Goal: Task Accomplishment & Management: Manage account settings

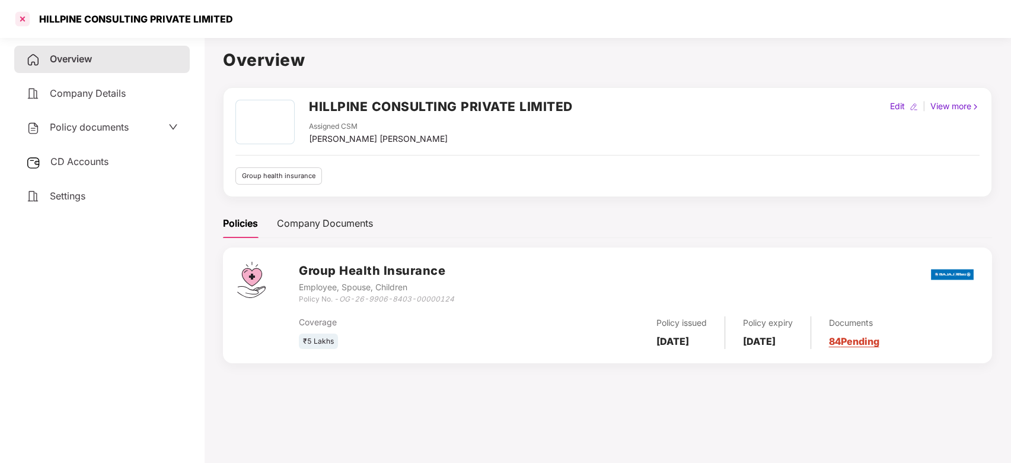
click at [18, 18] on div at bounding box center [22, 18] width 19 height 19
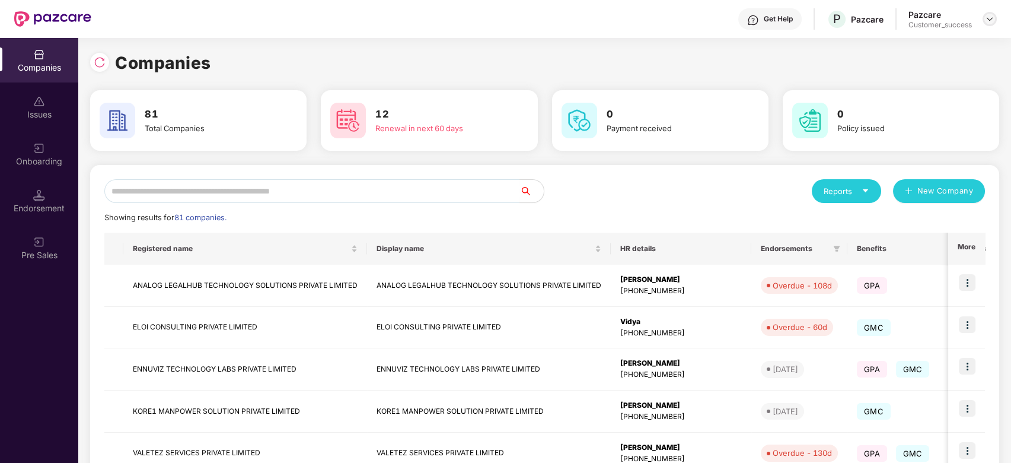
click at [989, 21] on img at bounding box center [989, 18] width 9 height 9
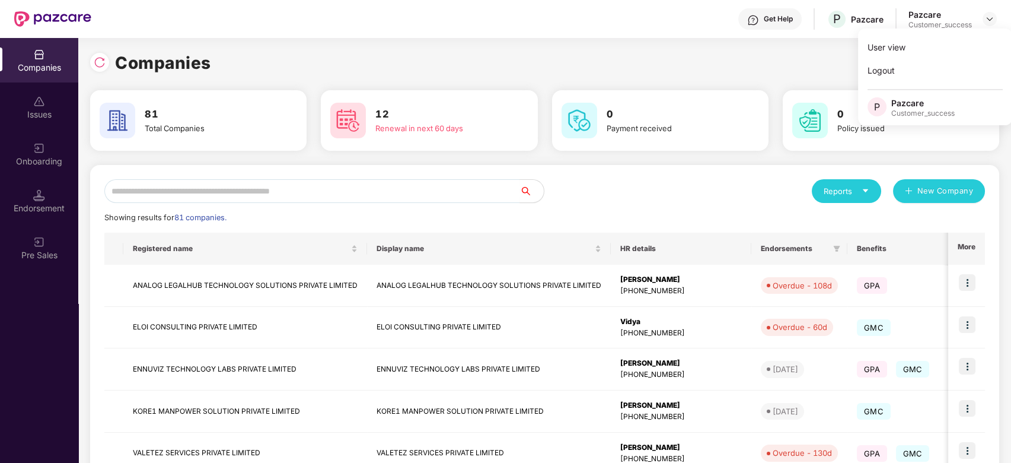
click at [693, 90] on div "0 Payment received" at bounding box center [660, 120] width 217 height 61
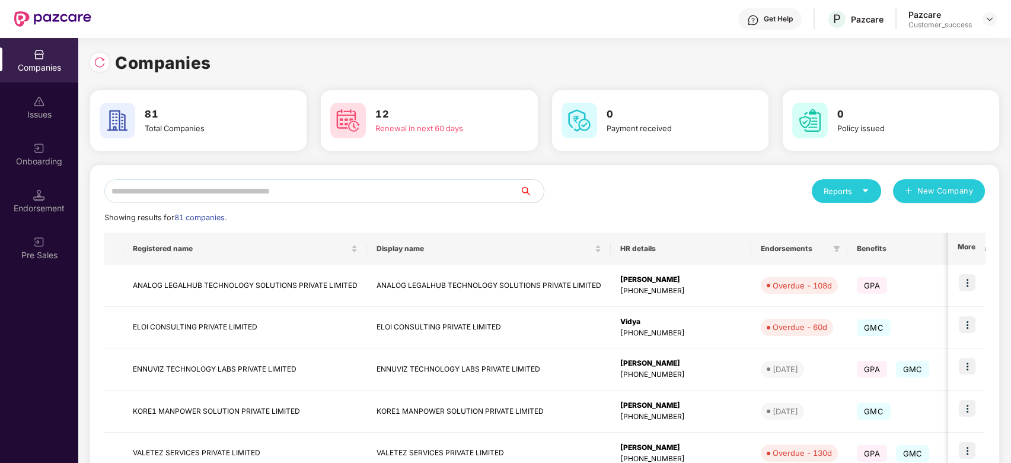
click at [343, 200] on input "text" at bounding box center [312, 191] width 416 height 24
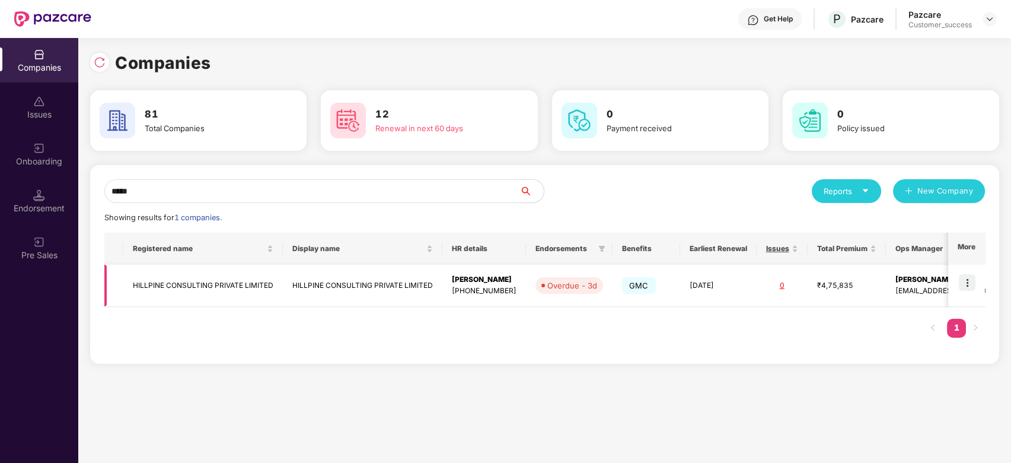
type input "*****"
click at [226, 283] on td "HILLPINE CONSULTING PRIVATE LIMITED" at bounding box center [203, 286] width 160 height 42
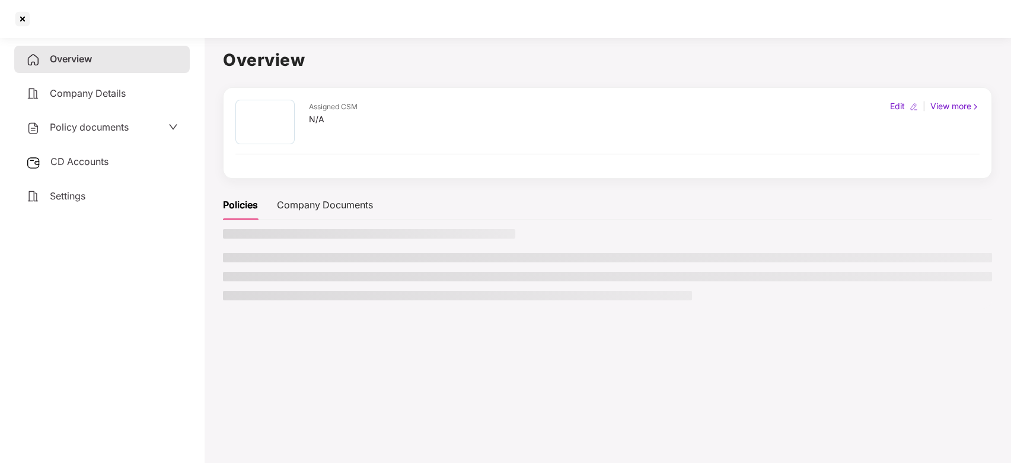
click at [226, 283] on ul at bounding box center [607, 276] width 769 height 47
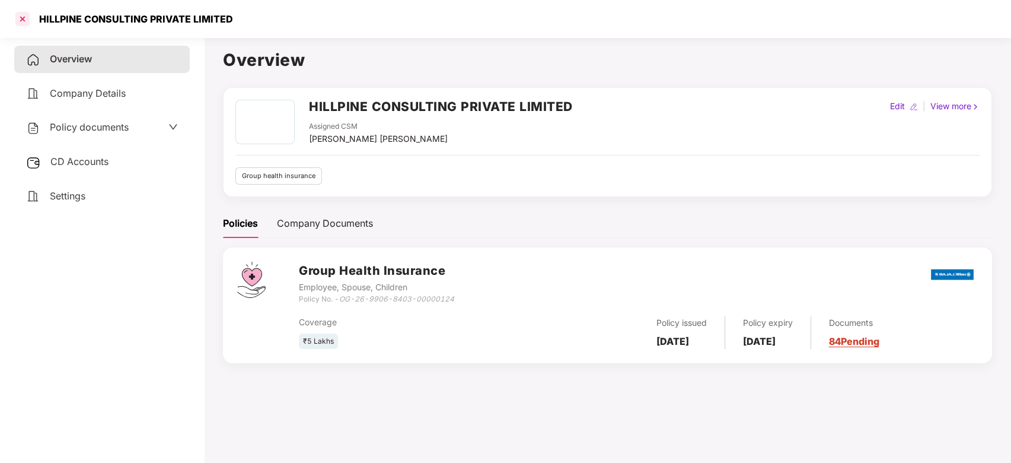
click at [28, 20] on div at bounding box center [22, 18] width 19 height 19
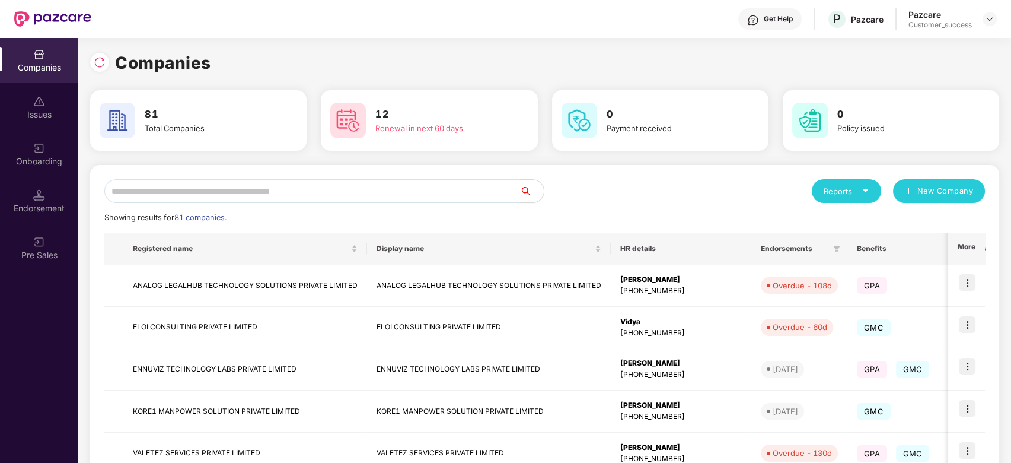
click at [205, 184] on input "text" at bounding box center [312, 191] width 416 height 24
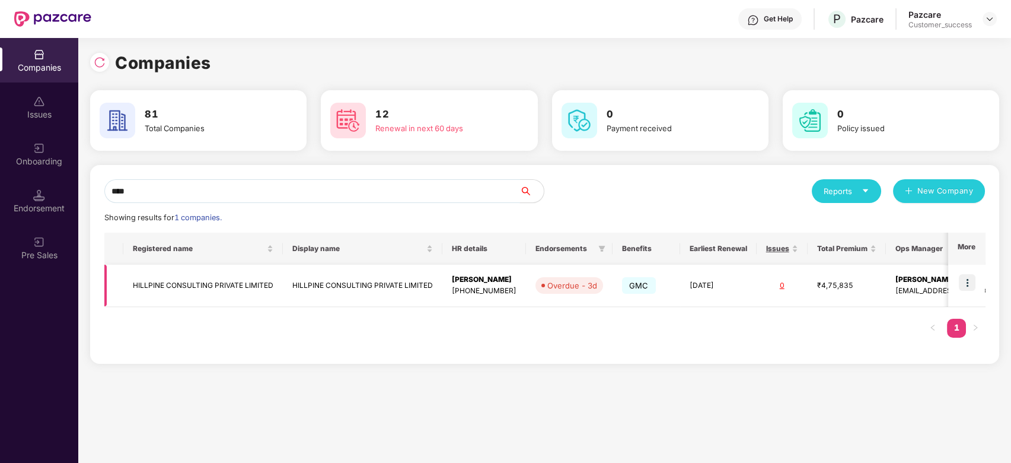
type input "****"
click at [965, 284] on img at bounding box center [967, 282] width 17 height 17
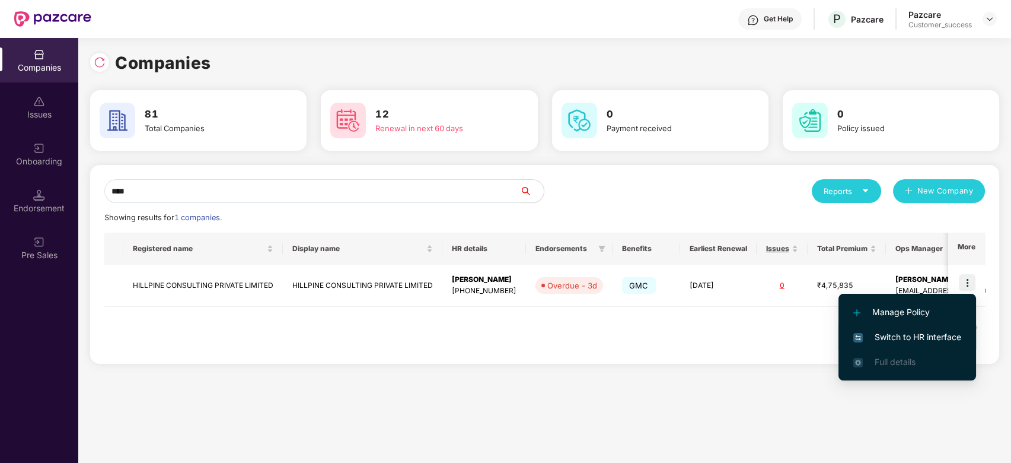
click at [865, 339] on span "Switch to HR interface" at bounding box center [908, 336] width 108 height 13
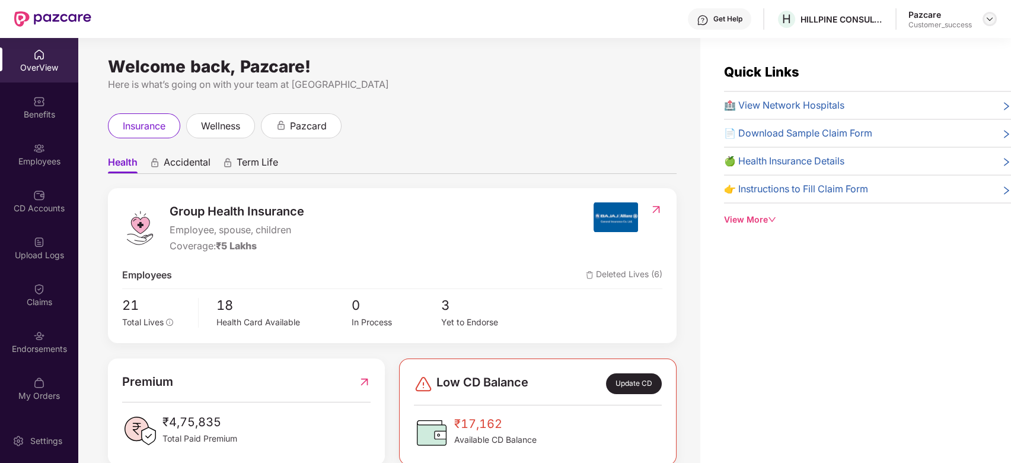
click at [987, 17] on img at bounding box center [989, 18] width 9 height 9
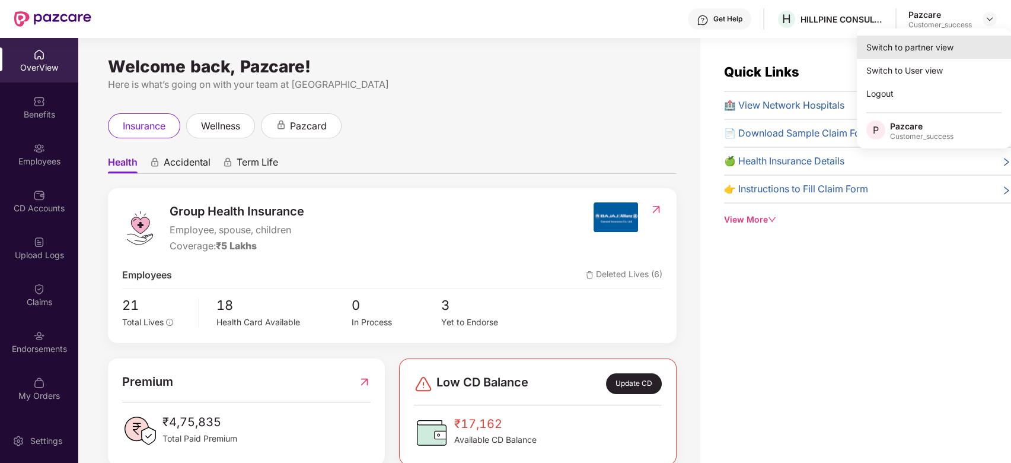
click at [956, 39] on div "Switch to partner view" at bounding box center [934, 47] width 154 height 23
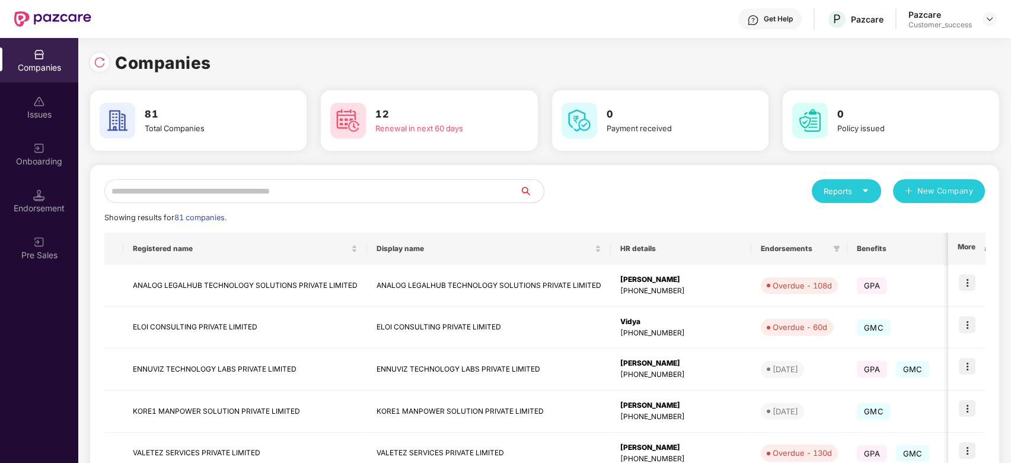
click at [359, 186] on input "text" at bounding box center [312, 191] width 416 height 24
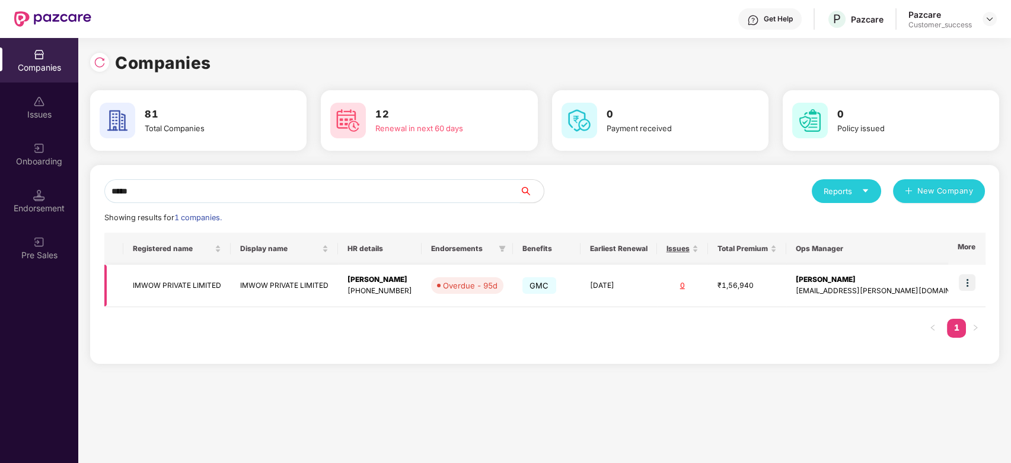
type input "*****"
drag, startPoint x: 405, startPoint y: 278, endPoint x: 362, endPoint y: 281, distance: 42.3
click at [362, 281] on div "Sahil Taneja" at bounding box center [380, 279] width 65 height 11
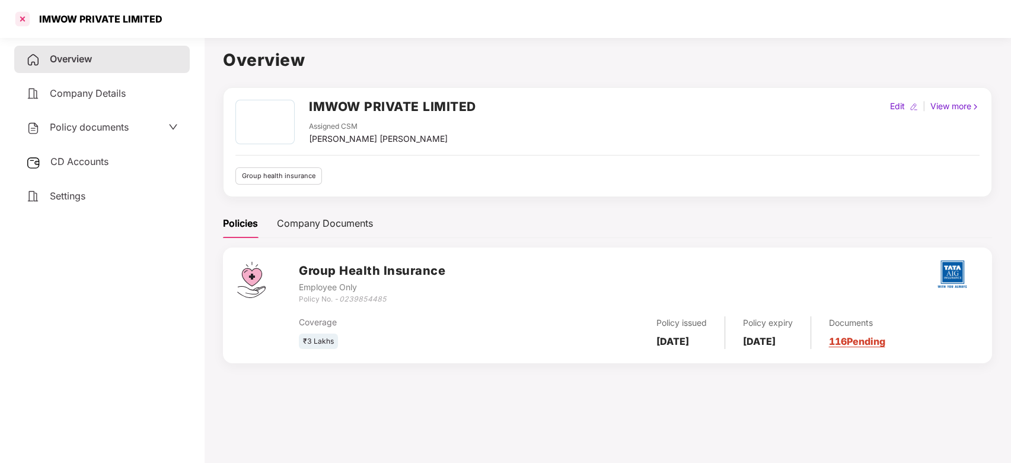
click at [15, 15] on div at bounding box center [22, 18] width 19 height 19
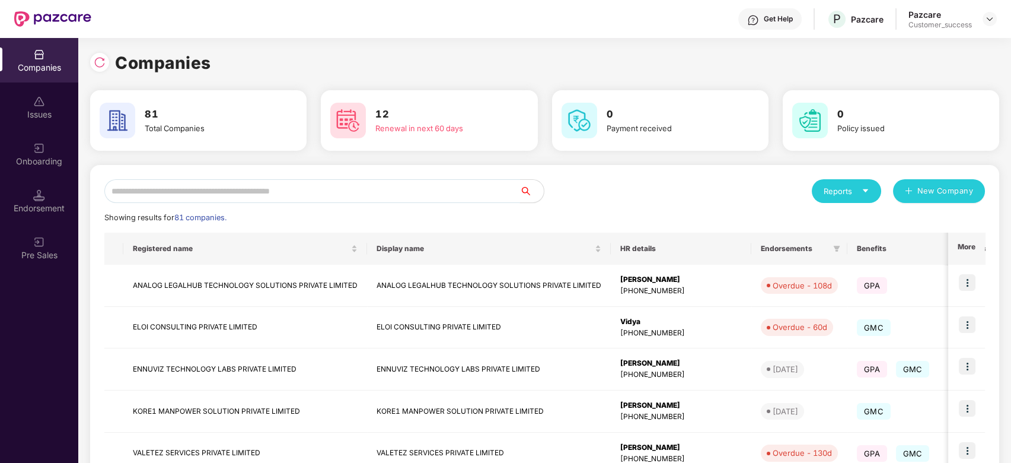
click at [329, 185] on input "text" at bounding box center [312, 191] width 416 height 24
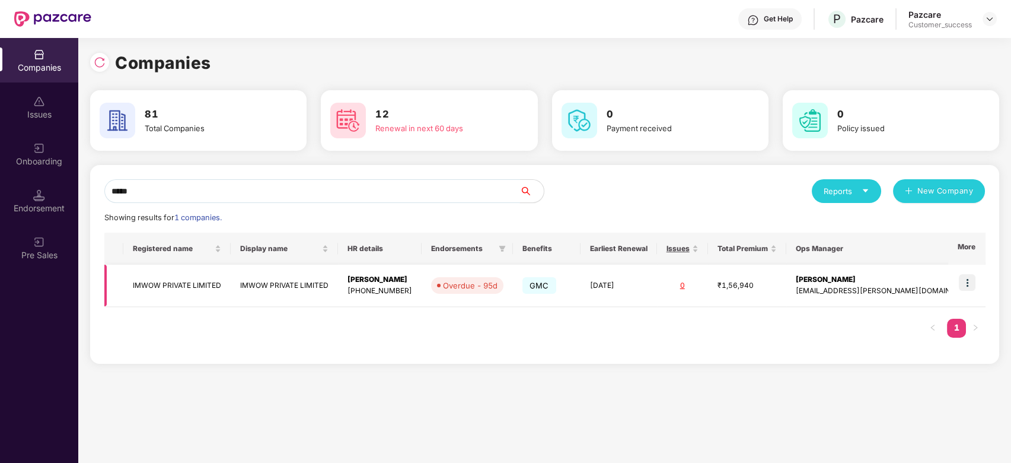
type input "*****"
click at [969, 282] on img at bounding box center [967, 282] width 17 height 17
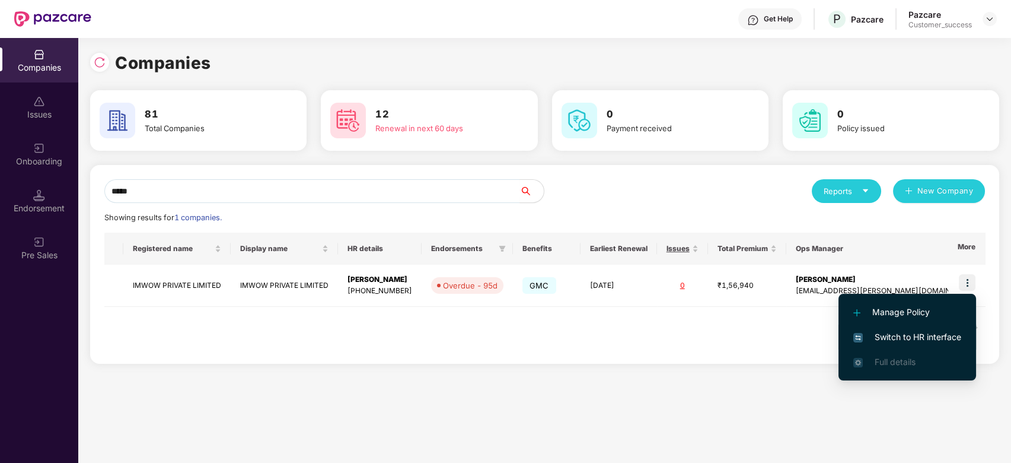
click at [875, 332] on span "Switch to HR interface" at bounding box center [908, 336] width 108 height 13
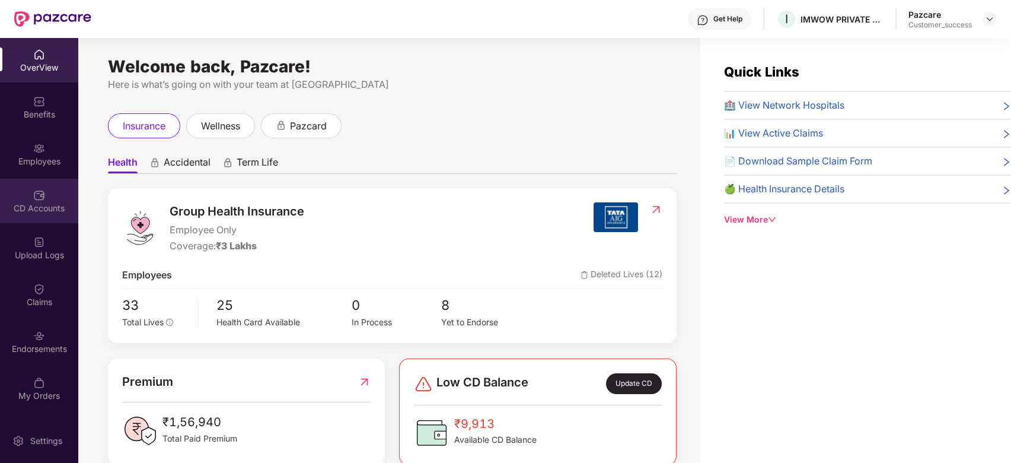
click at [43, 201] on div "CD Accounts" at bounding box center [39, 201] width 78 height 44
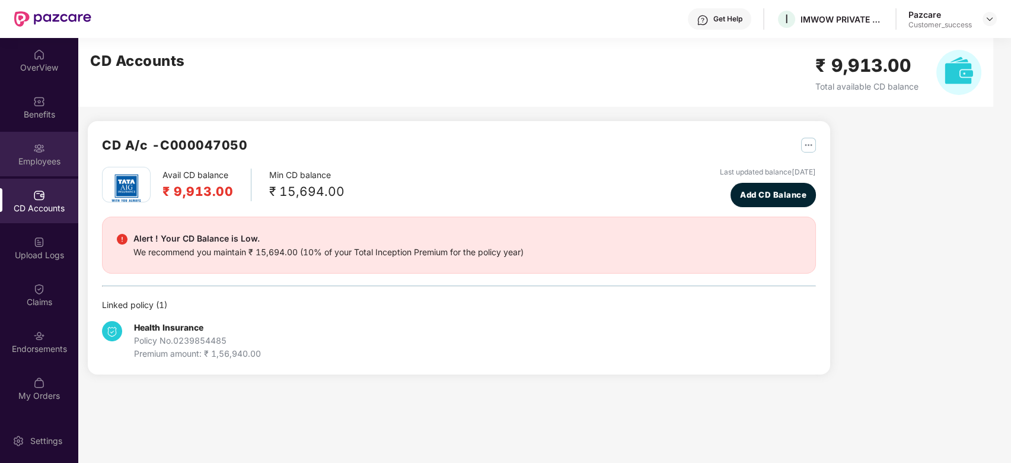
click at [38, 150] on img at bounding box center [39, 148] width 12 height 12
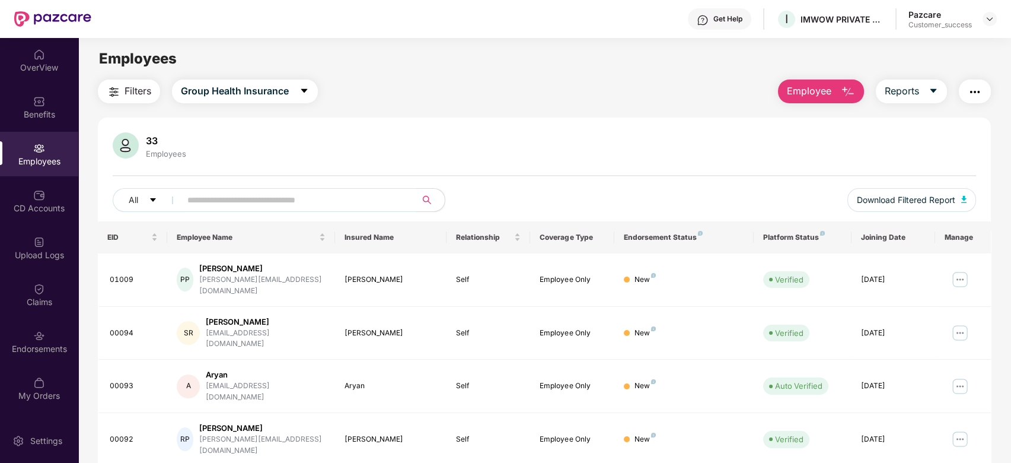
click at [320, 196] on input "text" at bounding box center [293, 200] width 213 height 18
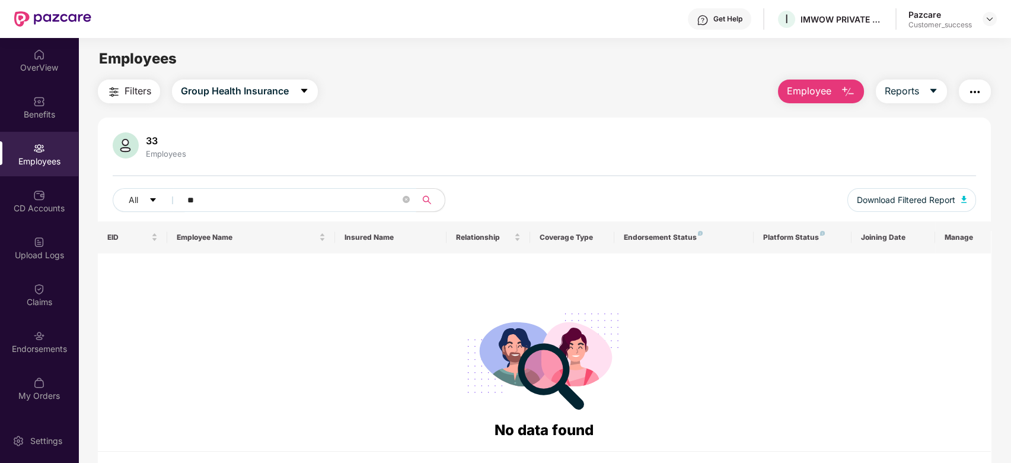
type input "*"
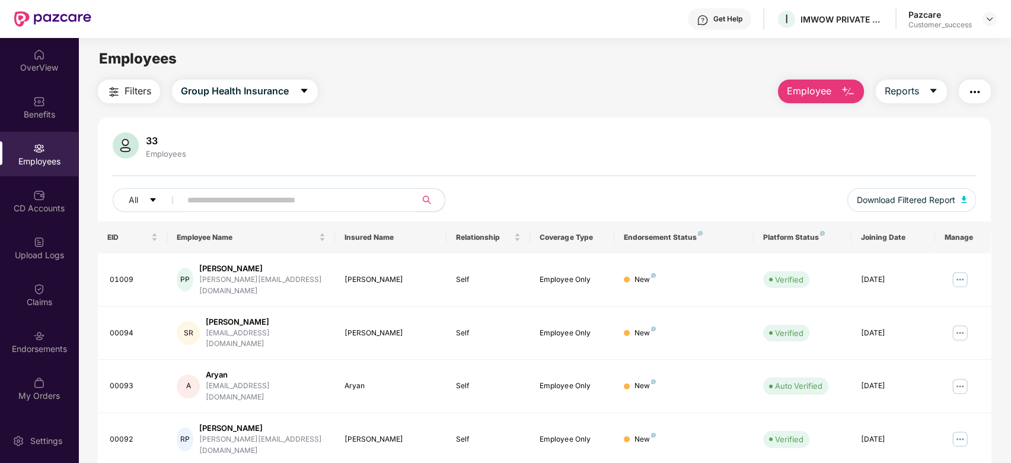
click at [996, 13] on div at bounding box center [990, 19] width 14 height 14
click at [989, 21] on img at bounding box center [989, 18] width 9 height 9
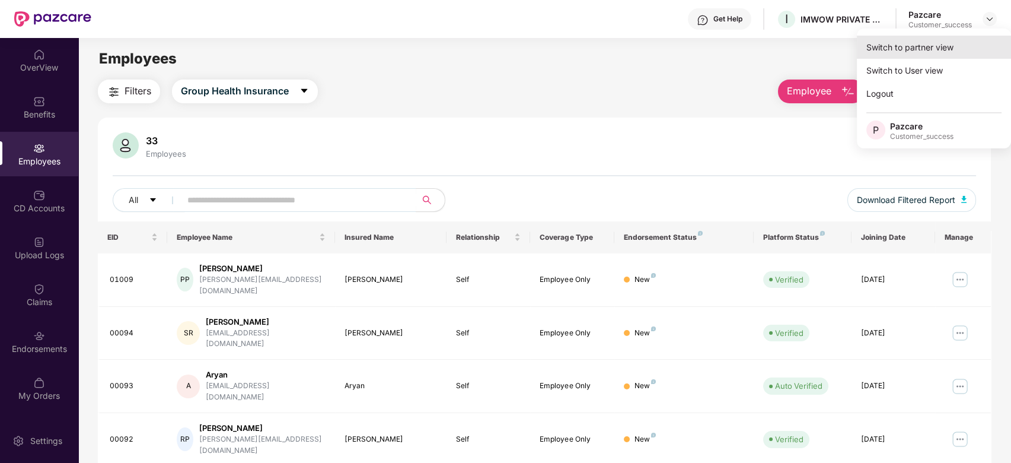
click at [922, 52] on div "Switch to partner view" at bounding box center [934, 47] width 154 height 23
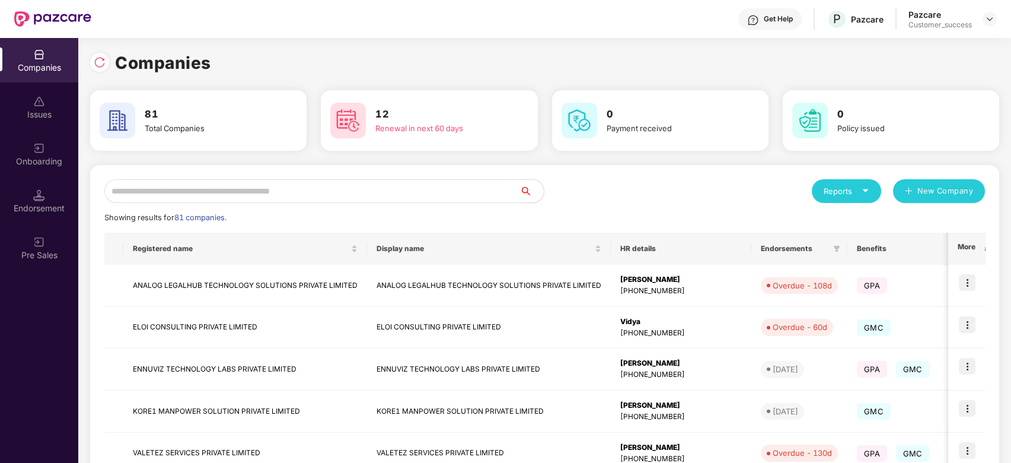
click at [446, 183] on input "text" at bounding box center [312, 191] width 416 height 24
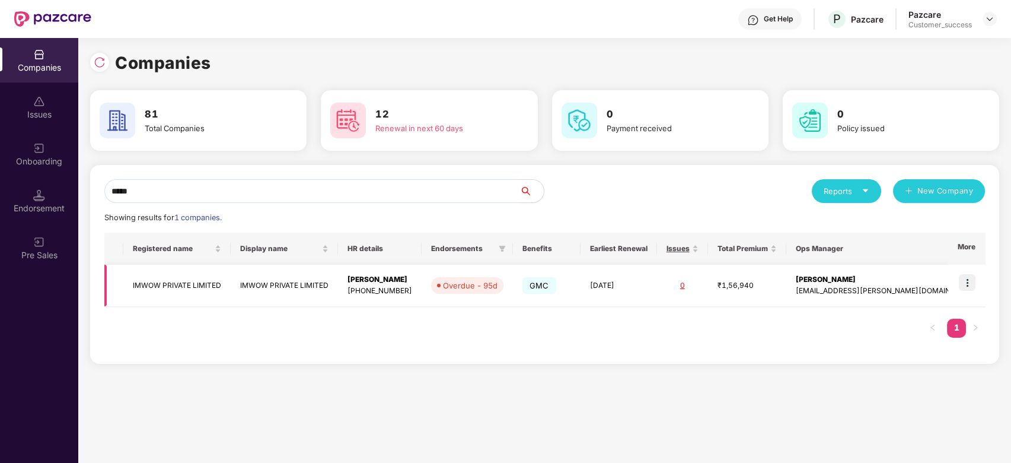
type input "*****"
drag, startPoint x: 403, startPoint y: 282, endPoint x: 359, endPoint y: 284, distance: 44.5
click at [359, 284] on td "Sahil Taneja +919560796036" at bounding box center [380, 286] width 84 height 42
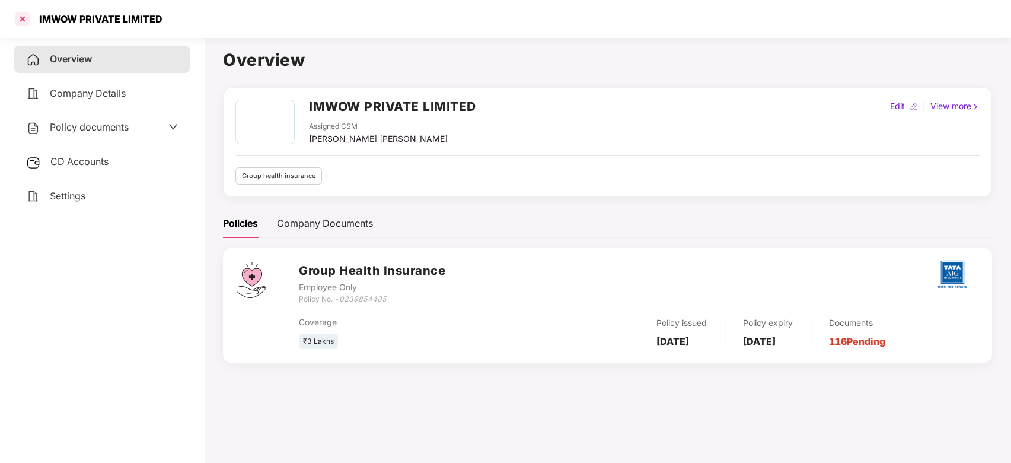
click at [24, 20] on div at bounding box center [22, 18] width 19 height 19
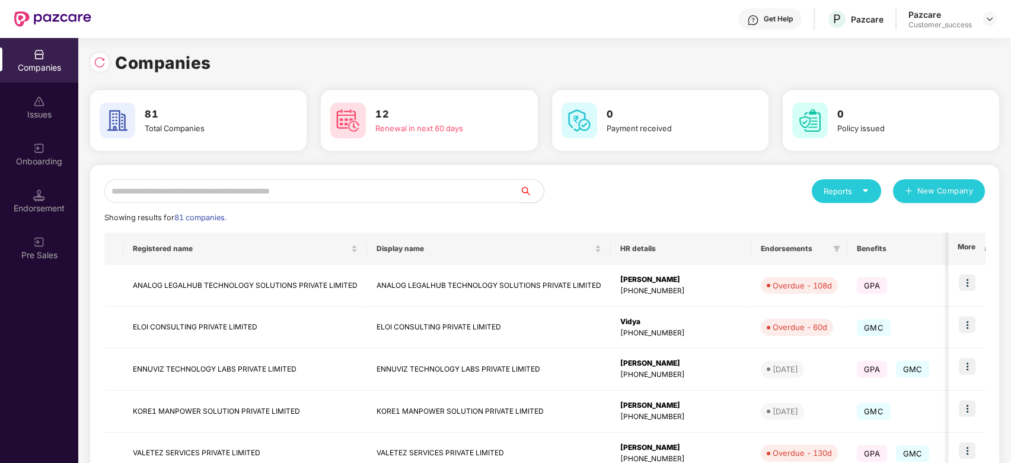
click at [269, 190] on input "text" at bounding box center [312, 191] width 416 height 24
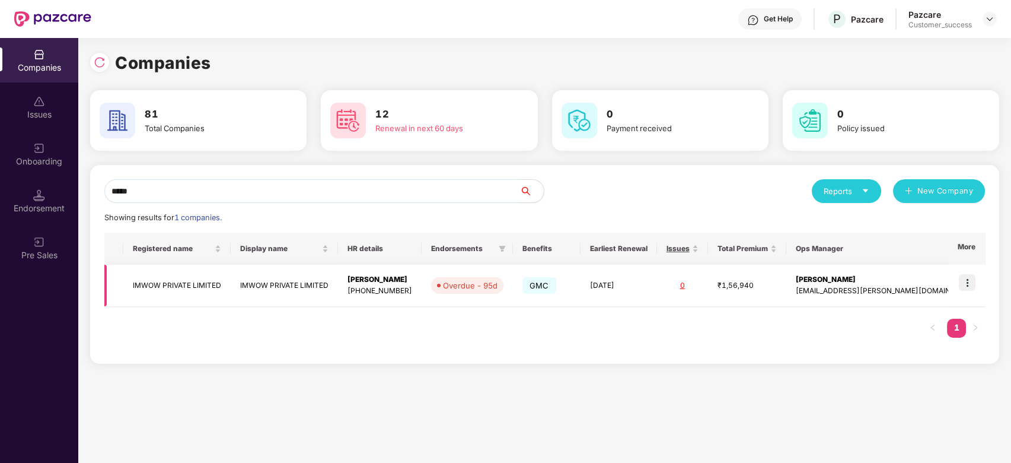
type input "*****"
click at [971, 285] on img at bounding box center [967, 282] width 17 height 17
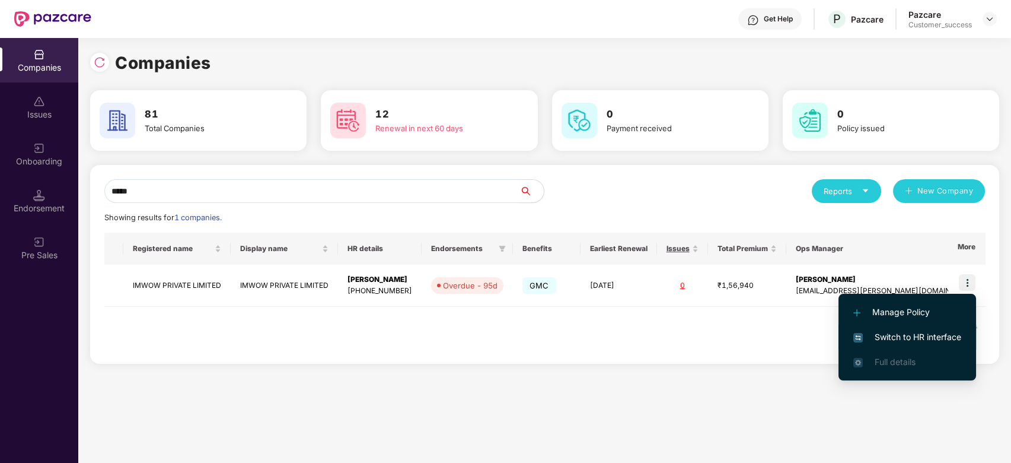
click at [878, 337] on span "Switch to HR interface" at bounding box center [908, 336] width 108 height 13
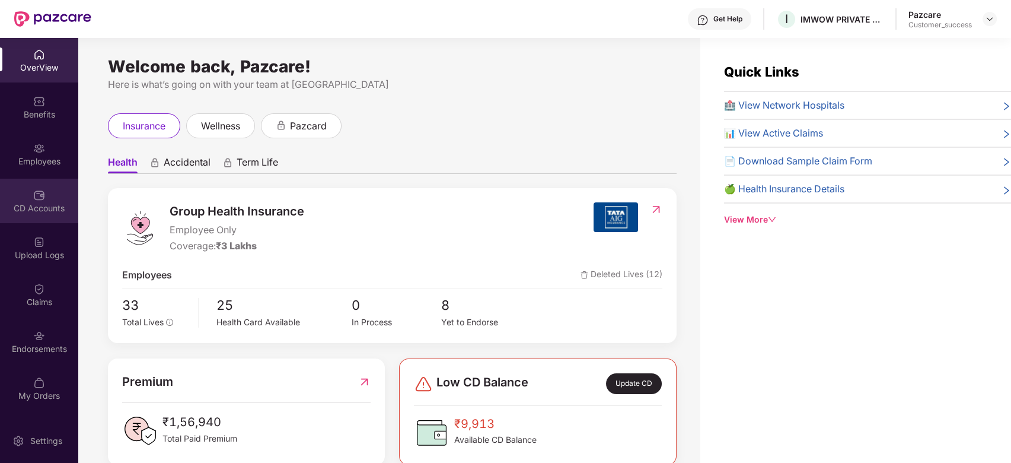
click at [36, 208] on div "CD Accounts" at bounding box center [39, 208] width 78 height 12
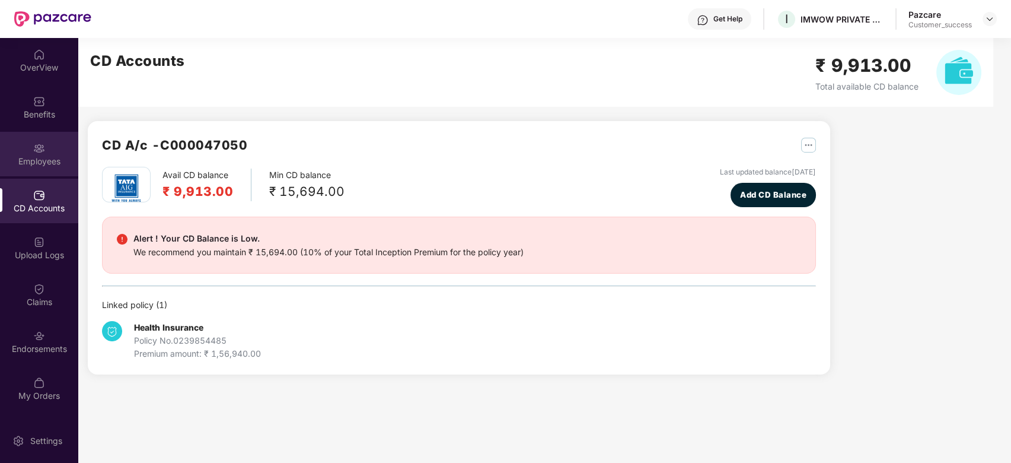
click at [33, 143] on img at bounding box center [39, 148] width 12 height 12
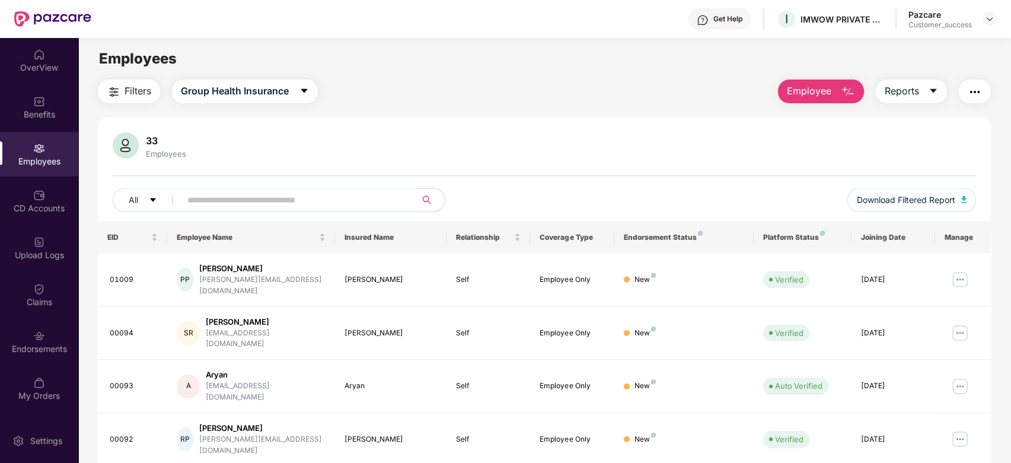
click at [246, 201] on input "text" at bounding box center [293, 200] width 213 height 18
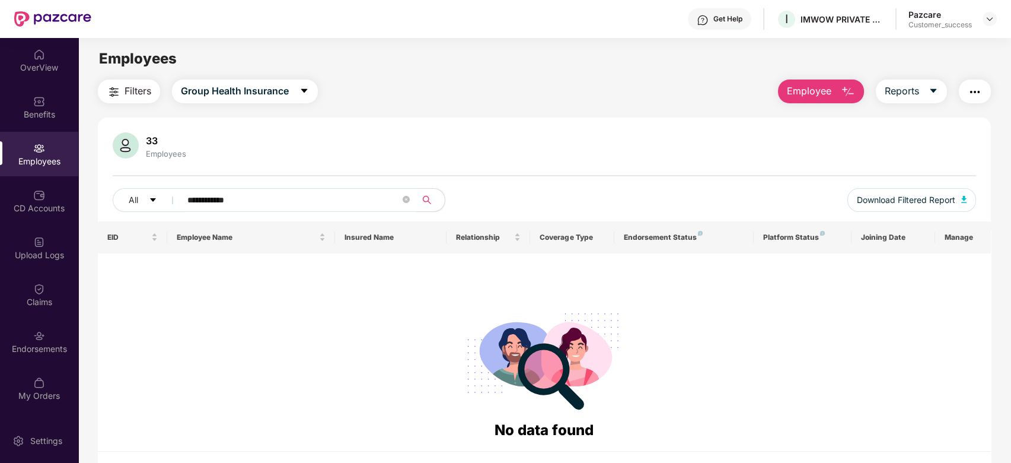
click at [193, 199] on input "**********" at bounding box center [293, 200] width 213 height 18
type input "**********"
click at [406, 202] on icon "close-circle" at bounding box center [406, 199] width 7 height 7
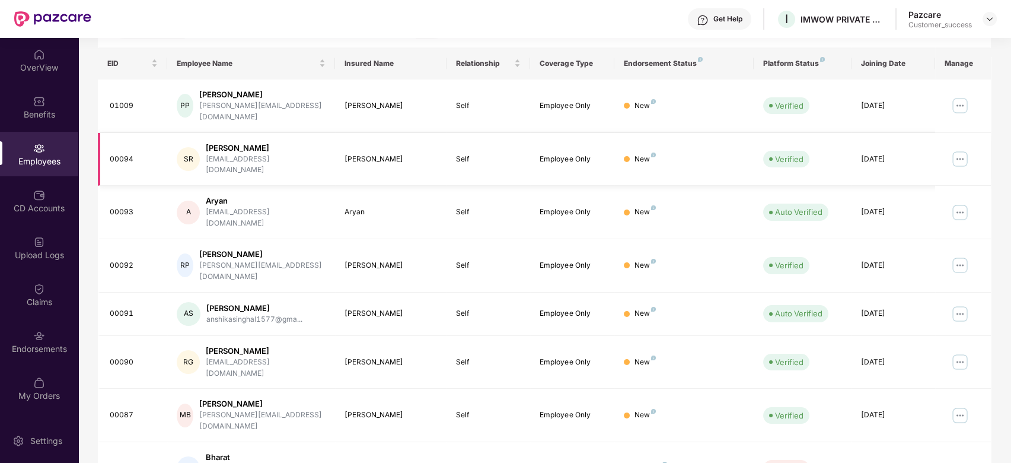
scroll to position [265, 0]
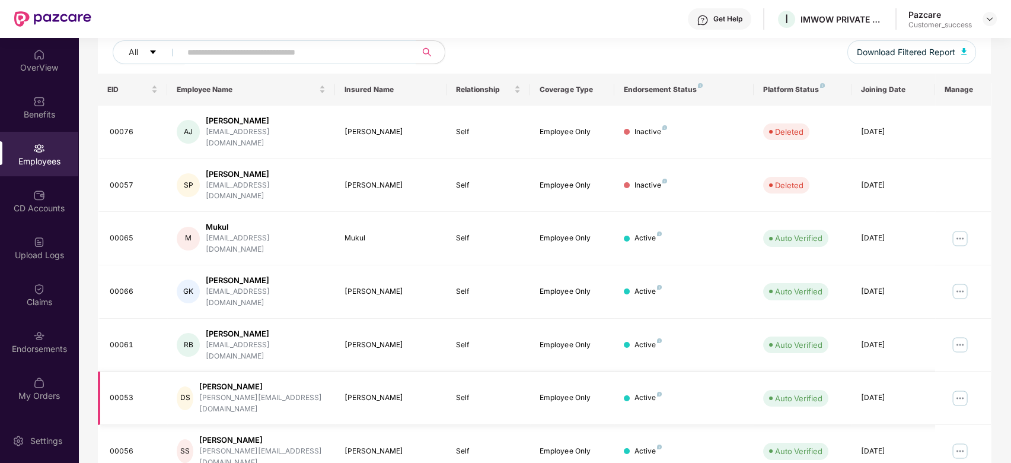
scroll to position [0, 0]
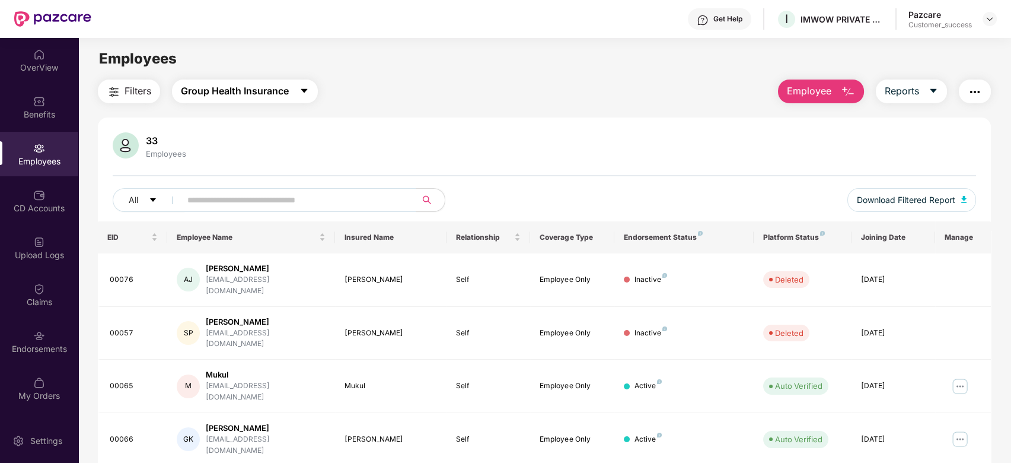
click at [282, 82] on button "Group Health Insurance" at bounding box center [245, 91] width 146 height 24
click at [436, 98] on div "Filters Group Health Insurance Employee Reports" at bounding box center [545, 91] width 894 height 24
click at [909, 197] on span "Download Filtered Report" at bounding box center [906, 199] width 98 height 13
click at [977, 85] on img "button" at bounding box center [975, 92] width 14 height 14
click at [638, 67] on div "Employees" at bounding box center [544, 58] width 933 height 23
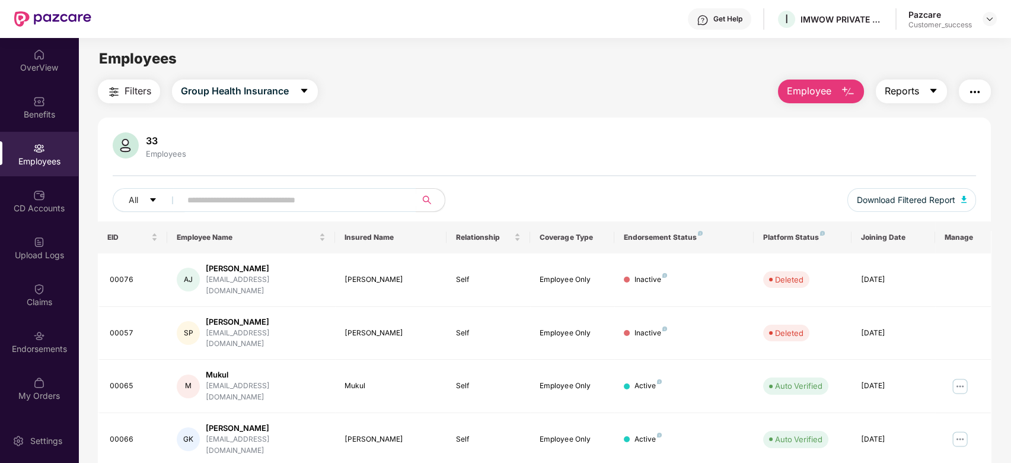
click at [921, 97] on button "Reports" at bounding box center [911, 91] width 71 height 24
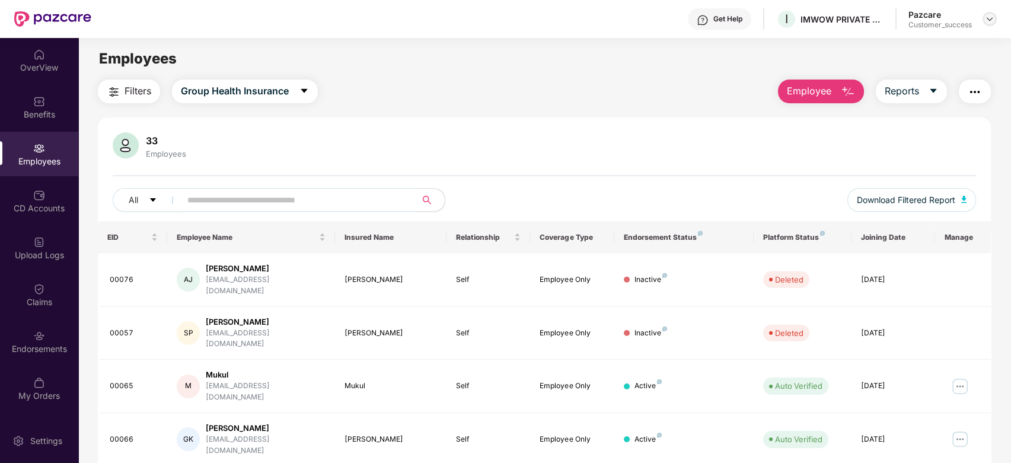
click at [994, 24] on div at bounding box center [990, 19] width 14 height 14
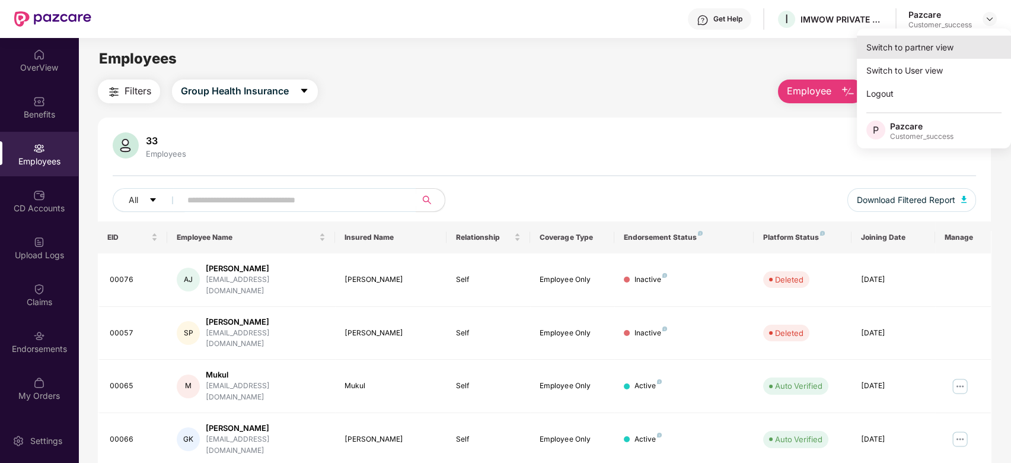
click at [887, 52] on div "Switch to partner view" at bounding box center [934, 47] width 154 height 23
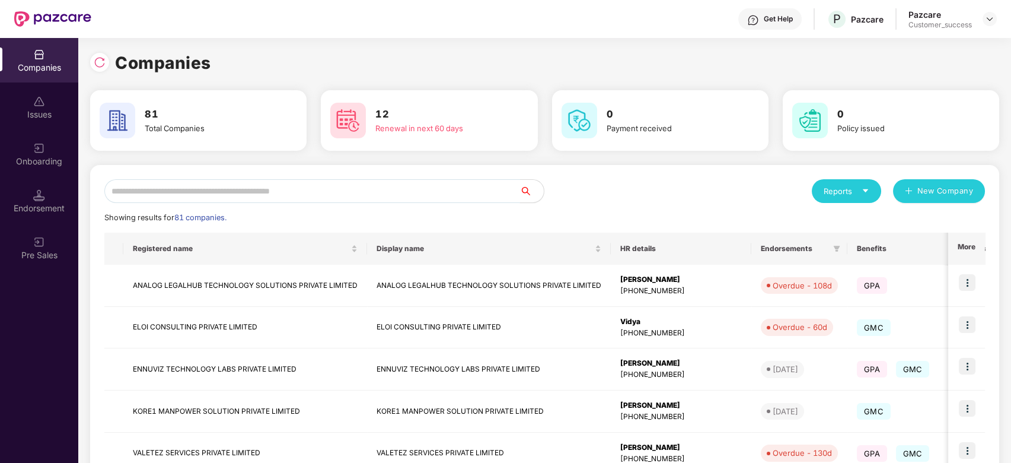
click at [364, 193] on input "text" at bounding box center [312, 191] width 416 height 24
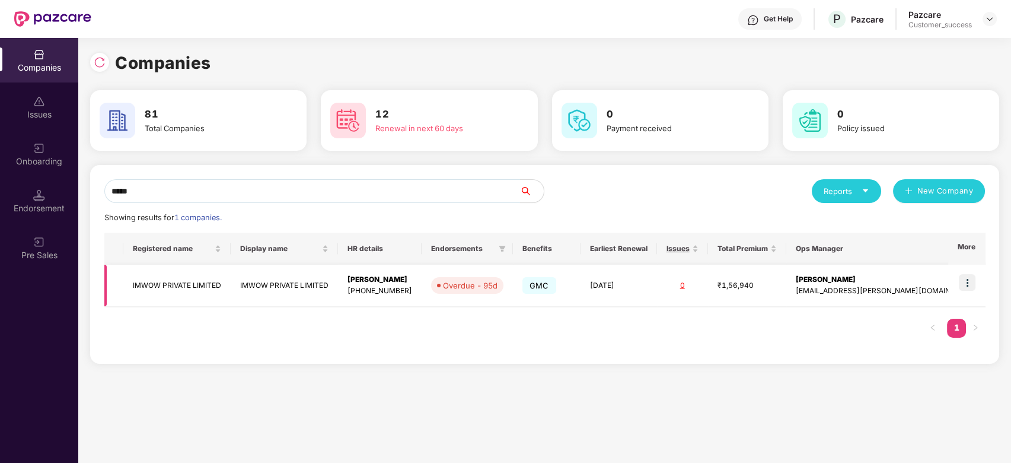
scroll to position [0, 1]
type input "*****"
click at [968, 281] on img at bounding box center [967, 282] width 17 height 17
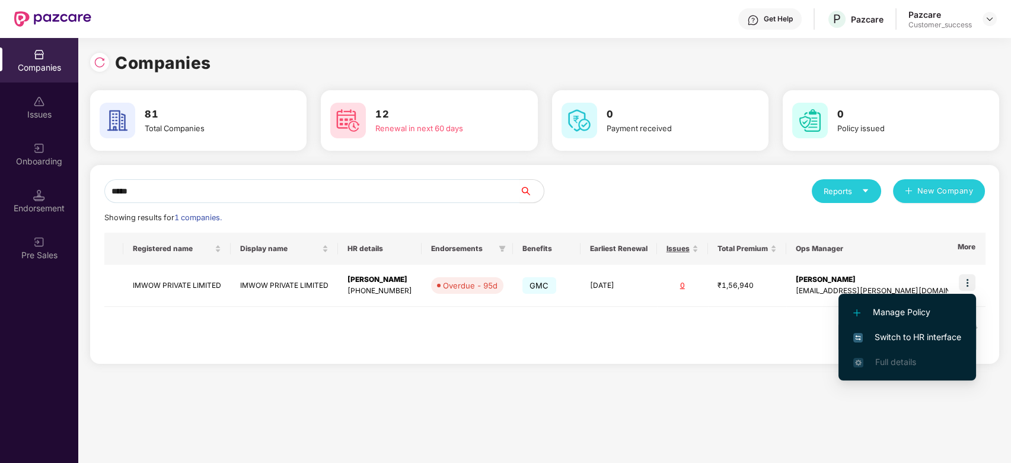
click at [898, 328] on li "Switch to HR interface" at bounding box center [908, 336] width 138 height 25
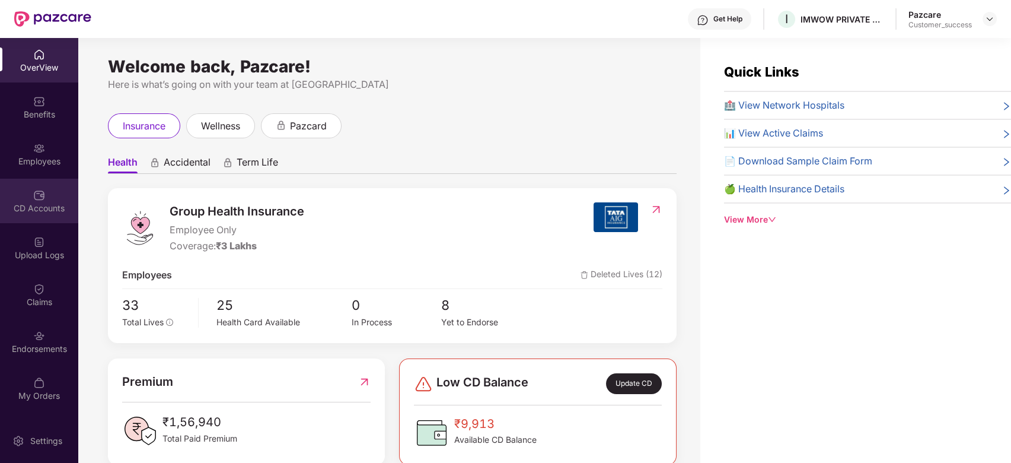
click at [43, 216] on div "CD Accounts" at bounding box center [39, 201] width 78 height 44
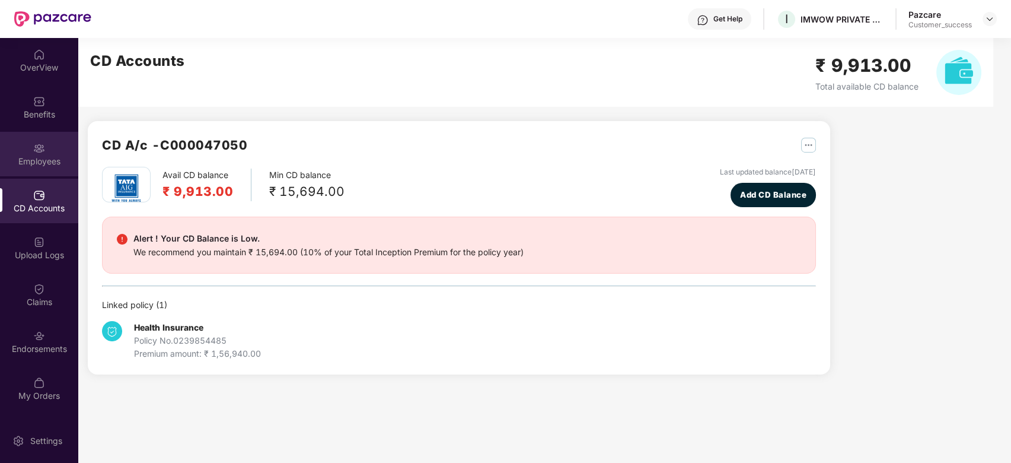
click at [40, 144] on img at bounding box center [39, 148] width 12 height 12
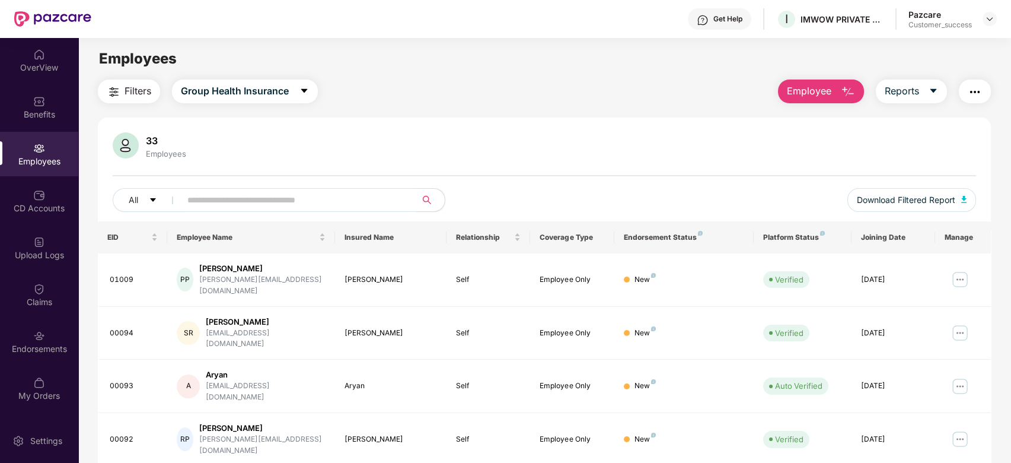
click at [229, 209] on span at bounding box center [294, 200] width 243 height 24
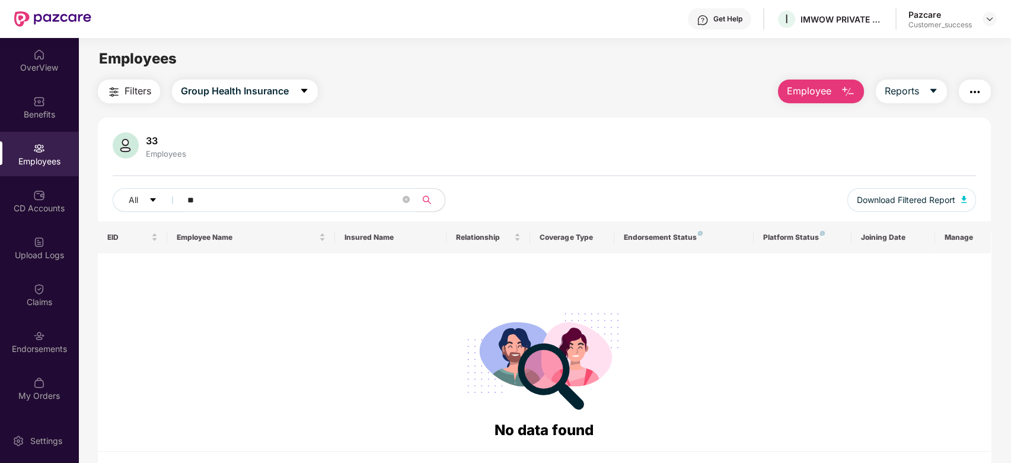
type input "*"
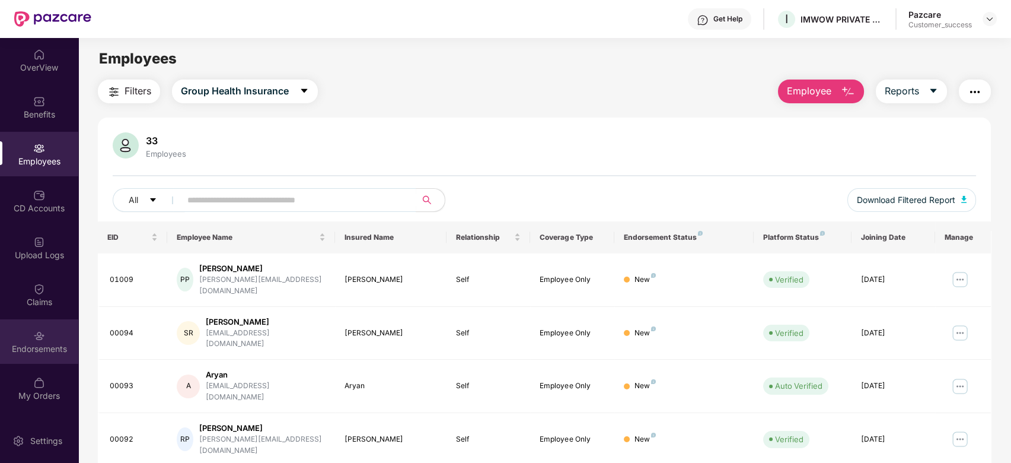
click at [31, 345] on div "Endorsements" at bounding box center [39, 349] width 78 height 12
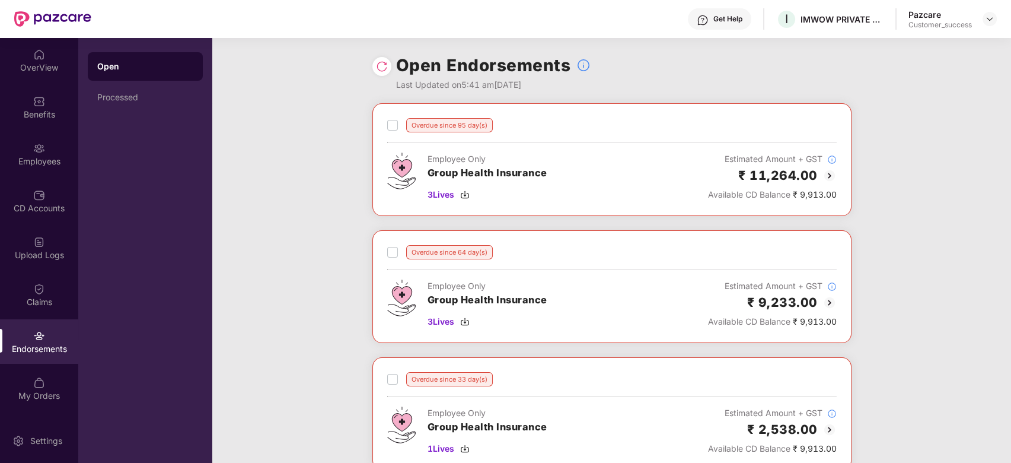
click at [829, 179] on img at bounding box center [830, 175] width 14 height 14
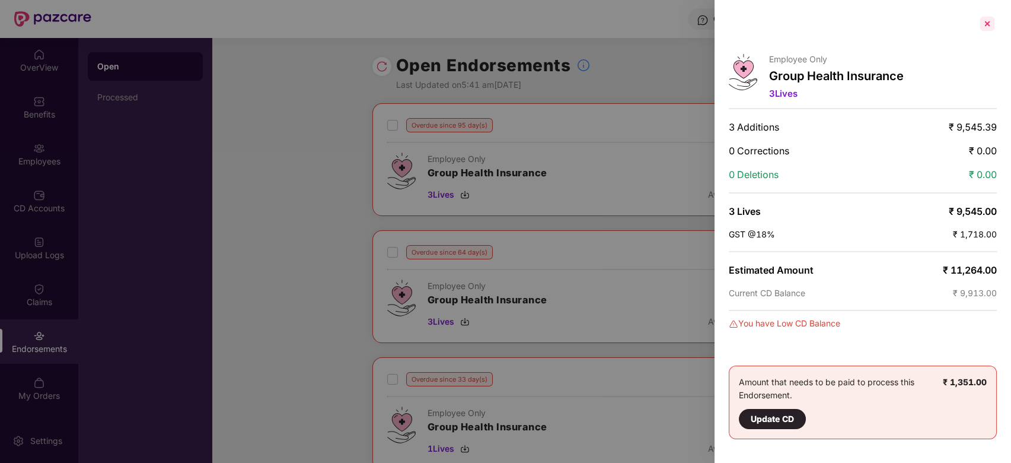
click at [987, 26] on div at bounding box center [987, 23] width 19 height 19
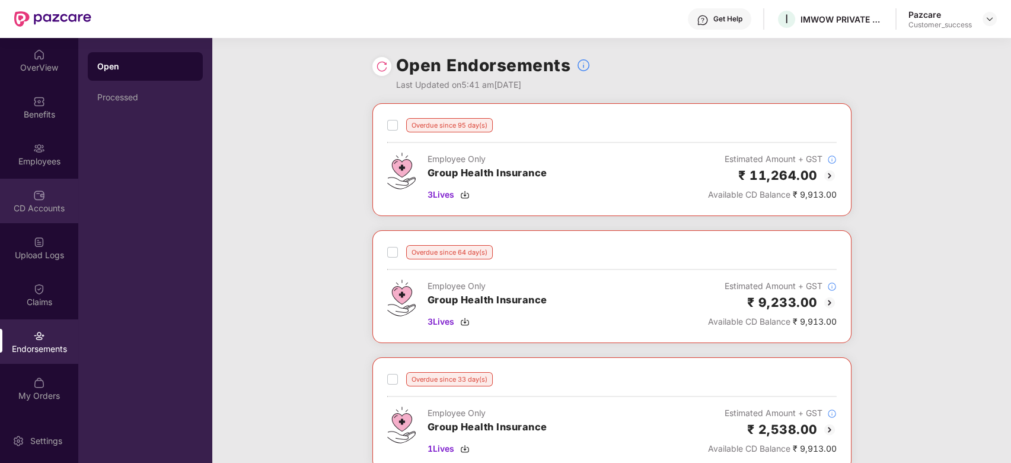
click at [30, 179] on div "CD Accounts" at bounding box center [39, 201] width 78 height 44
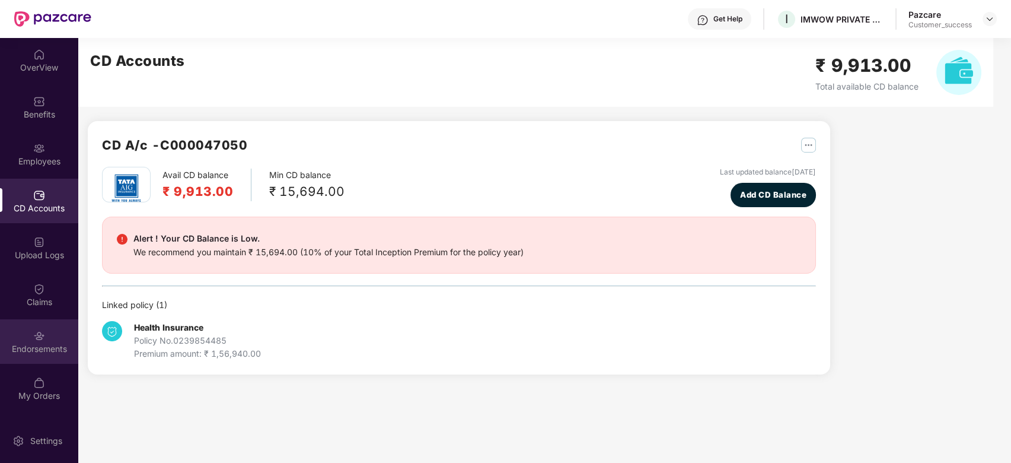
click at [33, 346] on div "Endorsements" at bounding box center [39, 349] width 78 height 12
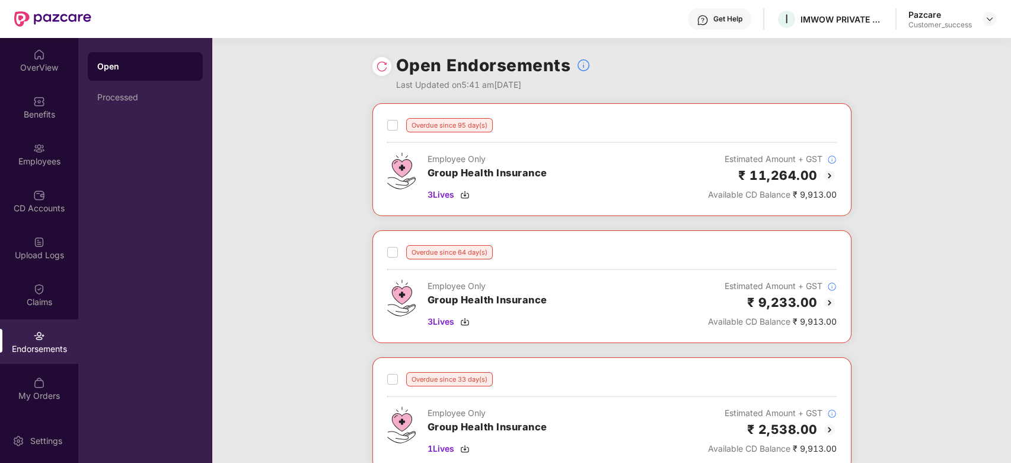
click at [829, 173] on img at bounding box center [830, 175] width 14 height 14
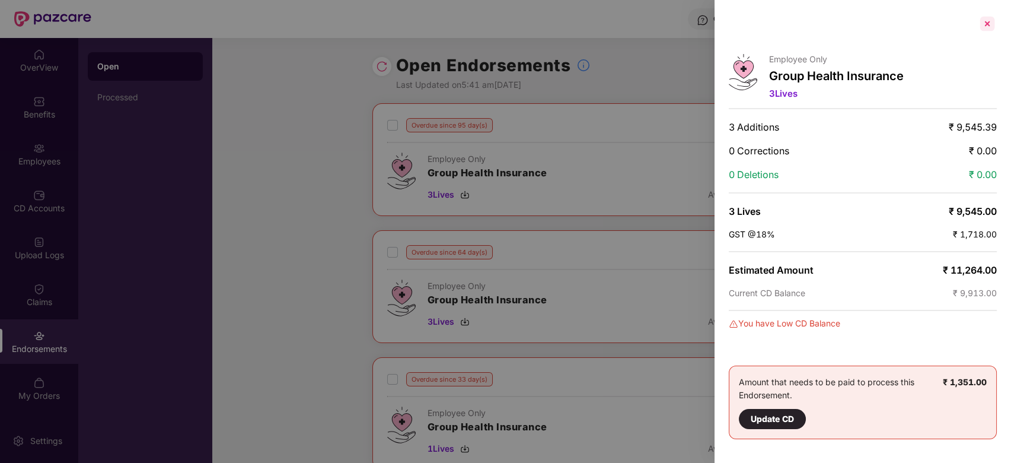
click at [983, 24] on div at bounding box center [987, 23] width 19 height 19
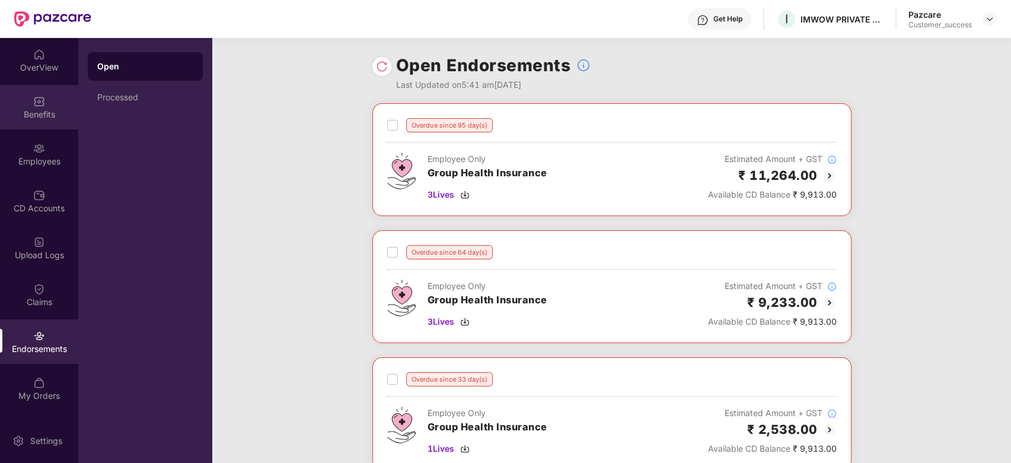
click at [39, 109] on div "Benefits" at bounding box center [39, 115] width 78 height 12
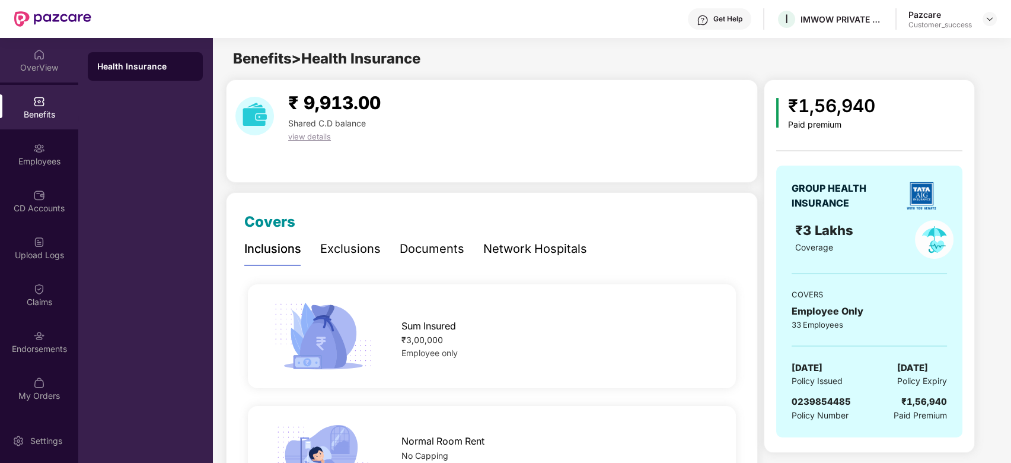
click at [31, 69] on div "OverView" at bounding box center [39, 68] width 78 height 12
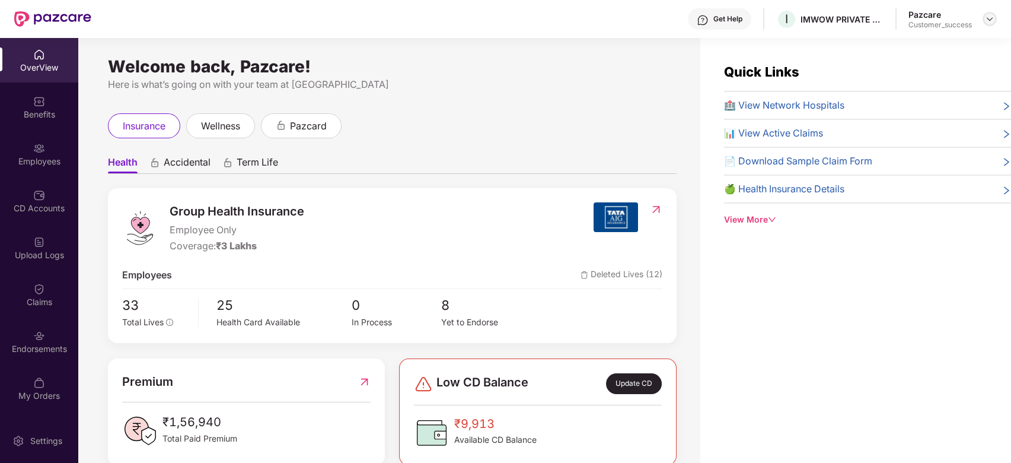
click at [991, 17] on img at bounding box center [989, 18] width 9 height 9
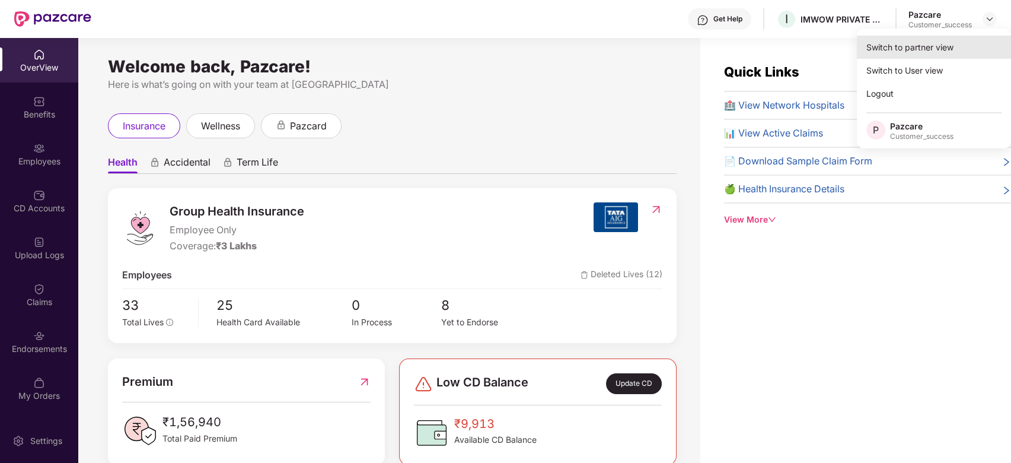
click at [957, 42] on div "Switch to partner view" at bounding box center [934, 47] width 154 height 23
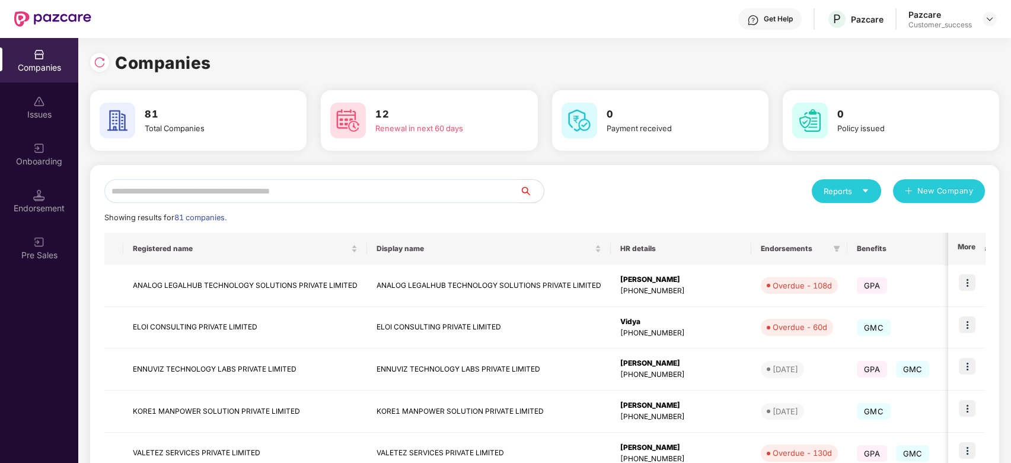
click at [214, 189] on input "text" at bounding box center [312, 191] width 416 height 24
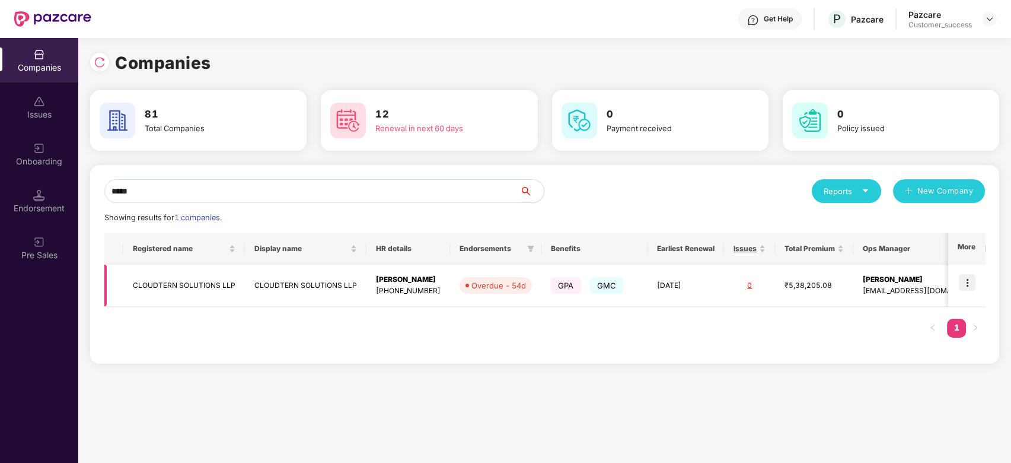
type input "*****"
click at [971, 282] on img at bounding box center [967, 282] width 17 height 17
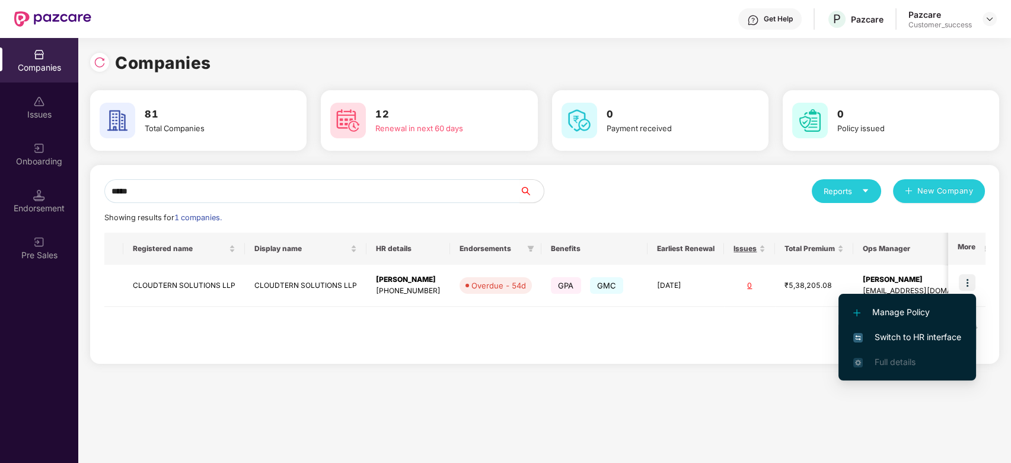
click at [896, 337] on span "Switch to HR interface" at bounding box center [908, 336] width 108 height 13
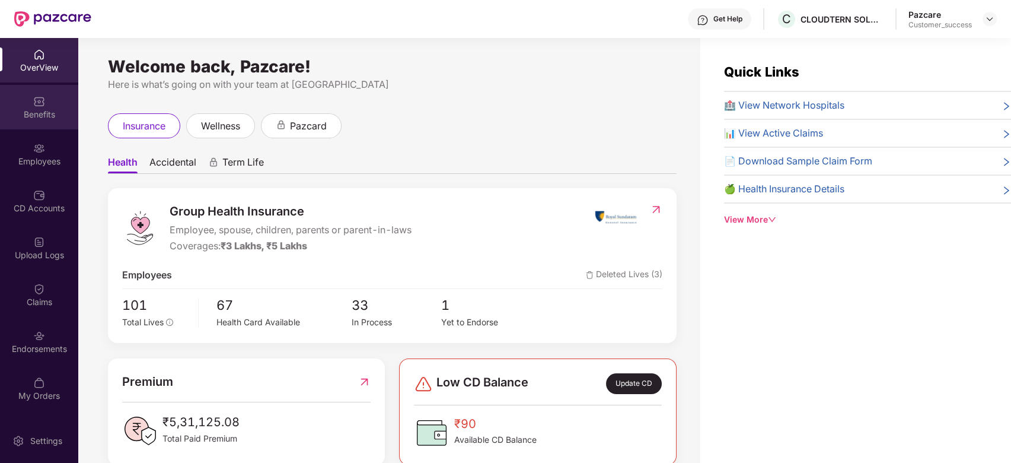
click at [37, 105] on img at bounding box center [39, 102] width 12 height 12
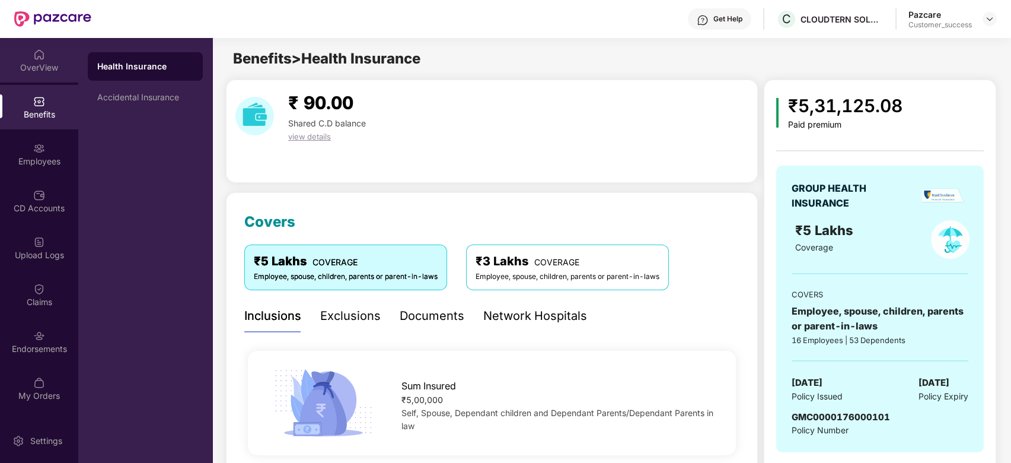
click at [68, 62] on div "OverView" at bounding box center [39, 68] width 78 height 12
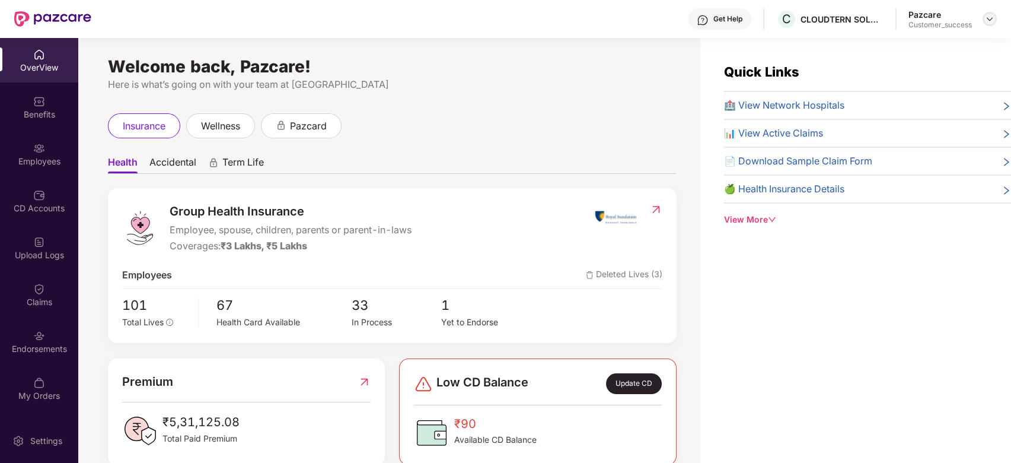
click at [988, 21] on img at bounding box center [989, 18] width 9 height 9
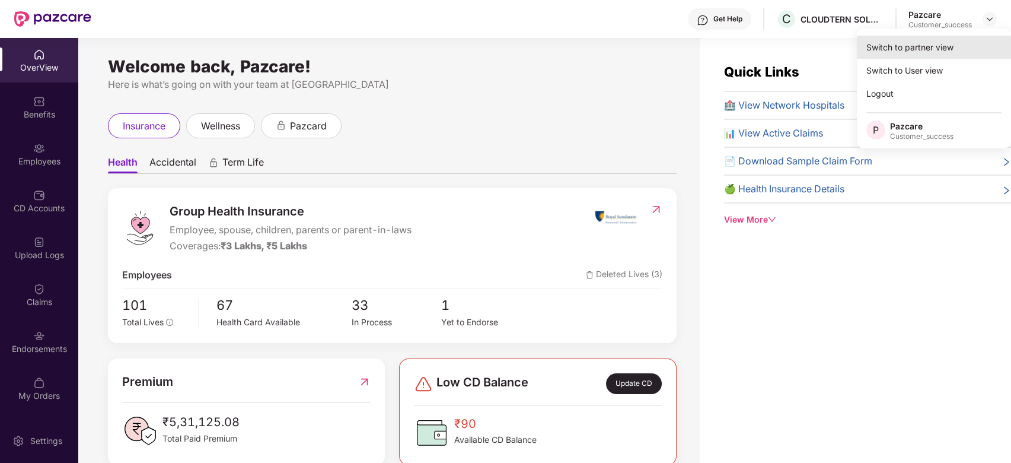
click at [938, 42] on div "Switch to partner view" at bounding box center [934, 47] width 154 height 23
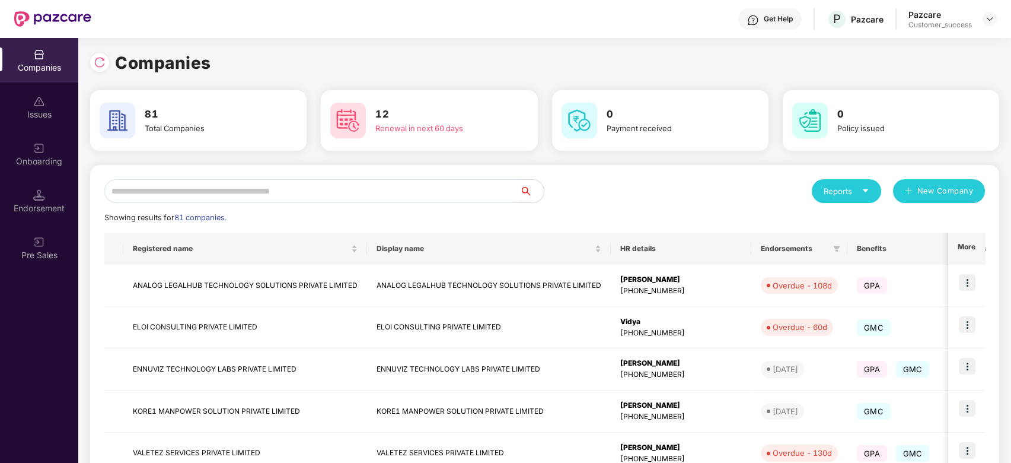
click at [404, 190] on input "text" at bounding box center [312, 191] width 416 height 24
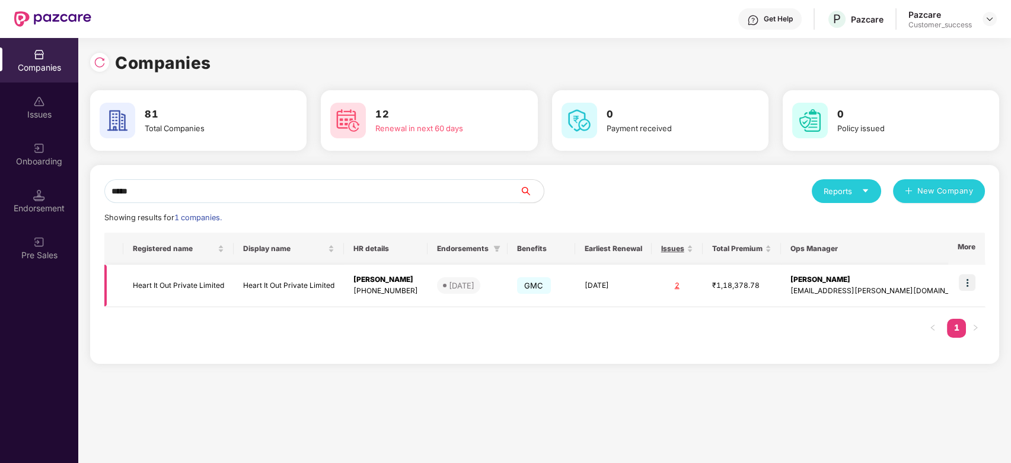
type input "*****"
click at [966, 282] on img at bounding box center [967, 282] width 17 height 17
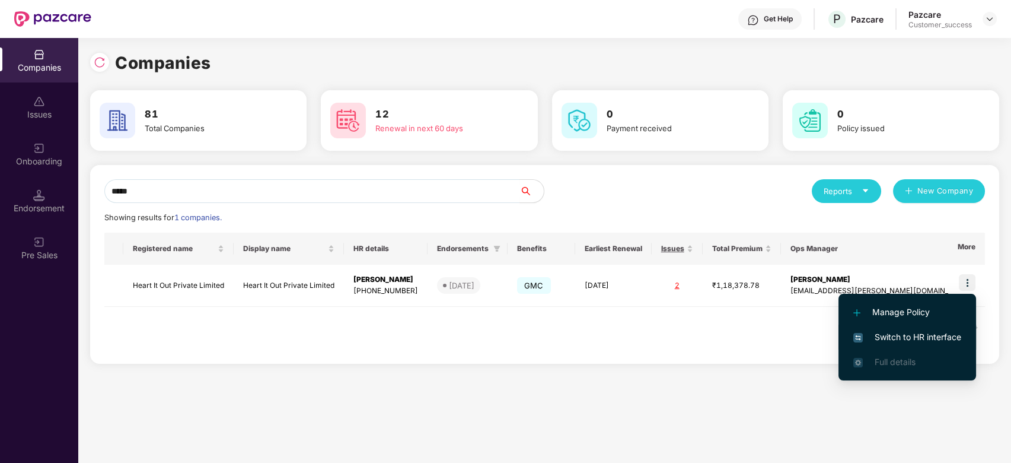
click at [911, 335] on span "Switch to HR interface" at bounding box center [908, 336] width 108 height 13
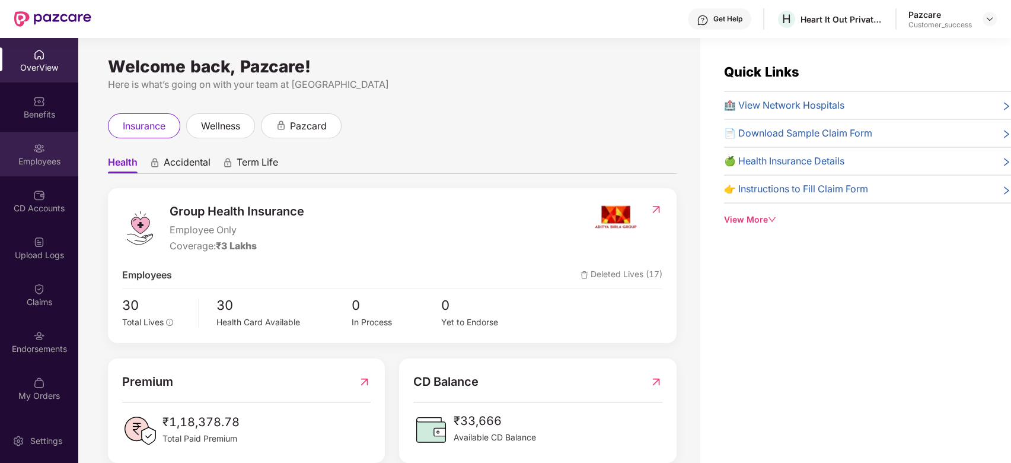
click at [43, 146] on img at bounding box center [39, 148] width 12 height 12
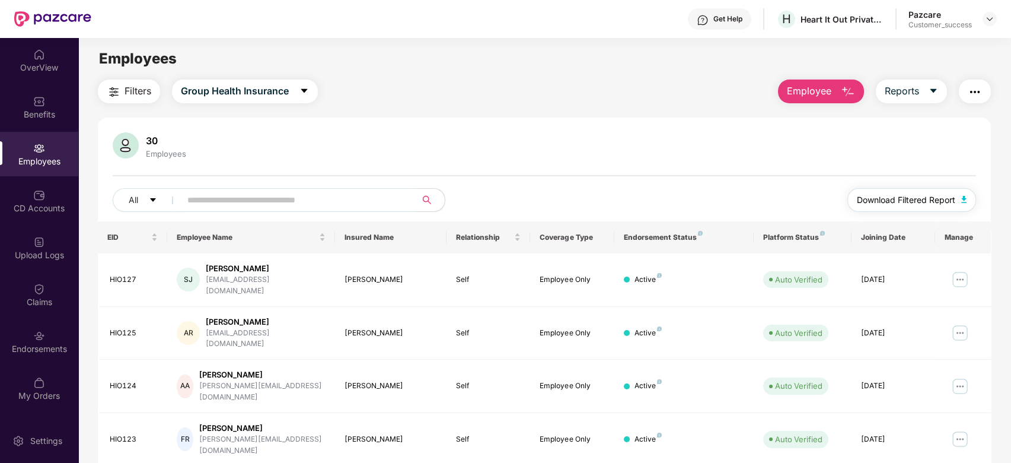
click at [896, 197] on span "Download Filtered Report" at bounding box center [906, 199] width 98 height 13
click at [991, 17] on img at bounding box center [989, 18] width 9 height 9
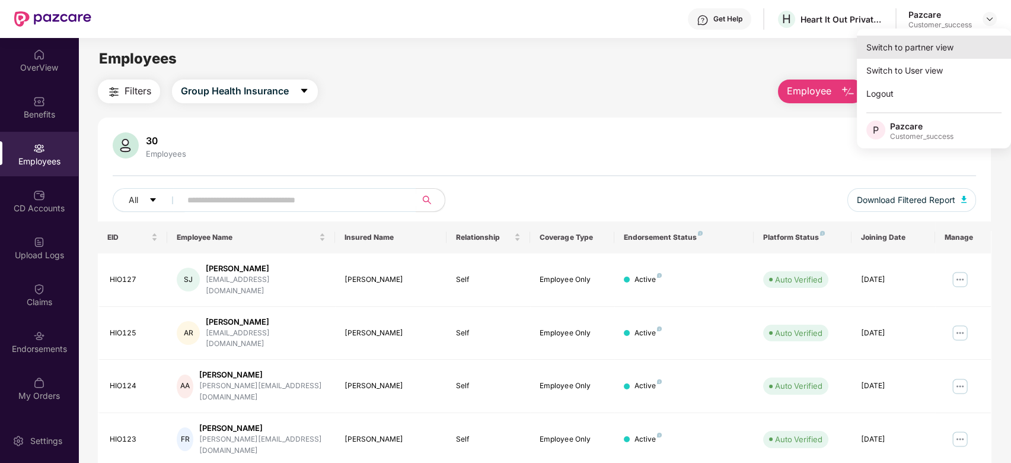
click at [887, 48] on div "Switch to partner view" at bounding box center [934, 47] width 154 height 23
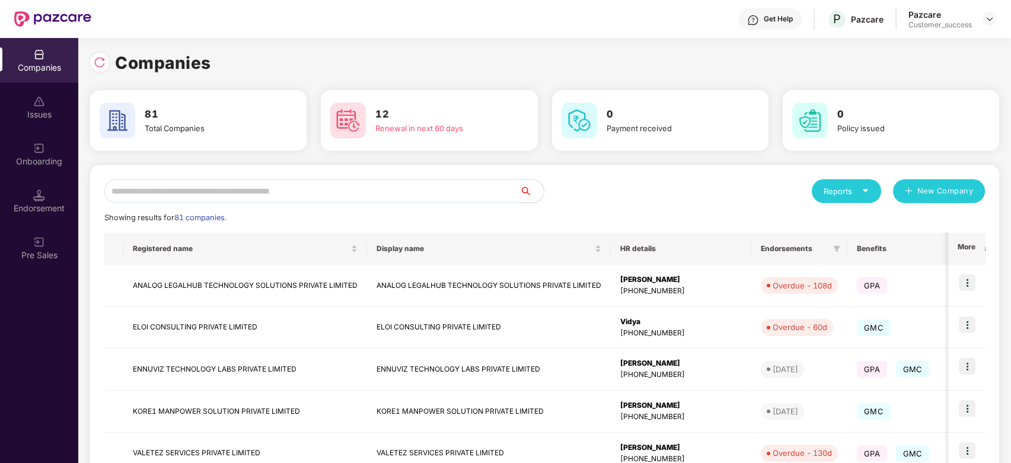
click at [425, 188] on input "text" at bounding box center [312, 191] width 416 height 24
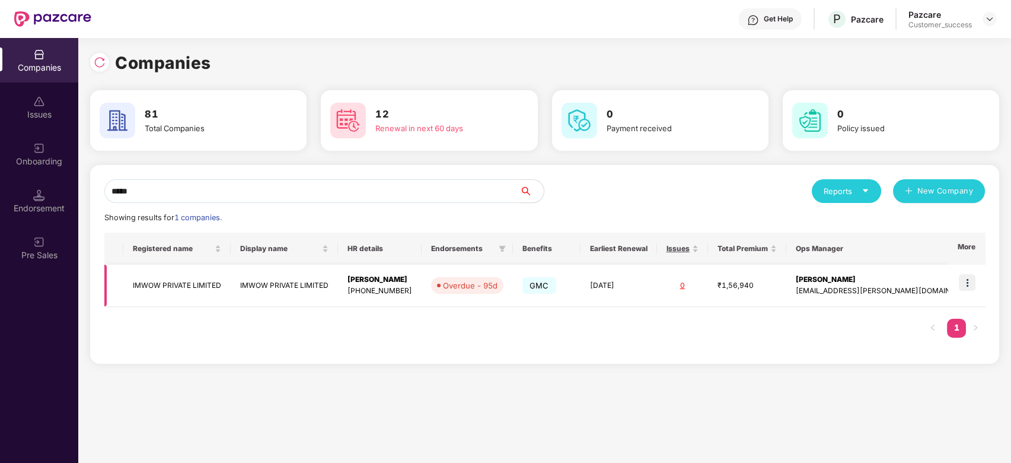
type input "*****"
click at [971, 275] on img at bounding box center [967, 282] width 17 height 17
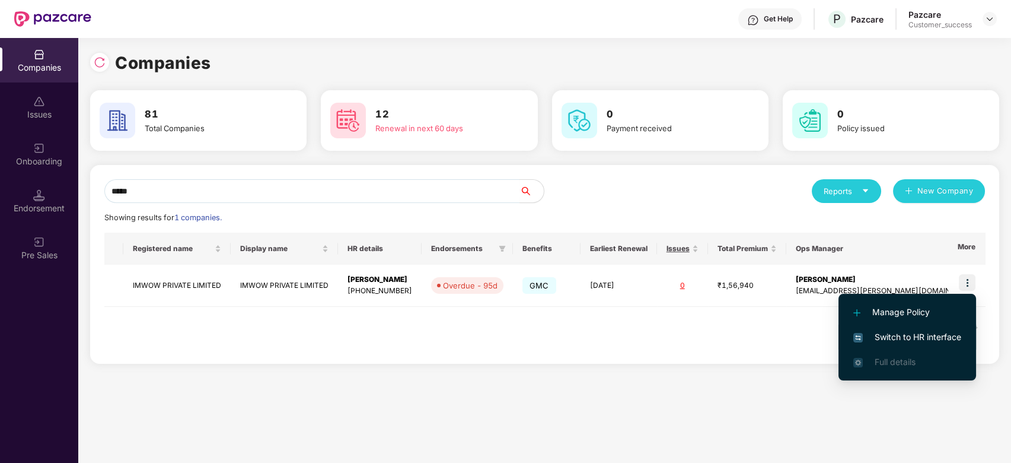
click at [902, 335] on span "Switch to HR interface" at bounding box center [908, 336] width 108 height 13
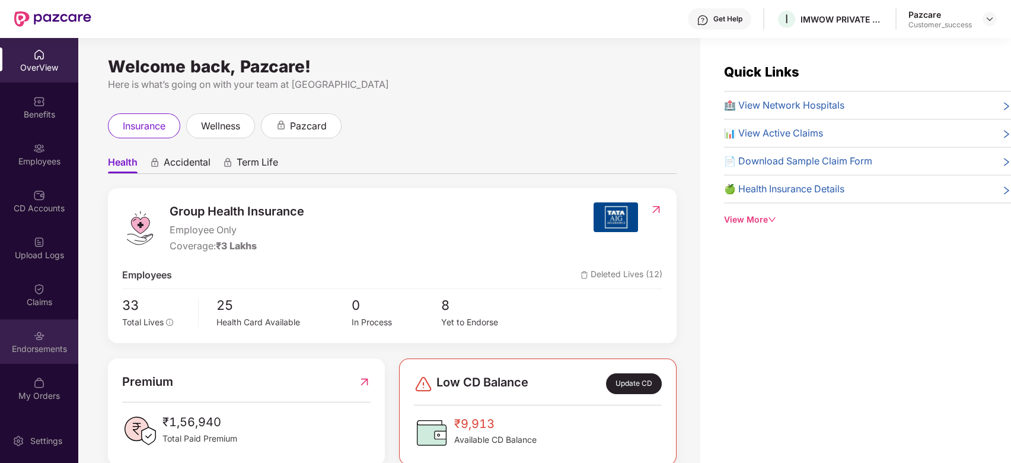
click at [37, 327] on div "Endorsements" at bounding box center [39, 341] width 78 height 44
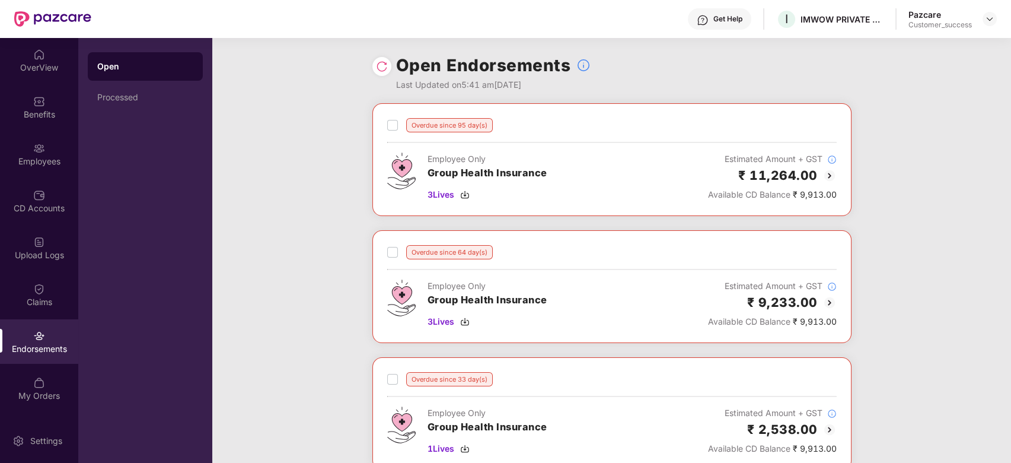
click at [831, 182] on img at bounding box center [830, 175] width 14 height 14
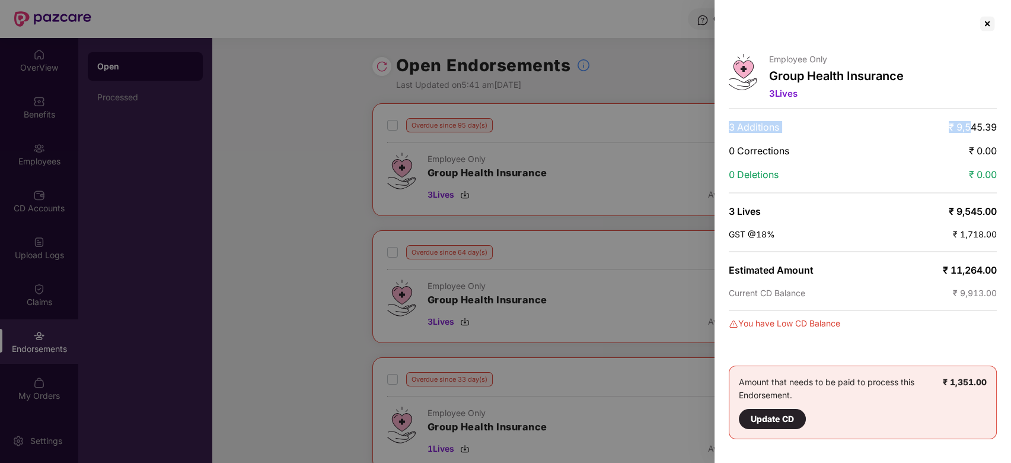
drag, startPoint x: 727, startPoint y: 123, endPoint x: 969, endPoint y: 120, distance: 242.0
click at [969, 120] on div "Employee Only Group Health Insurance 3 Lives 3 Additions ₹ 9,545.39 0 Correctio…" at bounding box center [863, 231] width 297 height 463
click at [621, 64] on div at bounding box center [505, 231] width 1011 height 463
drag, startPoint x: 725, startPoint y: 121, endPoint x: 974, endPoint y: 214, distance: 265.8
click at [974, 214] on div "Employee Only Group Health Insurance 3 Lives 3 Additions ₹ 9,545.39 0 Correctio…" at bounding box center [863, 231] width 297 height 463
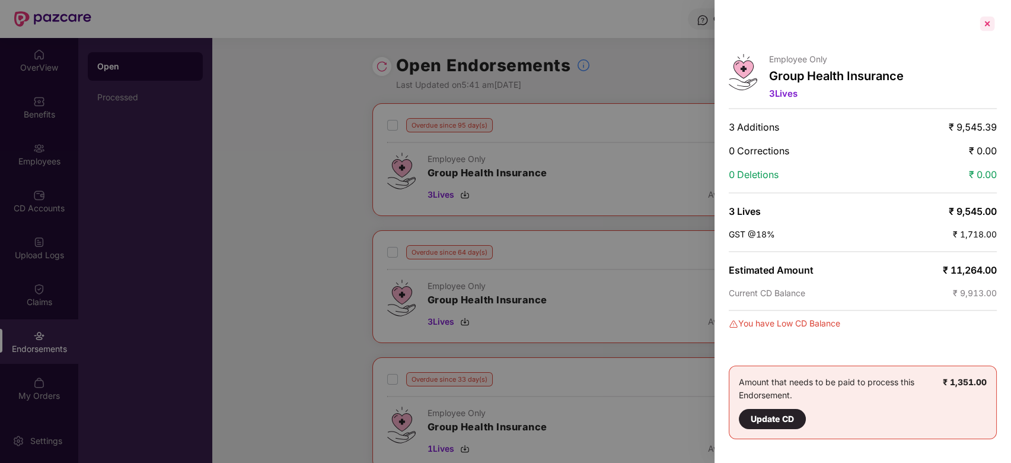
click at [989, 26] on div at bounding box center [987, 23] width 19 height 19
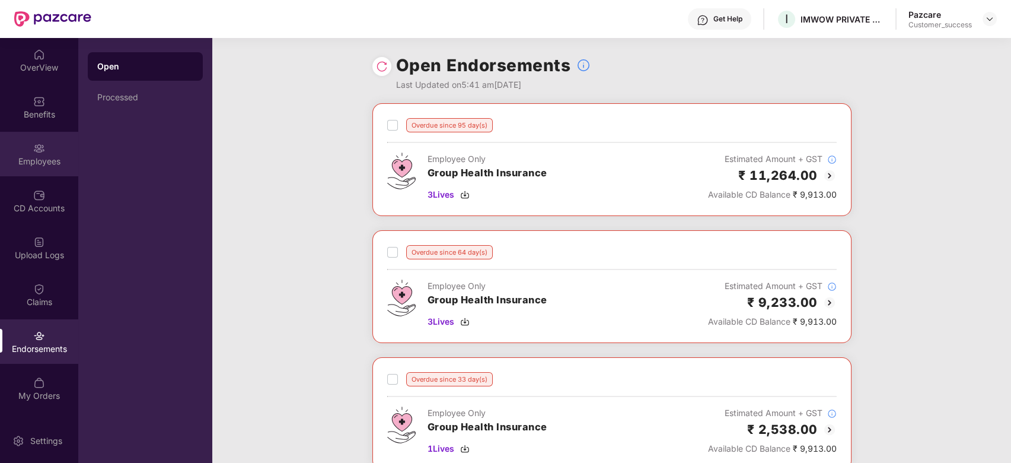
click at [43, 163] on div "Employees" at bounding box center [39, 161] width 78 height 12
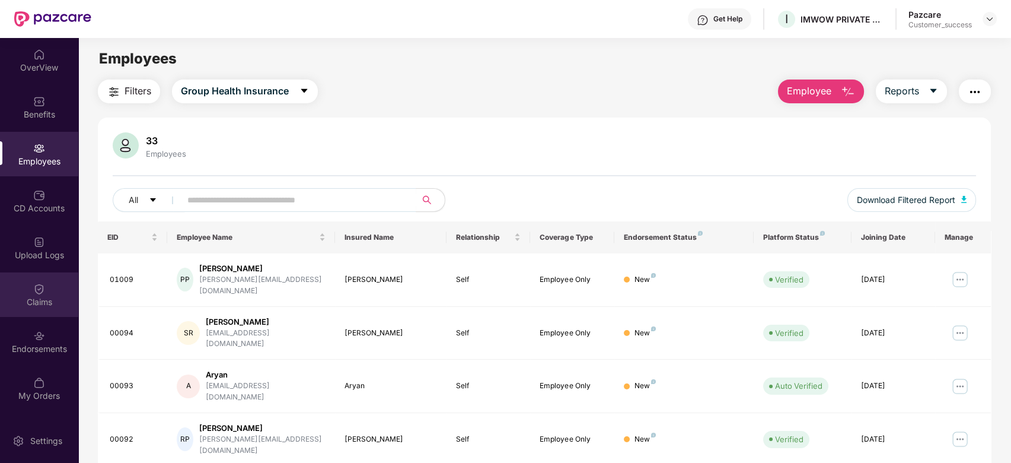
click at [44, 291] on img at bounding box center [39, 289] width 12 height 12
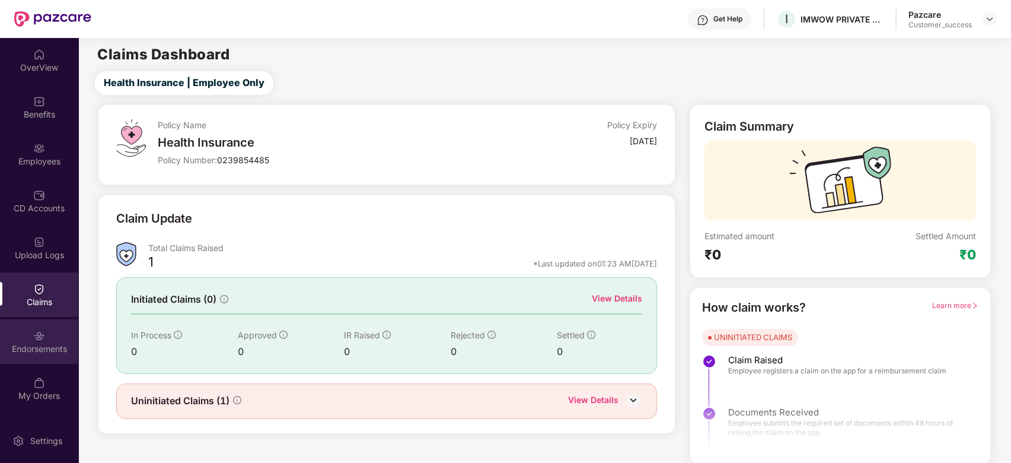
click at [36, 340] on img at bounding box center [39, 336] width 12 height 12
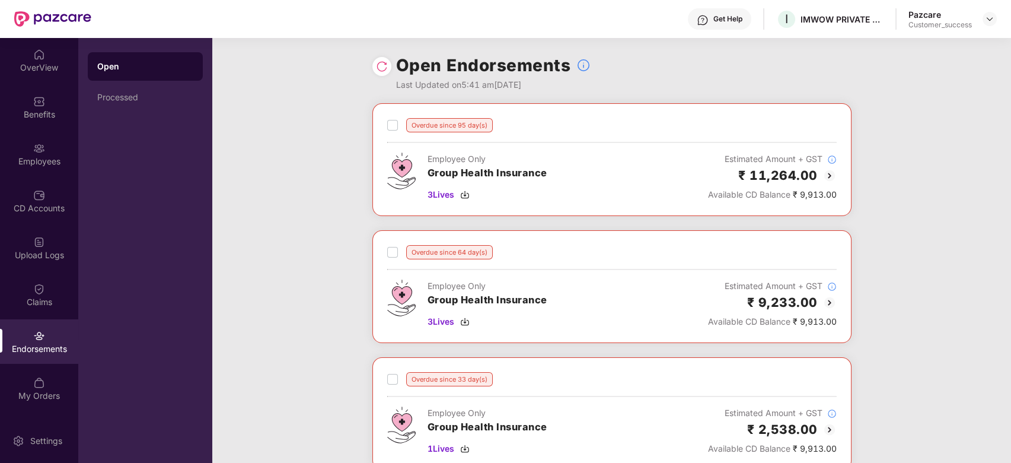
click at [831, 178] on img at bounding box center [830, 175] width 14 height 14
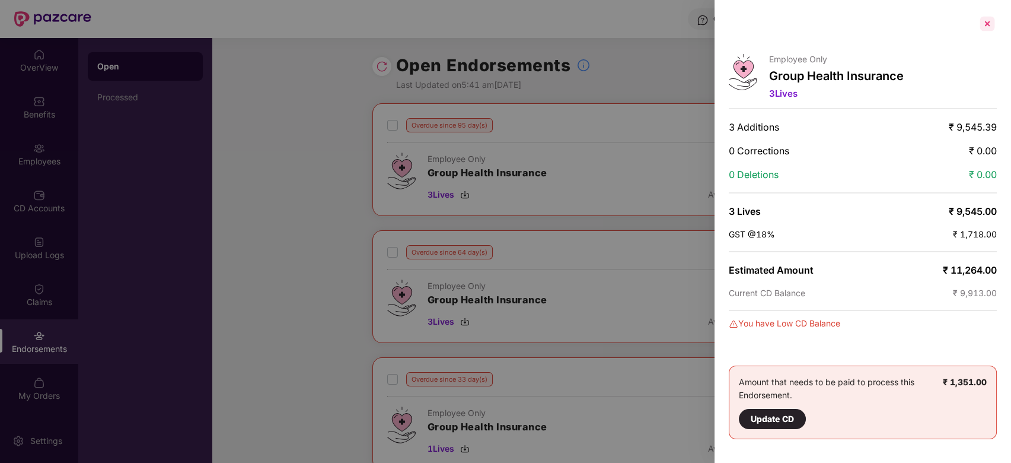
click at [985, 27] on div at bounding box center [987, 23] width 19 height 19
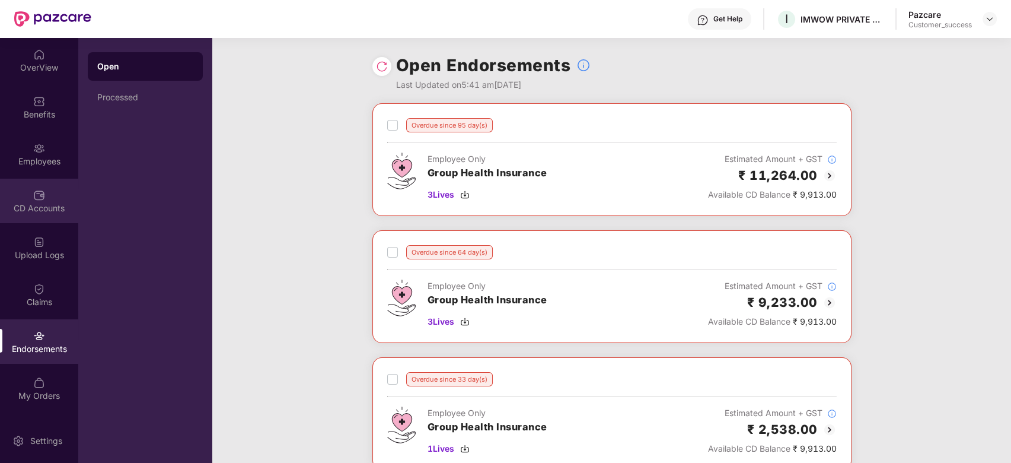
click at [50, 200] on div "CD Accounts" at bounding box center [39, 201] width 78 height 44
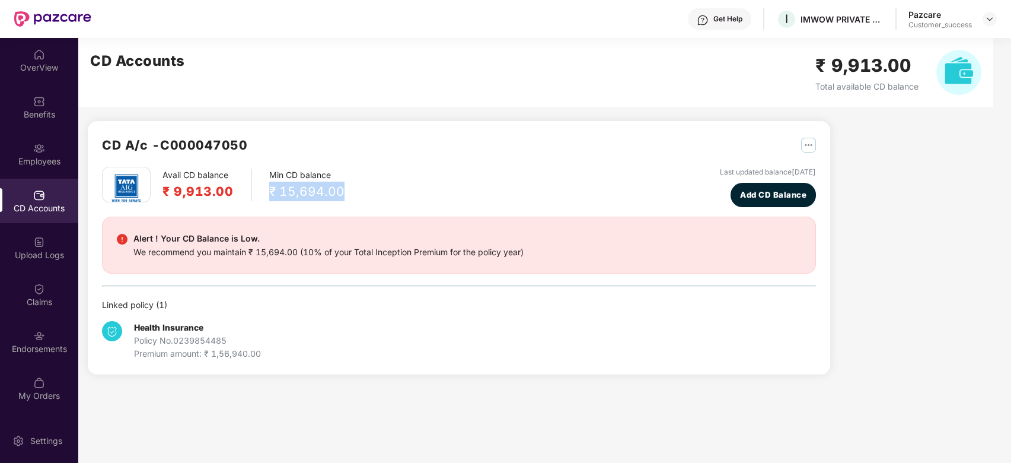
drag, startPoint x: 338, startPoint y: 193, endPoint x: 264, endPoint y: 190, distance: 74.2
click at [264, 190] on div "Avail CD balance ₹ 9,913.00 Min CD balance ₹ 15,694.00" at bounding box center [223, 185] width 243 height 36
click at [341, 195] on div "Avail CD balance ₹ 9,913.00 Min CD balance ₹ 15,694.00 Last updated balance 16 …" at bounding box center [459, 187] width 714 height 40
drag, startPoint x: 340, startPoint y: 189, endPoint x: 241, endPoint y: 187, distance: 99.1
click at [241, 187] on div "Avail CD balance ₹ 9,913.00 Min CD balance ₹ 15,694.00 Last updated balance 16 …" at bounding box center [459, 187] width 714 height 40
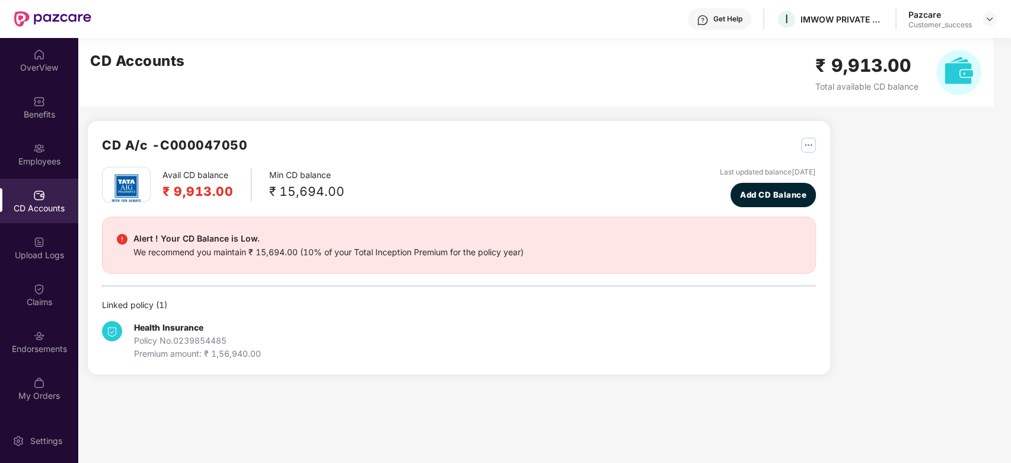
click at [161, 186] on div "Avail CD balance ₹ 9,913.00 Min CD balance ₹ 15,694.00" at bounding box center [223, 185] width 243 height 36
click at [230, 192] on h2 "₹ 9,913.00" at bounding box center [198, 192] width 71 height 20
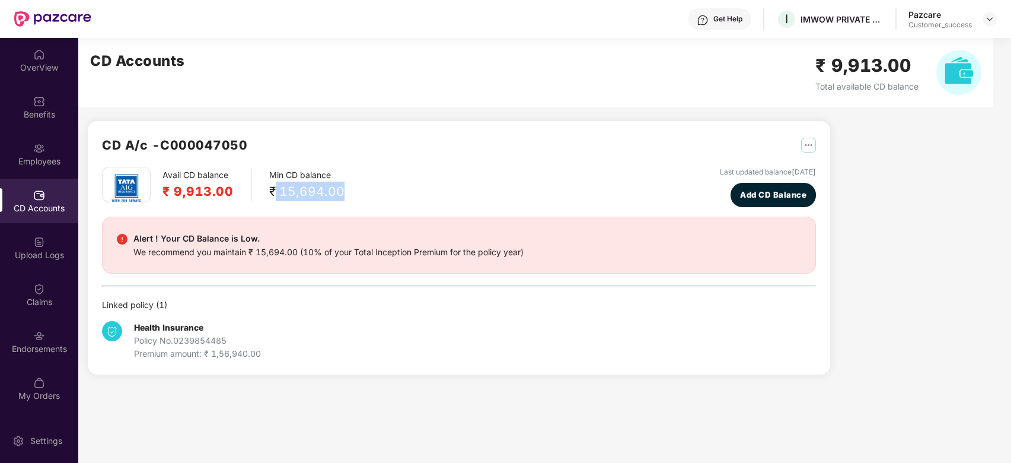
drag, startPoint x: 342, startPoint y: 189, endPoint x: 273, endPoint y: 190, distance: 68.8
click at [273, 190] on div "Avail CD balance ₹ 9,913.00 Min CD balance ₹ 15,694.00 Last updated balance 16 …" at bounding box center [459, 187] width 714 height 40
click at [279, 209] on div "Avail CD balance ₹ 9,913.00 Min CD balance ₹ 15,694.00 Last updated balance 16 …" at bounding box center [459, 263] width 714 height 193
click at [43, 115] on div "Benefits" at bounding box center [39, 115] width 78 height 12
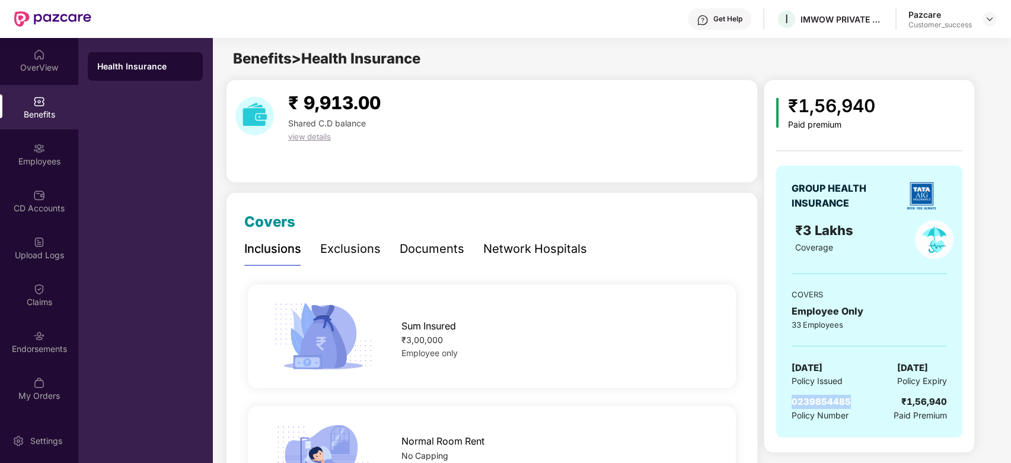
drag, startPoint x: 849, startPoint y: 401, endPoint x: 788, endPoint y: 406, distance: 61.9
click at [788, 406] on div "GROUP HEALTH INSURANCE ₹3 Lakhs Coverage COVERS Employee Only 33 Employees 01 F…" at bounding box center [870, 302] width 186 height 272
copy span "0239854485"
click at [988, 17] on img at bounding box center [989, 18] width 9 height 9
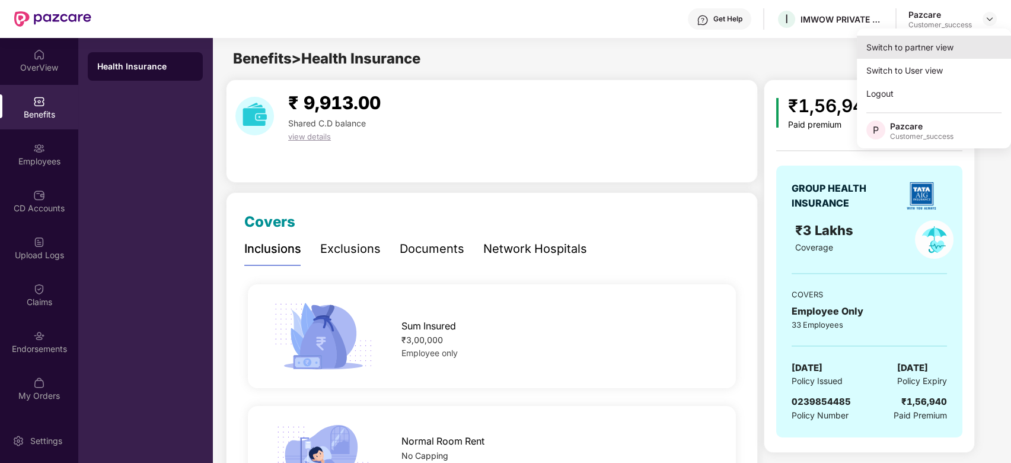
click at [888, 52] on div "Switch to partner view" at bounding box center [934, 47] width 154 height 23
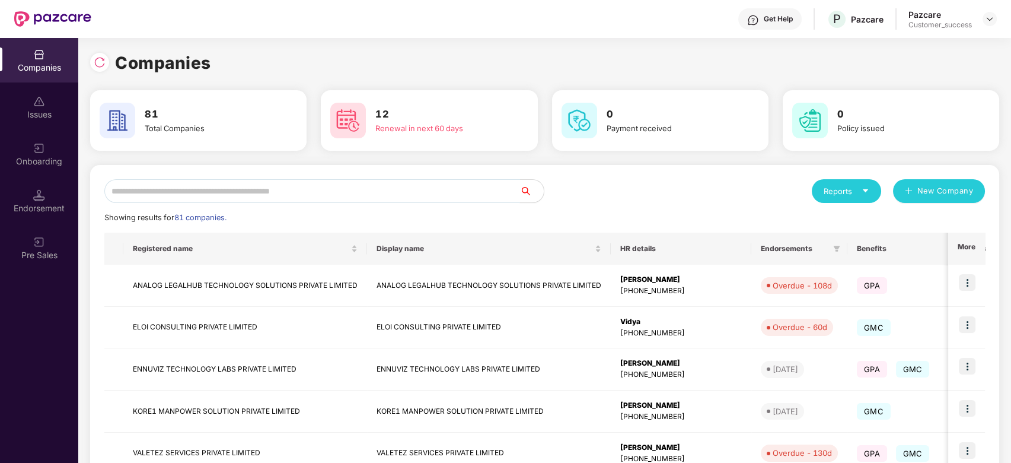
click at [199, 195] on input "text" at bounding box center [312, 191] width 416 height 24
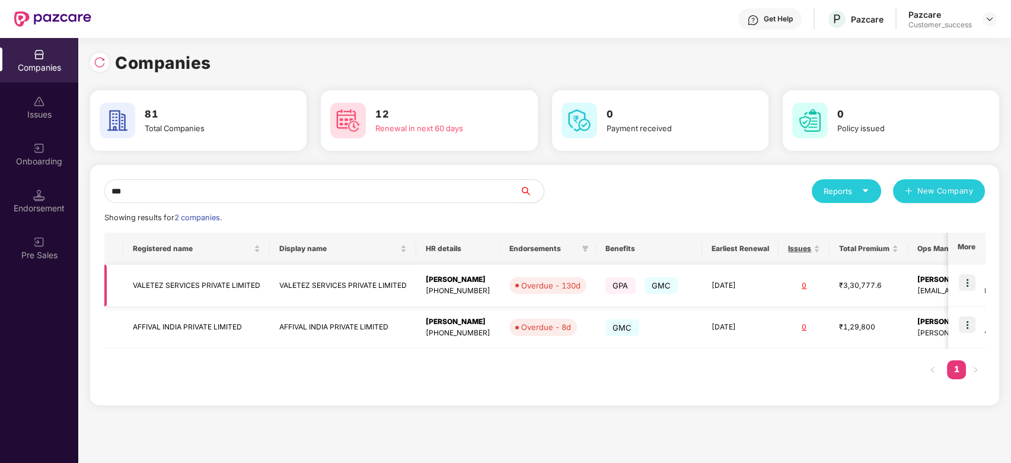
type input "***"
click at [971, 279] on img at bounding box center [967, 282] width 17 height 17
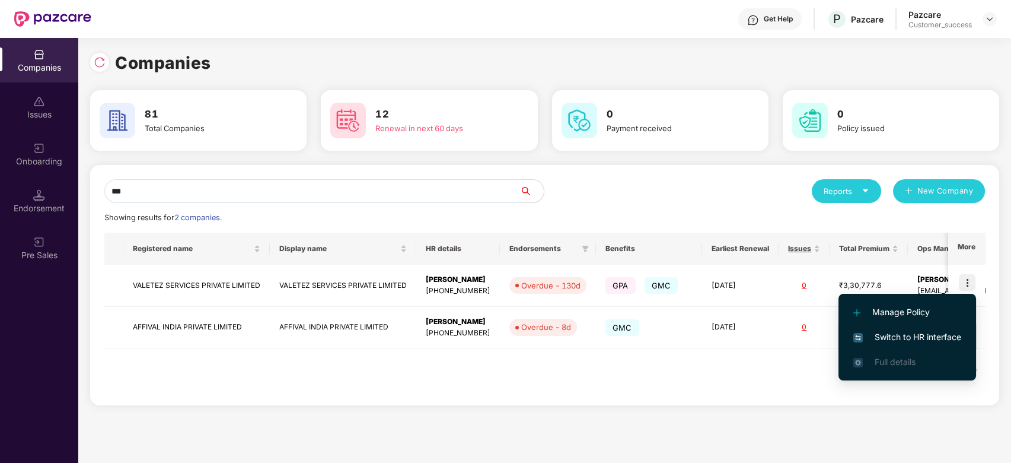
click at [899, 336] on span "Switch to HR interface" at bounding box center [908, 336] width 108 height 13
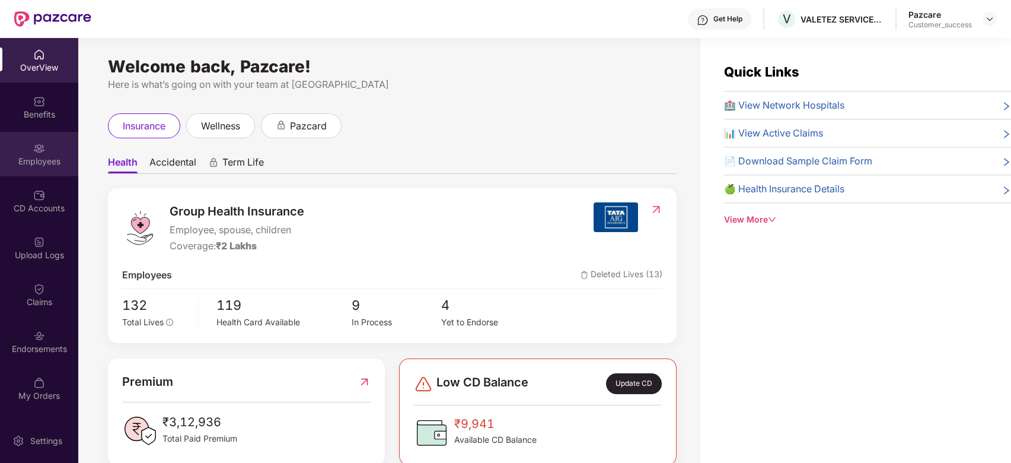
click at [40, 144] on img at bounding box center [39, 148] width 12 height 12
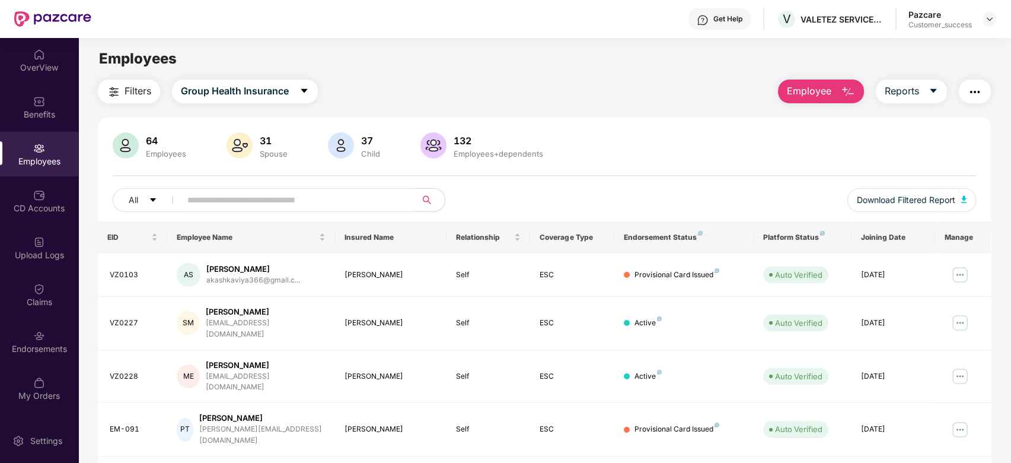
click at [268, 204] on input "text" at bounding box center [293, 200] width 213 height 18
type input "*"
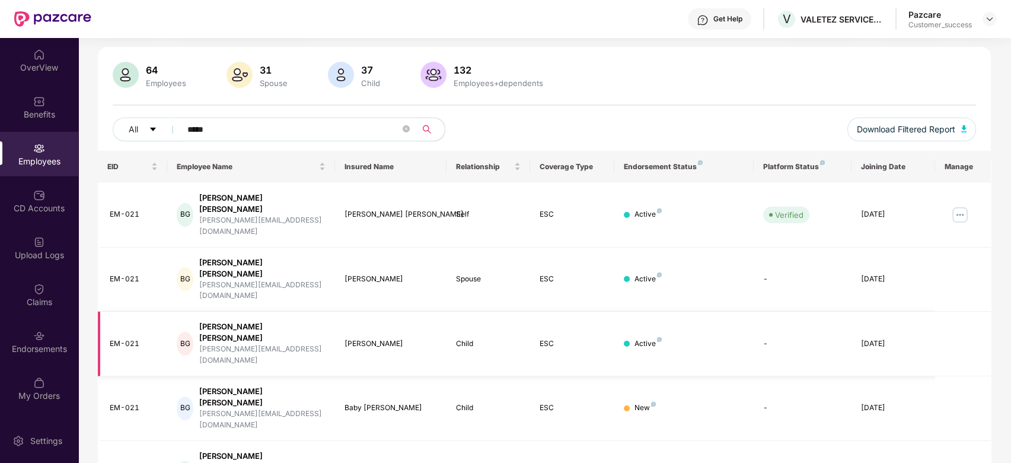
scroll to position [71, 0]
type input "*****"
click at [55, 346] on div "Endorsements" at bounding box center [39, 349] width 78 height 12
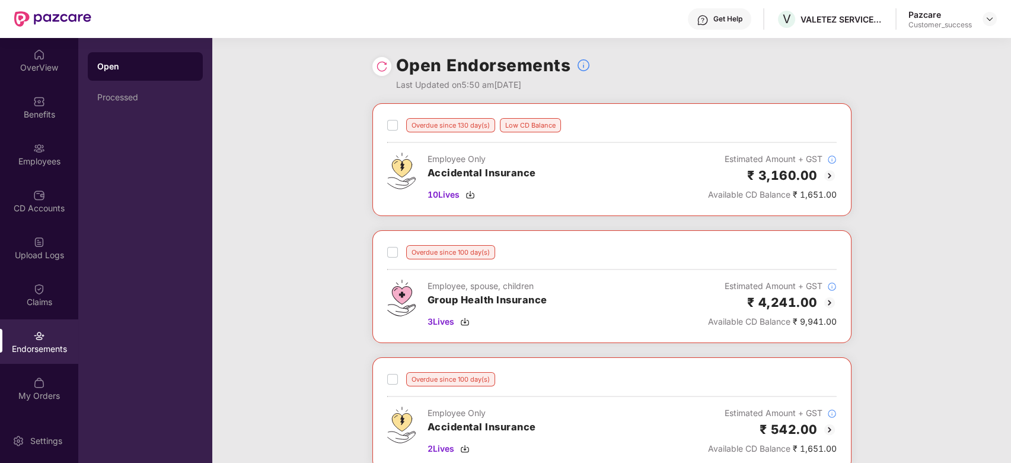
click at [827, 179] on img at bounding box center [830, 175] width 14 height 14
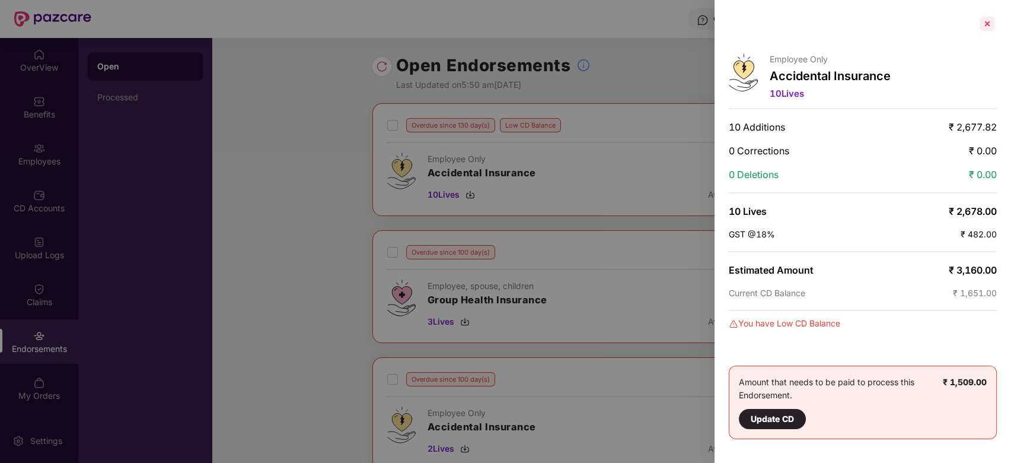
click at [988, 20] on div at bounding box center [987, 23] width 19 height 19
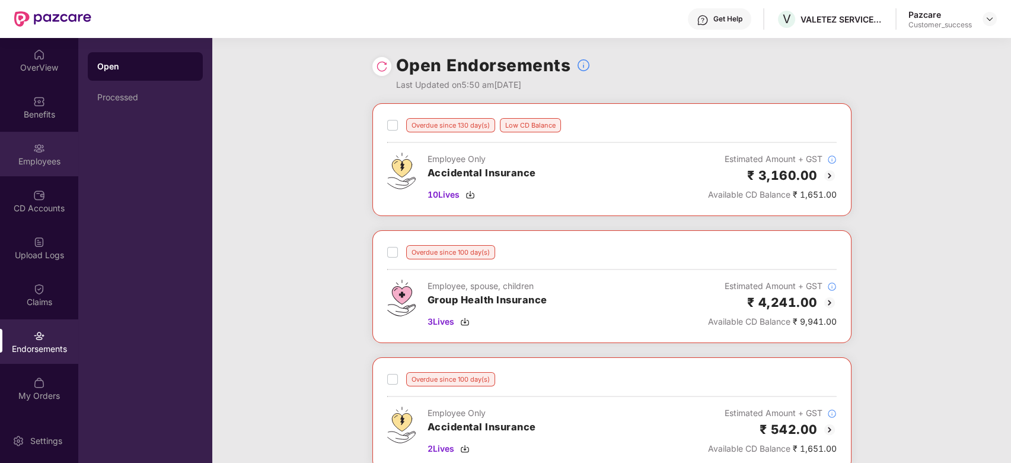
click at [43, 154] on div "Employees" at bounding box center [39, 154] width 78 height 44
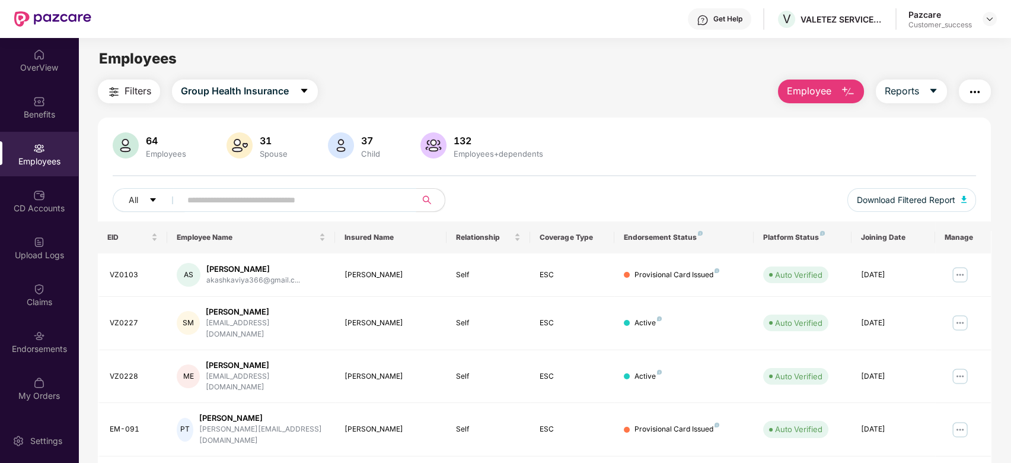
click at [306, 202] on input "text" at bounding box center [293, 200] width 213 height 18
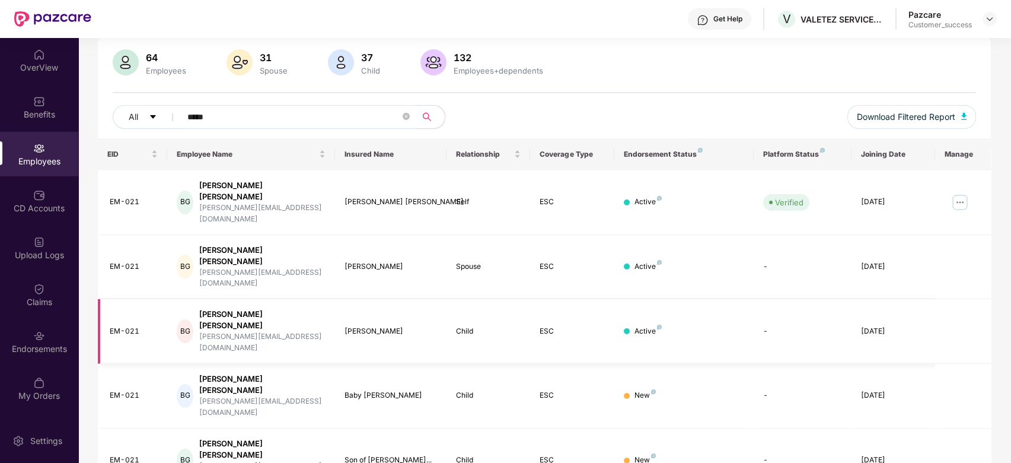
scroll to position [84, 0]
type input "*****"
click at [42, 72] on div "OverView" at bounding box center [39, 68] width 78 height 12
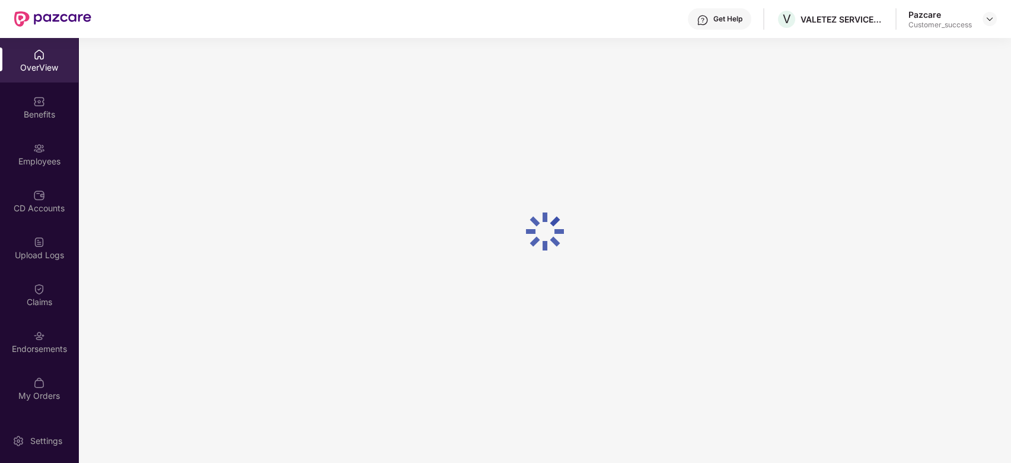
scroll to position [38, 0]
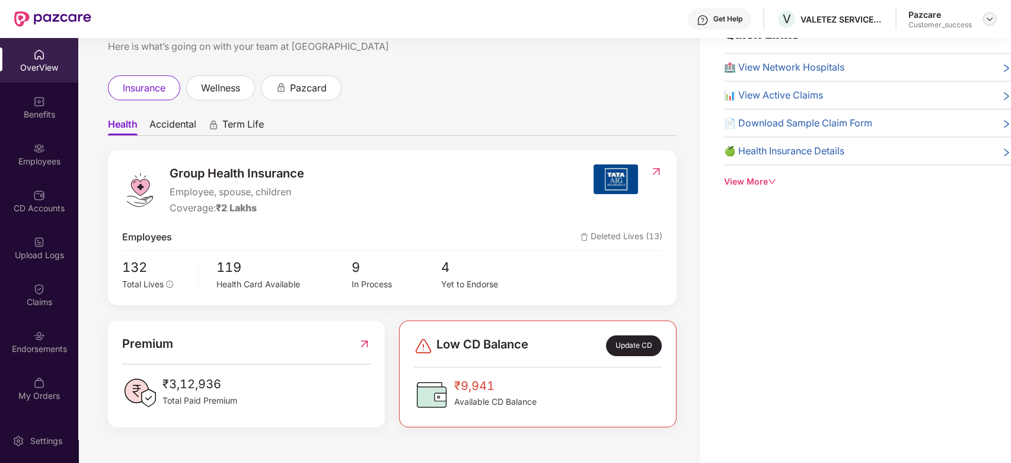
click at [989, 21] on img at bounding box center [989, 18] width 9 height 9
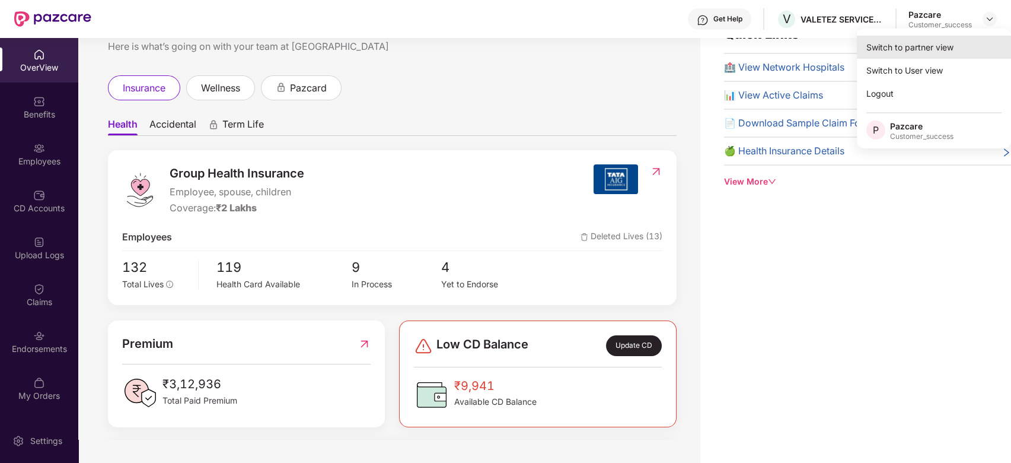
click at [889, 43] on div "Switch to partner view" at bounding box center [934, 47] width 154 height 23
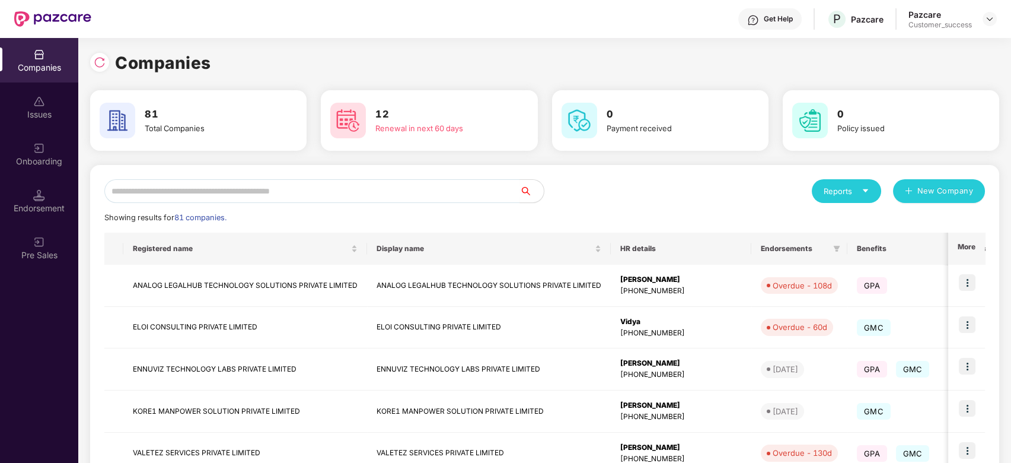
click at [889, 43] on div "Companies 81 Total Companies 12 Renewal in next 60 days 0 Payment received 0 Po…" at bounding box center [544, 394] width 909 height 712
drag, startPoint x: 890, startPoint y: 30, endPoint x: 389, endPoint y: 59, distance: 501.5
click at [389, 59] on div "Companies" at bounding box center [544, 63] width 909 height 26
click at [58, 152] on div "Onboarding" at bounding box center [39, 154] width 78 height 44
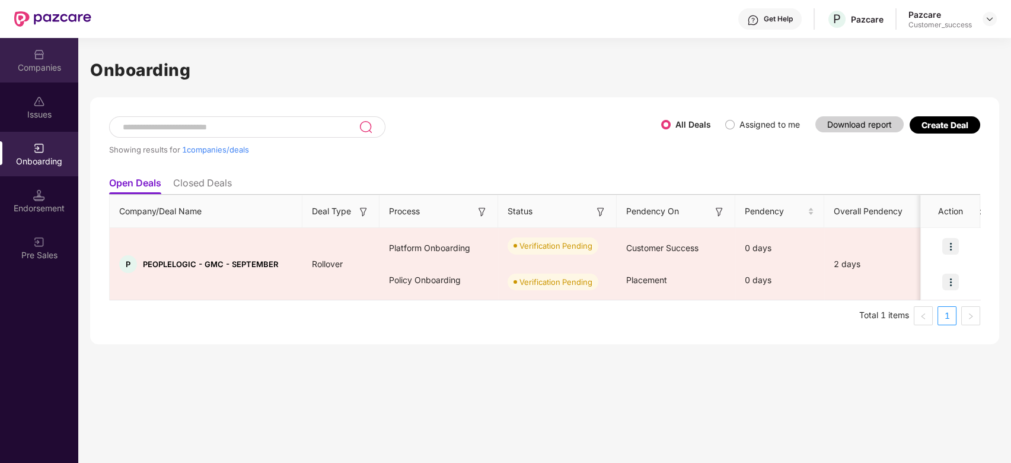
click at [36, 63] on div "Companies" at bounding box center [39, 68] width 78 height 12
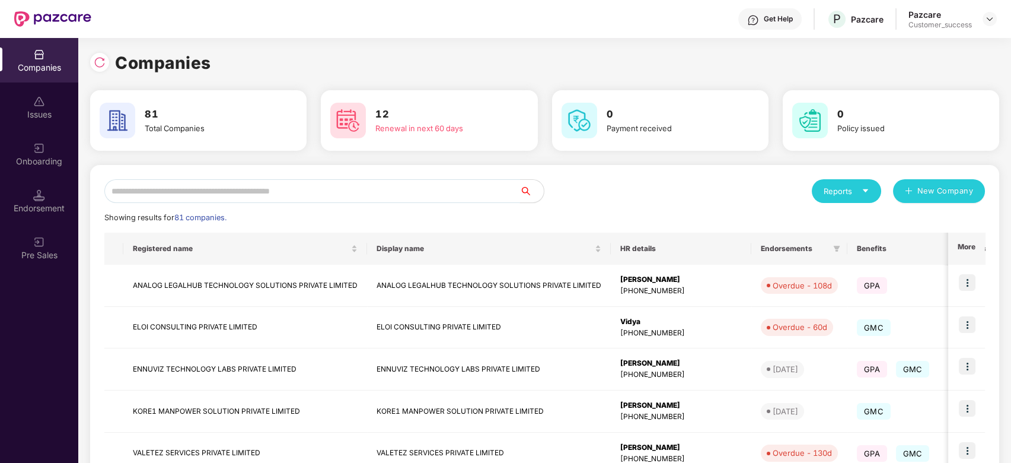
click at [272, 189] on input "text" at bounding box center [312, 191] width 416 height 24
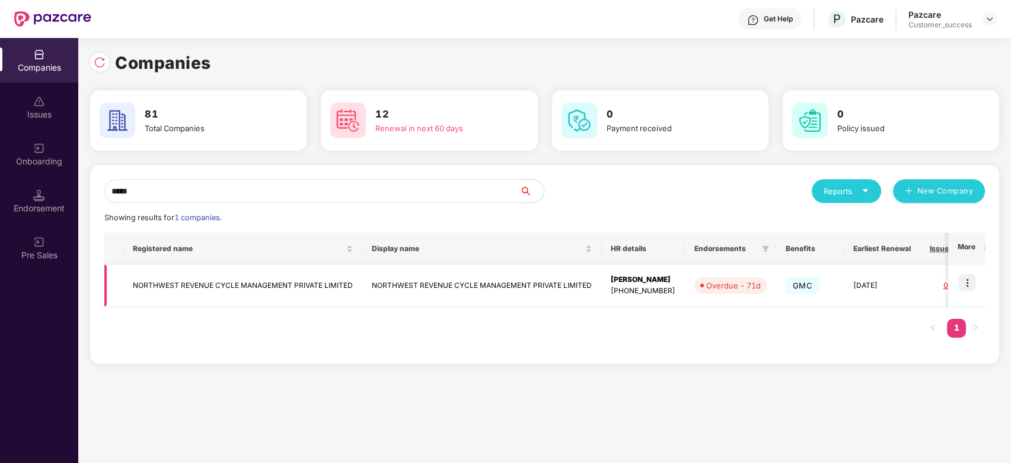
type input "*****"
click at [971, 284] on img at bounding box center [967, 282] width 17 height 17
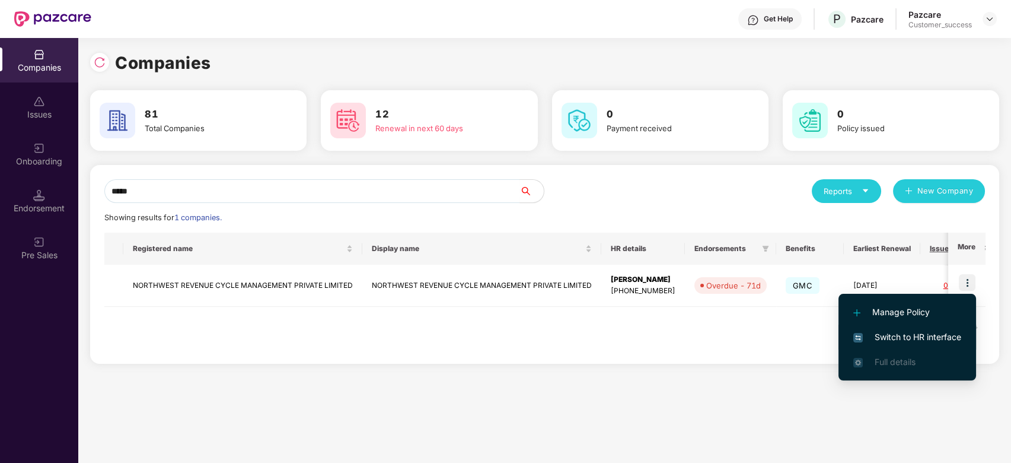
click at [879, 333] on span "Switch to HR interface" at bounding box center [908, 336] width 108 height 13
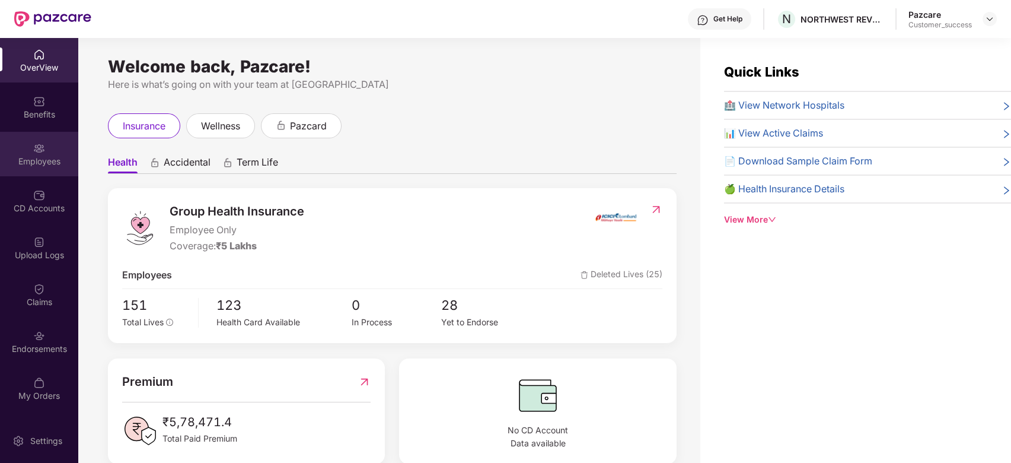
click at [41, 159] on div "Employees" at bounding box center [39, 161] width 78 height 12
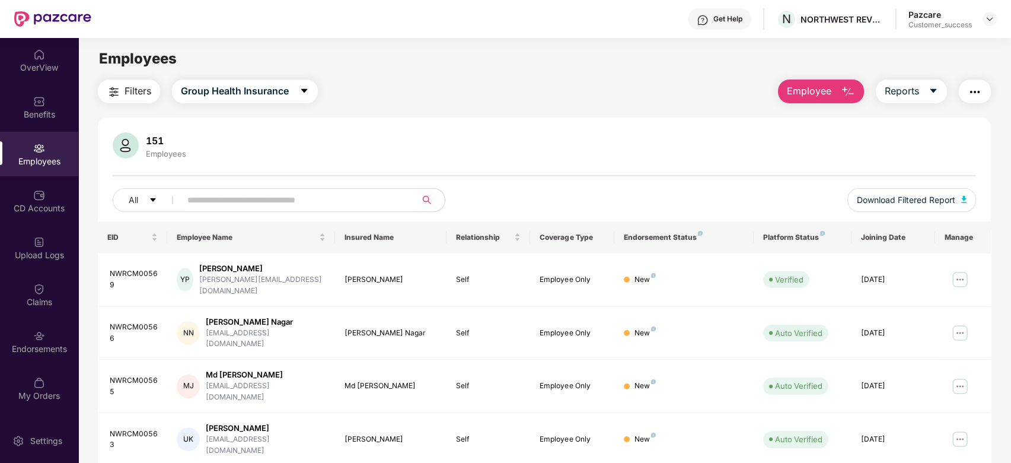
click at [285, 197] on input "text" at bounding box center [293, 200] width 213 height 18
paste input "**********"
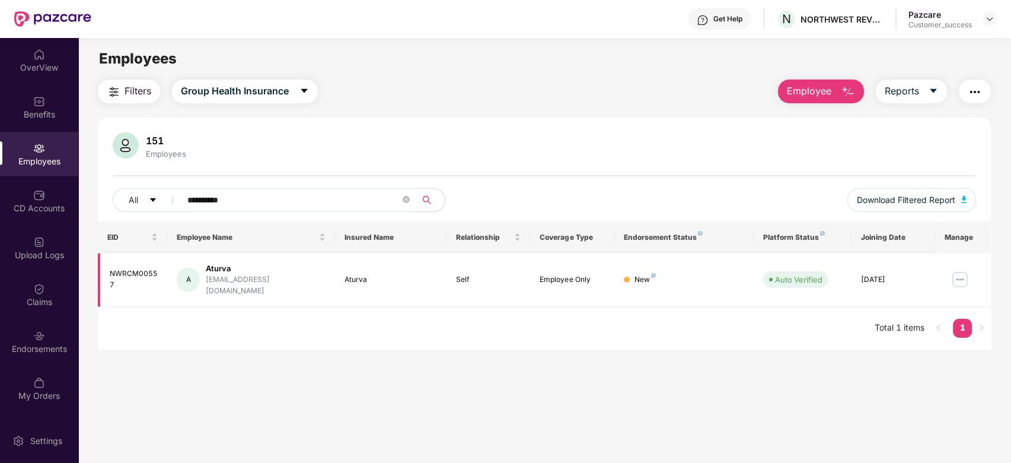
type input "**********"
click at [956, 277] on img at bounding box center [960, 279] width 19 height 19
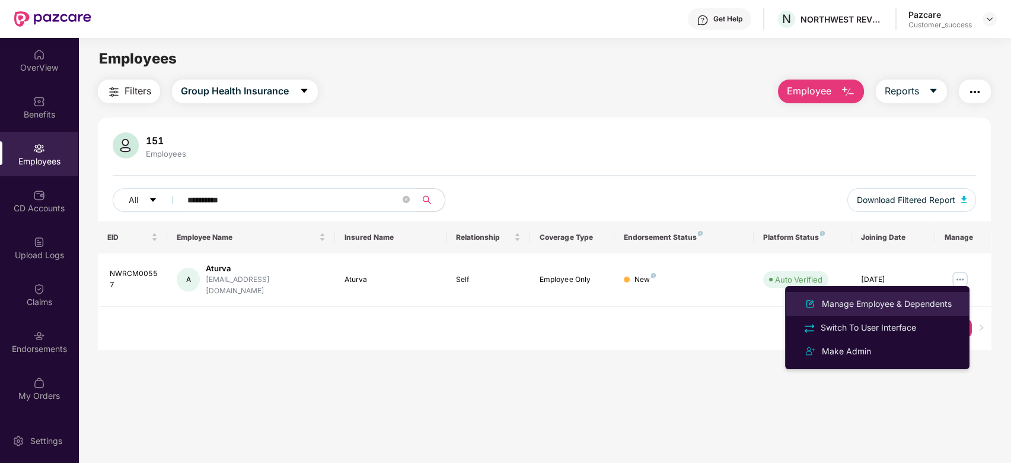
click at [880, 298] on div "Manage Employee & Dependents" at bounding box center [887, 303] width 135 height 13
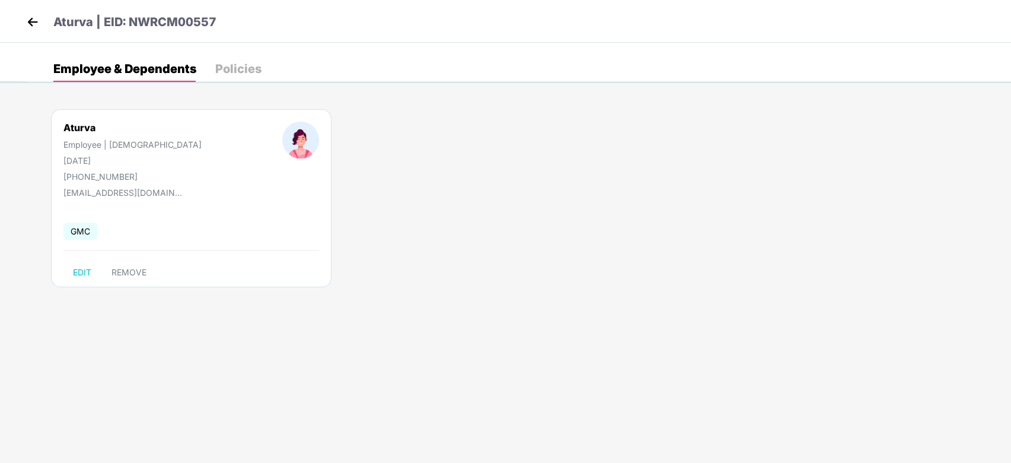
click at [27, 16] on img at bounding box center [33, 22] width 18 height 18
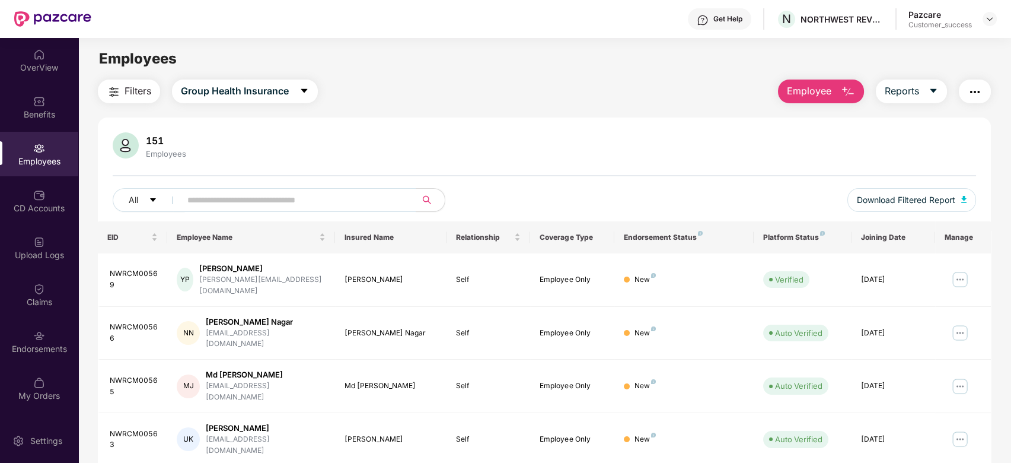
click at [989, 30] on div "Get Help N NORTHWEST REVENUE CYCLE MANAGEMENT PRIVATE LIMITED Pazcare Customer_…" at bounding box center [544, 19] width 906 height 38
click at [989, 17] on img at bounding box center [989, 18] width 9 height 9
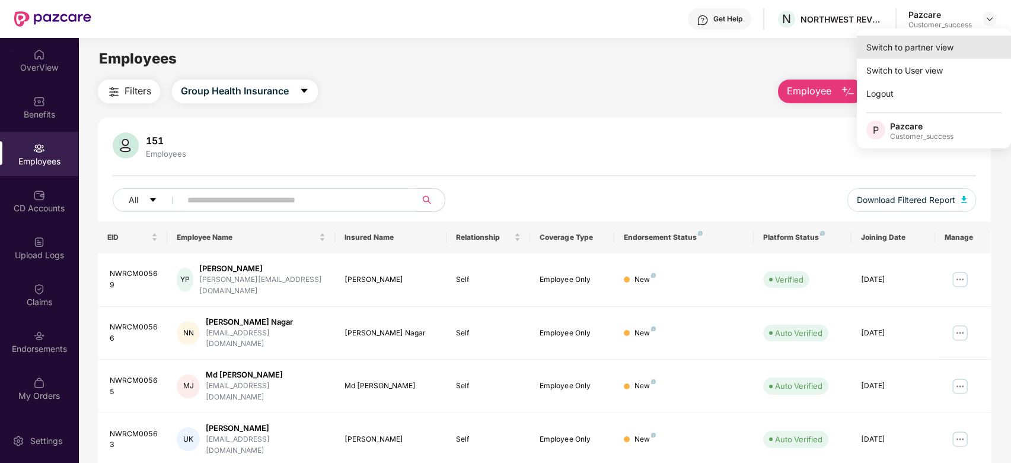
click at [933, 46] on div "Switch to partner view" at bounding box center [934, 47] width 154 height 23
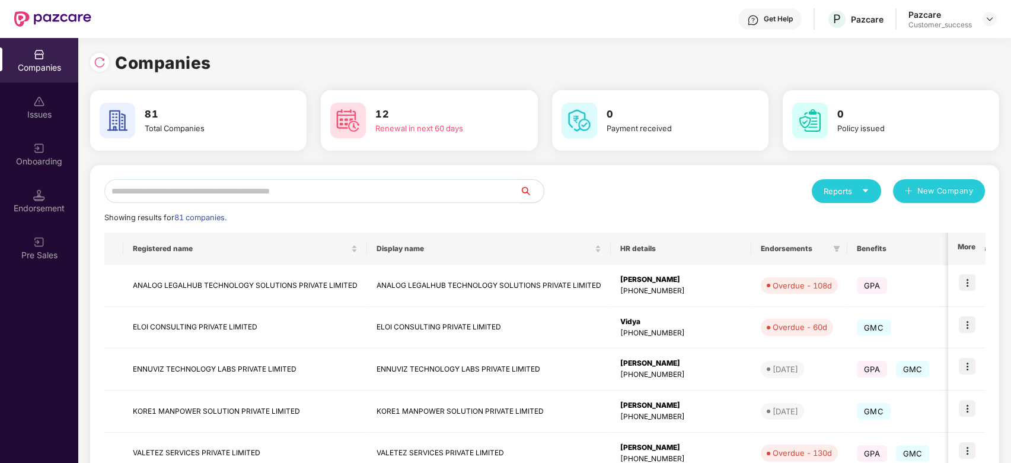
click at [199, 186] on input "text" at bounding box center [312, 191] width 416 height 24
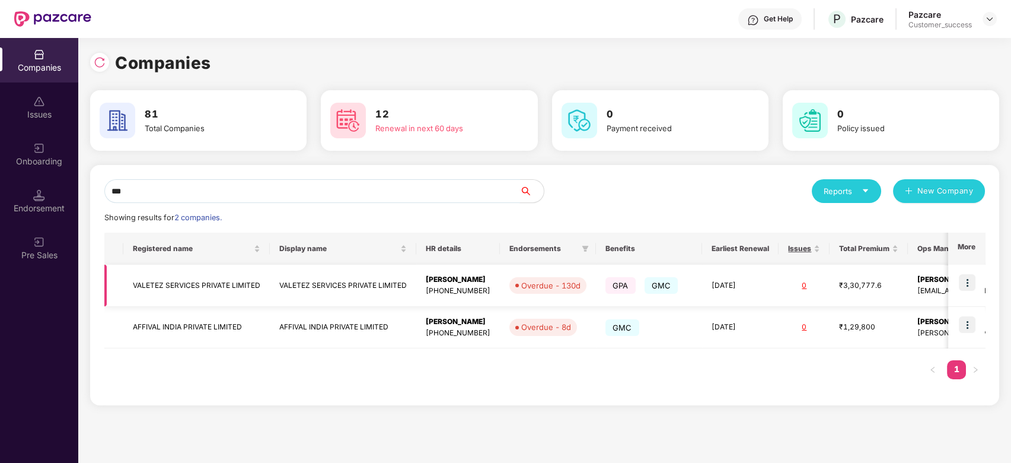
type input "***"
click at [971, 285] on img at bounding box center [967, 282] width 17 height 17
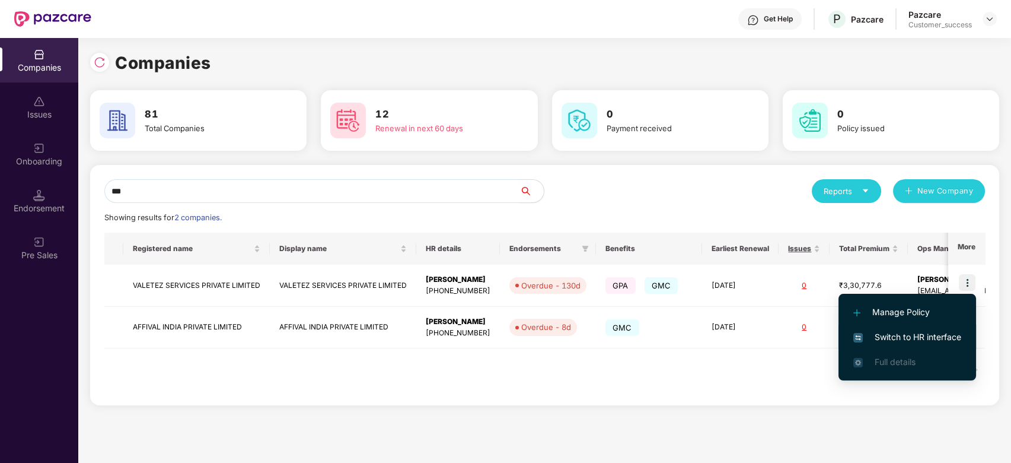
click at [897, 328] on li "Switch to HR interface" at bounding box center [908, 336] width 138 height 25
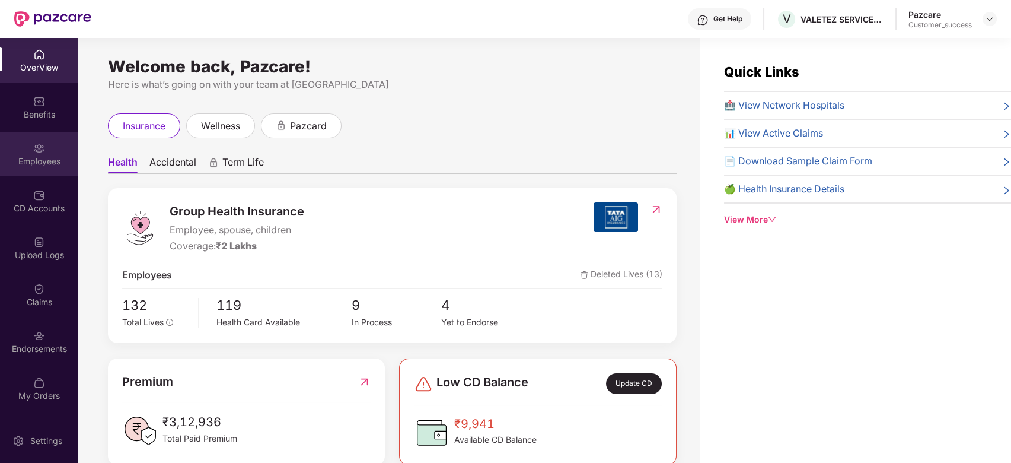
click at [42, 157] on div "Employees" at bounding box center [39, 161] width 78 height 12
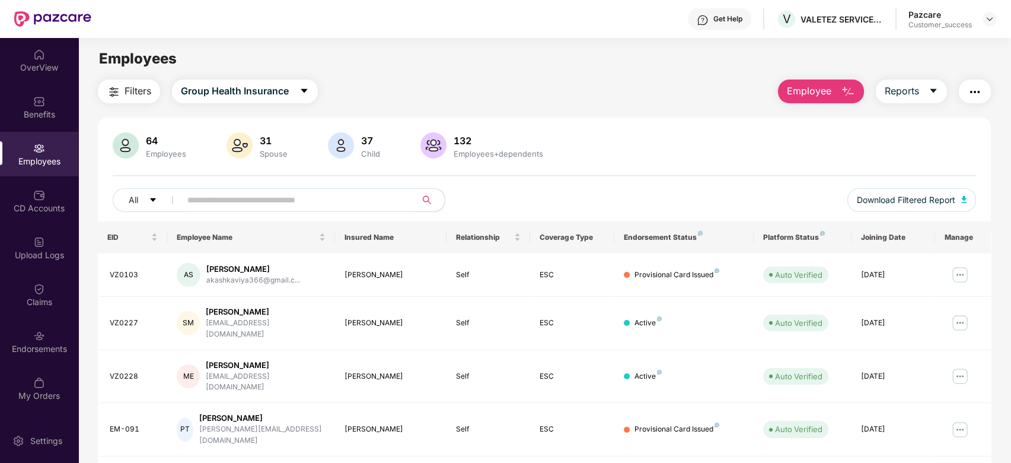
click at [268, 192] on input "text" at bounding box center [293, 200] width 213 height 18
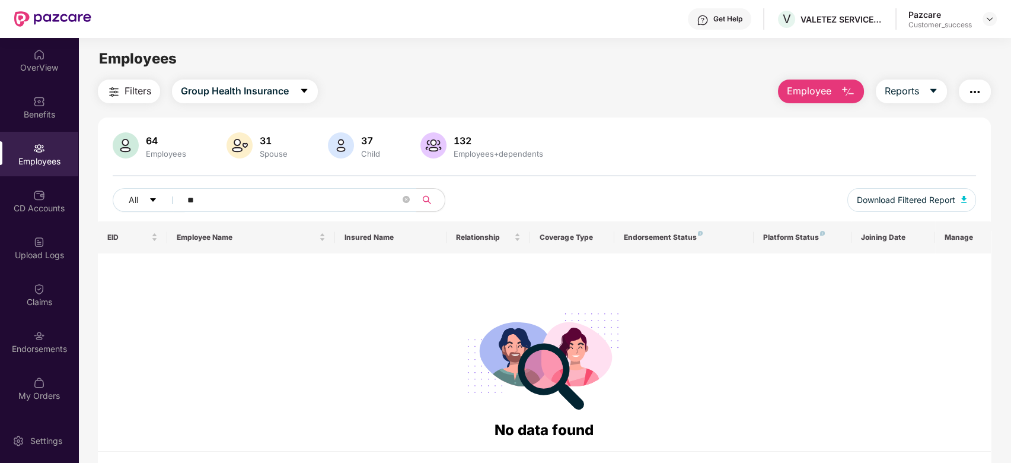
type input "*"
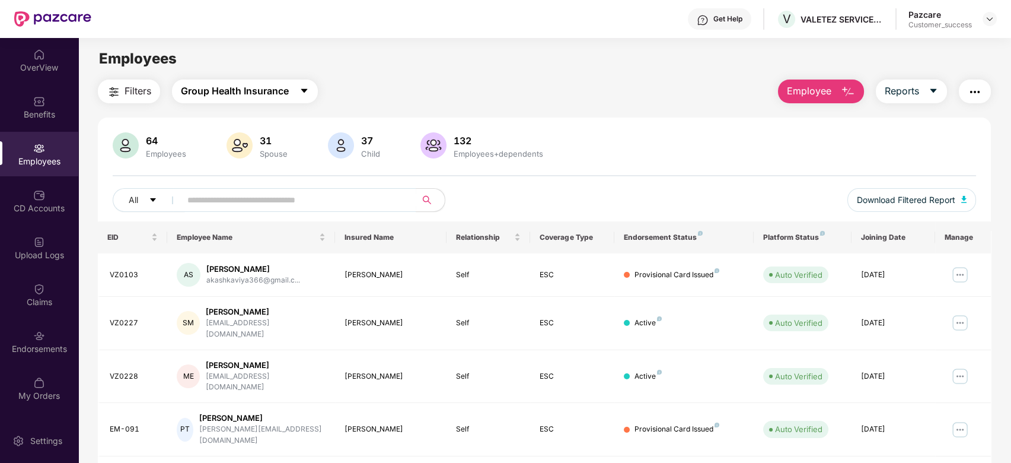
click at [273, 84] on span "Group Health Insurance" at bounding box center [235, 91] width 108 height 15
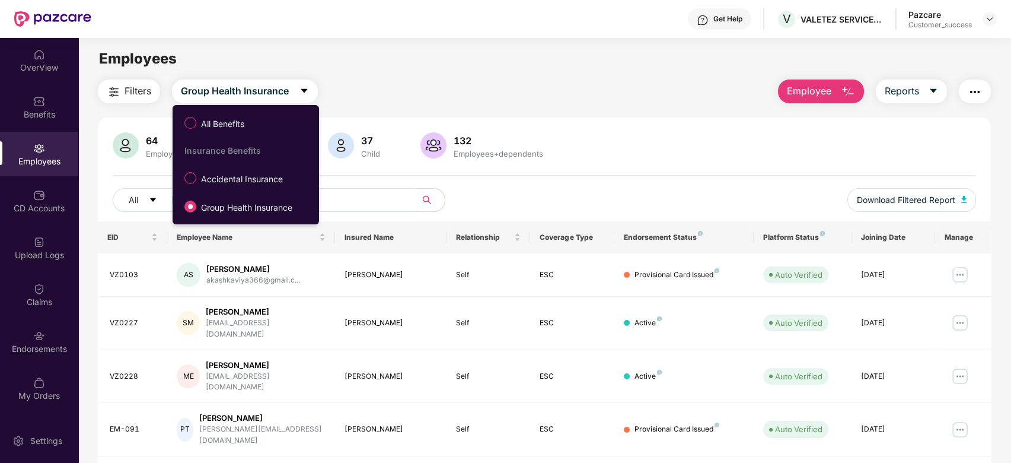
click at [408, 91] on div "Filters Group Health Insurance Employee Reports" at bounding box center [545, 91] width 894 height 24
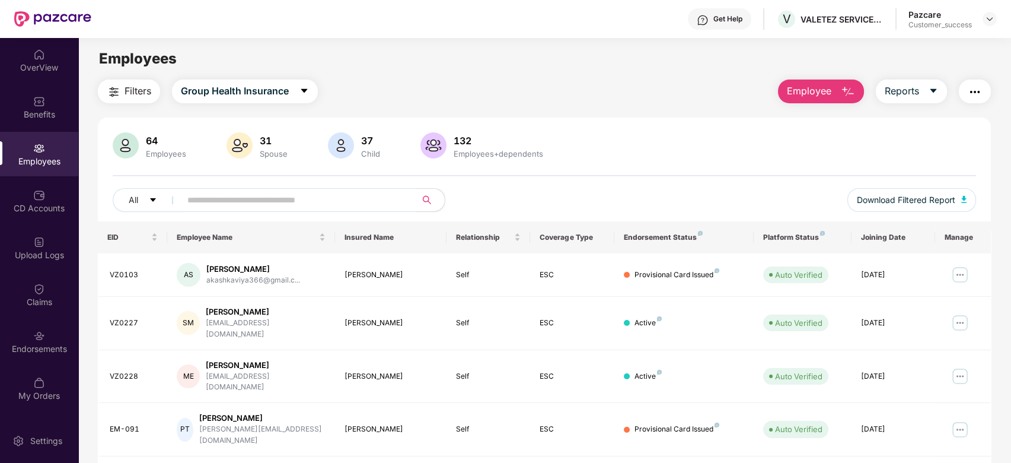
click at [282, 197] on input "text" at bounding box center [293, 200] width 213 height 18
paste input "**********"
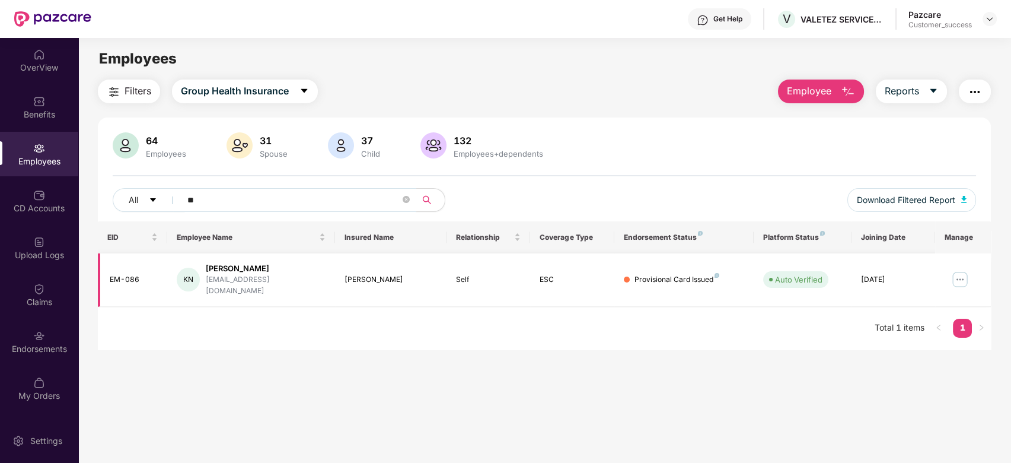
type input "*"
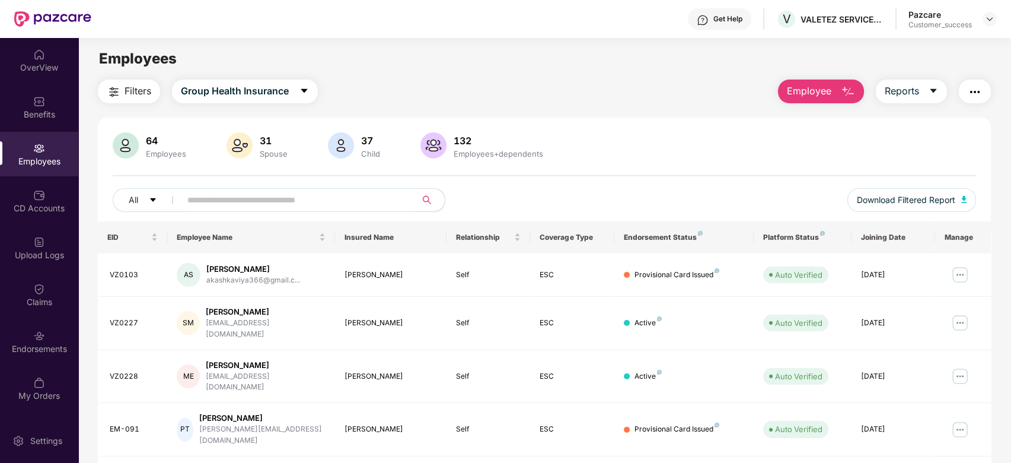
paste input "**********"
type input "**********"
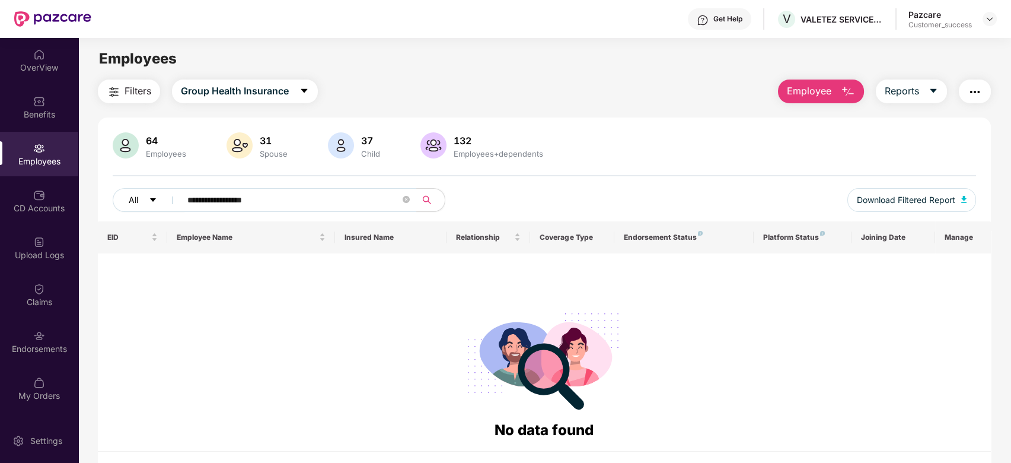
drag, startPoint x: 276, startPoint y: 196, endPoint x: 128, endPoint y: 194, distance: 148.3
click at [128, 194] on div "**********" at bounding box center [365, 200] width 504 height 24
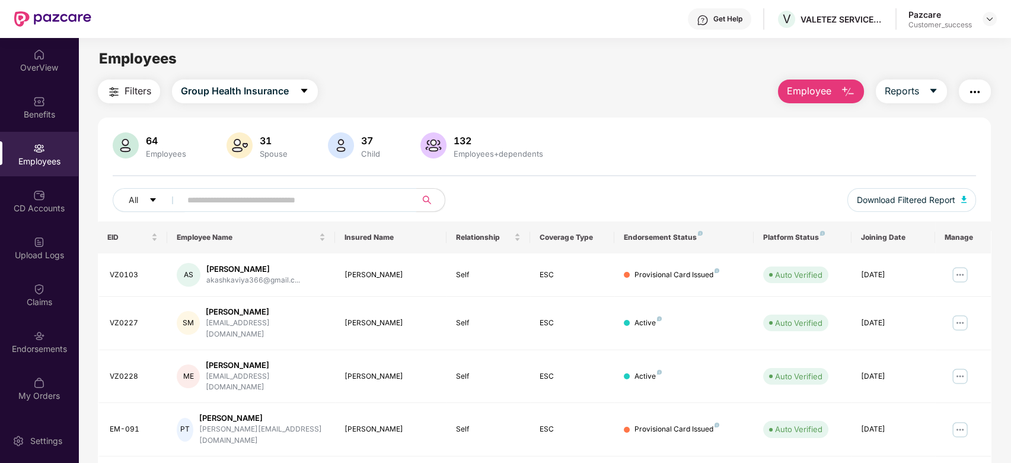
paste input "**********"
type input "**********"
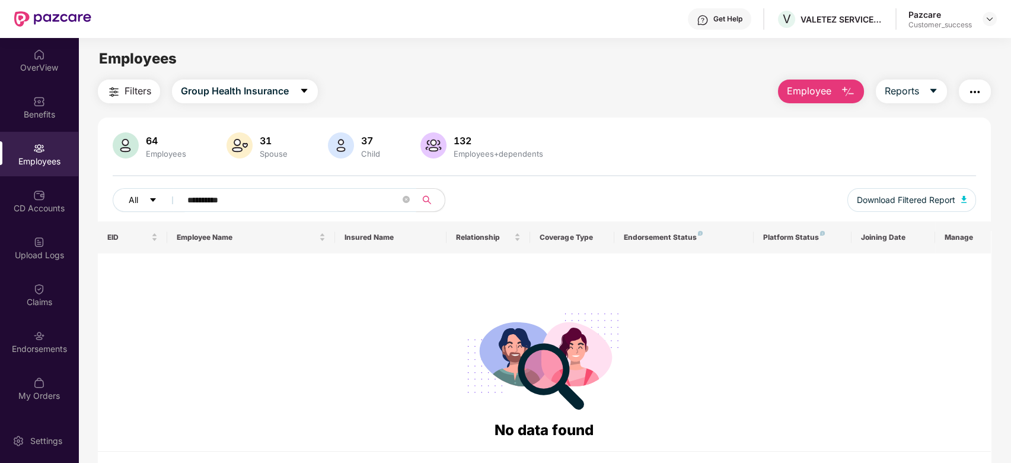
drag, startPoint x: 269, startPoint y: 200, endPoint x: 155, endPoint y: 203, distance: 114.0
click at [155, 203] on div "**********" at bounding box center [365, 200] width 504 height 24
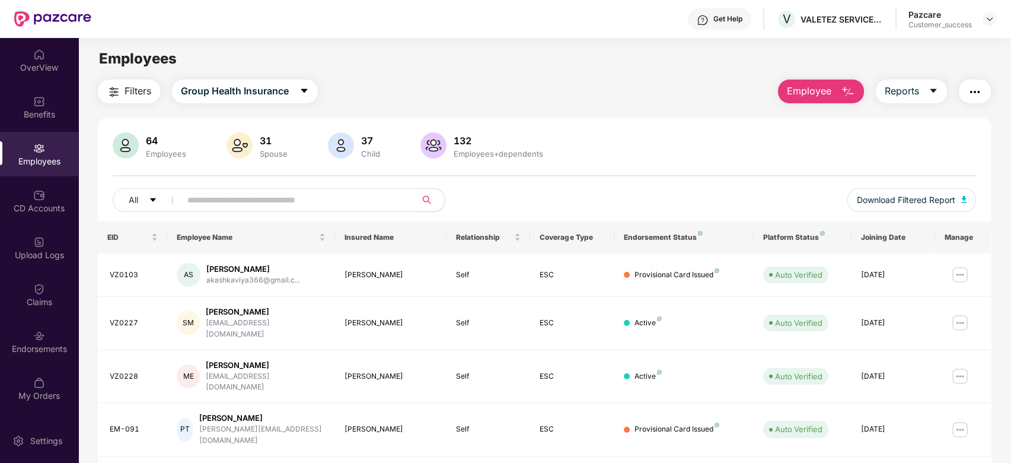
paste input "*********"
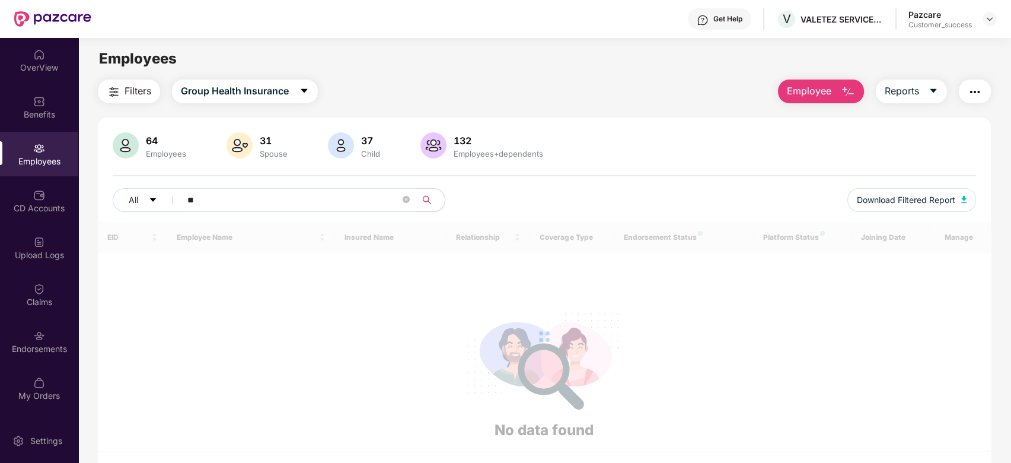
type input "*"
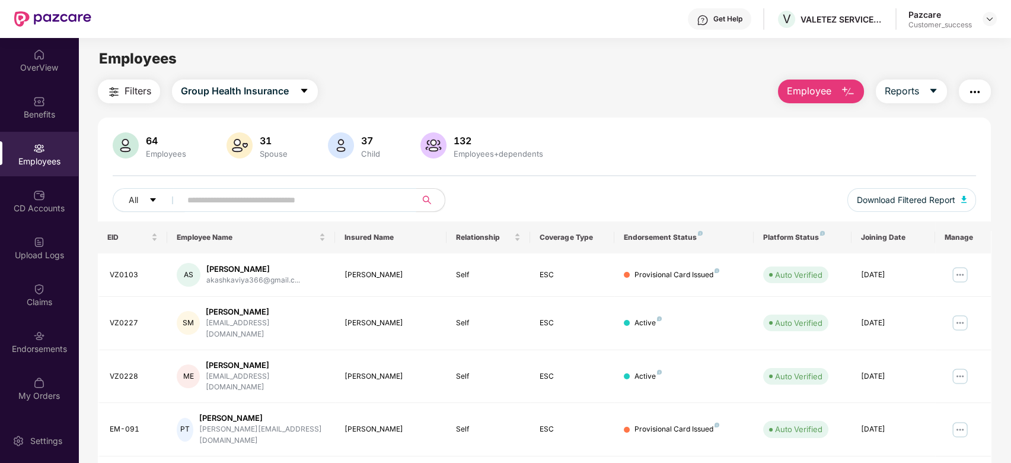
paste input "**********"
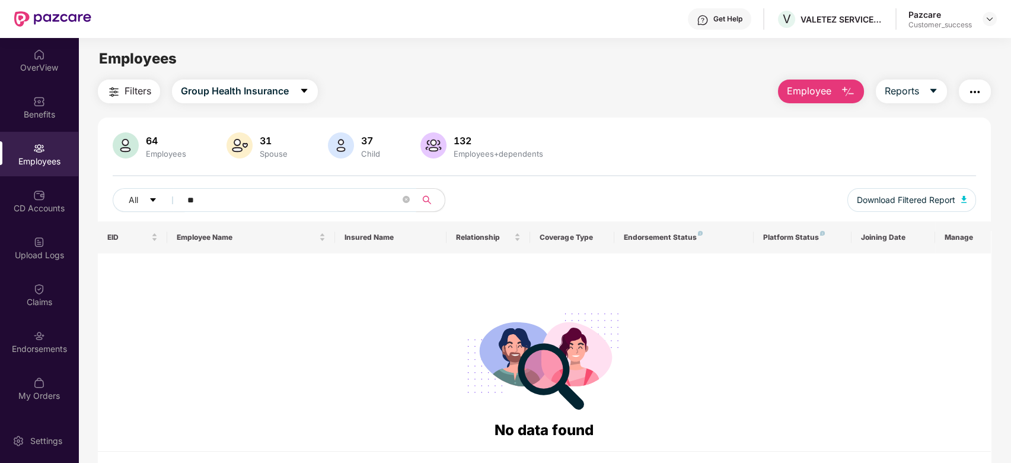
type input "*"
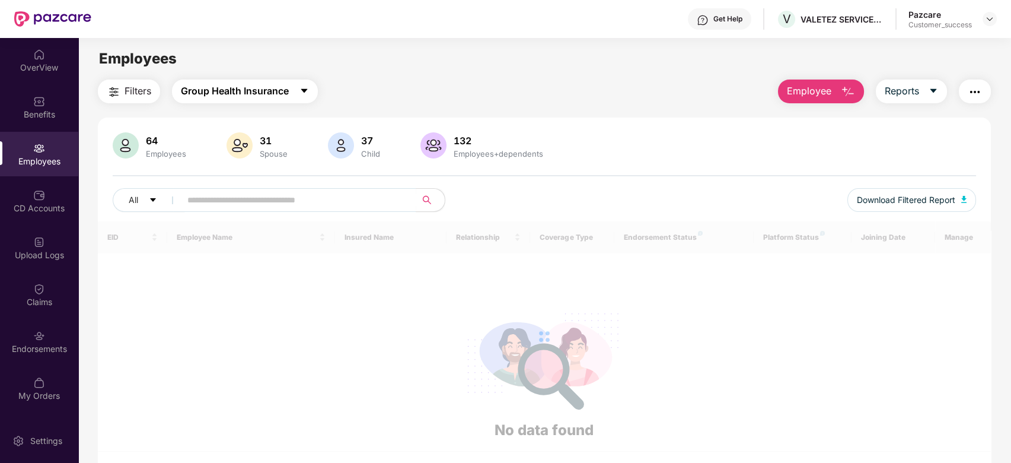
click at [308, 83] on button "Group Health Insurance" at bounding box center [245, 91] width 146 height 24
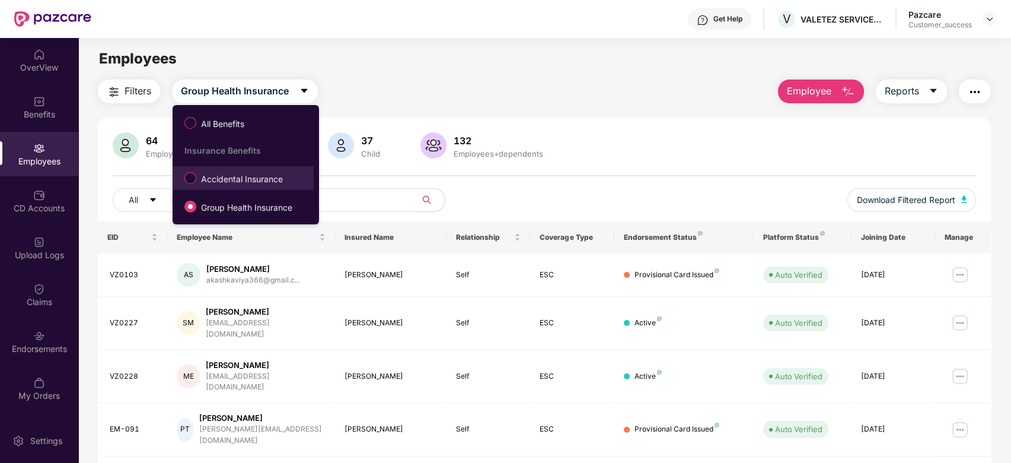
click at [213, 181] on span "Accidental Insurance" at bounding box center [241, 179] width 91 height 13
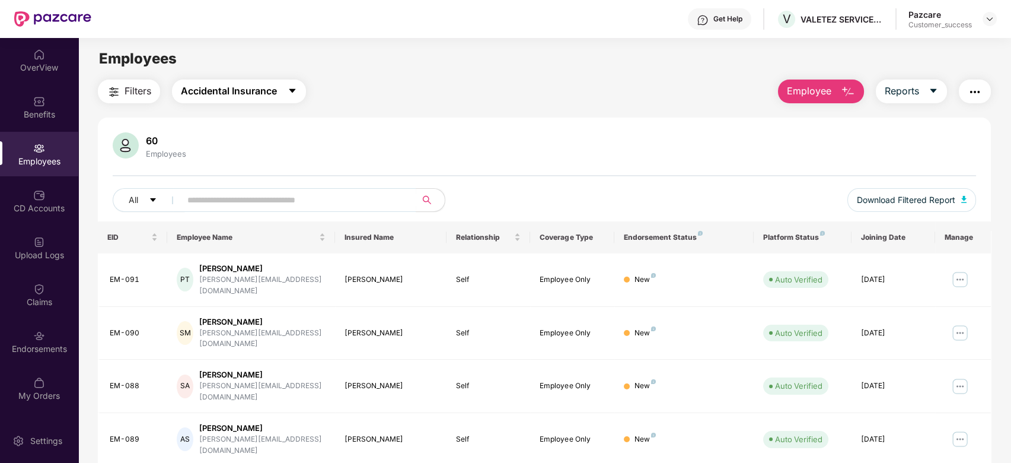
click at [252, 88] on span "Accidental Insurance" at bounding box center [229, 91] width 96 height 15
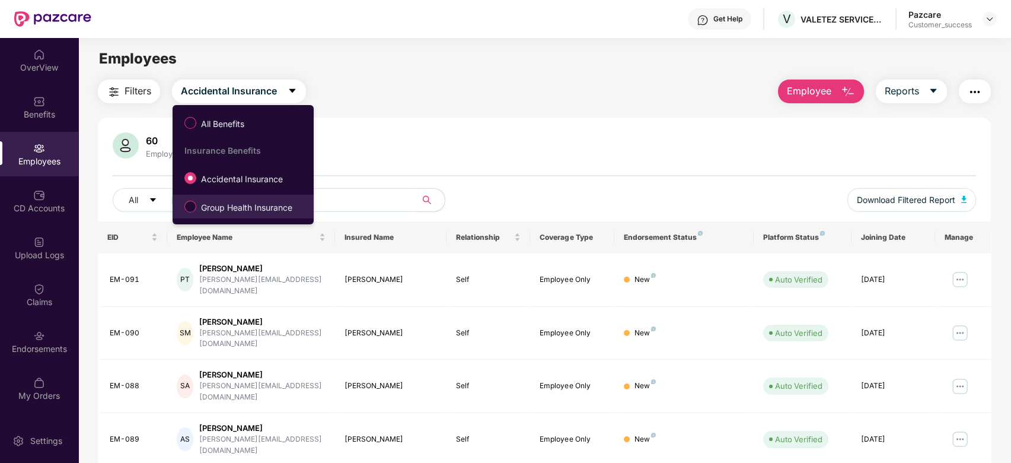
click at [243, 202] on span "Group Health Insurance" at bounding box center [246, 207] width 101 height 13
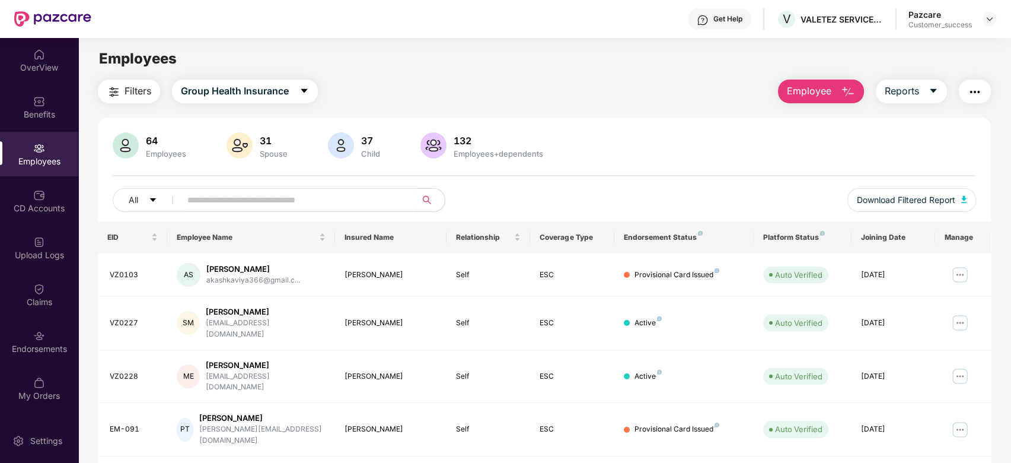
click at [809, 93] on span "Employee" at bounding box center [809, 91] width 44 height 15
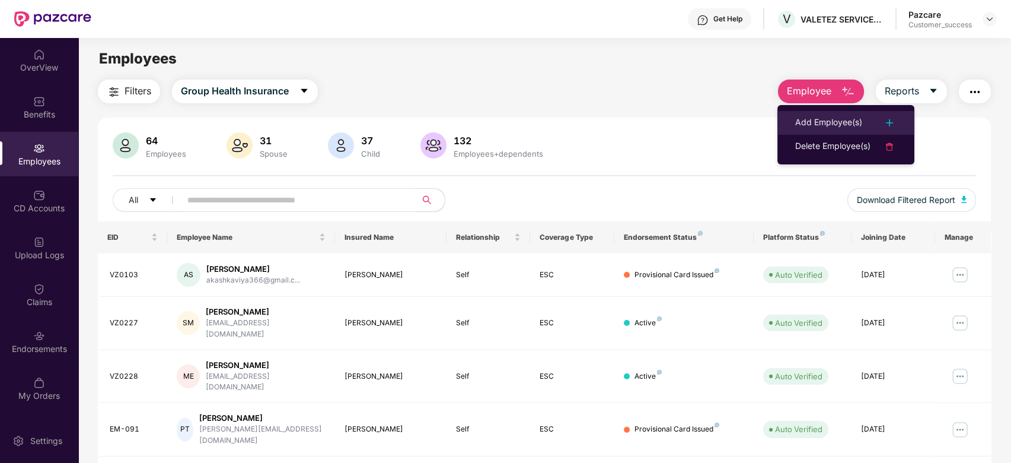
click at [801, 119] on div "Add Employee(s)" at bounding box center [829, 123] width 67 height 14
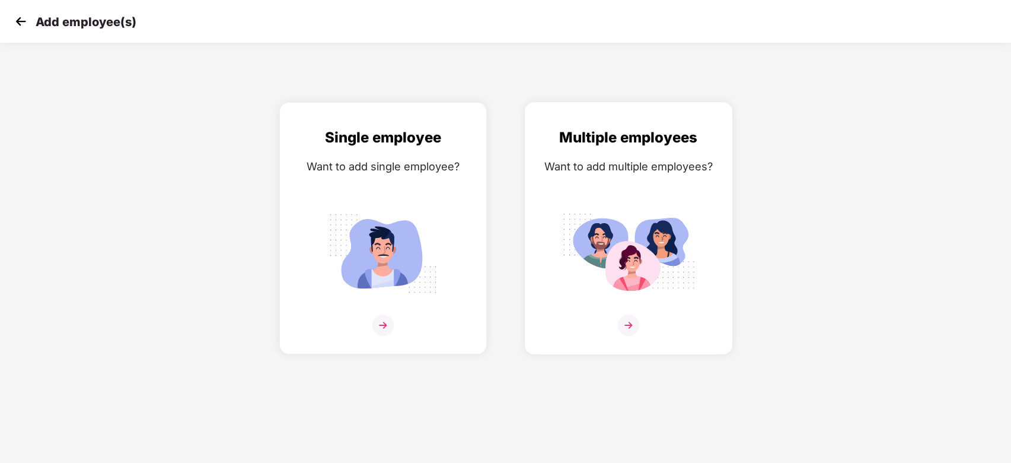
click at [633, 324] on img at bounding box center [628, 324] width 21 height 21
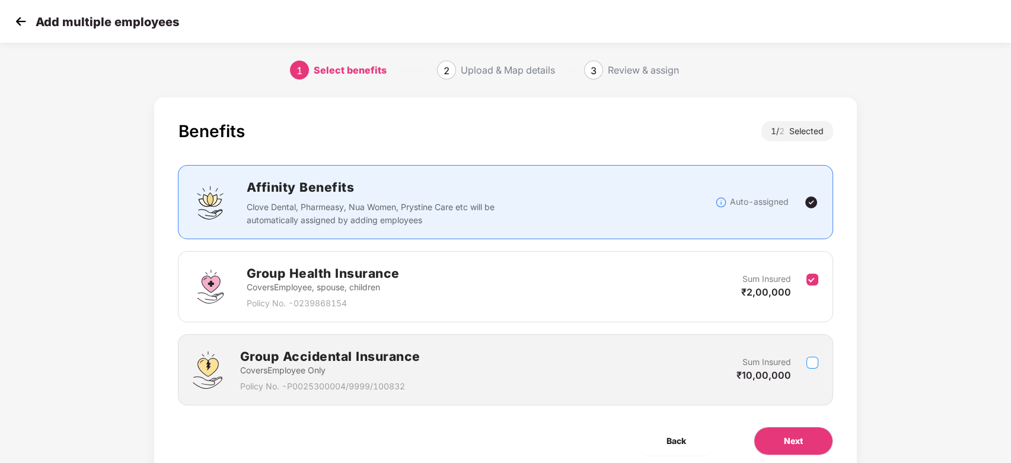
scroll to position [44, 0]
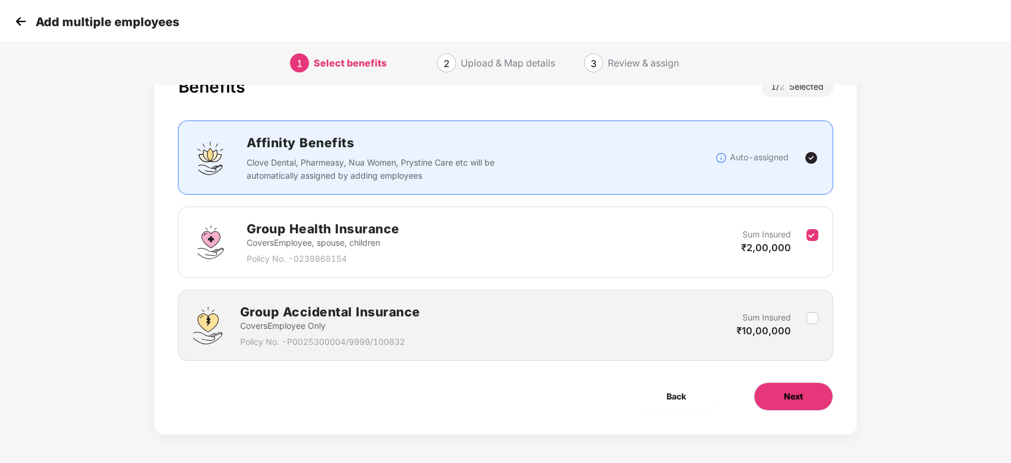
click at [786, 390] on span "Next" at bounding box center [793, 396] width 19 height 13
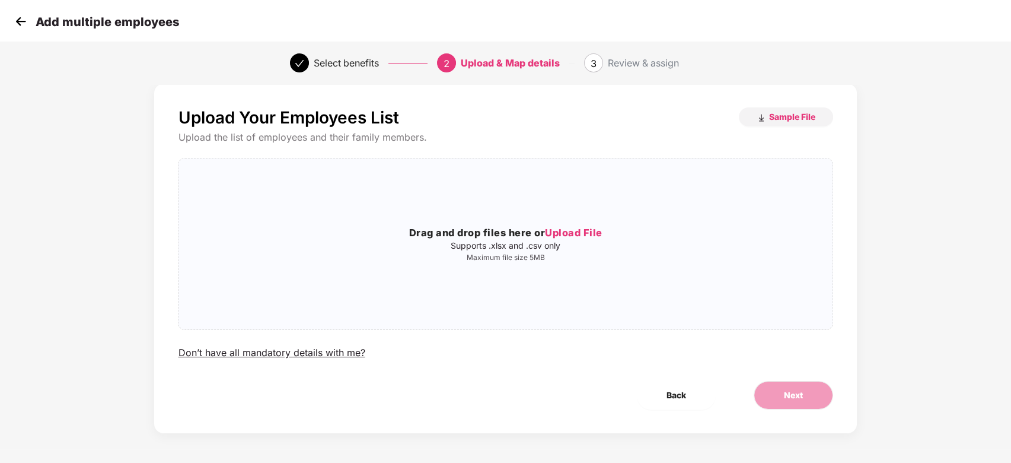
scroll to position [0, 0]
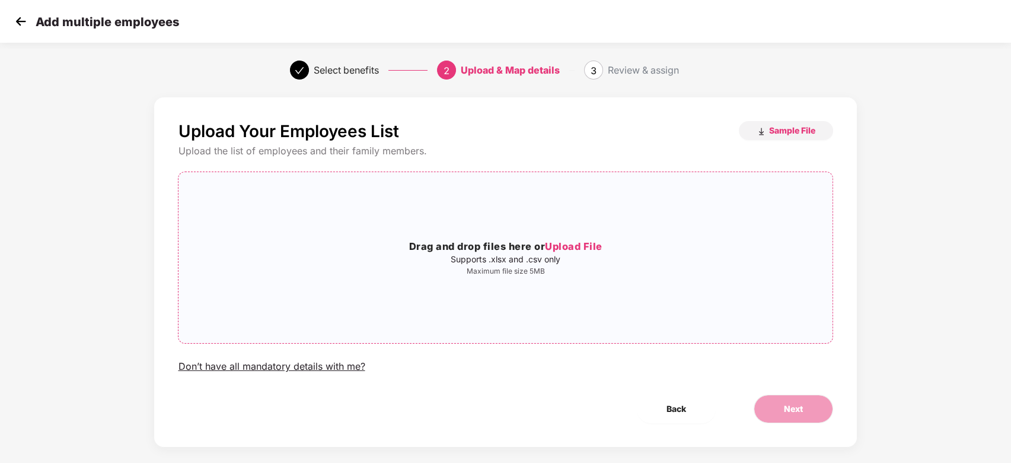
click at [546, 254] on p "Supports .xlsx and .csv only" at bounding box center [506, 258] width 654 height 9
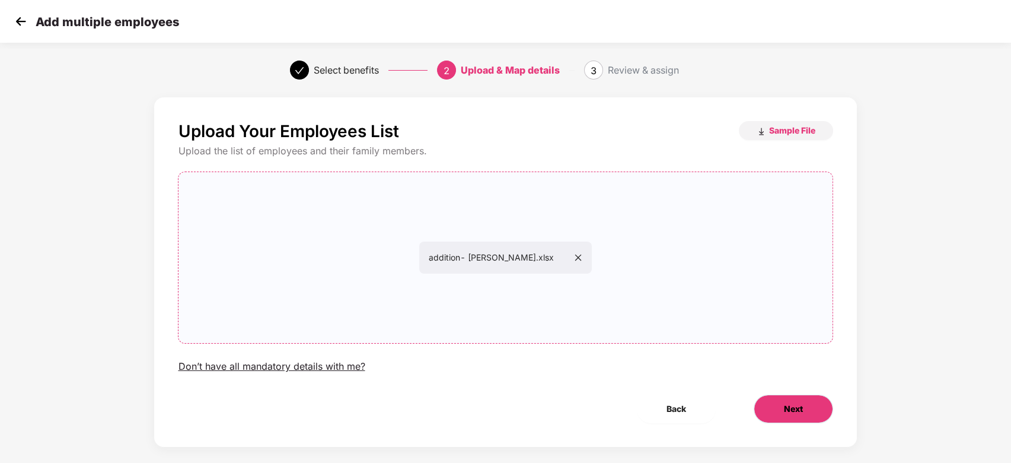
click at [796, 406] on span "Next" at bounding box center [793, 408] width 19 height 13
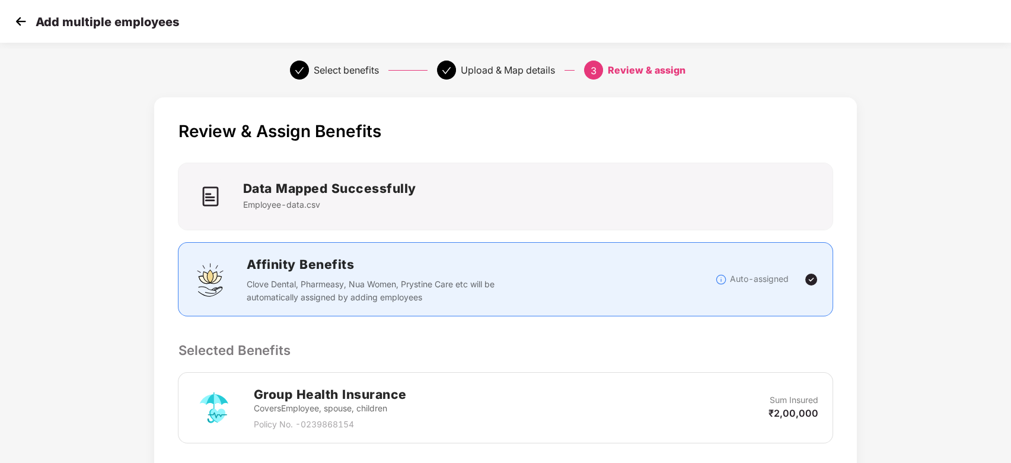
scroll to position [198, 0]
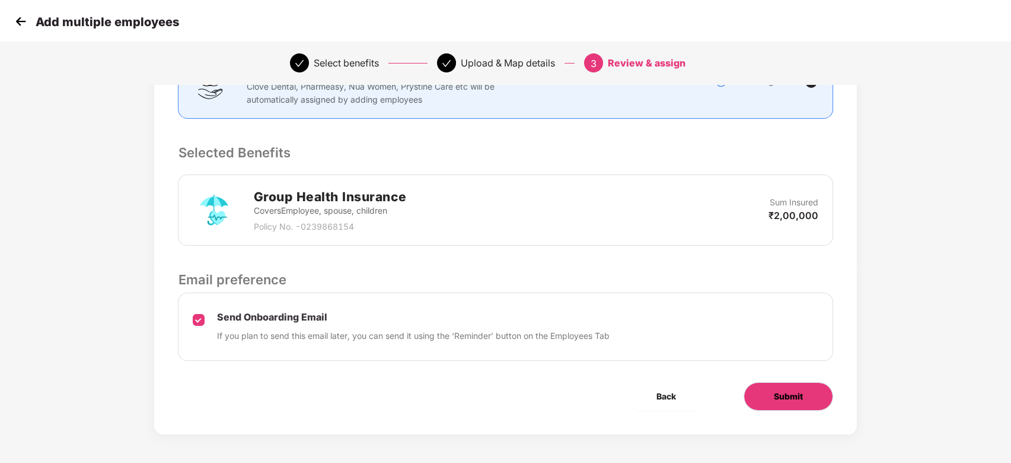
click at [771, 402] on button "Submit" at bounding box center [789, 396] width 90 height 28
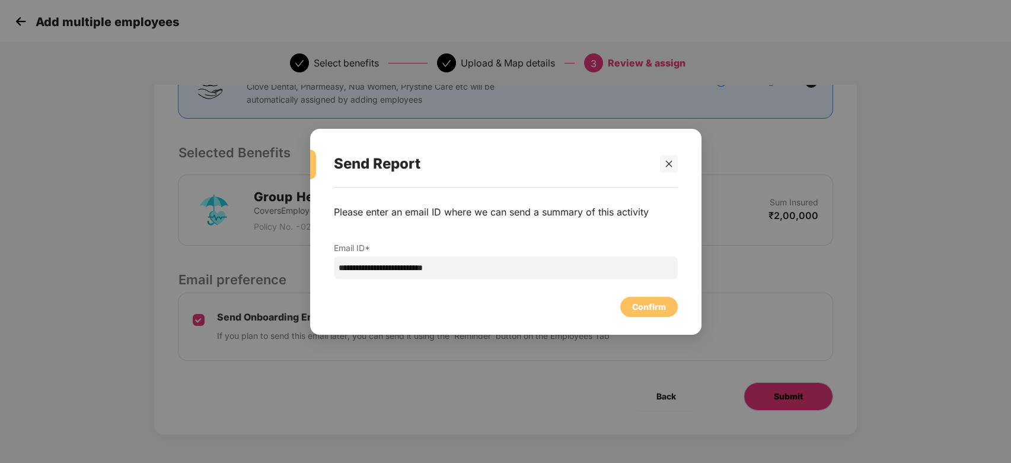
scroll to position [0, 0]
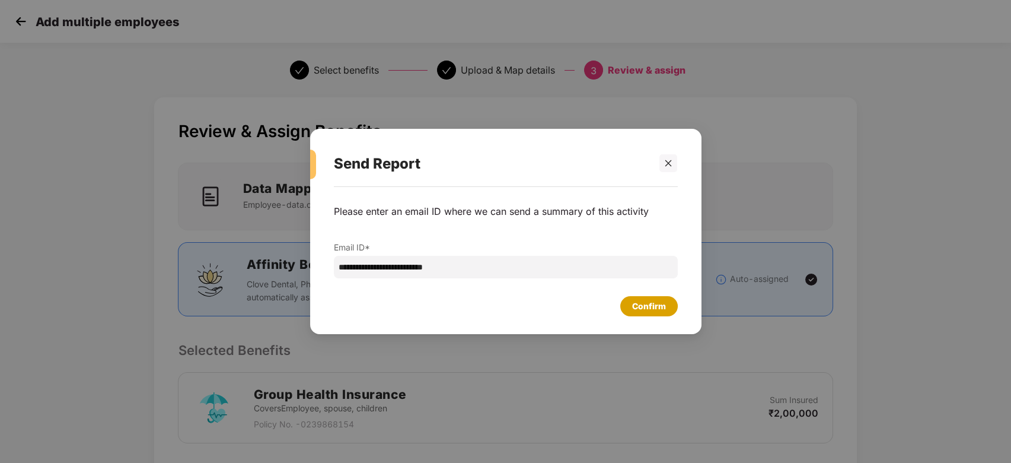
click at [643, 306] on div "Confirm" at bounding box center [649, 306] width 34 height 13
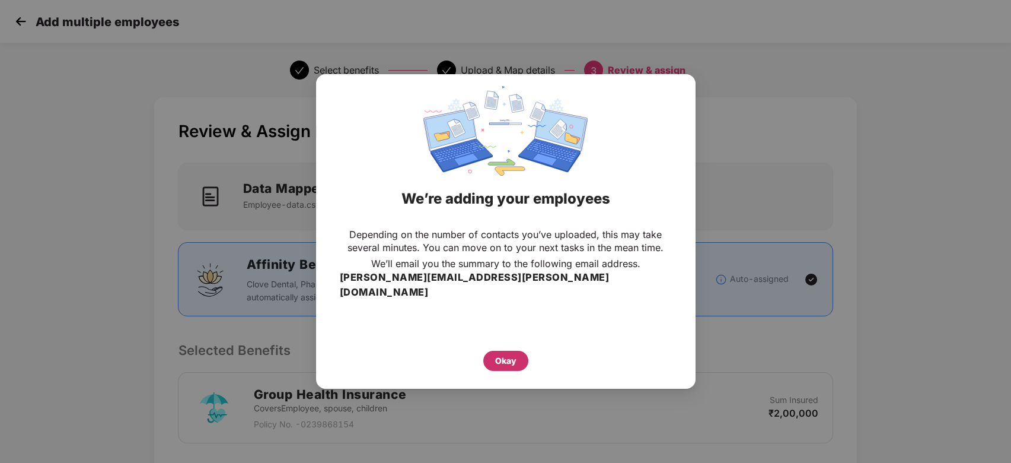
click at [497, 356] on div "Okay" at bounding box center [505, 360] width 21 height 13
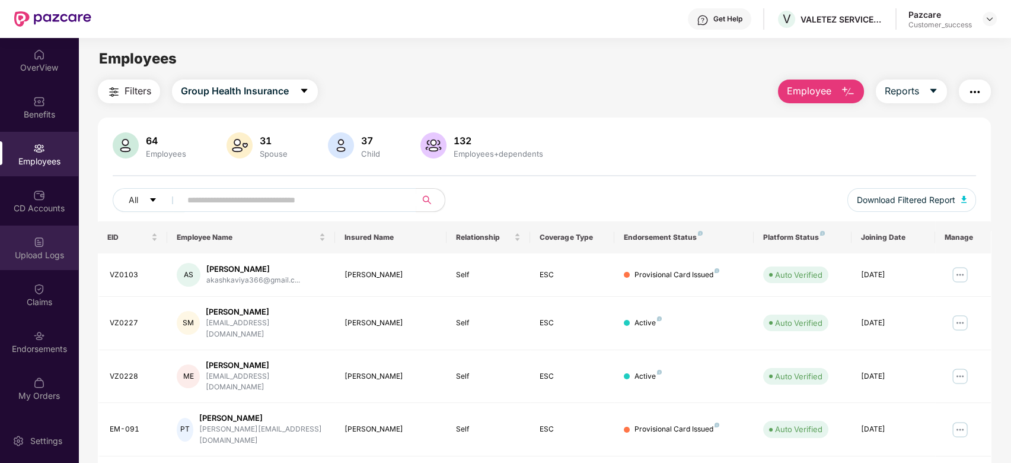
click at [40, 240] on img at bounding box center [39, 242] width 12 height 12
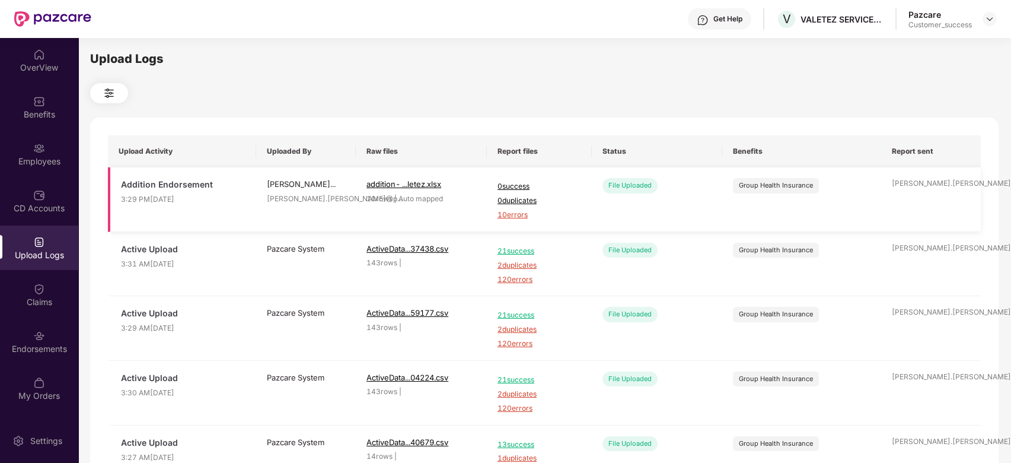
click at [526, 216] on span "10 errors" at bounding box center [540, 214] width 84 height 11
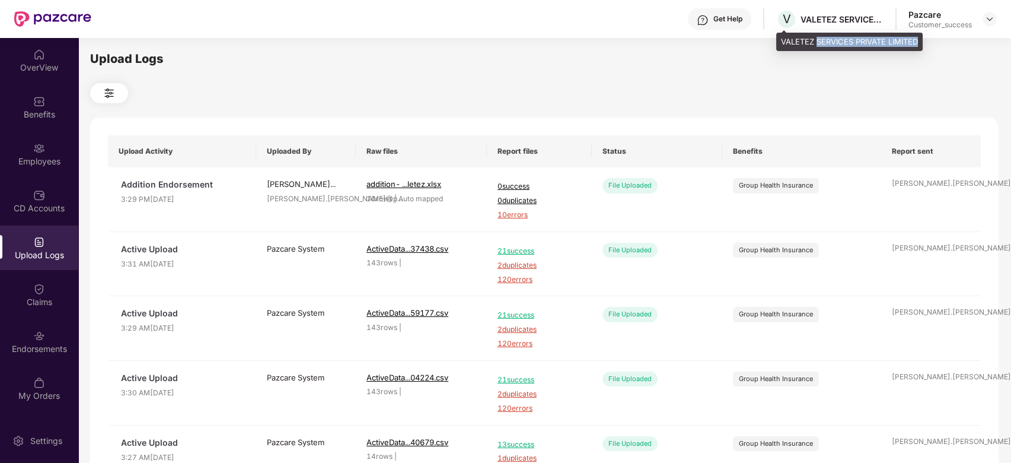
drag, startPoint x: 816, startPoint y: 40, endPoint x: 922, endPoint y: 40, distance: 106.8
click at [922, 40] on div "VALETEZ SERVICES PRIVATE LIMITED" at bounding box center [850, 42] width 147 height 19
copy div "SERVICES PRIVATE LIMITED"
drag, startPoint x: 836, startPoint y: 17, endPoint x: 801, endPoint y: 14, distance: 35.7
click at [801, 14] on div "VALETEZ SERVICES PRIVATE LIMITED" at bounding box center [842, 19] width 83 height 11
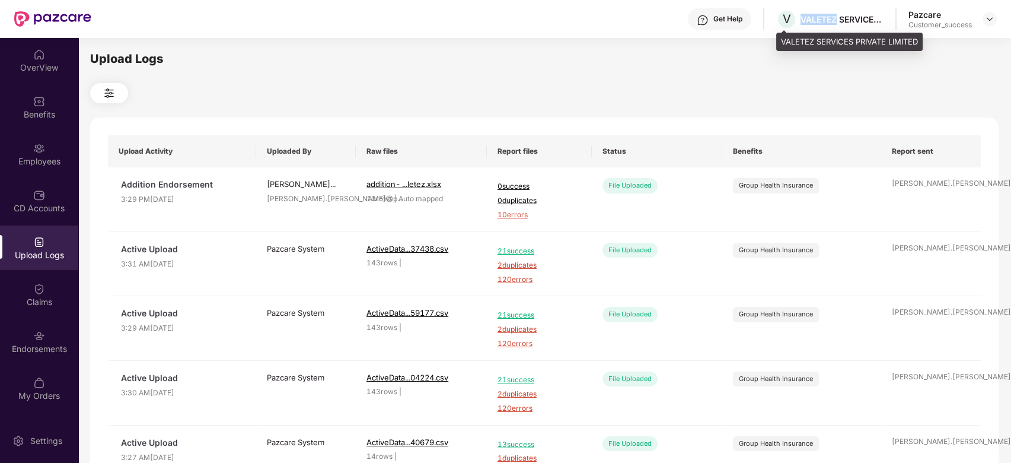
copy div "VALETEZ"
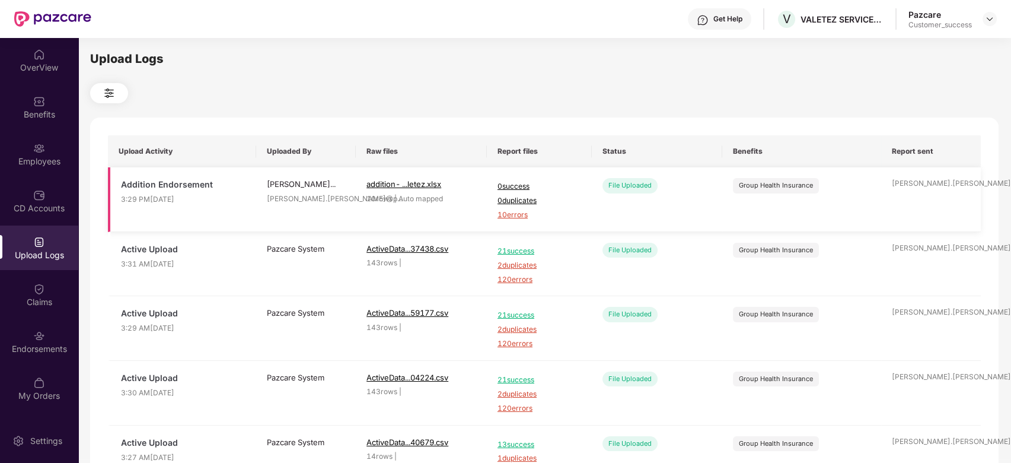
click at [515, 210] on span "10 errors" at bounding box center [540, 214] width 84 height 11
click at [36, 157] on div "Employees" at bounding box center [39, 161] width 78 height 12
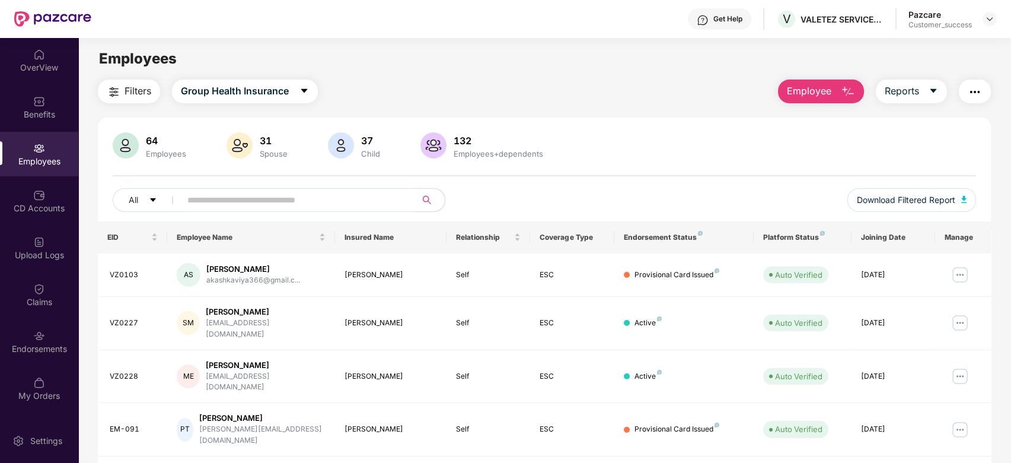
click at [835, 83] on button "Employee" at bounding box center [821, 91] width 86 height 24
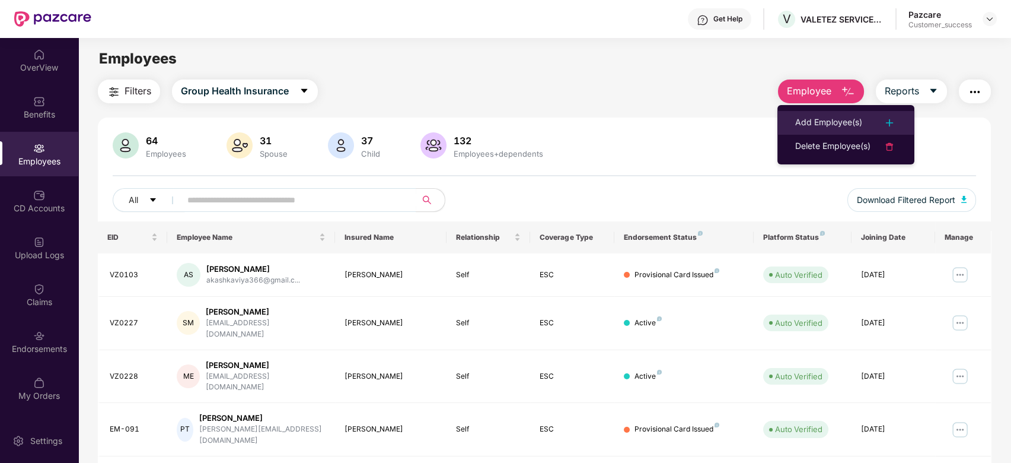
click at [817, 117] on div "Add Employee(s)" at bounding box center [829, 123] width 67 height 14
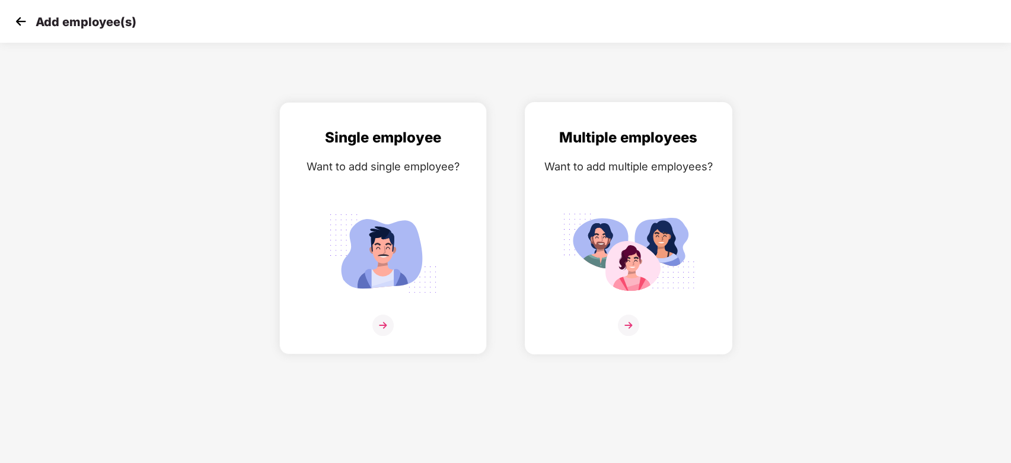
click at [626, 324] on img at bounding box center [628, 324] width 21 height 21
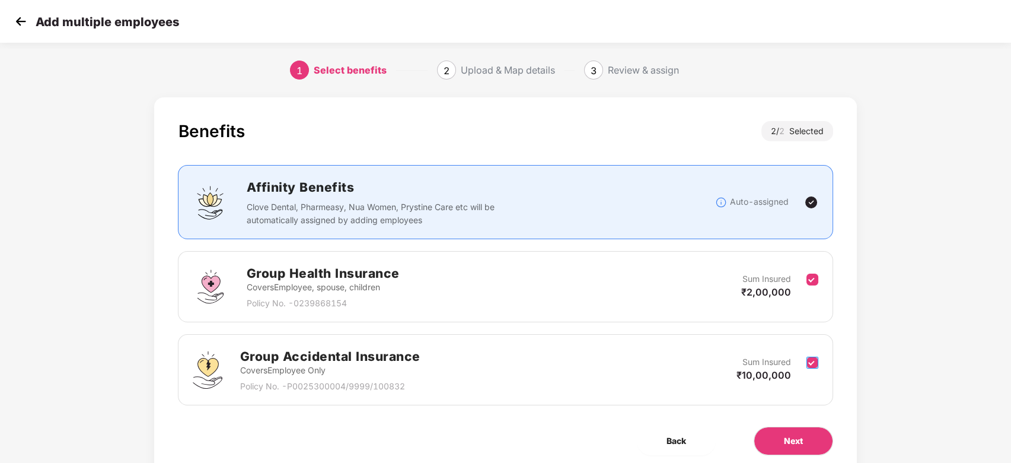
click at [809, 370] on label at bounding box center [813, 369] width 12 height 29
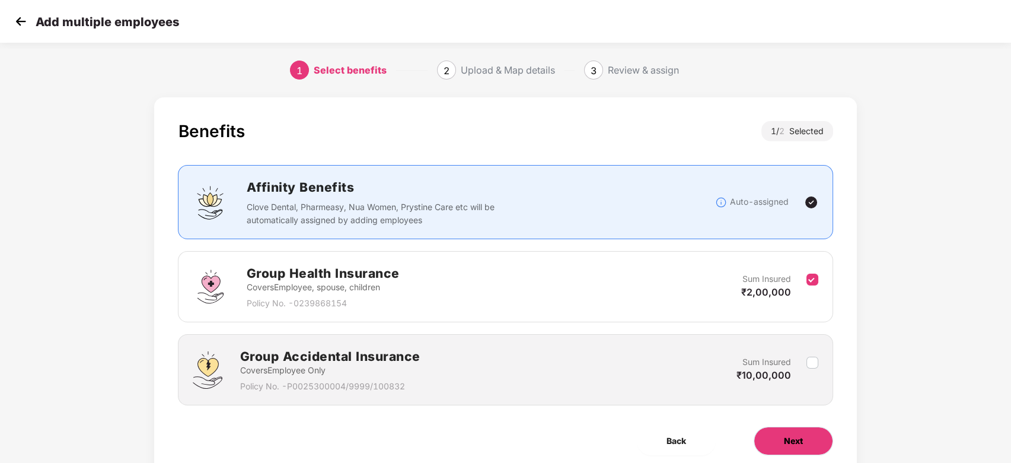
click at [803, 428] on button "Next" at bounding box center [793, 441] width 79 height 28
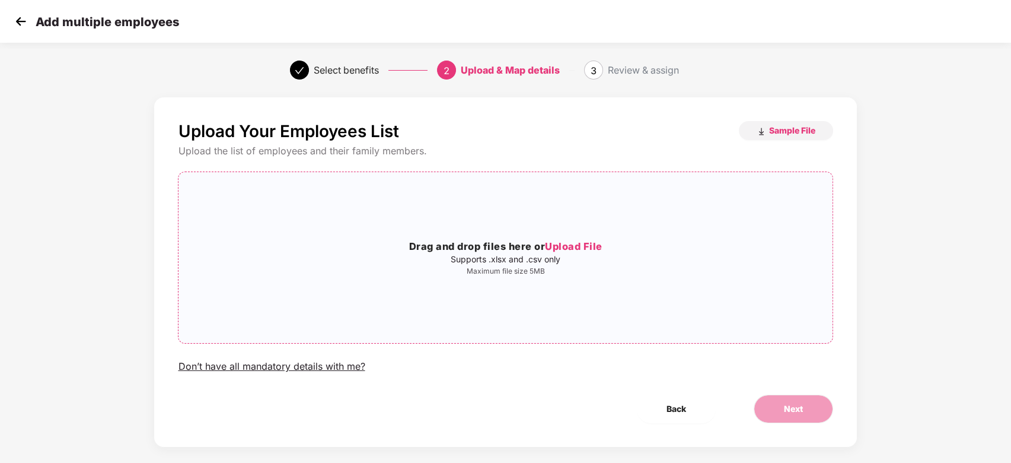
click at [571, 243] on span "Upload File" at bounding box center [574, 246] width 58 height 12
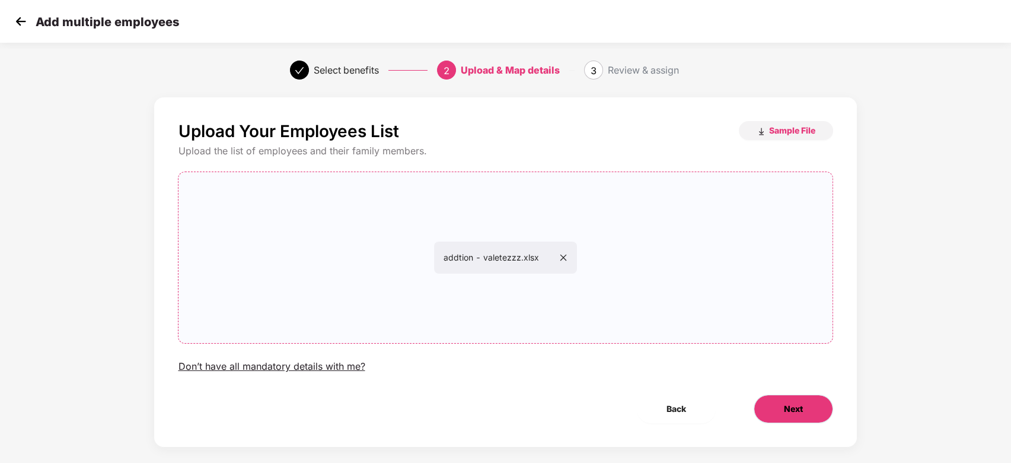
click at [792, 421] on button "Next" at bounding box center [793, 408] width 79 height 28
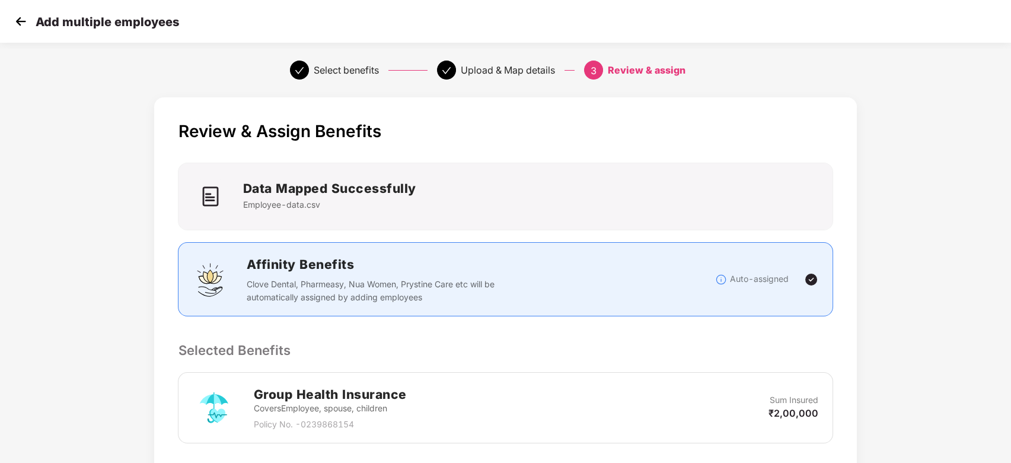
scroll to position [198, 0]
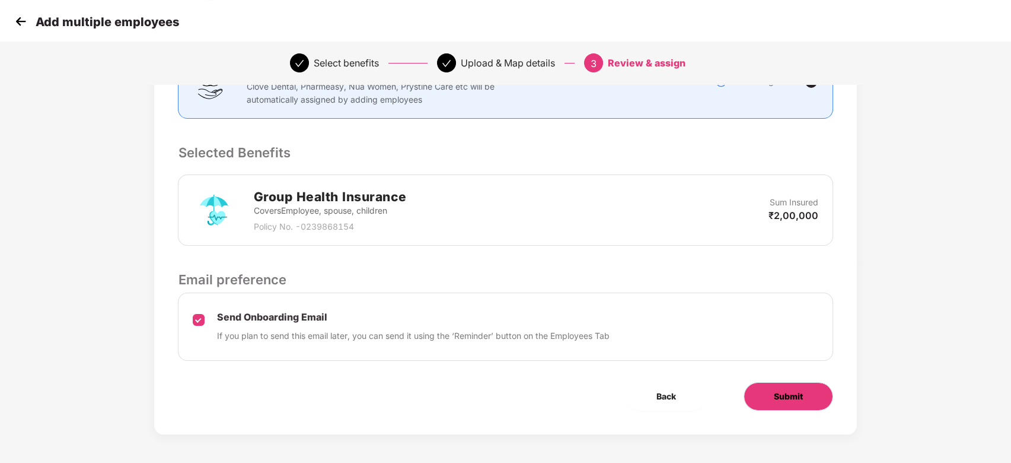
click at [793, 395] on span "Submit" at bounding box center [788, 396] width 29 height 13
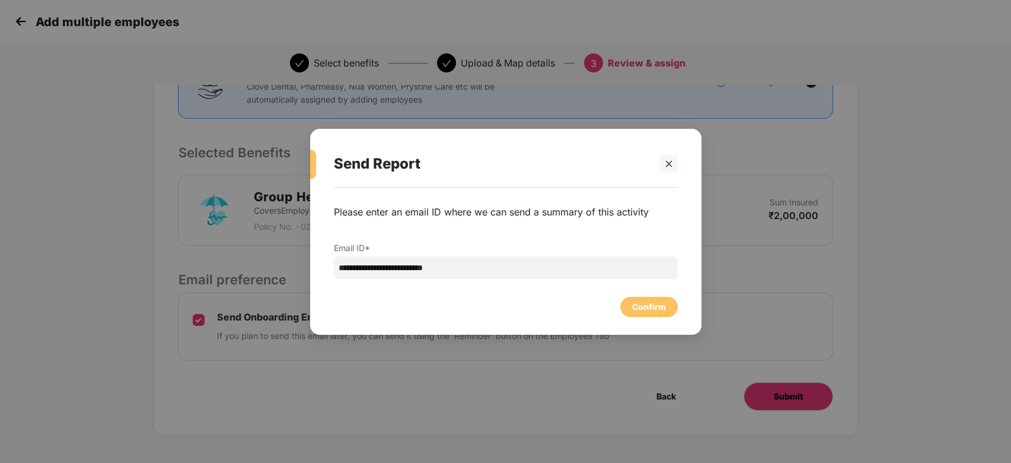
scroll to position [0, 0]
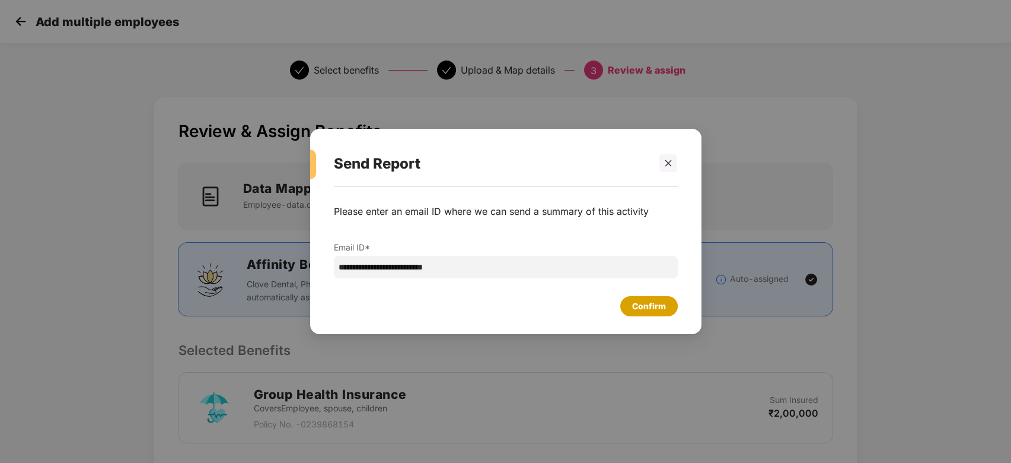
click at [661, 304] on div "Confirm" at bounding box center [649, 306] width 34 height 13
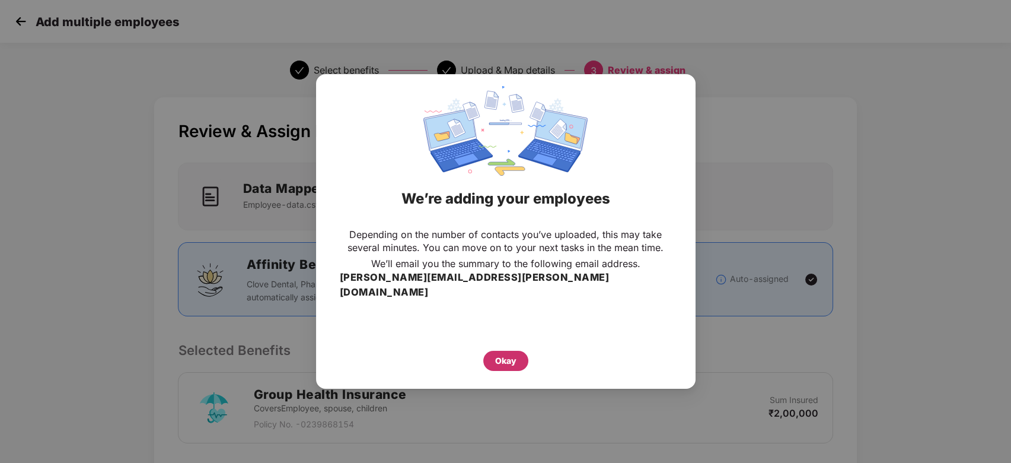
click at [514, 351] on div "Okay" at bounding box center [505, 361] width 45 height 20
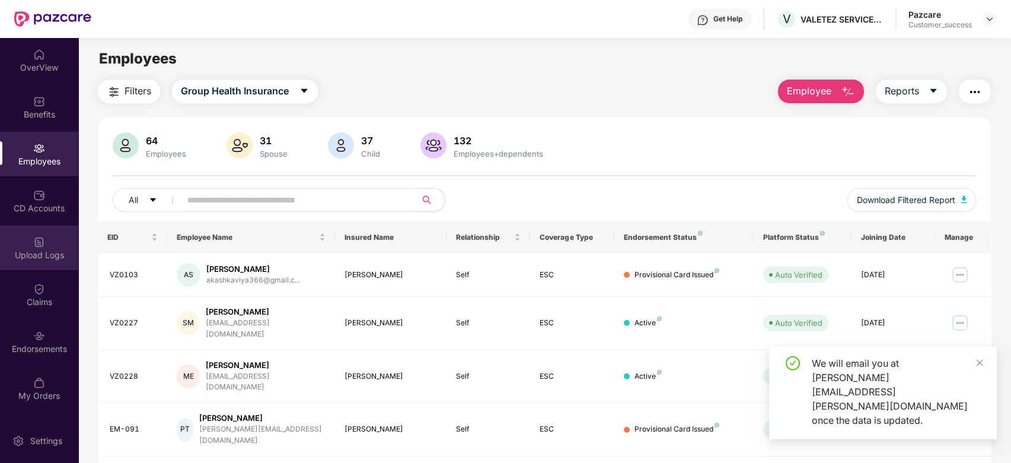
click at [37, 259] on div "Upload Logs" at bounding box center [39, 255] width 78 height 12
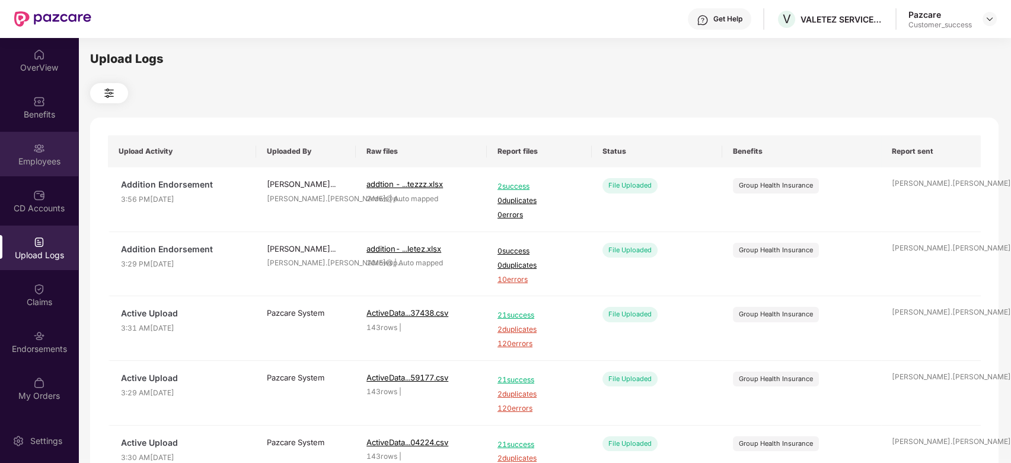
click at [41, 166] on div "Employees" at bounding box center [39, 161] width 78 height 12
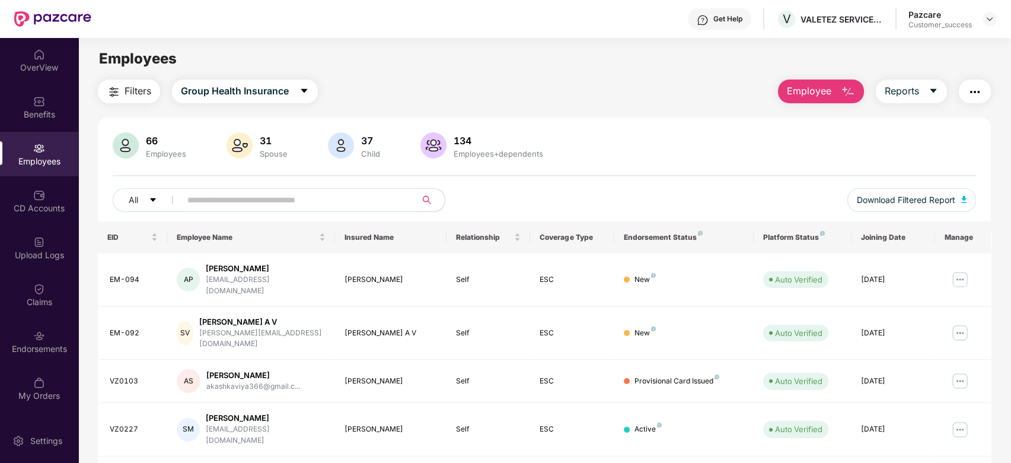
click at [826, 86] on span "Employee" at bounding box center [809, 91] width 44 height 15
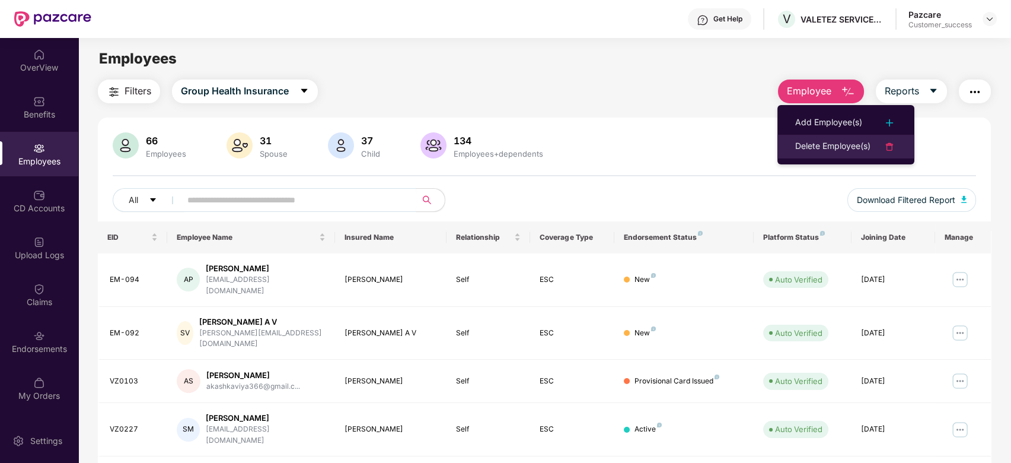
click at [804, 146] on div "Delete Employee(s)" at bounding box center [833, 146] width 75 height 14
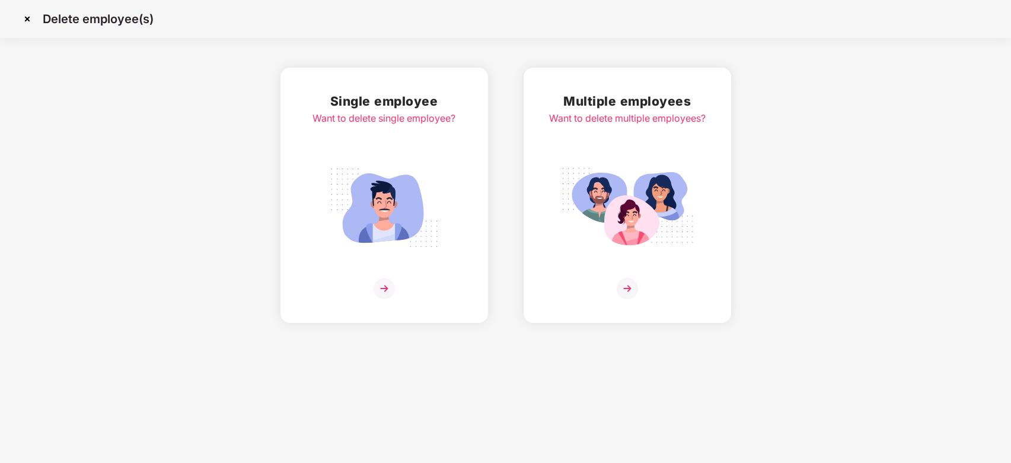
click at [381, 284] on img at bounding box center [384, 288] width 21 height 21
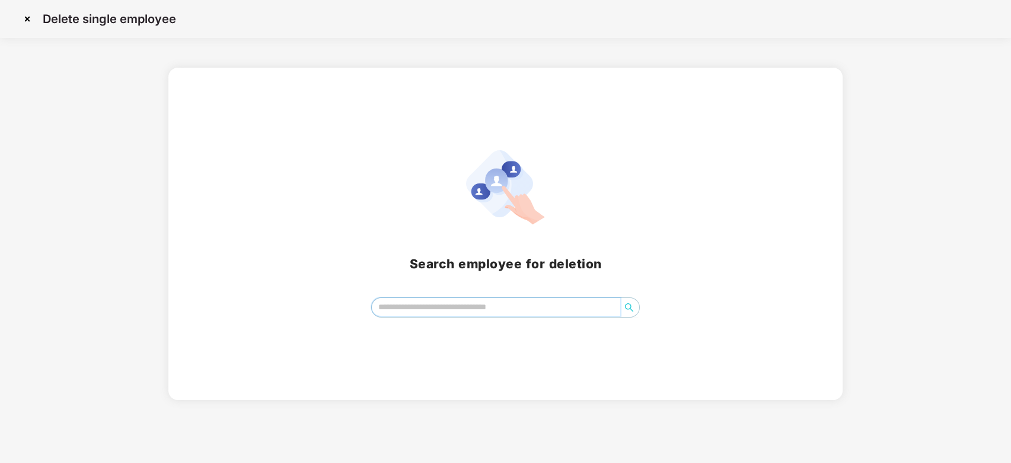
click at [440, 300] on input "search" at bounding box center [496, 307] width 249 height 18
paste input "**********"
type input "**********"
click at [628, 308] on icon "search" at bounding box center [629, 307] width 8 height 8
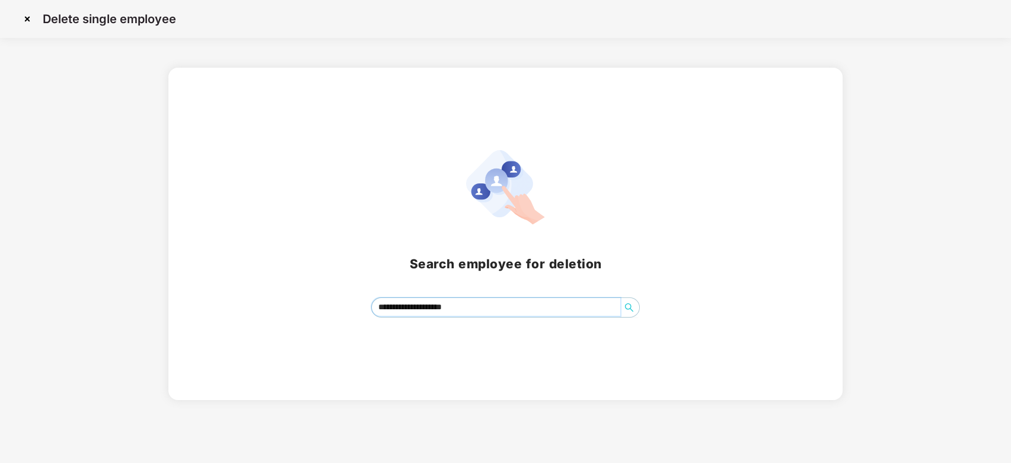
drag, startPoint x: 511, startPoint y: 299, endPoint x: 341, endPoint y: 306, distance: 171.0
click at [341, 306] on div "**********" at bounding box center [506, 307] width 646 height 20
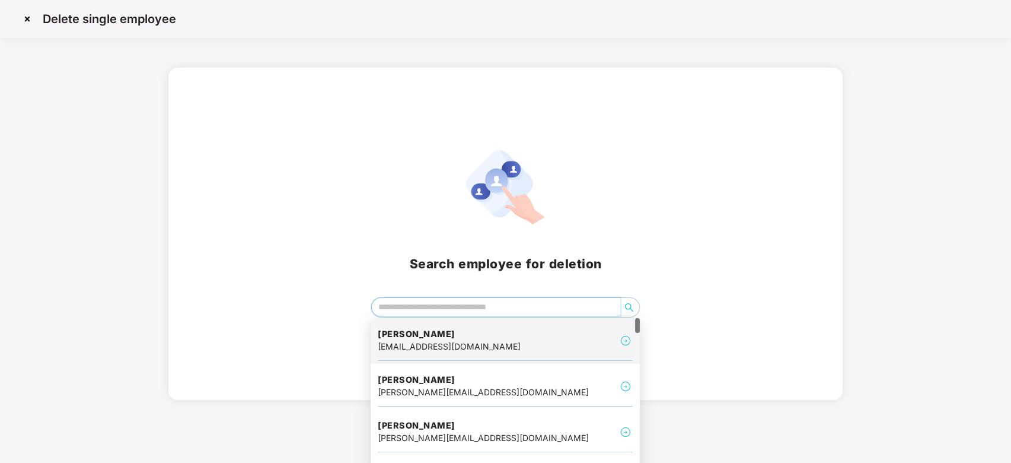
paste input "**********"
type input "**********"
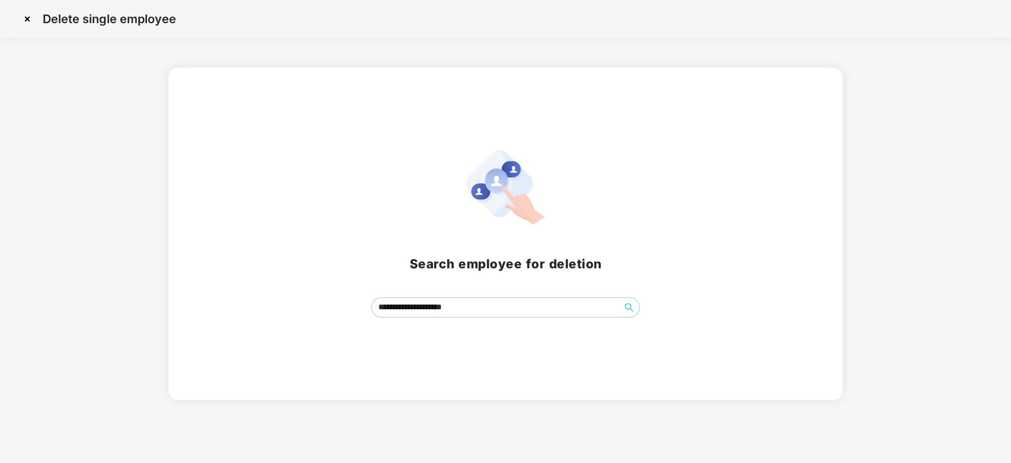
click at [23, 19] on img at bounding box center [27, 18] width 19 height 19
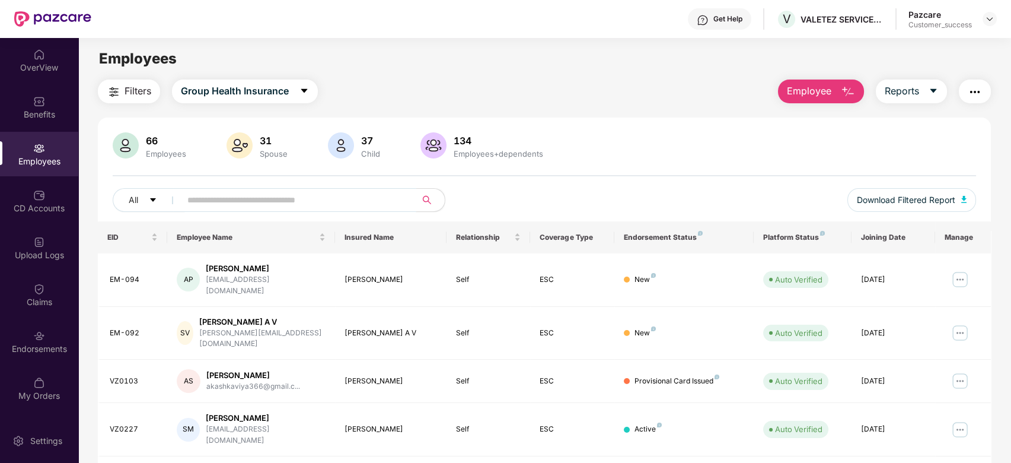
click at [261, 188] on span at bounding box center [294, 200] width 243 height 24
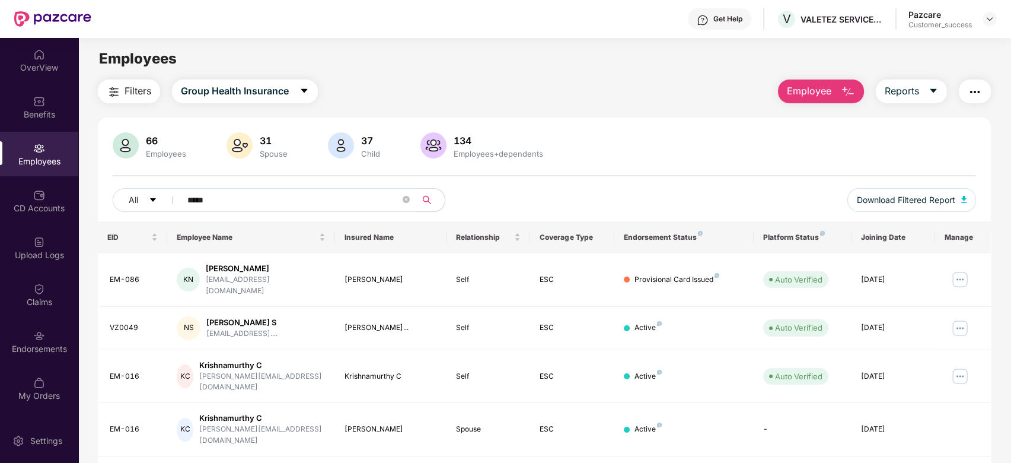
type input "*****"
click at [832, 87] on button "Employee" at bounding box center [821, 91] width 86 height 24
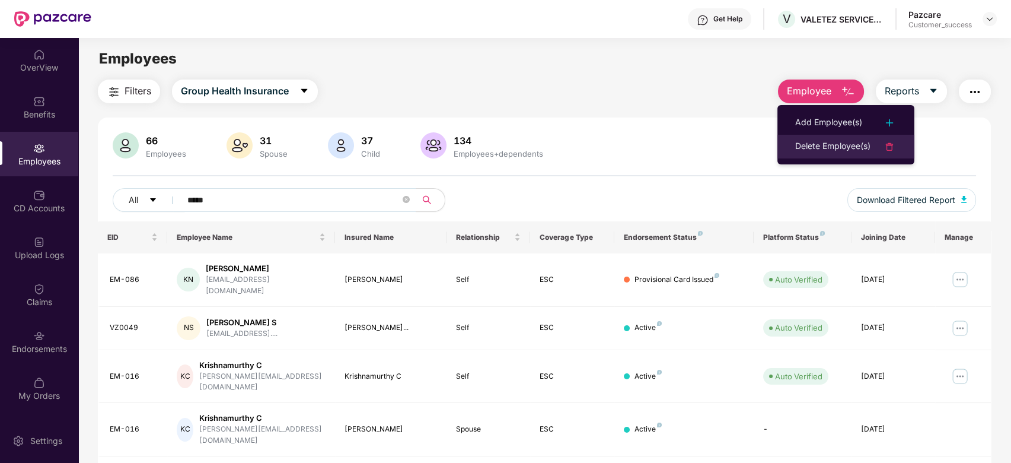
click at [799, 142] on div "Delete Employee(s)" at bounding box center [833, 146] width 75 height 14
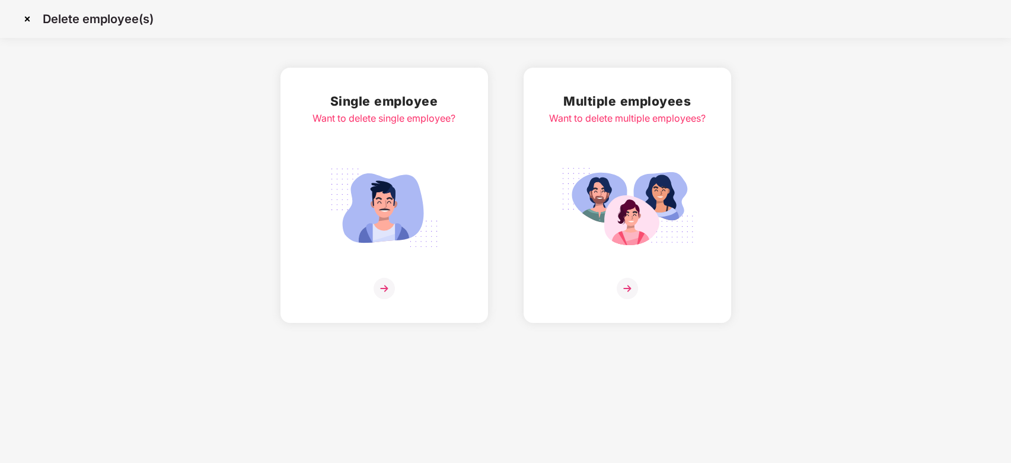
click at [384, 288] on img at bounding box center [384, 288] width 21 height 21
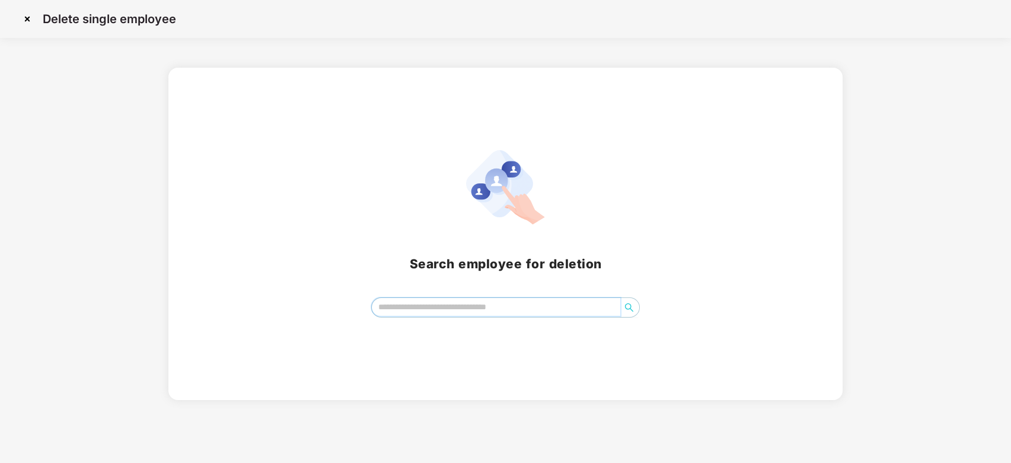
click at [434, 309] on input "search" at bounding box center [496, 307] width 249 height 18
type input "*"
click at [19, 21] on img at bounding box center [27, 18] width 19 height 19
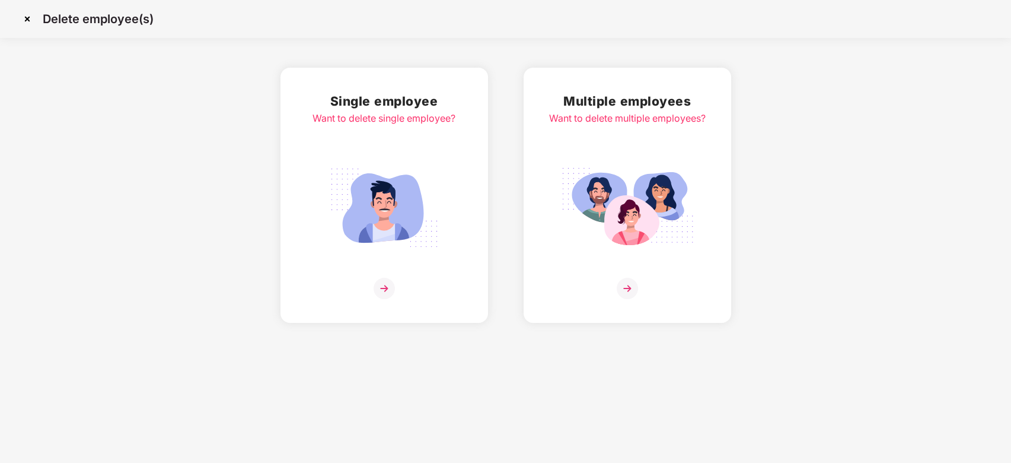
click at [30, 18] on img at bounding box center [27, 18] width 19 height 19
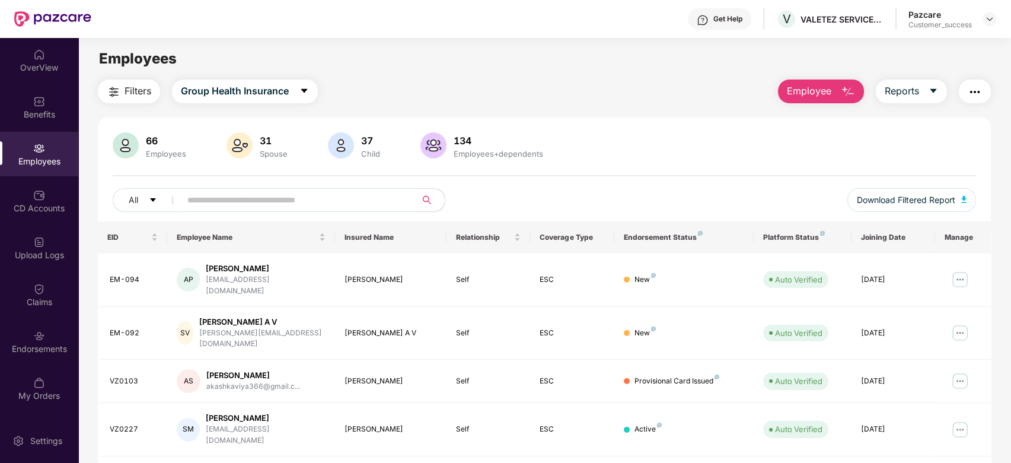
click at [307, 202] on input "text" at bounding box center [293, 200] width 213 height 18
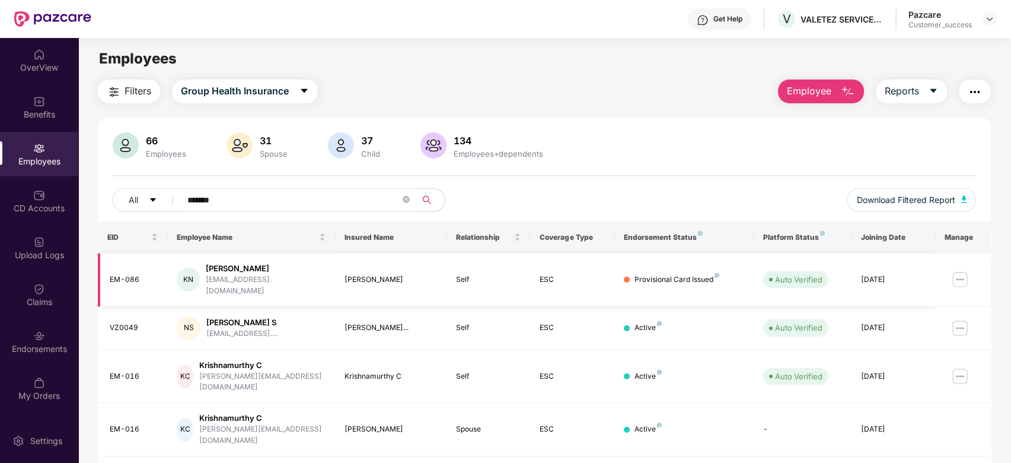
type input "*******"
click at [963, 270] on img at bounding box center [960, 279] width 19 height 19
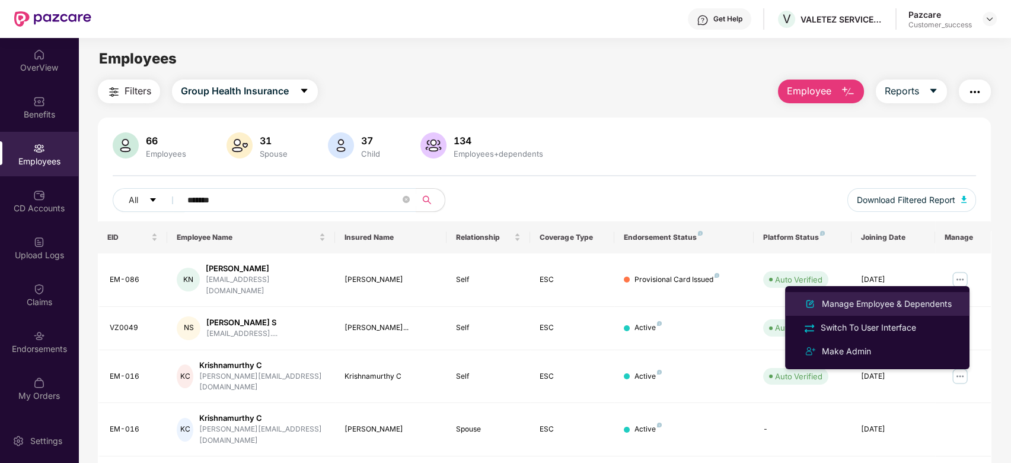
click at [884, 303] on div "Manage Employee & Dependents" at bounding box center [887, 303] width 135 height 13
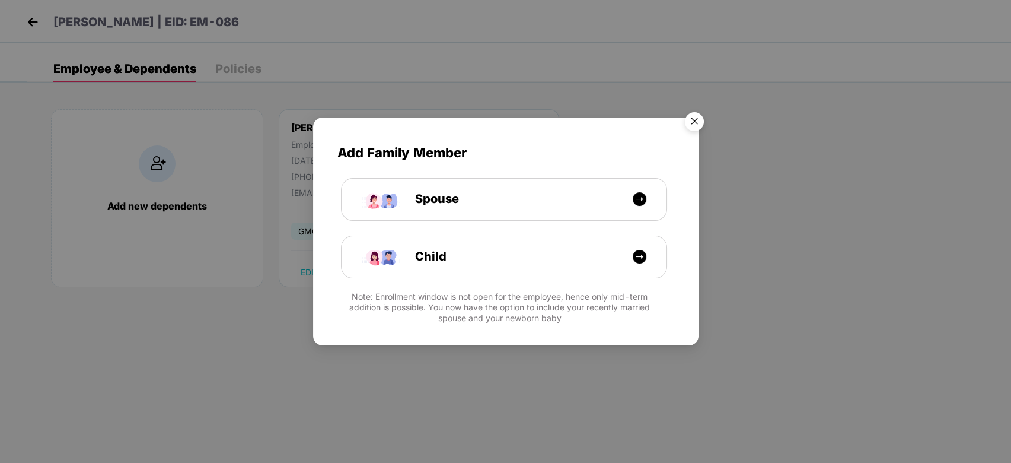
click at [700, 114] on img "Close" at bounding box center [694, 123] width 33 height 33
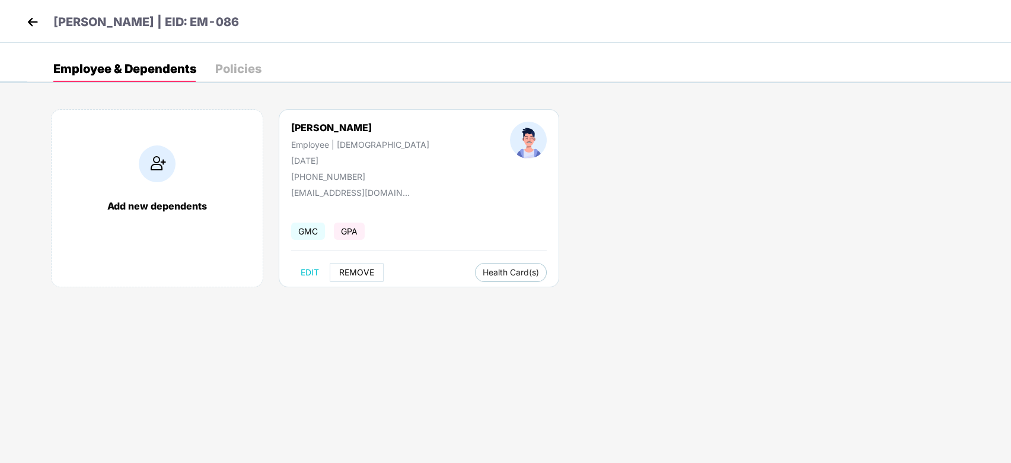
click at [339, 273] on span "REMOVE" at bounding box center [356, 272] width 35 height 9
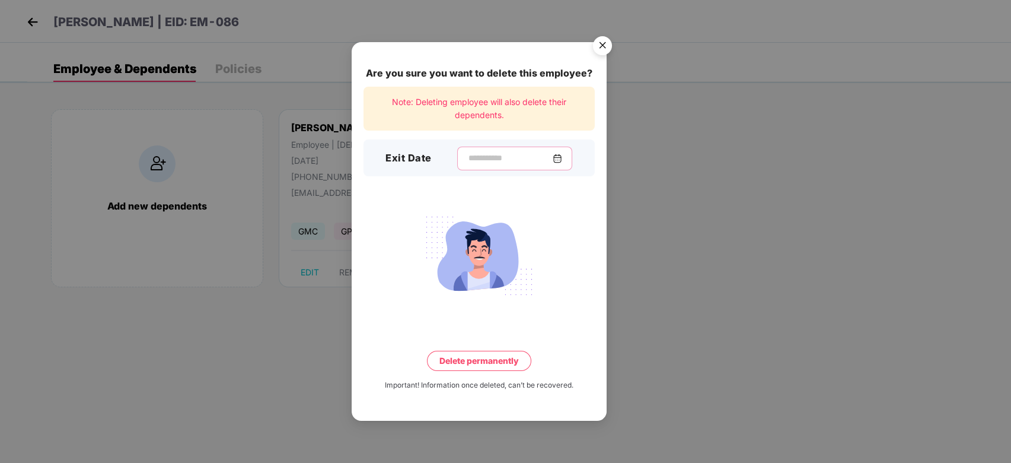
click at [479, 161] on input at bounding box center [509, 158] width 85 height 12
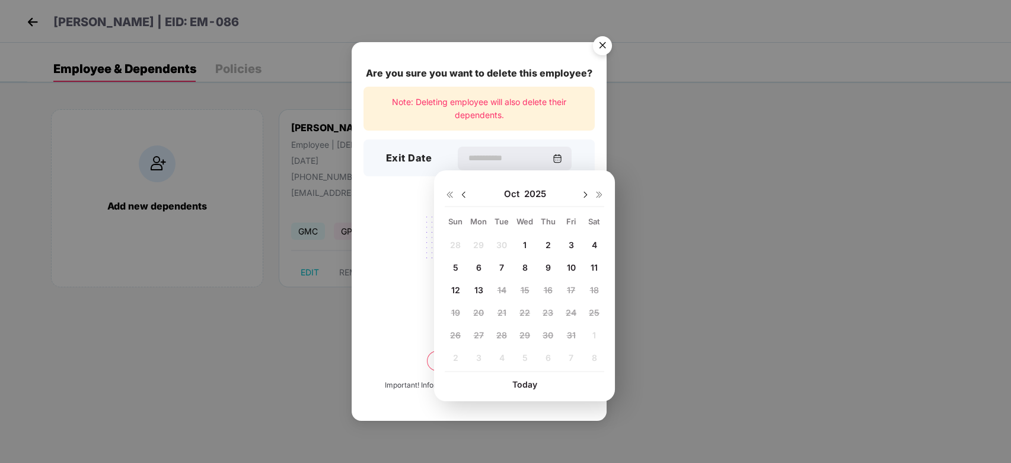
click at [603, 45] on img "Close" at bounding box center [602, 47] width 33 height 33
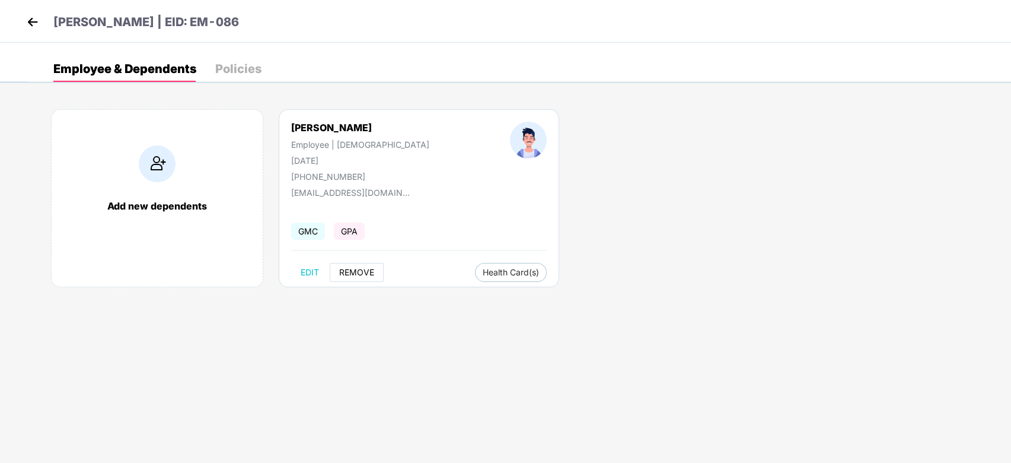
click at [358, 274] on span "REMOVE" at bounding box center [356, 272] width 35 height 9
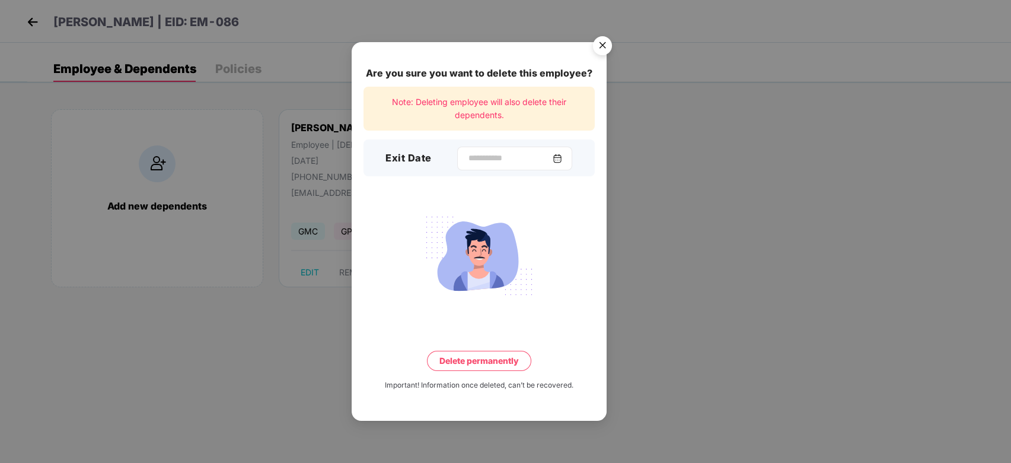
click at [471, 147] on div at bounding box center [514, 159] width 115 height 24
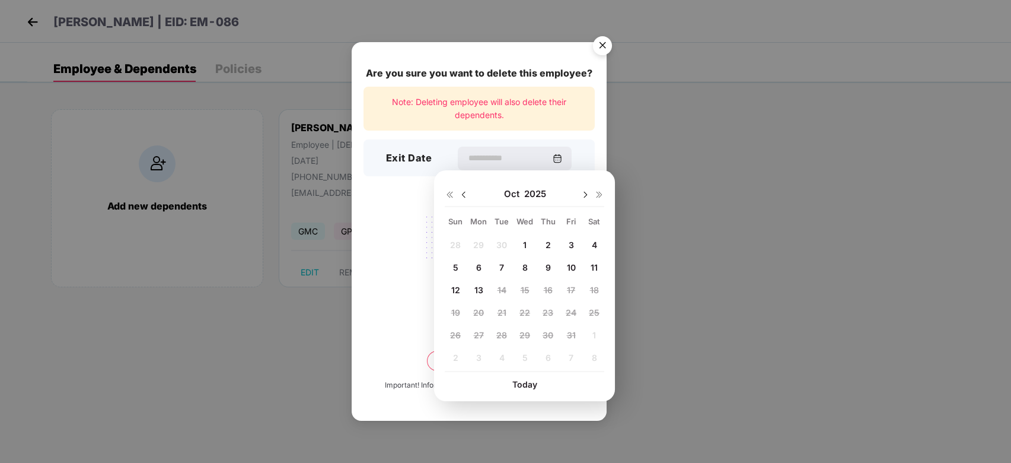
click at [460, 192] on img at bounding box center [463, 194] width 9 height 9
click at [546, 247] on div "31 1 2 3 4 5 6 7 8 9 10 11 12 13 14 15 16 17 18 19 20 21 22 23 24 25 26 27 28 2…" at bounding box center [525, 303] width 160 height 135
click at [456, 290] on span "14" at bounding box center [455, 290] width 9 height 10
type input "**********"
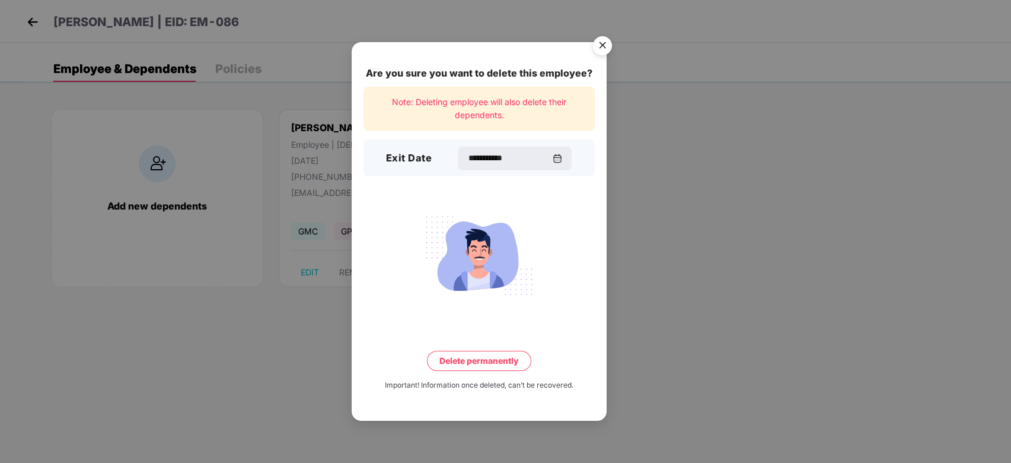
click at [475, 359] on button "Delete permanently" at bounding box center [479, 361] width 104 height 20
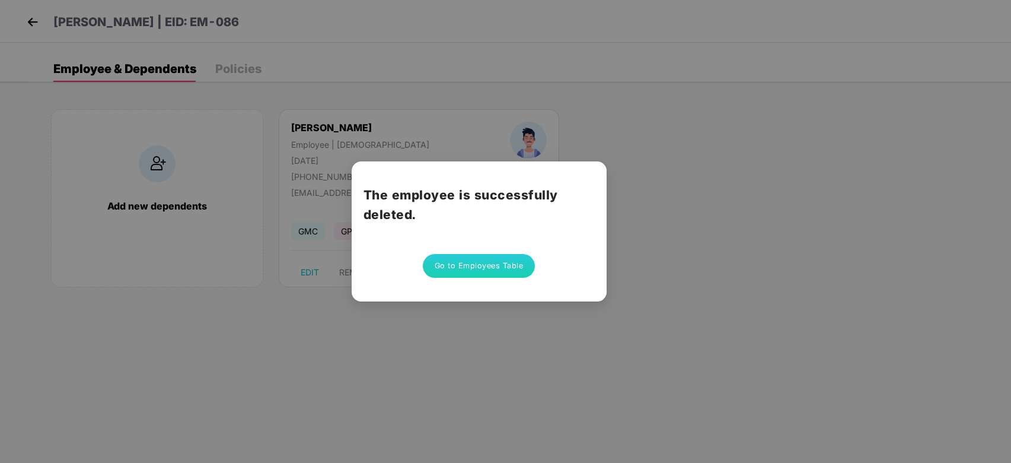
click at [485, 273] on button "Go to Employees Table" at bounding box center [479, 266] width 113 height 24
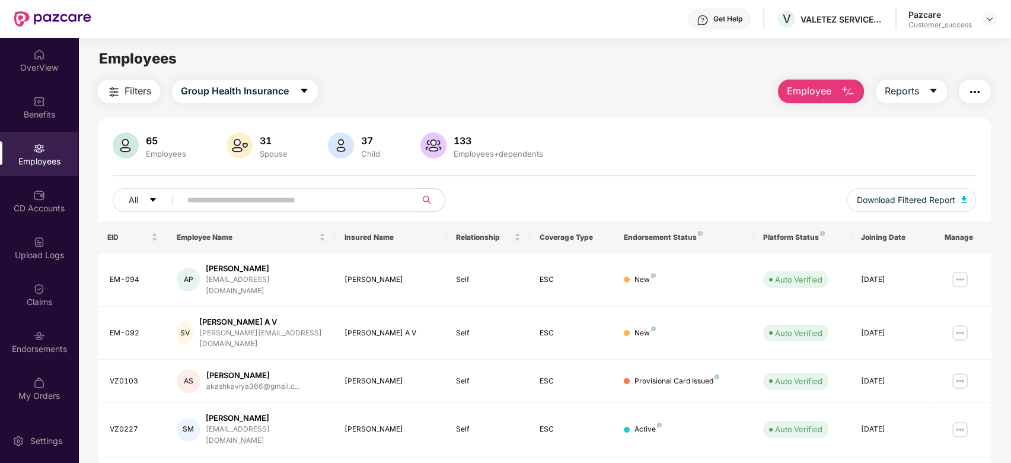
click at [218, 199] on input "text" at bounding box center [293, 200] width 213 height 18
click at [993, 21] on img at bounding box center [989, 18] width 9 height 9
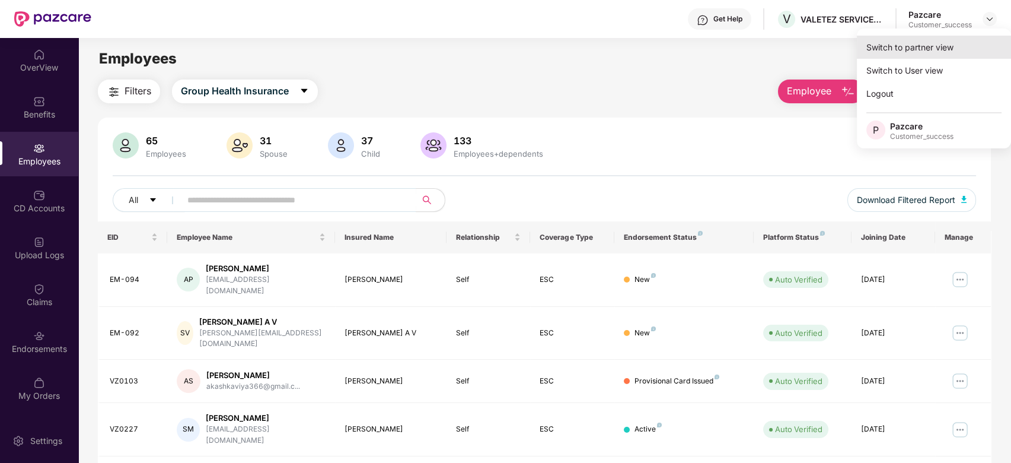
click at [932, 50] on div "Switch to partner view" at bounding box center [934, 47] width 154 height 23
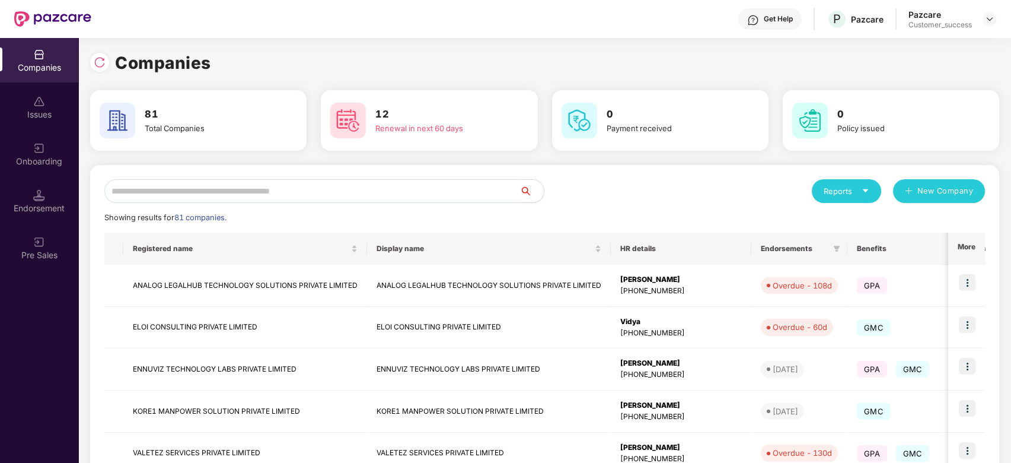
click at [432, 190] on input "text" at bounding box center [312, 191] width 416 height 24
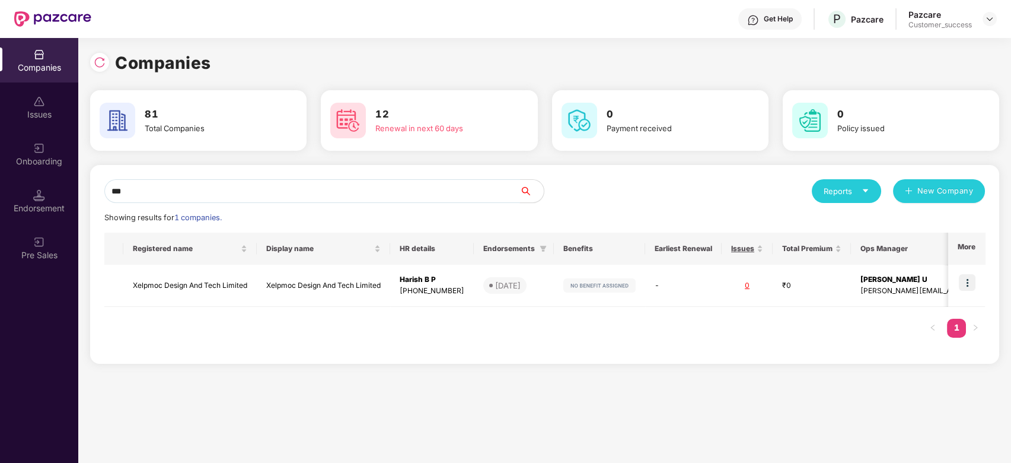
scroll to position [0, 5]
type input "***"
click at [966, 282] on img at bounding box center [967, 282] width 17 height 17
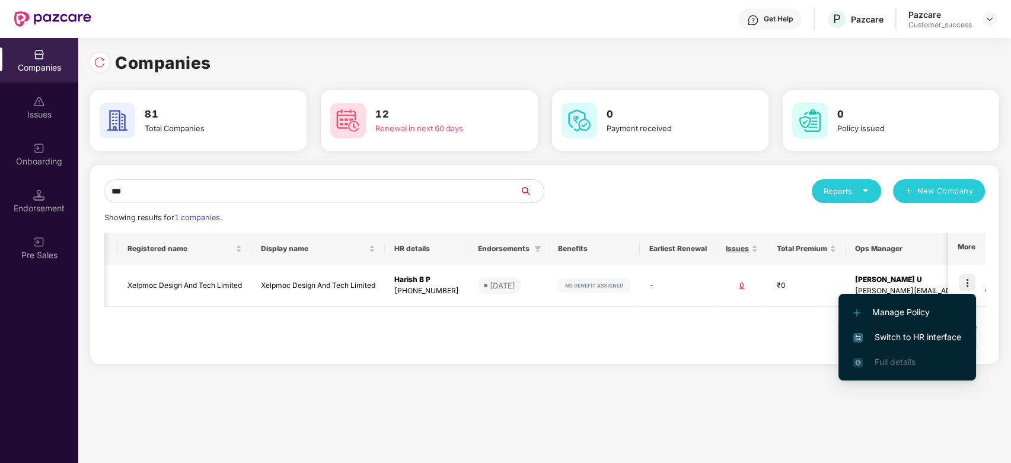
click at [926, 335] on span "Switch to HR interface" at bounding box center [908, 336] width 108 height 13
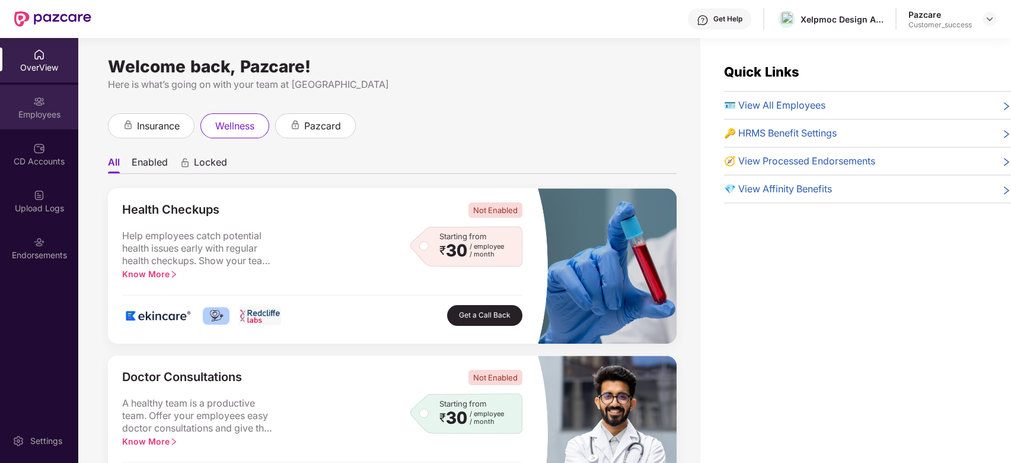
click at [33, 109] on div "Employees" at bounding box center [39, 115] width 78 height 12
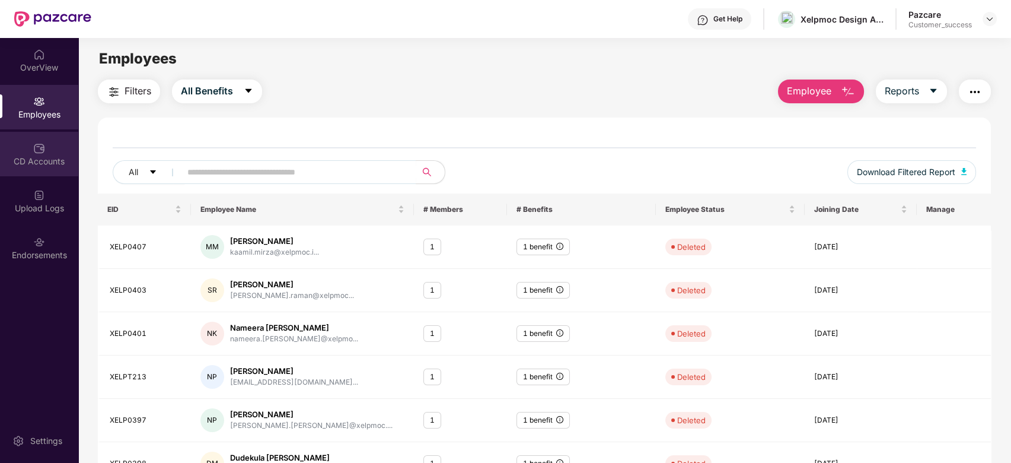
click at [33, 156] on div "CD Accounts" at bounding box center [39, 161] width 78 height 12
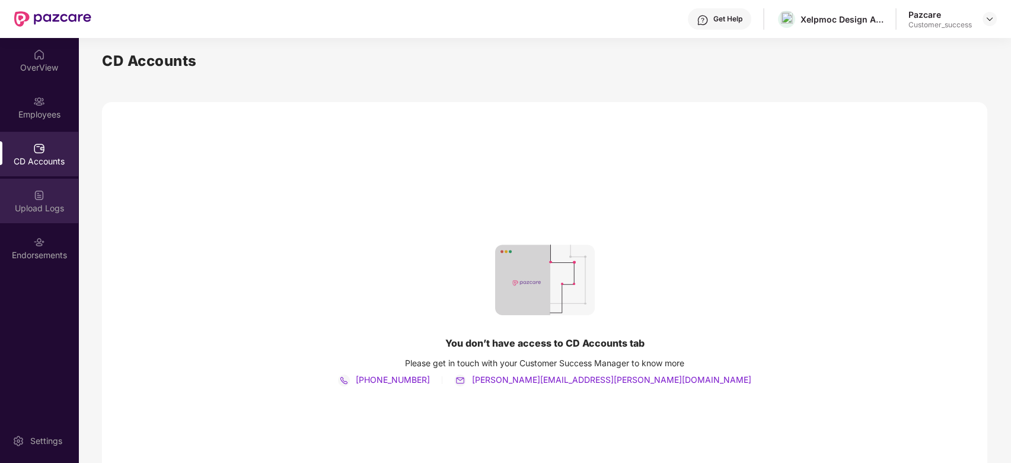
click at [30, 201] on div "Upload Logs" at bounding box center [39, 201] width 78 height 44
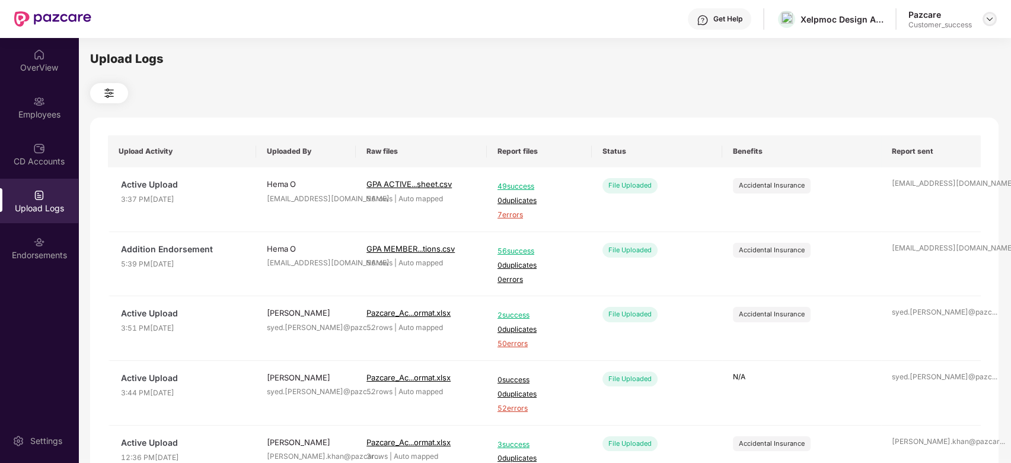
click at [991, 18] on img at bounding box center [989, 18] width 9 height 9
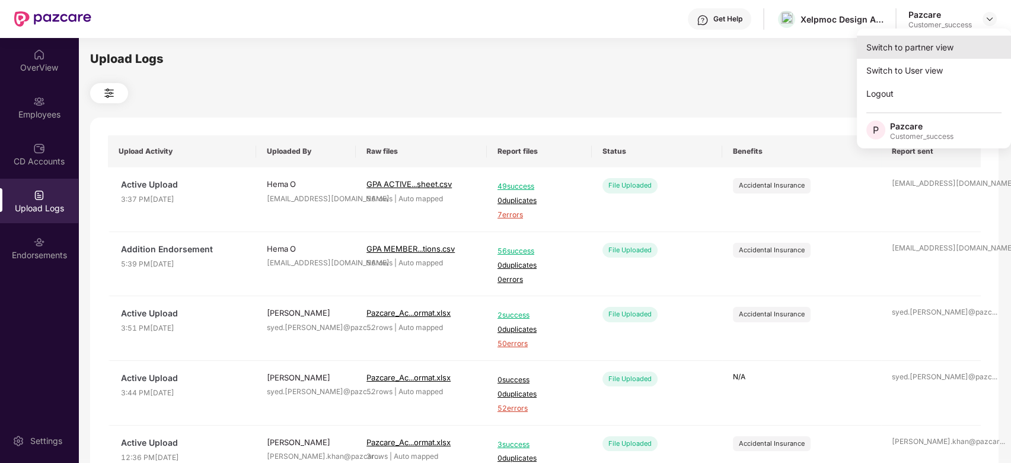
click at [898, 44] on div "Switch to partner view" at bounding box center [934, 47] width 154 height 23
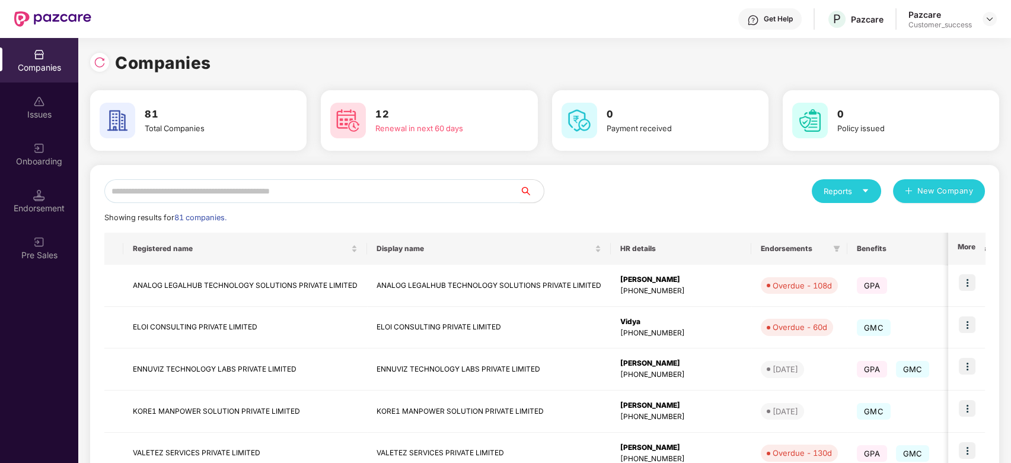
click at [184, 195] on input "text" at bounding box center [312, 191] width 416 height 24
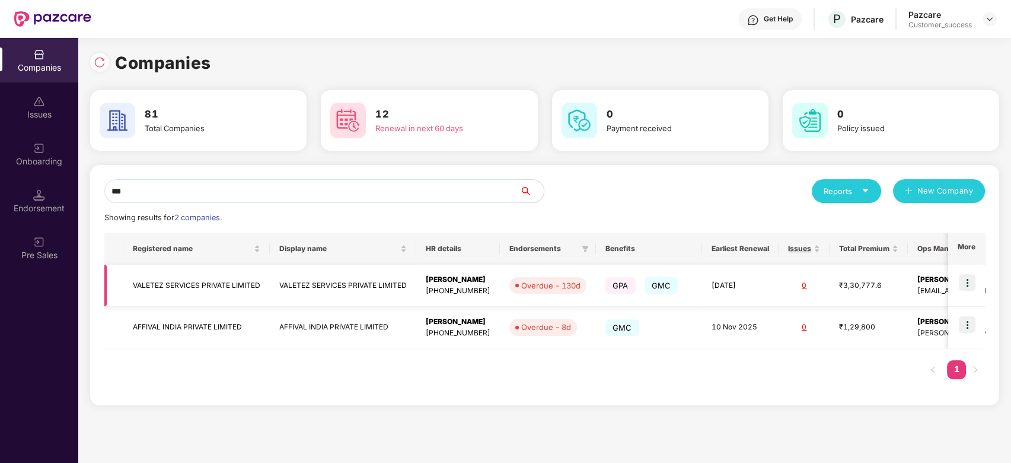
type input "***"
click at [966, 284] on img at bounding box center [967, 282] width 17 height 17
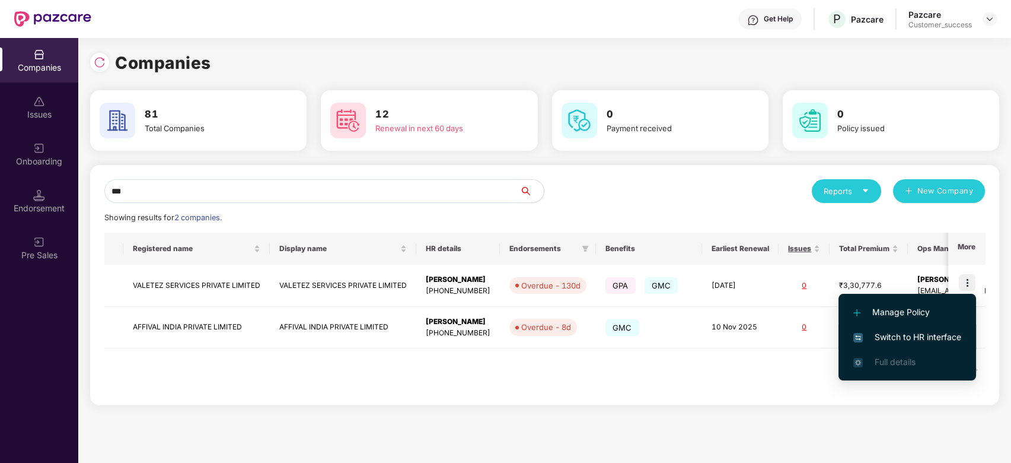
click at [905, 332] on span "Switch to HR interface" at bounding box center [908, 336] width 108 height 13
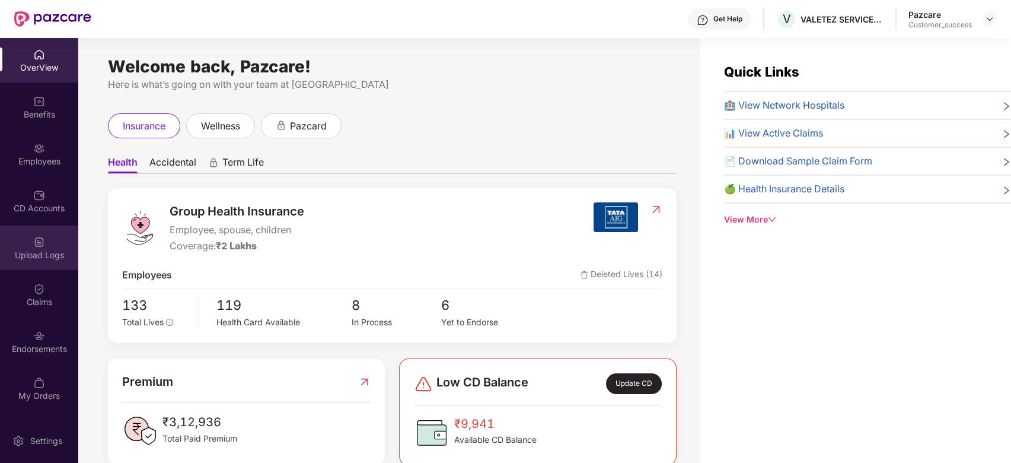
click at [43, 247] on div "Upload Logs" at bounding box center [39, 247] width 78 height 44
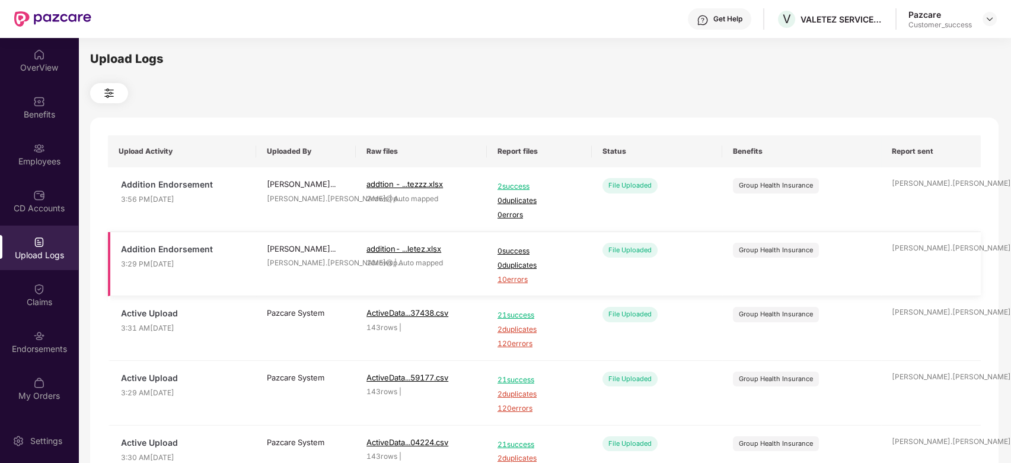
click at [516, 280] on span "10 errors" at bounding box center [540, 279] width 84 height 11
click at [46, 157] on div "Employees" at bounding box center [39, 161] width 78 height 12
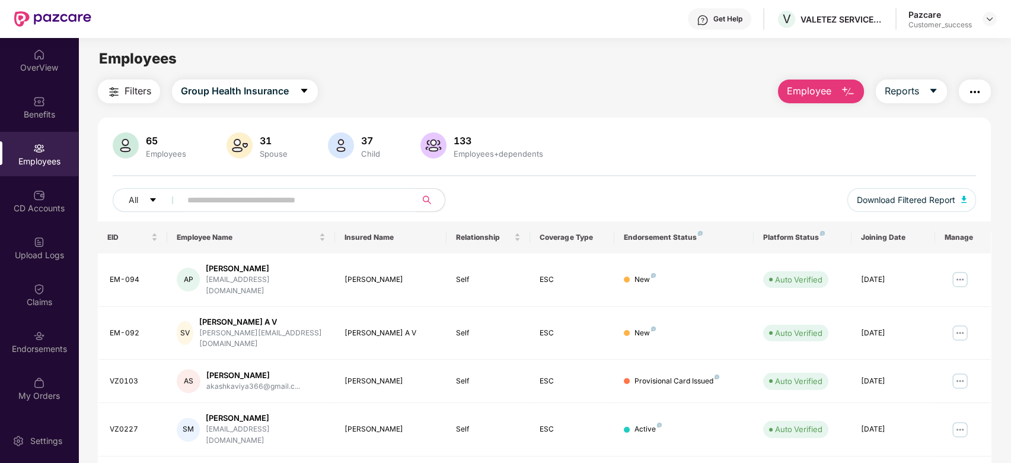
click at [820, 85] on span "Employee" at bounding box center [809, 91] width 44 height 15
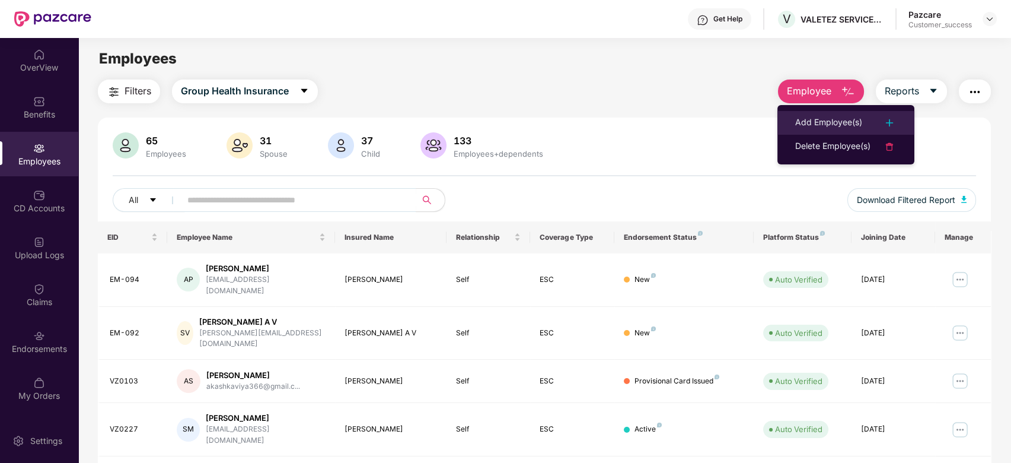
click at [825, 119] on div "Add Employee(s)" at bounding box center [829, 123] width 67 height 14
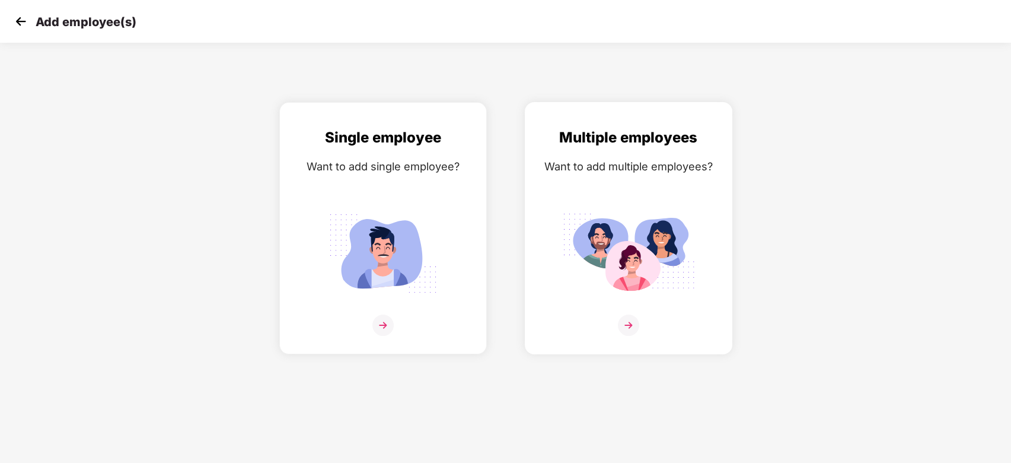
click at [635, 320] on img at bounding box center [628, 324] width 21 height 21
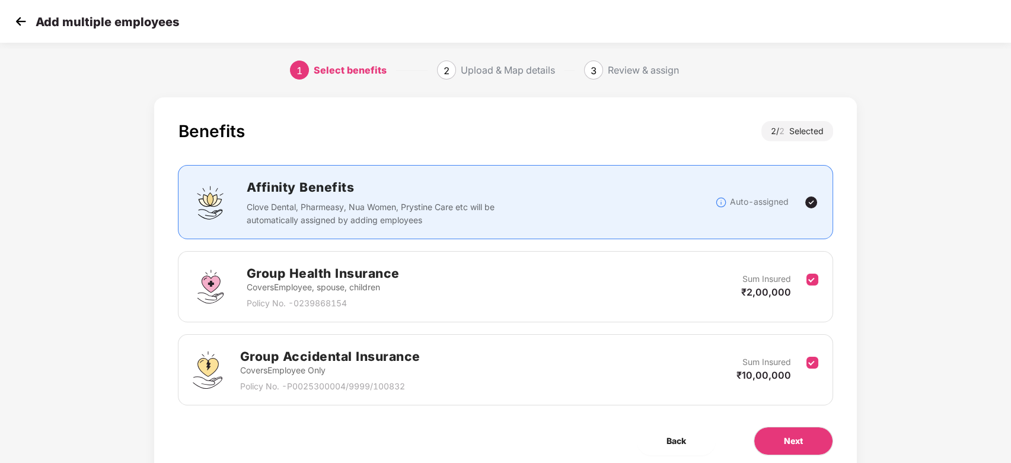
scroll to position [44, 0]
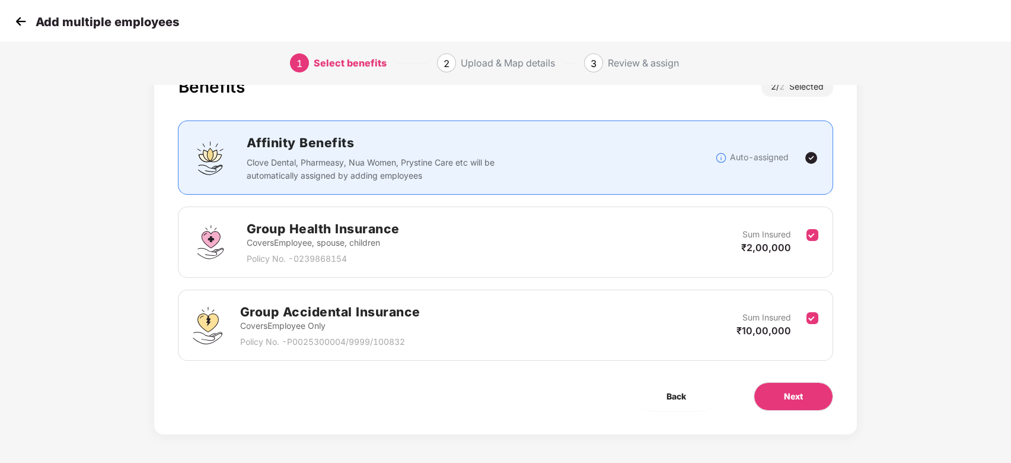
click at [804, 326] on div "Sum Insured ₹10,00,000" at bounding box center [772, 325] width 70 height 29
click at [806, 322] on div "Sum Insured ₹10,00,000" at bounding box center [772, 325] width 70 height 29
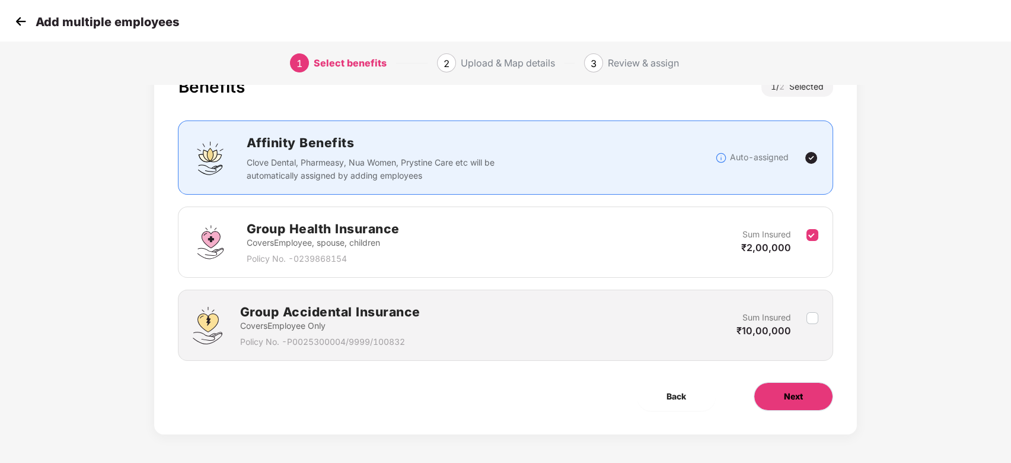
click at [805, 390] on button "Next" at bounding box center [793, 396] width 79 height 28
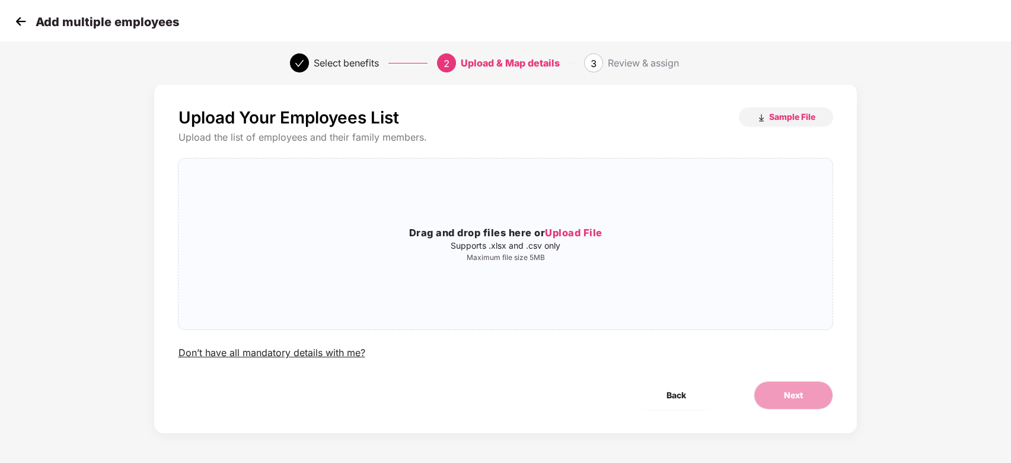
scroll to position [0, 0]
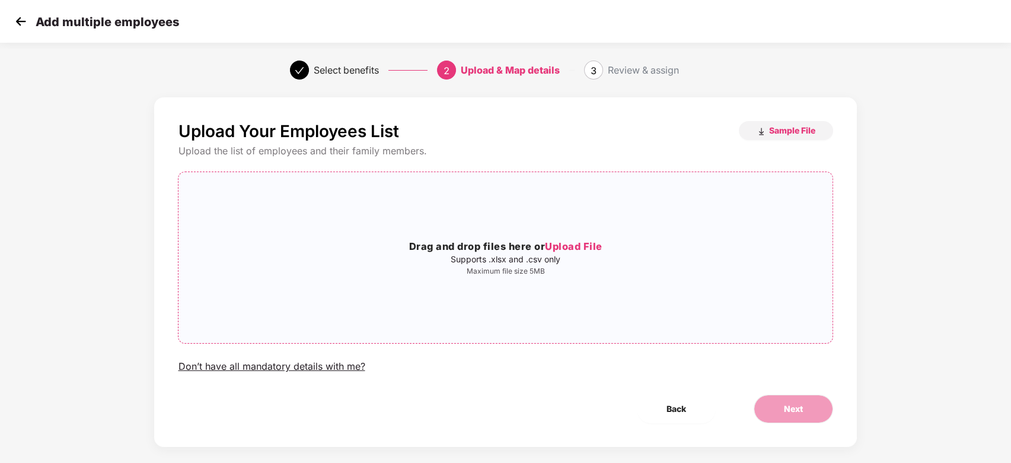
click at [569, 244] on span "Upload File" at bounding box center [574, 246] width 58 height 12
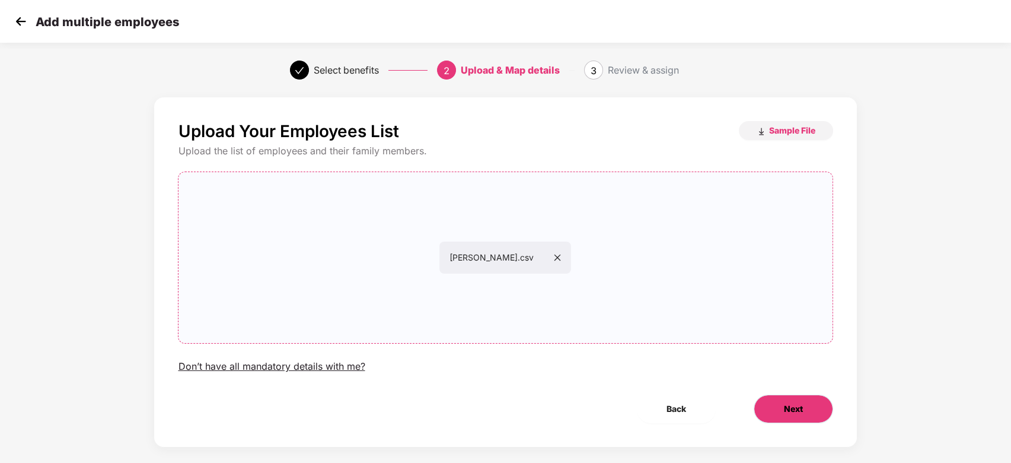
click at [794, 415] on span "Next" at bounding box center [793, 408] width 19 height 13
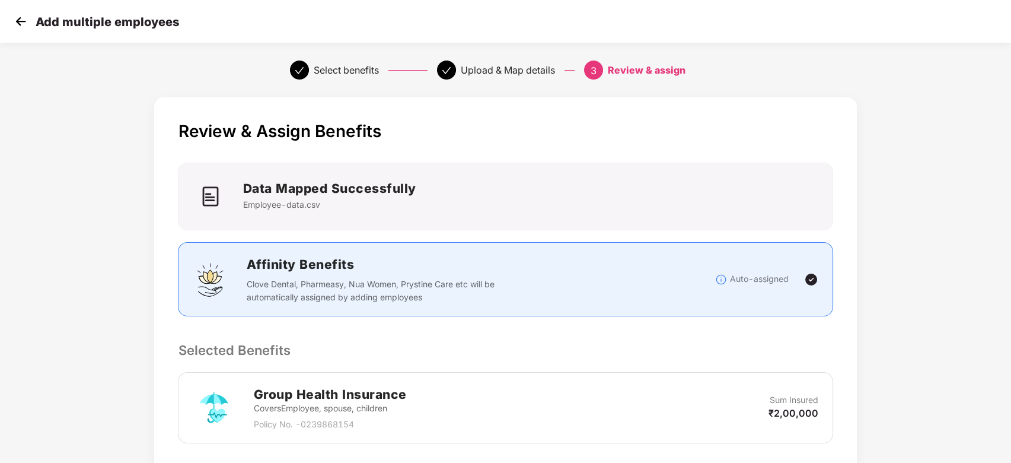
scroll to position [198, 0]
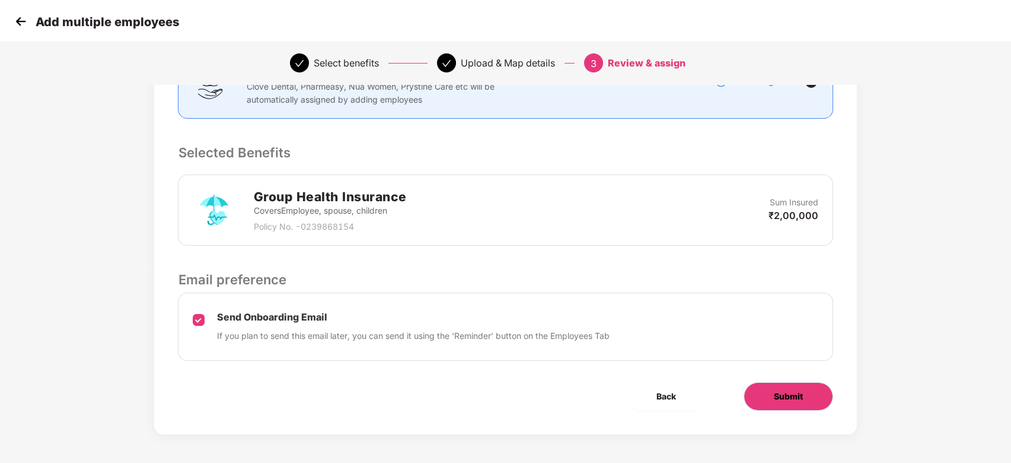
click at [787, 395] on span "Submit" at bounding box center [788, 396] width 29 height 13
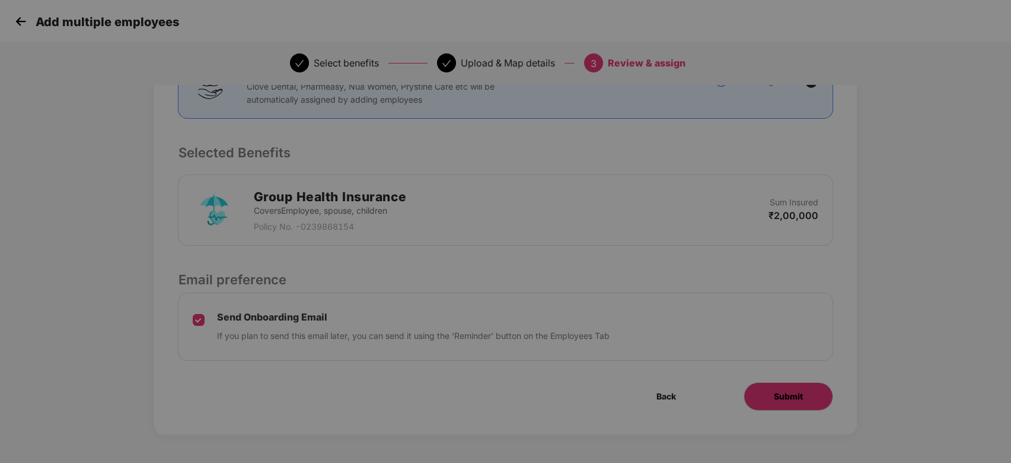
scroll to position [0, 0]
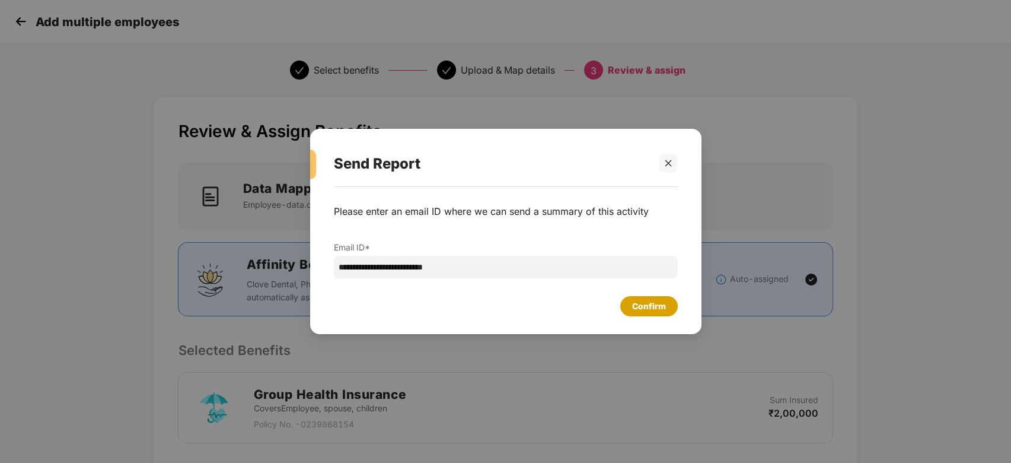
click at [637, 304] on div "Confirm" at bounding box center [649, 306] width 34 height 13
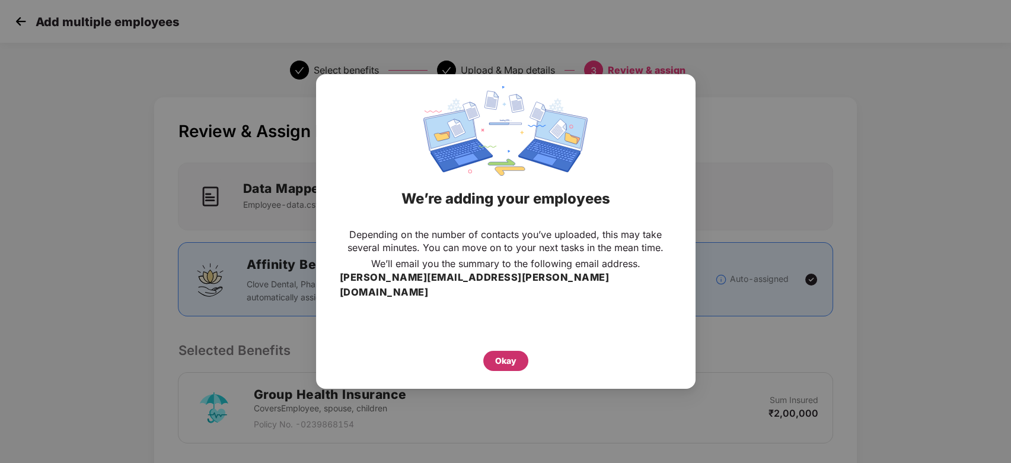
click at [512, 355] on div "Okay" at bounding box center [505, 360] width 21 height 13
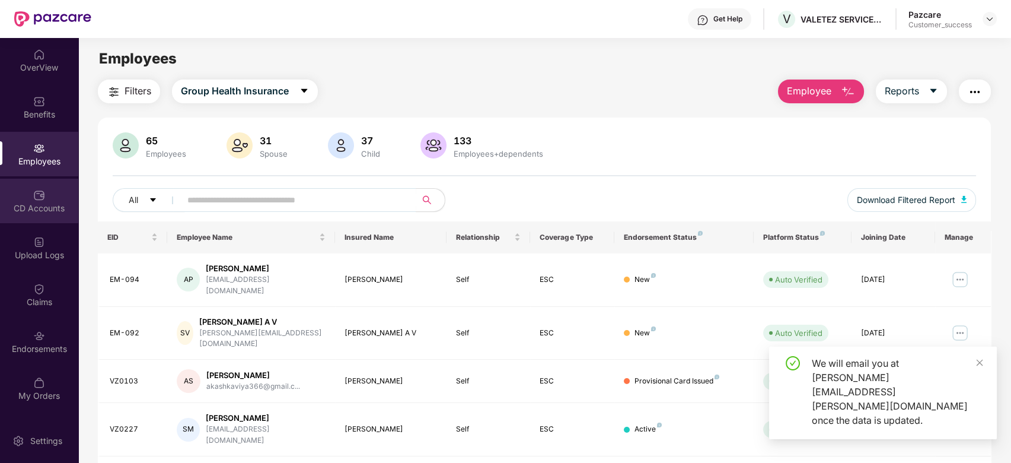
click at [48, 194] on div "CD Accounts" at bounding box center [39, 201] width 78 height 44
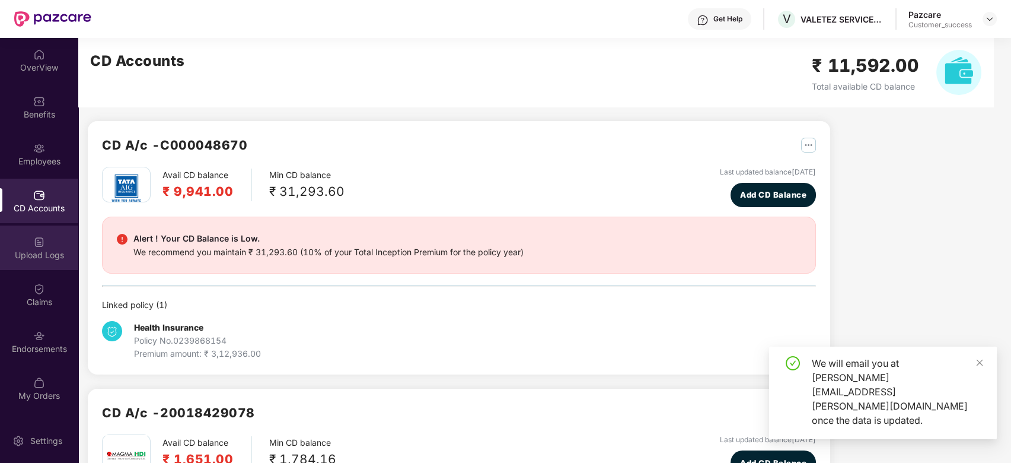
click at [47, 247] on div "Upload Logs" at bounding box center [39, 247] width 78 height 44
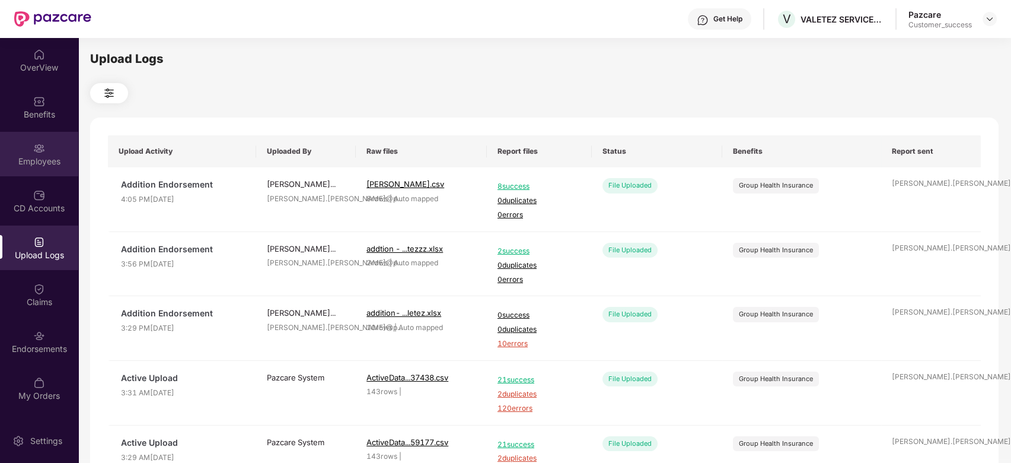
click at [38, 146] on img at bounding box center [39, 148] width 12 height 12
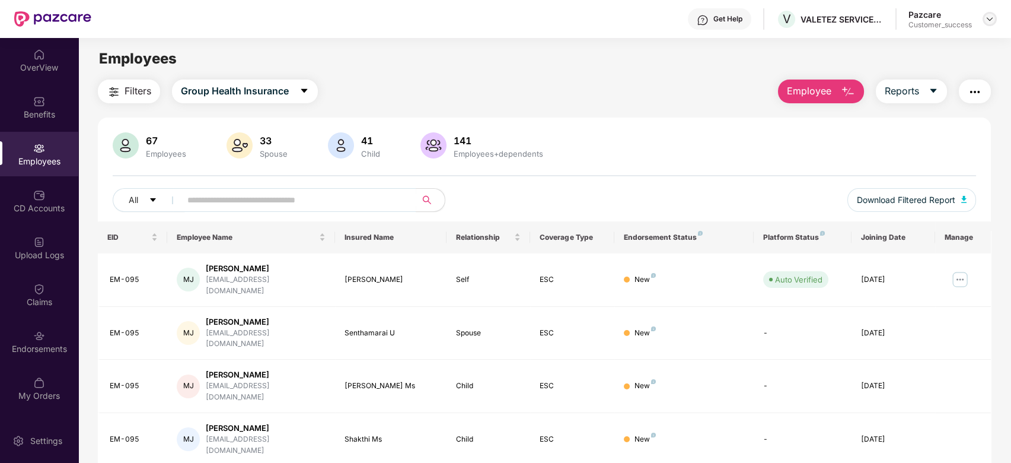
click at [988, 20] on img at bounding box center [989, 18] width 9 height 9
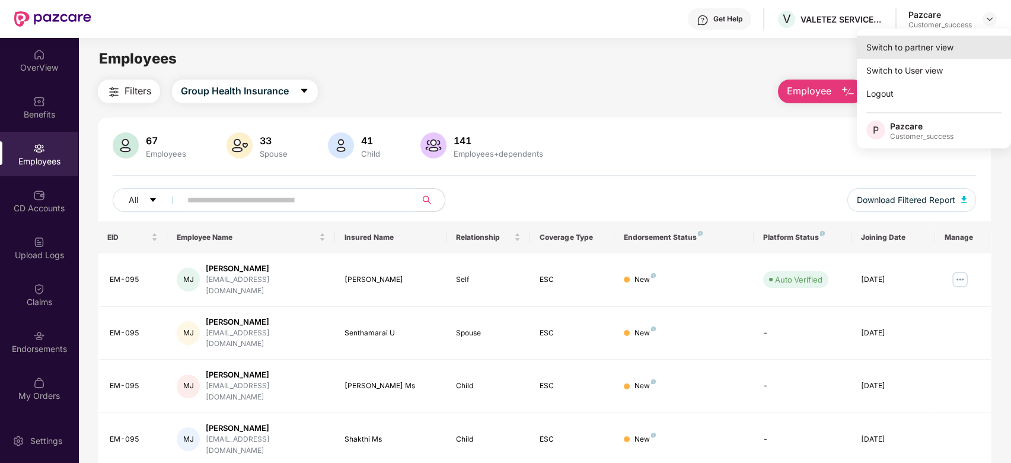
click at [968, 45] on div "Switch to partner view" at bounding box center [934, 47] width 154 height 23
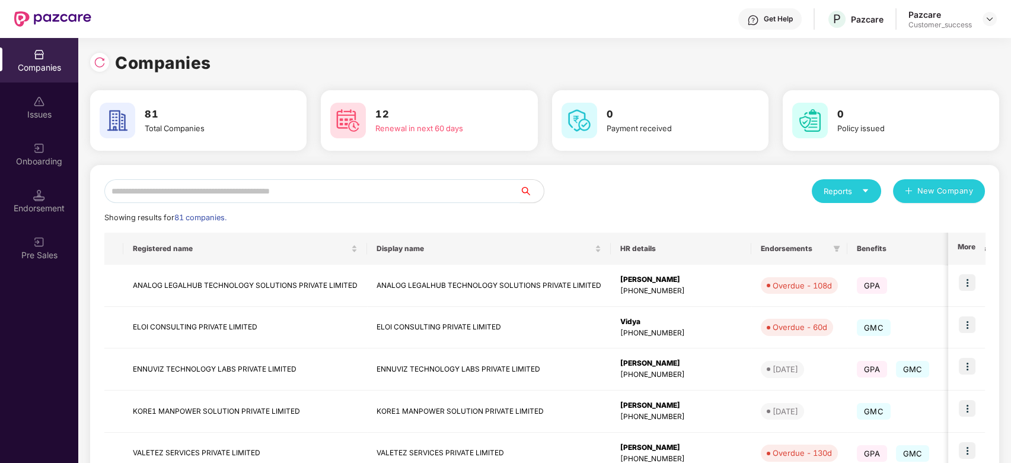
click at [224, 195] on input "text" at bounding box center [312, 191] width 416 height 24
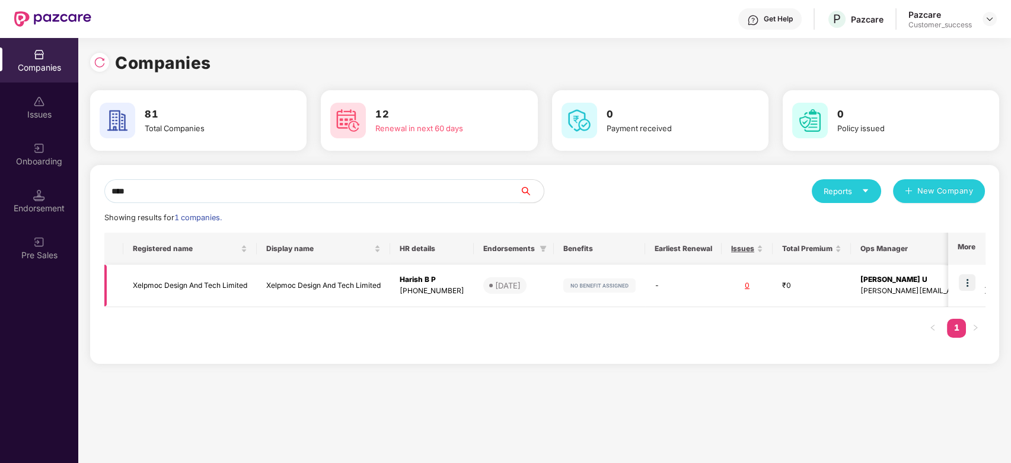
type input "****"
click at [168, 281] on td "Xelpmoc Design And Tech Limited" at bounding box center [189, 286] width 133 height 42
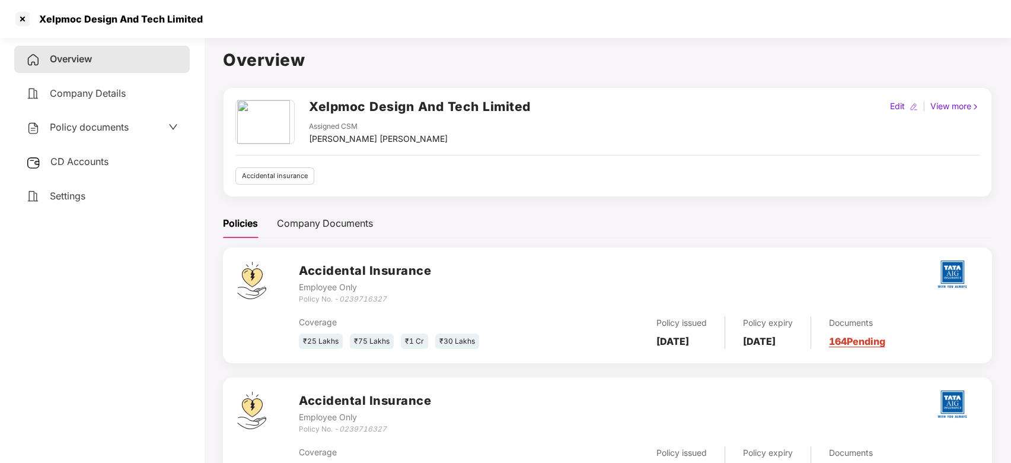
click at [153, 126] on div "Policy documents" at bounding box center [102, 127] width 152 height 15
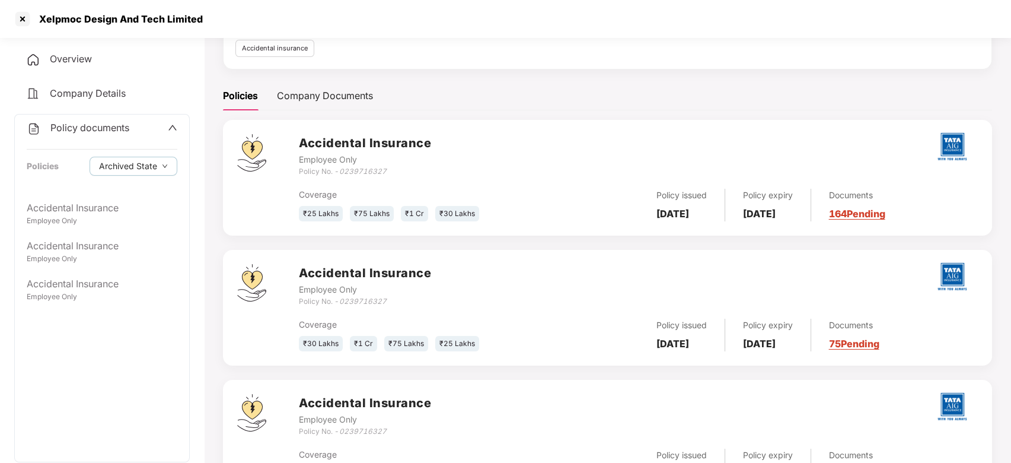
scroll to position [107, 0]
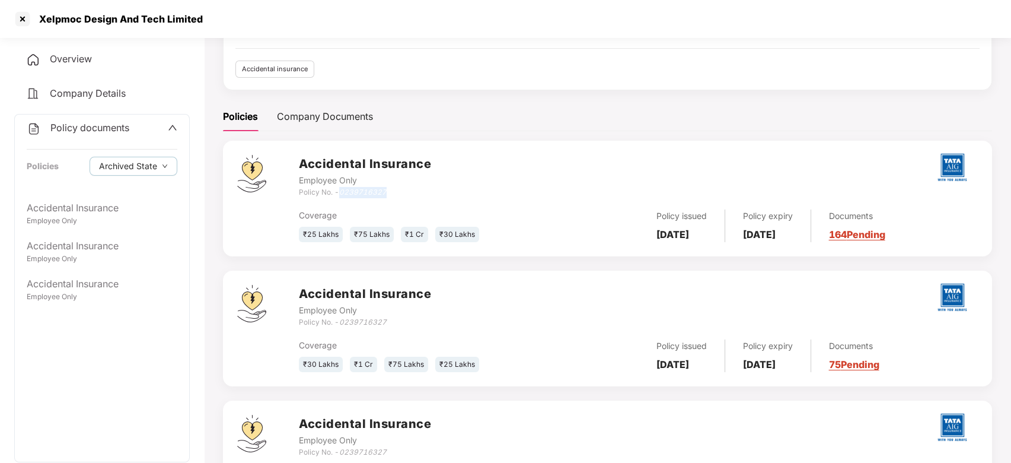
drag, startPoint x: 387, startPoint y: 188, endPoint x: 342, endPoint y: 189, distance: 44.5
click at [342, 189] on icon "0239716327" at bounding box center [362, 191] width 47 height 9
copy icon "0239716327"
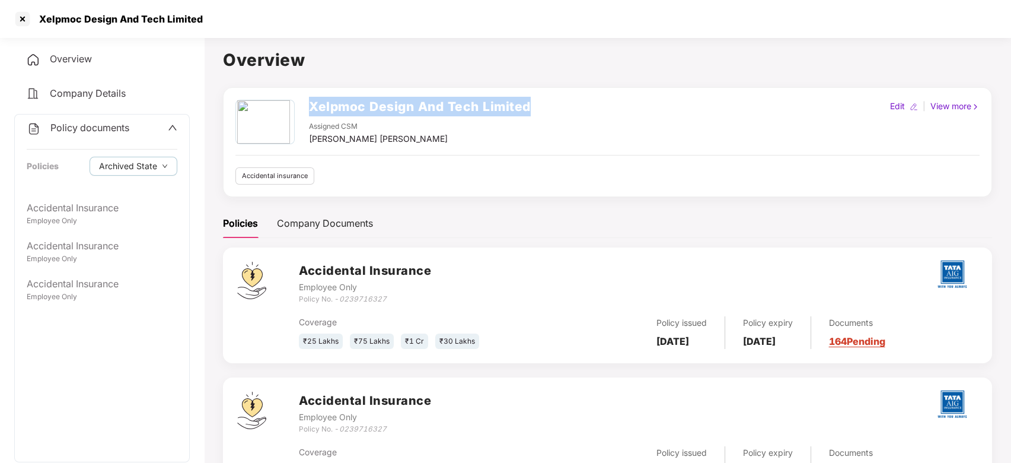
drag, startPoint x: 303, startPoint y: 102, endPoint x: 565, endPoint y: 112, distance: 262.4
click at [565, 112] on div "Xelpmoc Design And Tech Limited Assigned CSM [PERSON_NAME] [PERSON_NAME] Edit |…" at bounding box center [608, 123] width 744 height 46
copy h2 "Xelpmoc Design And Tech Limited"
click at [342, 149] on div "Xelpmoc Design And Tech Limited Assigned CSM [PERSON_NAME] [PERSON_NAME] Edit |…" at bounding box center [608, 142] width 744 height 85
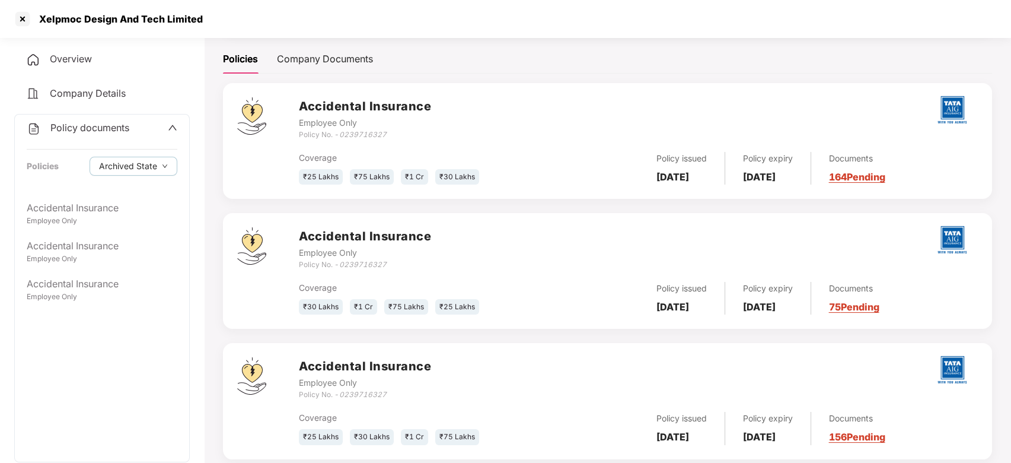
scroll to position [188, 0]
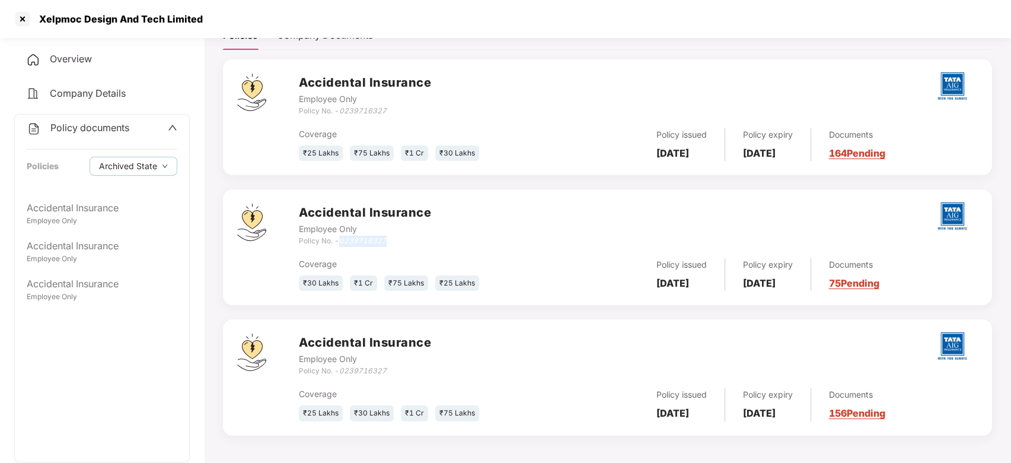
drag, startPoint x: 389, startPoint y: 239, endPoint x: 342, endPoint y: 240, distance: 46.9
click at [342, 240] on div "Policy No. - 0239716327" at bounding box center [365, 241] width 132 height 11
click at [432, 362] on div "Accidental Insurance Employee Only Policy No. - 0239716327" at bounding box center [638, 354] width 679 height 43
drag, startPoint x: 341, startPoint y: 107, endPoint x: 394, endPoint y: 107, distance: 54.0
click at [394, 107] on div "Policy No. - 0239716327" at bounding box center [365, 111] width 132 height 11
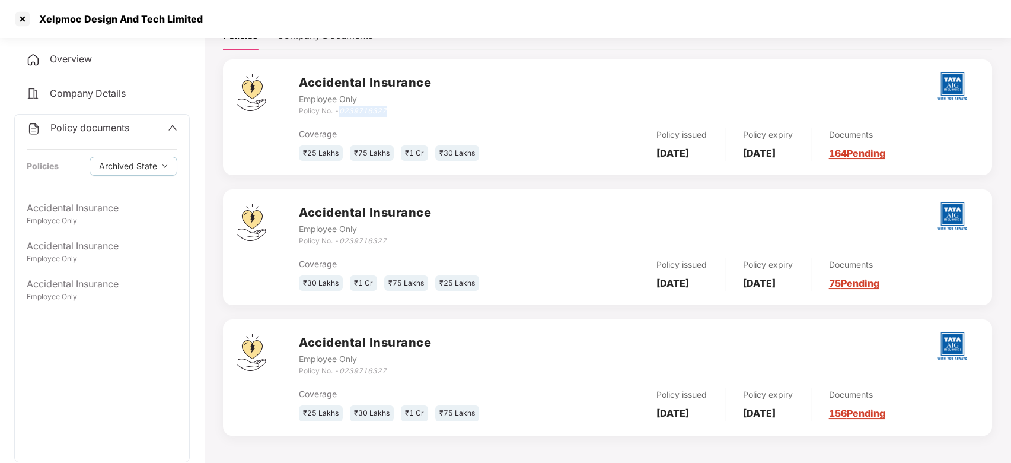
copy icon "0239716327"
click at [21, 17] on div at bounding box center [22, 18] width 19 height 19
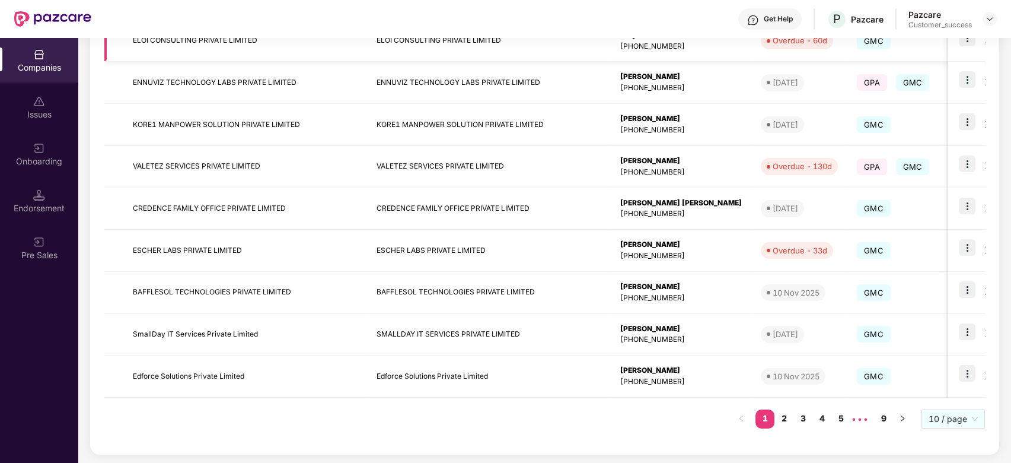
scroll to position [287, 0]
drag, startPoint x: 326, startPoint y: 316, endPoint x: 114, endPoint y: 462, distance: 257.5
click at [114, 462] on div "Reports New Company Showing results for 81 companies. Registered name Display n…" at bounding box center [544, 171] width 909 height 586
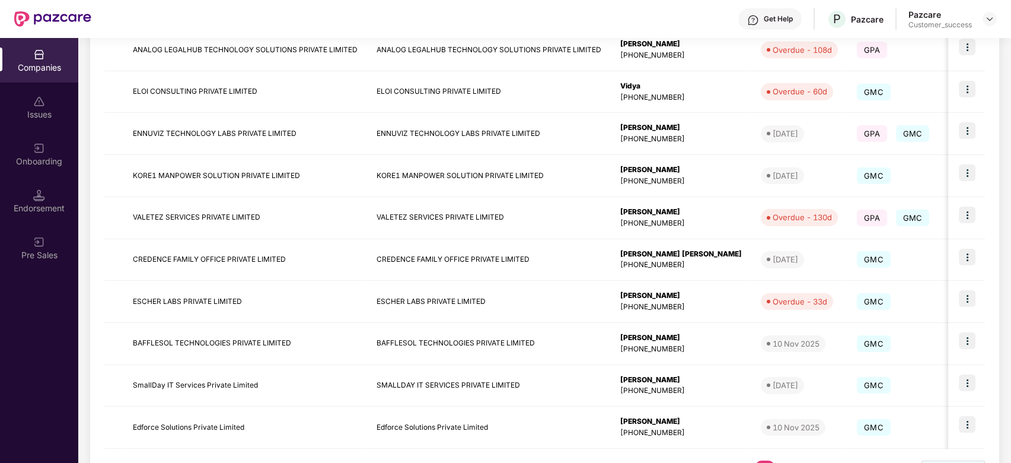
scroll to position [234, 0]
drag, startPoint x: 175, startPoint y: 400, endPoint x: 484, endPoint y: 24, distance: 486.8
click at [484, 24] on div "Get Help P Pazcare Pazcare Customer_success" at bounding box center [544, 19] width 906 height 38
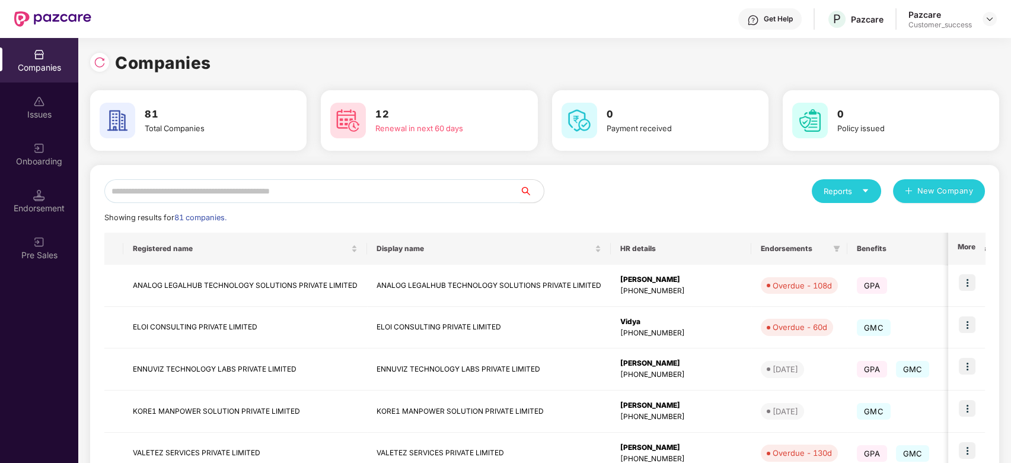
click at [216, 192] on input "text" at bounding box center [312, 191] width 416 height 24
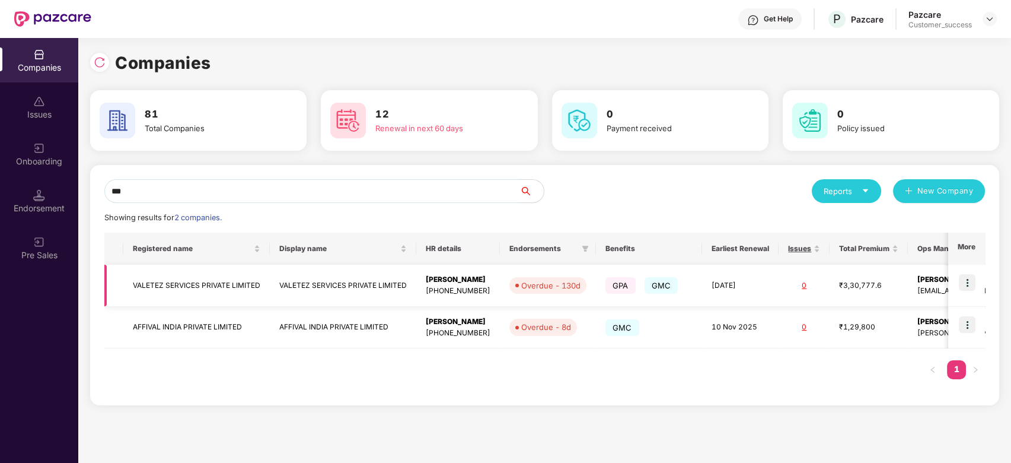
type input "***"
click at [972, 276] on img at bounding box center [967, 282] width 17 height 17
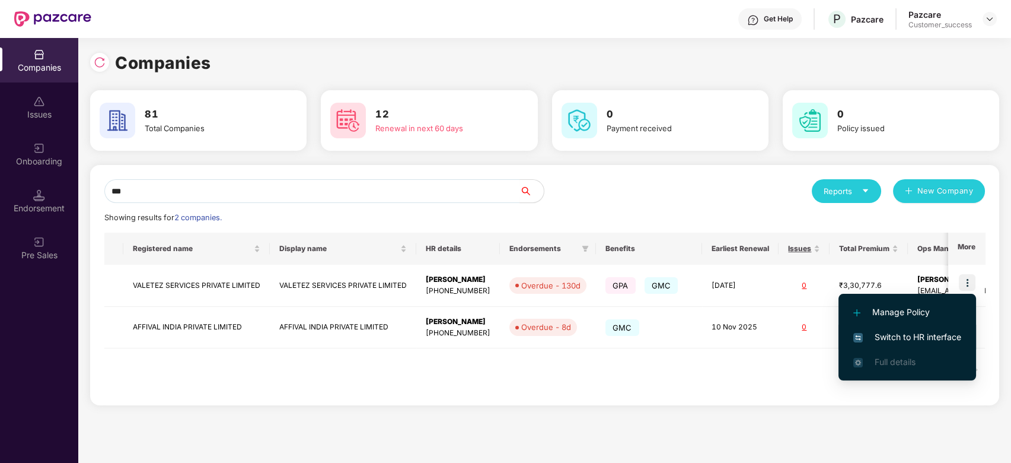
click at [930, 334] on span "Switch to HR interface" at bounding box center [908, 336] width 108 height 13
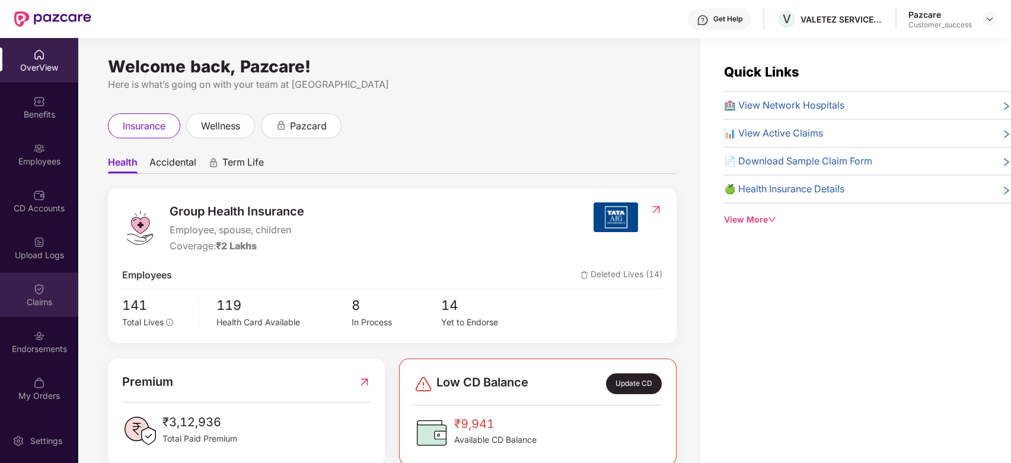
click at [38, 292] on img at bounding box center [39, 289] width 12 height 12
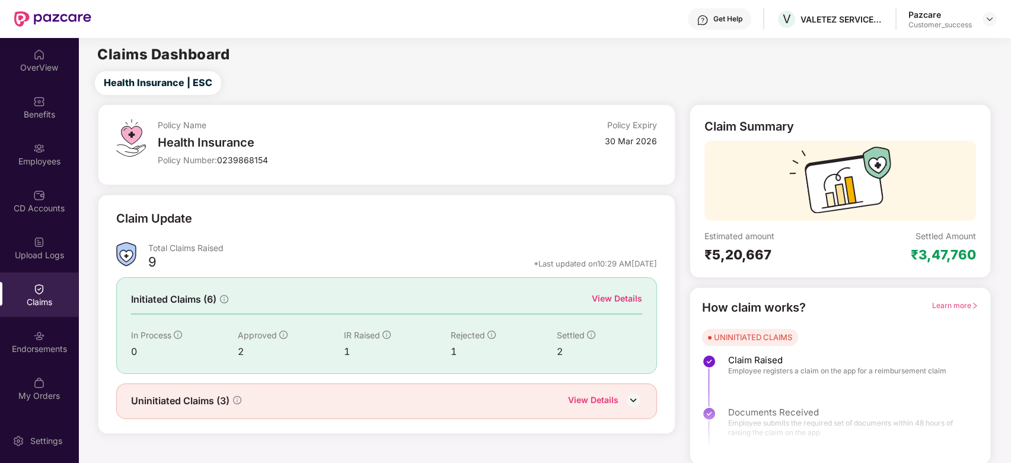
click at [613, 301] on div "View Details" at bounding box center [617, 298] width 50 height 13
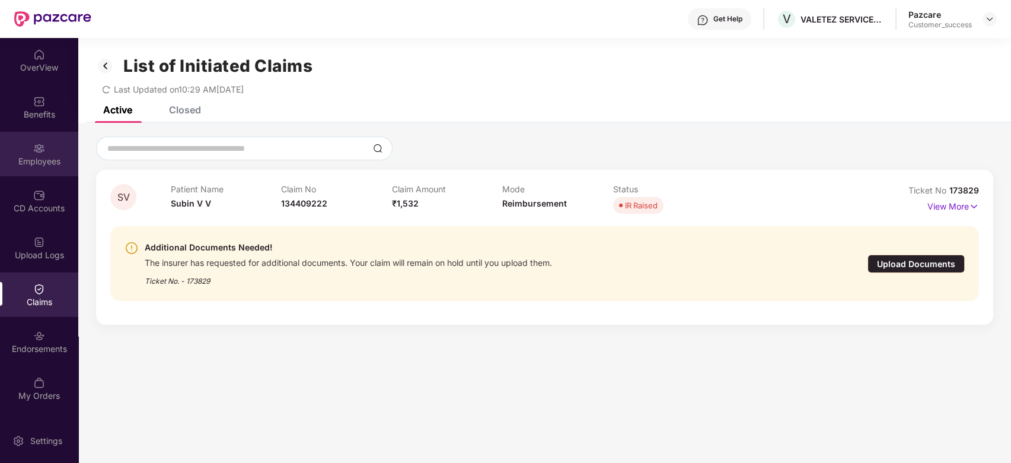
click at [44, 158] on div "Employees" at bounding box center [39, 161] width 78 height 12
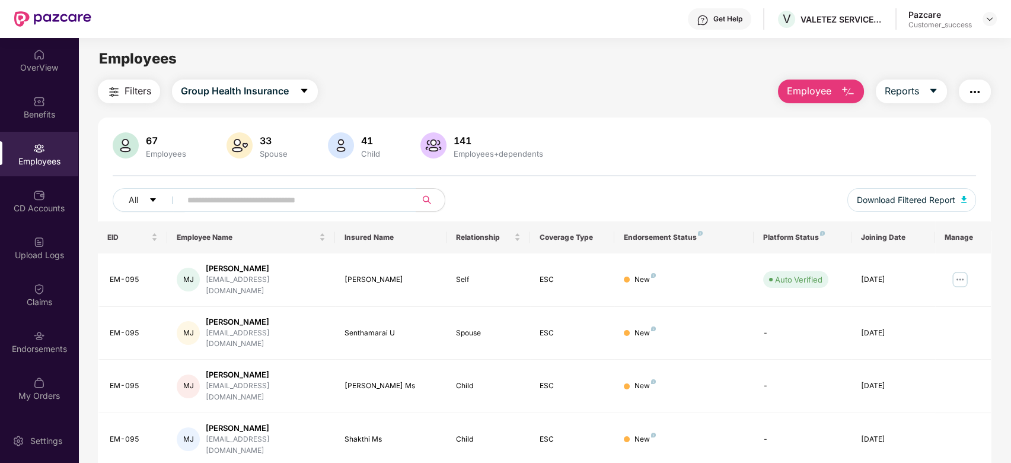
click at [987, 26] on div "Pazcare Customer_success" at bounding box center [953, 19] width 88 height 21
click at [988, 20] on img at bounding box center [989, 18] width 9 height 9
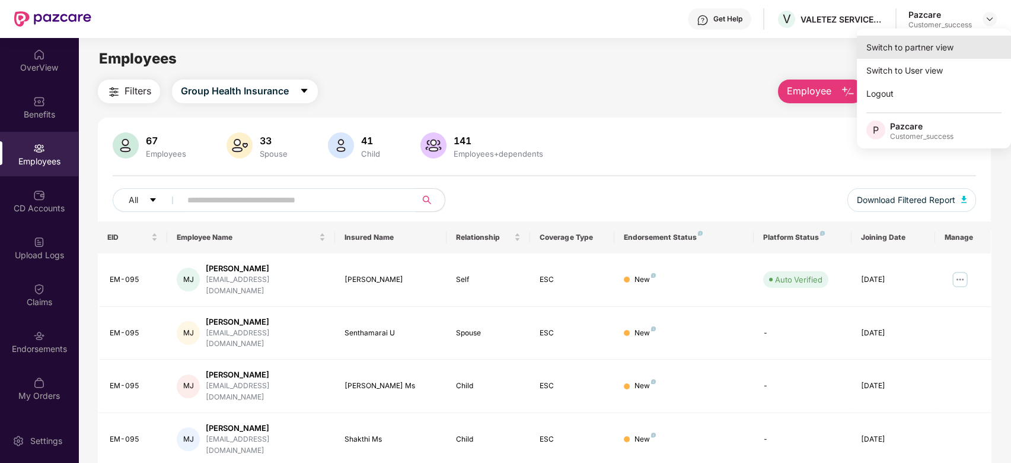
click at [914, 46] on div "Switch to partner view" at bounding box center [934, 47] width 154 height 23
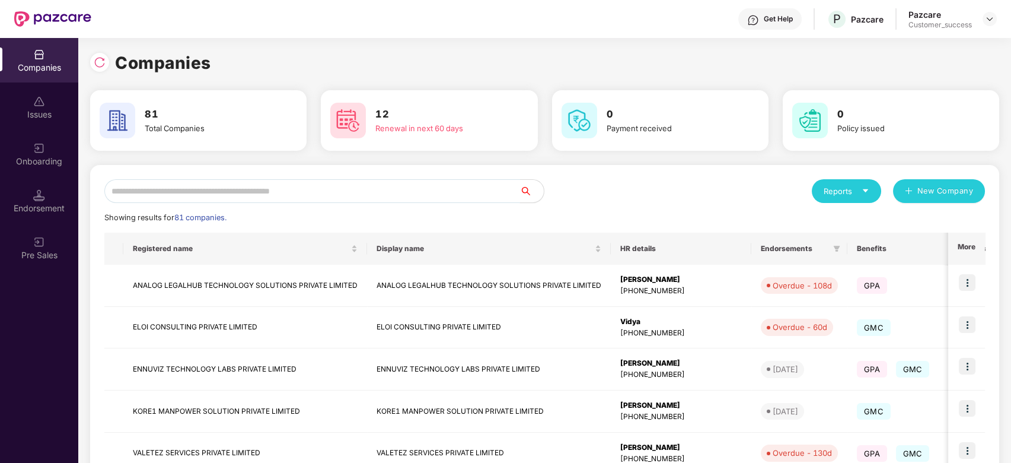
click at [336, 193] on input "text" at bounding box center [312, 191] width 416 height 24
click at [611, 194] on div "Reports New Company" at bounding box center [765, 191] width 441 height 24
click at [166, 187] on input "text" at bounding box center [312, 191] width 416 height 24
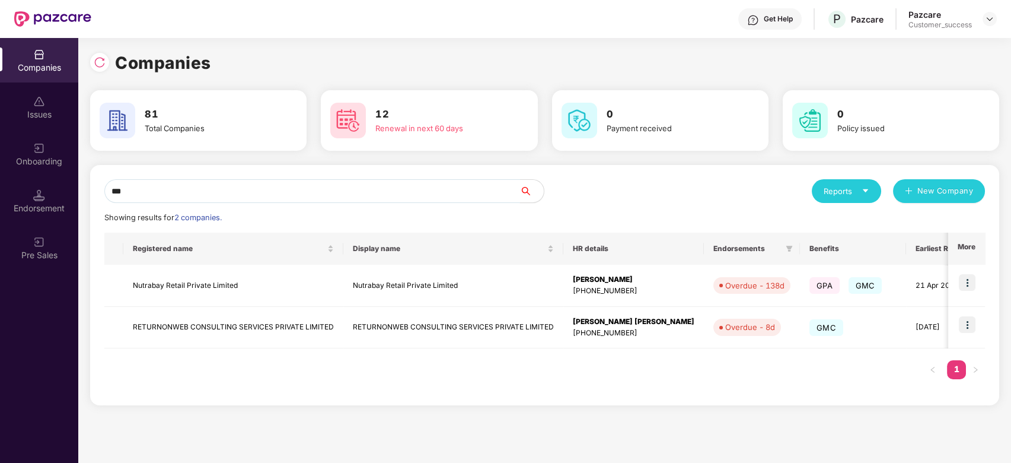
type input "****"
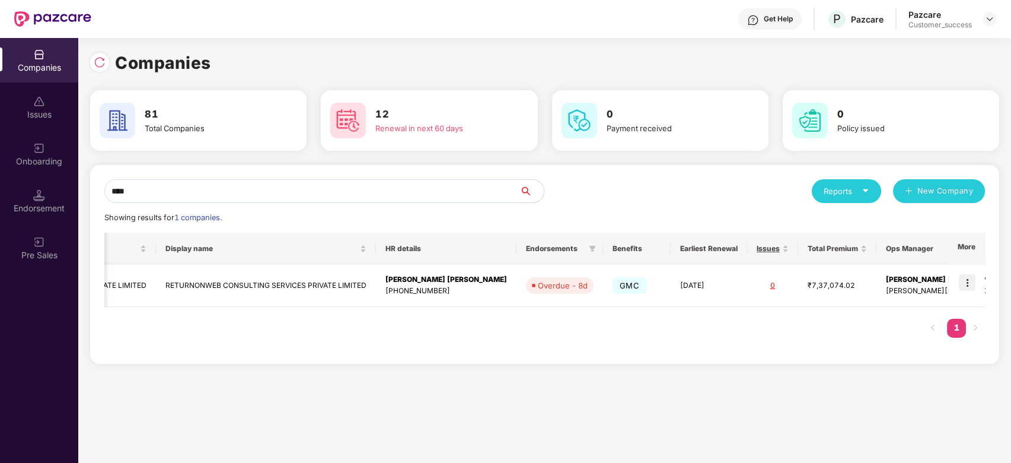
scroll to position [0, 203]
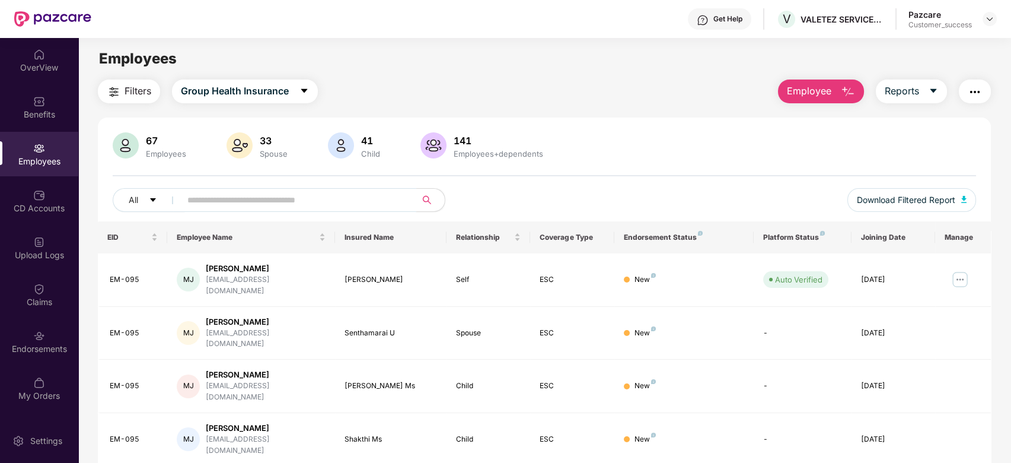
click at [233, 201] on input "text" at bounding box center [293, 200] width 213 height 18
click at [988, 17] on img at bounding box center [989, 18] width 9 height 9
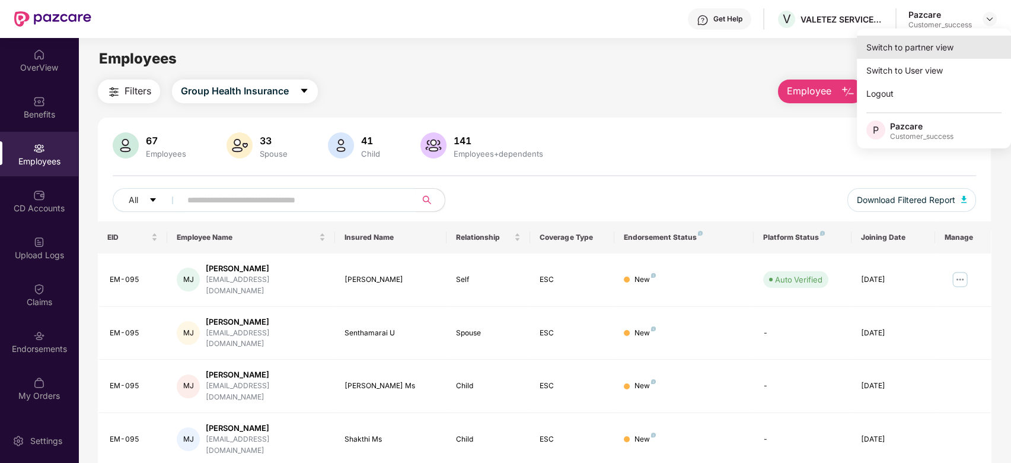
click at [963, 41] on div "Switch to partner view" at bounding box center [934, 47] width 154 height 23
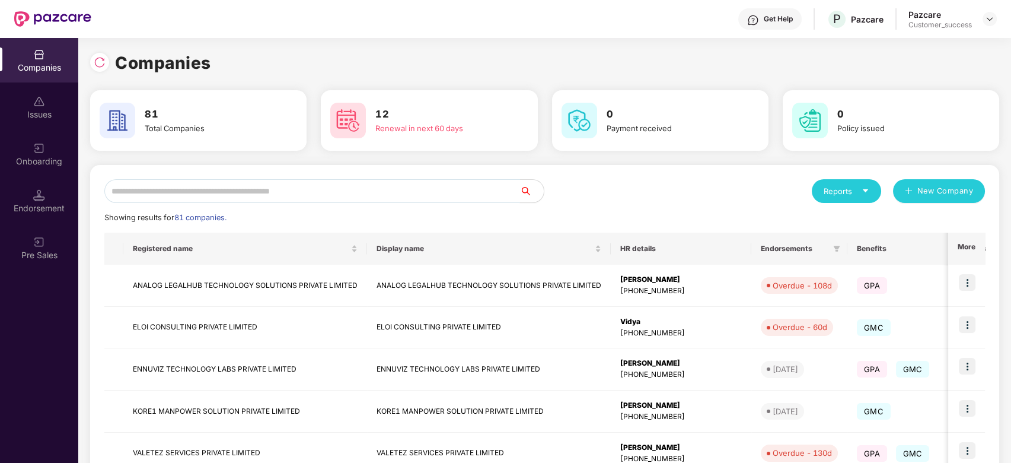
click at [377, 197] on input "text" at bounding box center [312, 191] width 416 height 24
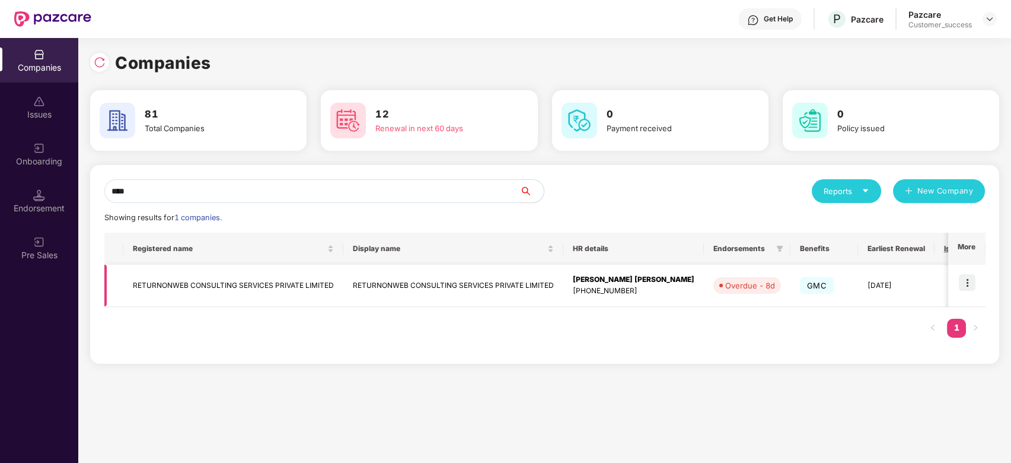
type input "****"
click at [227, 287] on td "RETURNONWEB CONSULTING SERVICES PRIVATE LIMITED" at bounding box center [233, 286] width 220 height 42
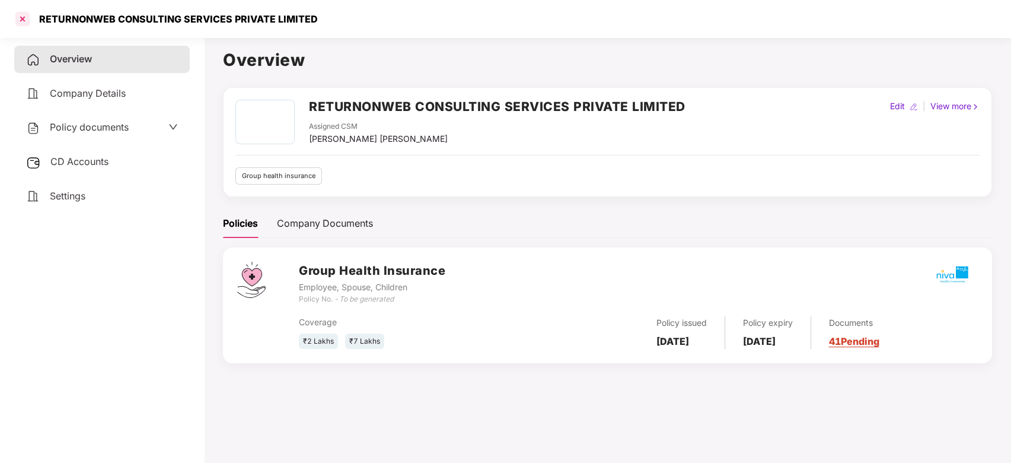
click at [25, 23] on div at bounding box center [22, 18] width 19 height 19
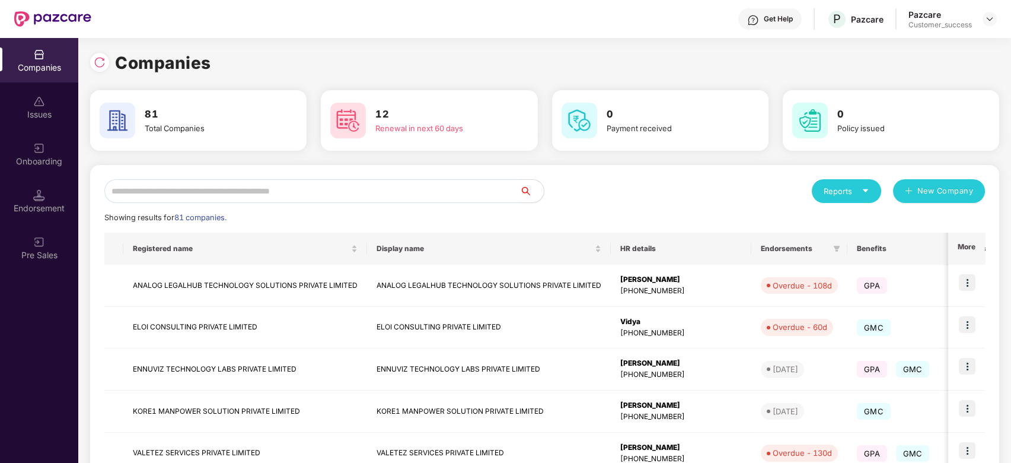
click at [273, 196] on input "text" at bounding box center [312, 191] width 416 height 24
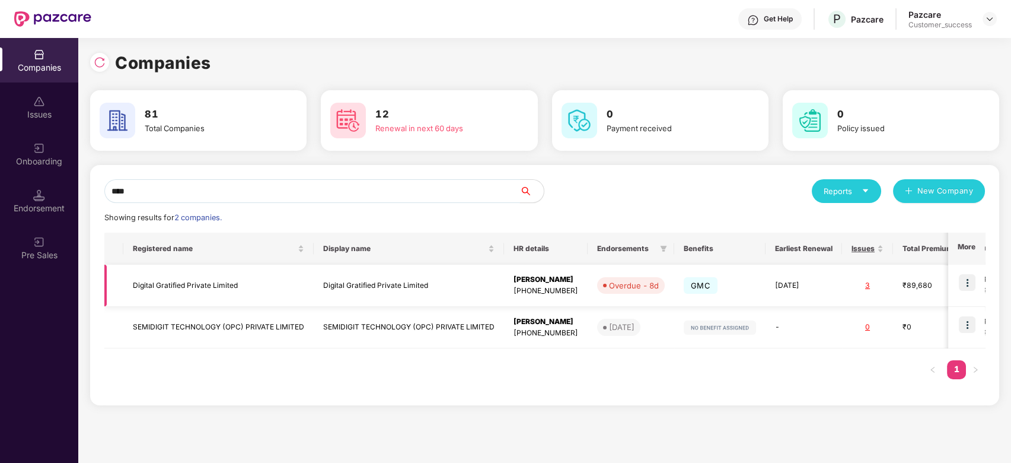
type input "****"
click at [965, 288] on img at bounding box center [967, 282] width 17 height 17
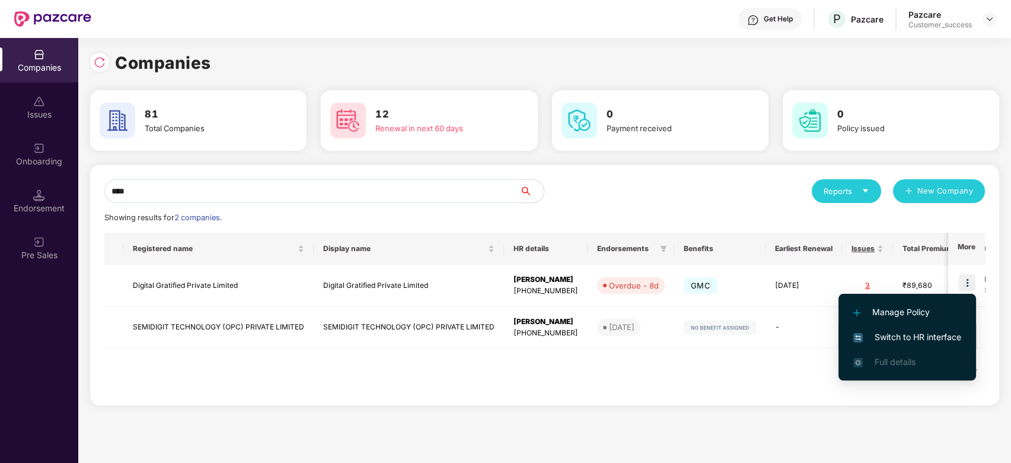
click at [880, 336] on span "Switch to HR interface" at bounding box center [908, 336] width 108 height 13
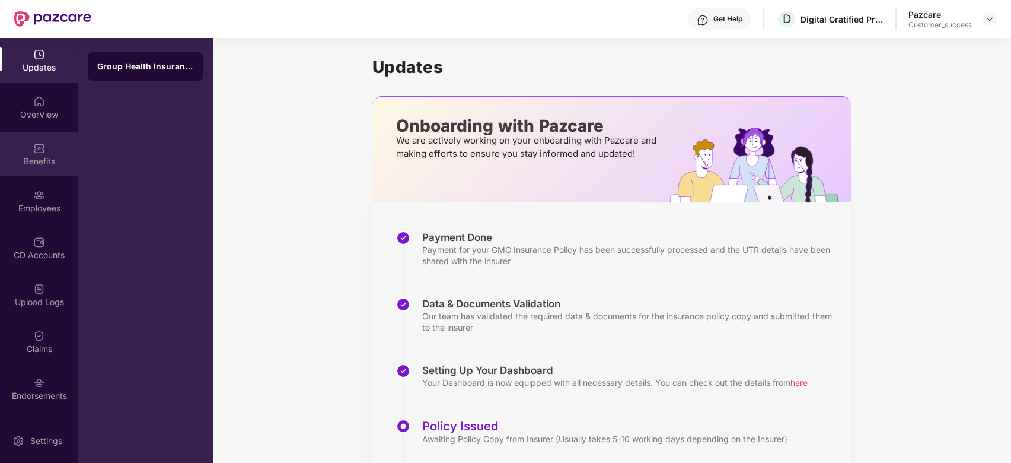
click at [16, 154] on div "Benefits" at bounding box center [39, 154] width 78 height 44
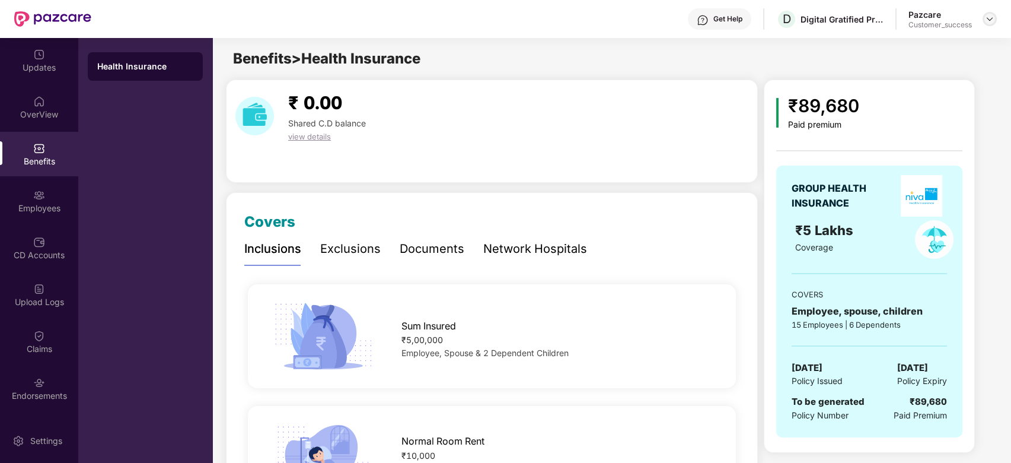
click at [991, 23] on img at bounding box center [989, 18] width 9 height 9
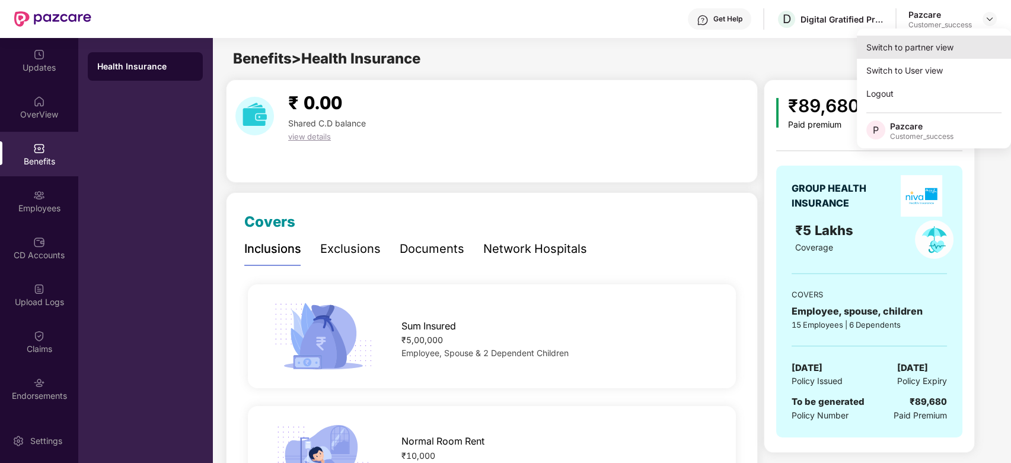
click at [876, 46] on div "Switch to partner view" at bounding box center [934, 47] width 154 height 23
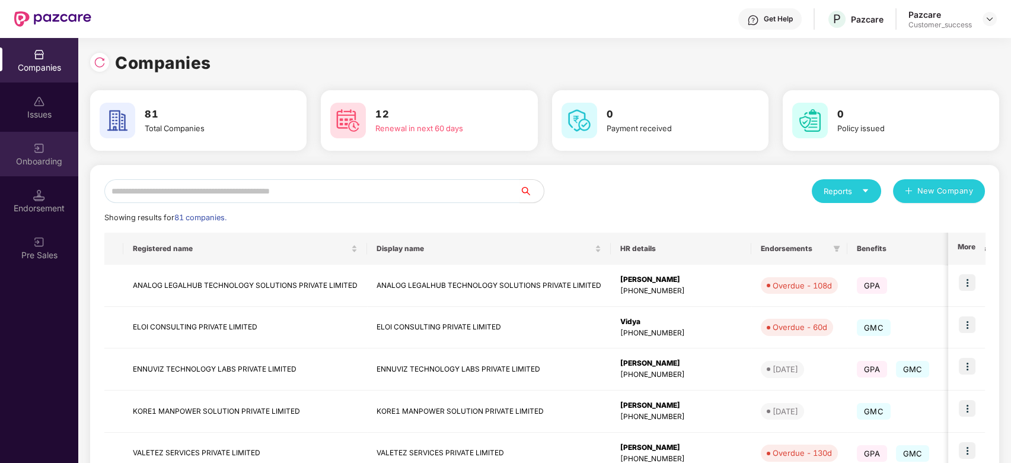
click at [47, 157] on div "Onboarding" at bounding box center [39, 161] width 78 height 12
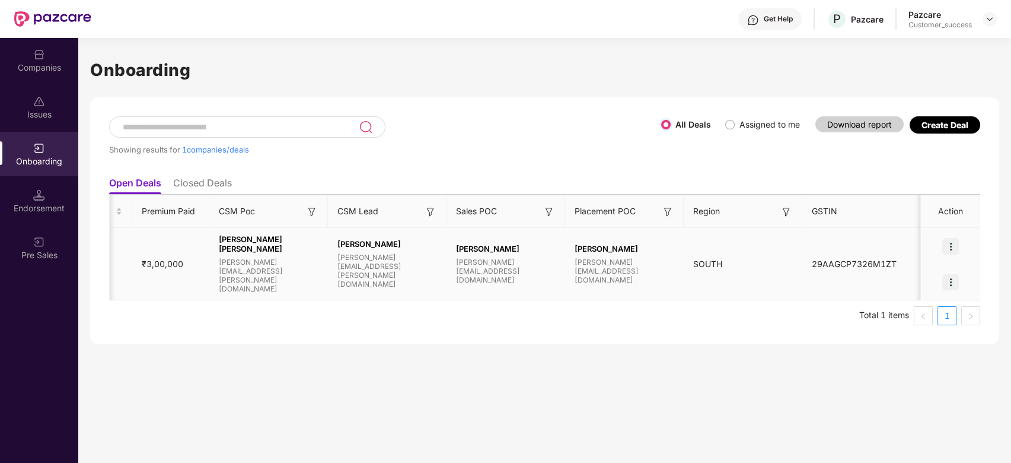
scroll to position [0, 892]
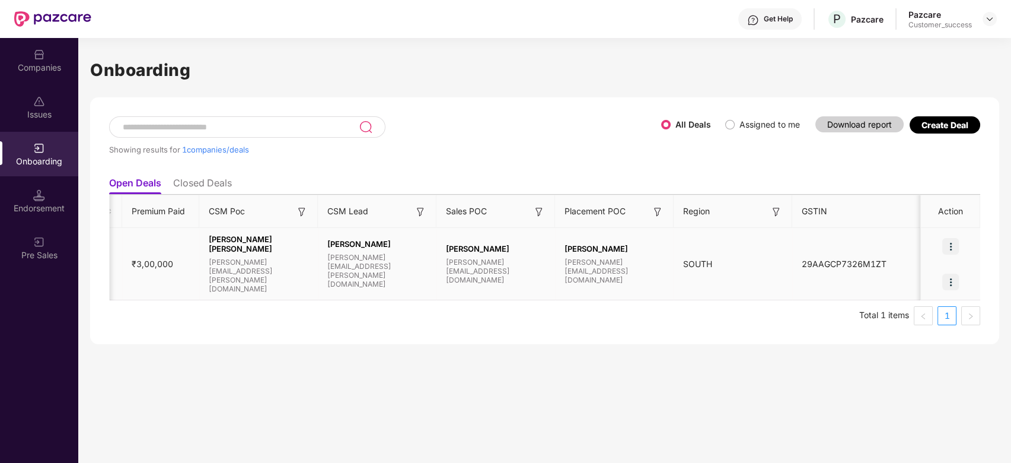
click at [953, 250] on img at bounding box center [951, 246] width 17 height 17
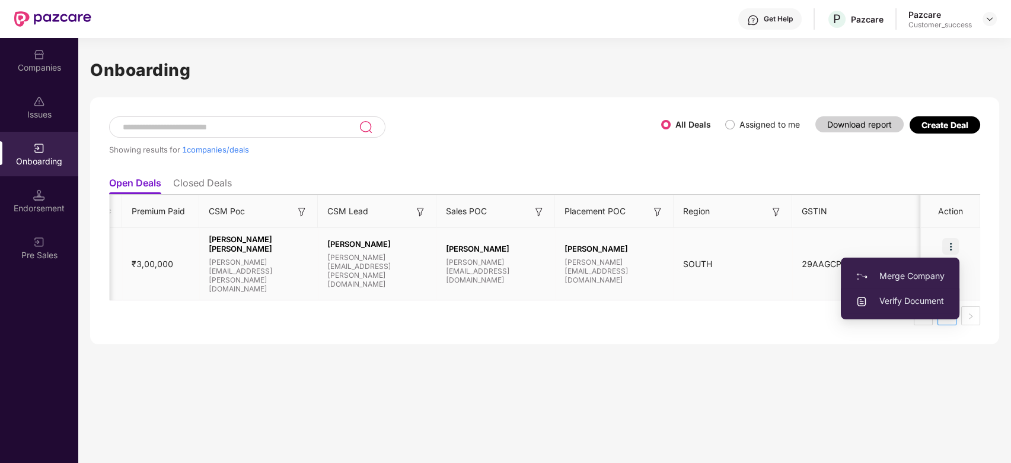
click at [892, 304] on span "Verify Document" at bounding box center [900, 300] width 89 height 13
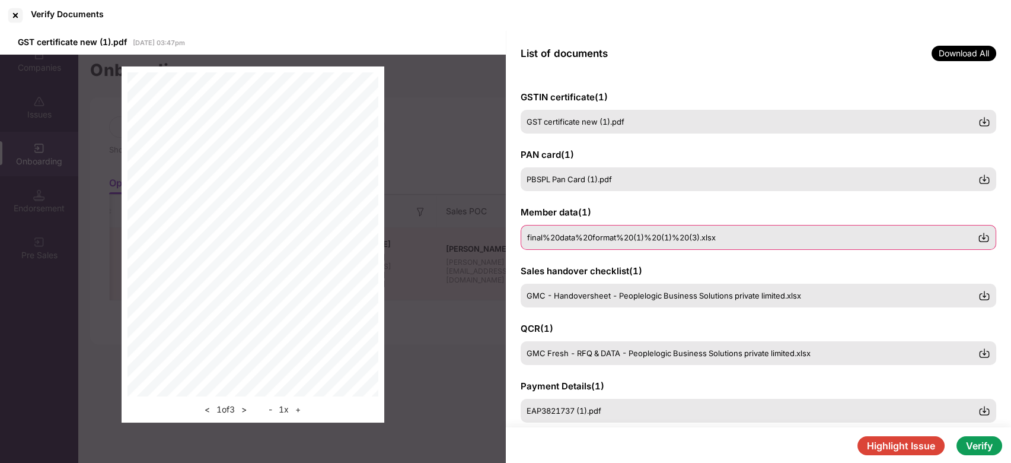
click at [673, 237] on span "final%20data%20format%20(1)%20(1)%20(3).xlsx" at bounding box center [621, 237] width 189 height 9
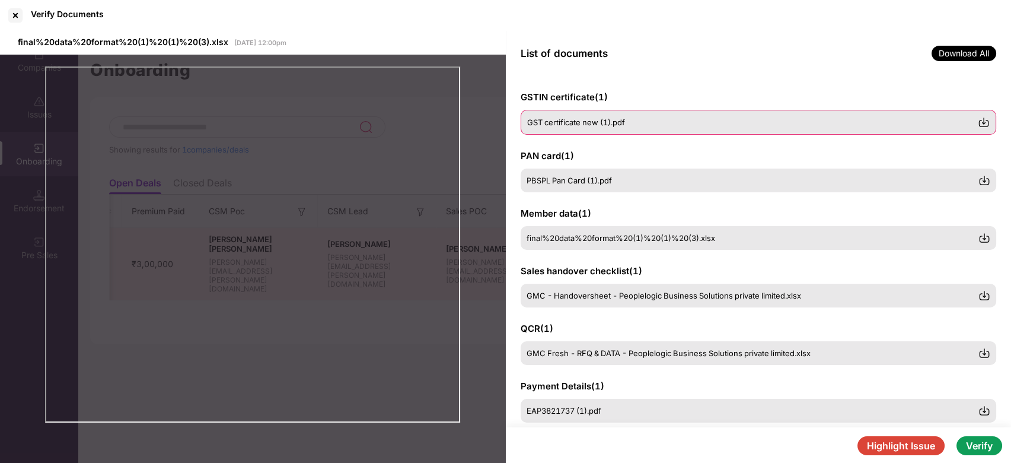
click at [582, 128] on div "GST certificate new (1).pdf" at bounding box center [759, 122] width 476 height 25
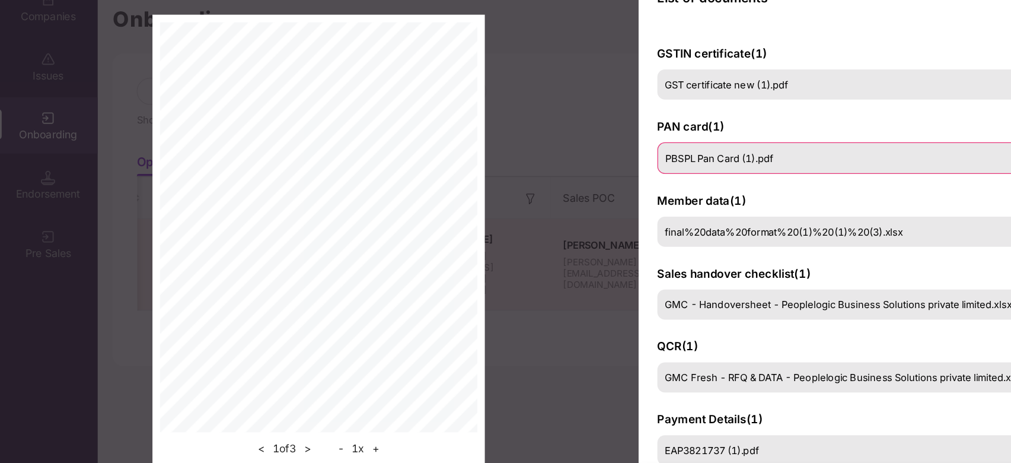
click at [553, 183] on span "PBSPL Pan Card (1).pdf" at bounding box center [569, 179] width 85 height 9
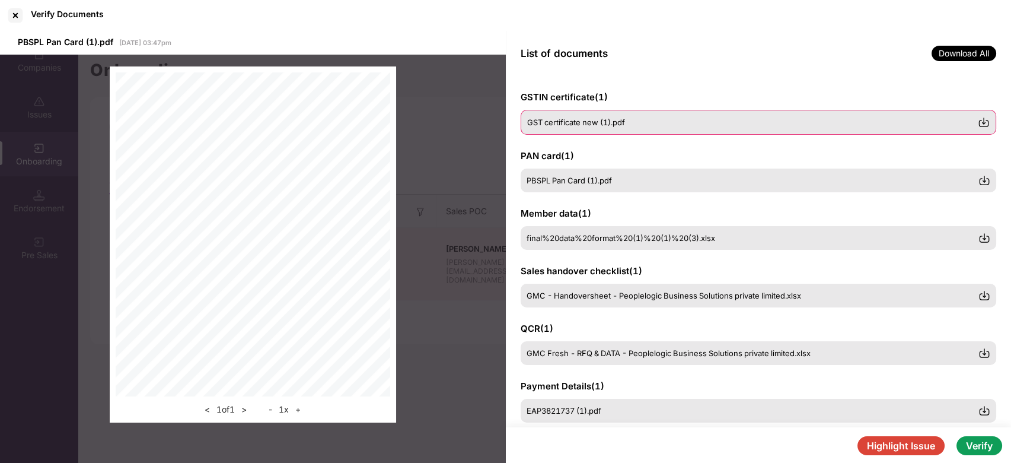
click at [984, 123] on img at bounding box center [984, 122] width 12 height 12
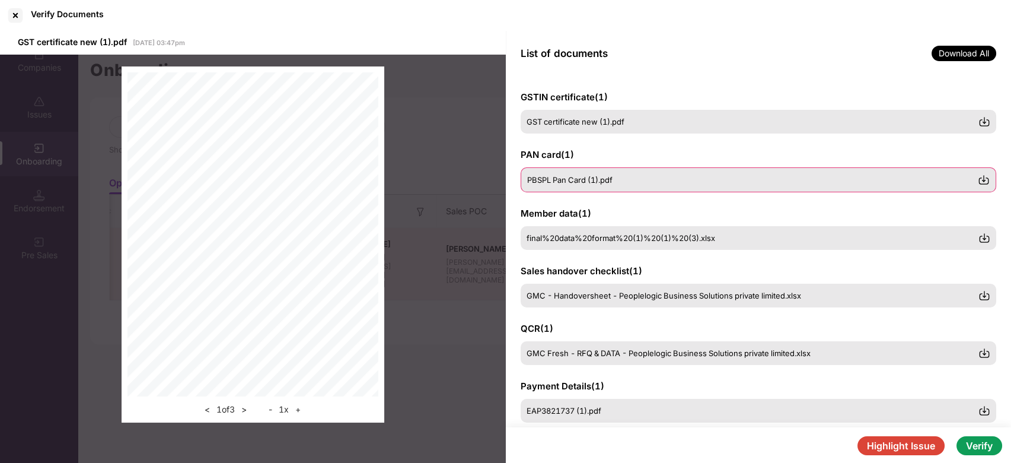
click at [664, 180] on div "PBSPL Pan Card (1).pdf" at bounding box center [752, 179] width 451 height 9
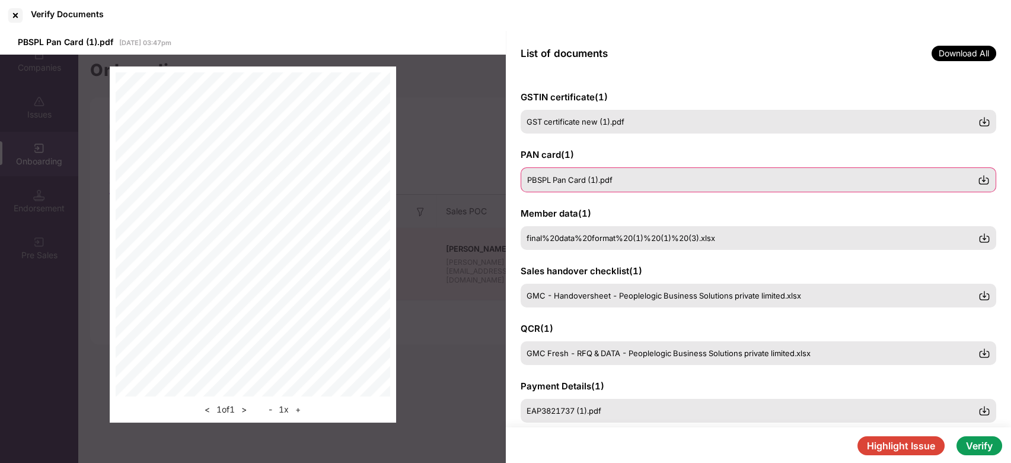
click at [982, 178] on img at bounding box center [984, 180] width 12 height 12
click at [462, 107] on div "< 1 of 1 > - 1 x +" at bounding box center [253, 245] width 506 height 380
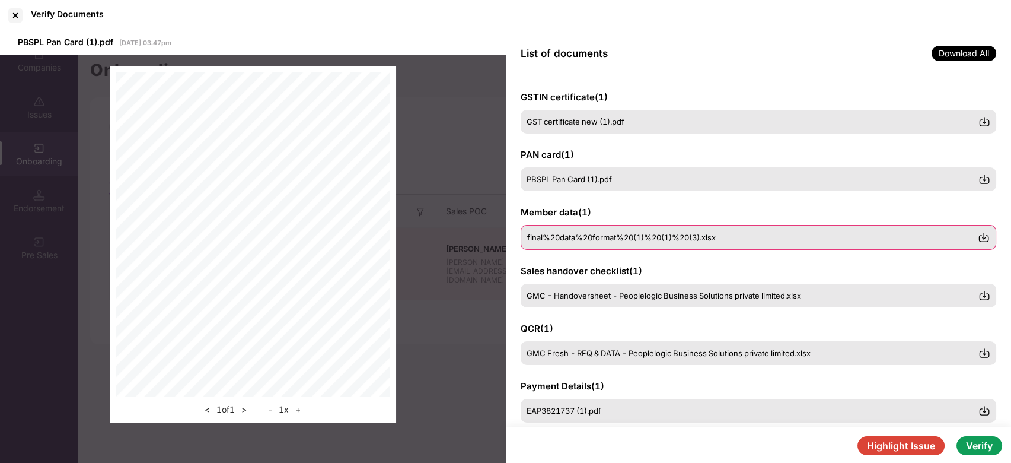
click at [884, 240] on div "final%20data%20format%20(1)%20(1)%20(3).xlsx" at bounding box center [752, 237] width 451 height 9
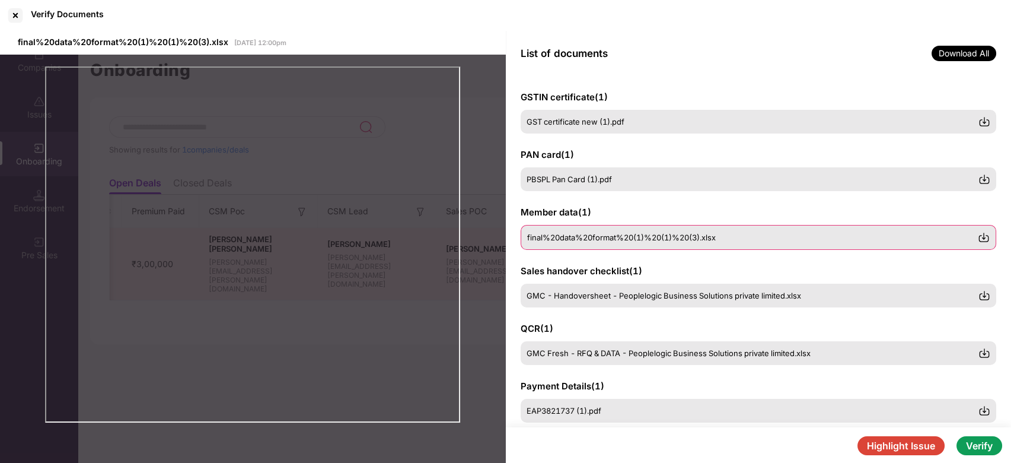
click at [987, 240] on img at bounding box center [984, 237] width 12 height 12
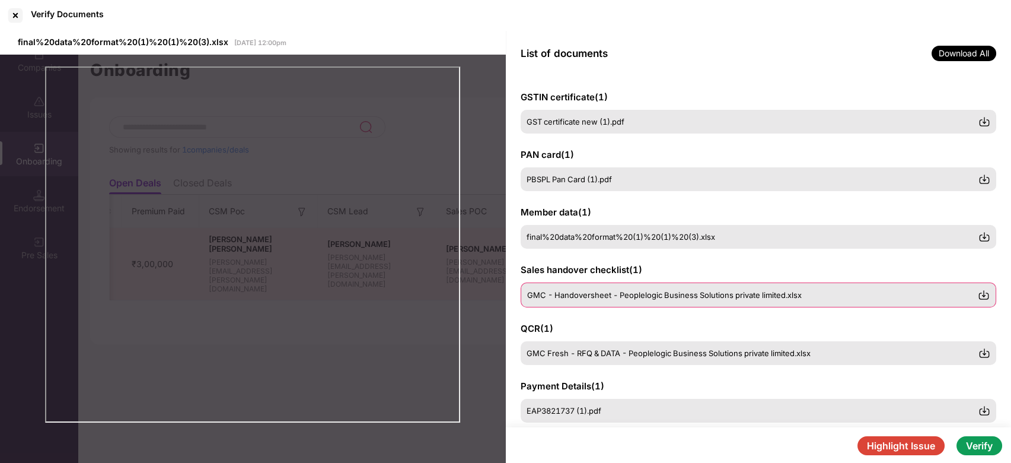
click at [987, 297] on img at bounding box center [984, 295] width 12 height 12
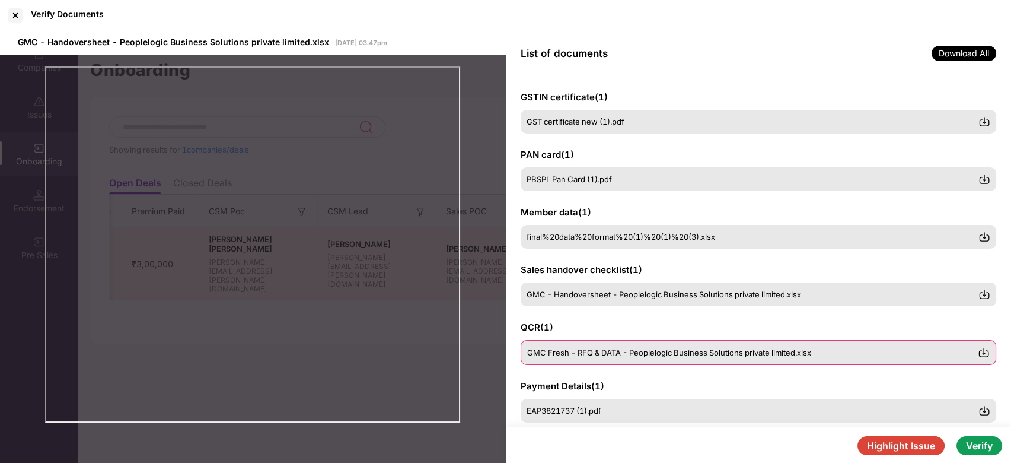
click at [987, 351] on img at bounding box center [984, 352] width 12 height 12
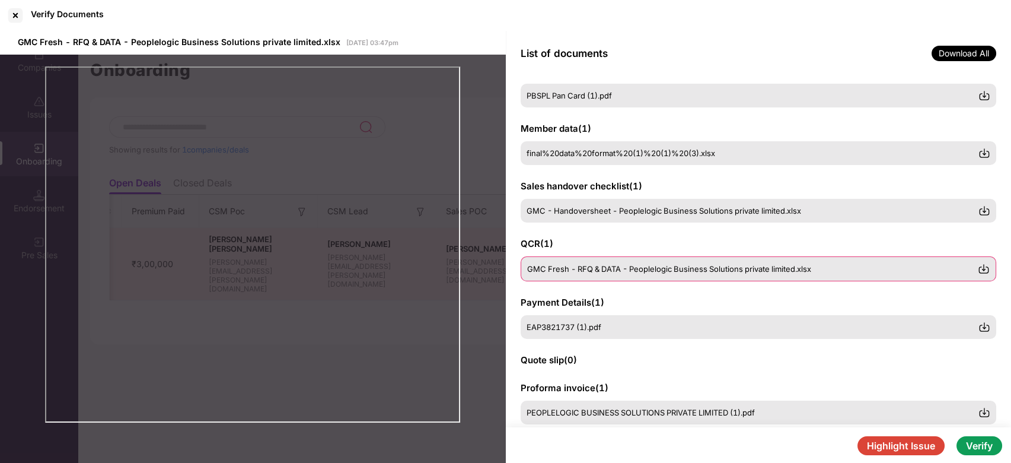
scroll to position [85, 0]
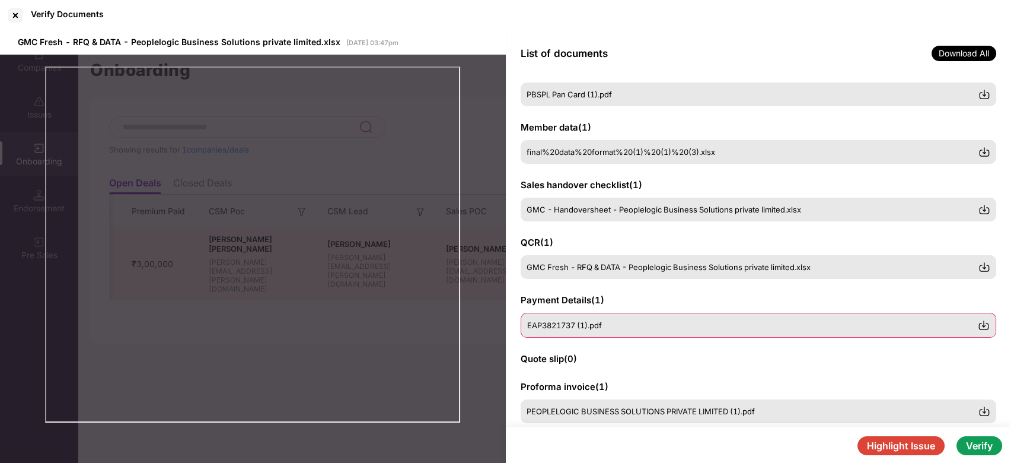
click at [985, 324] on img at bounding box center [984, 325] width 12 height 12
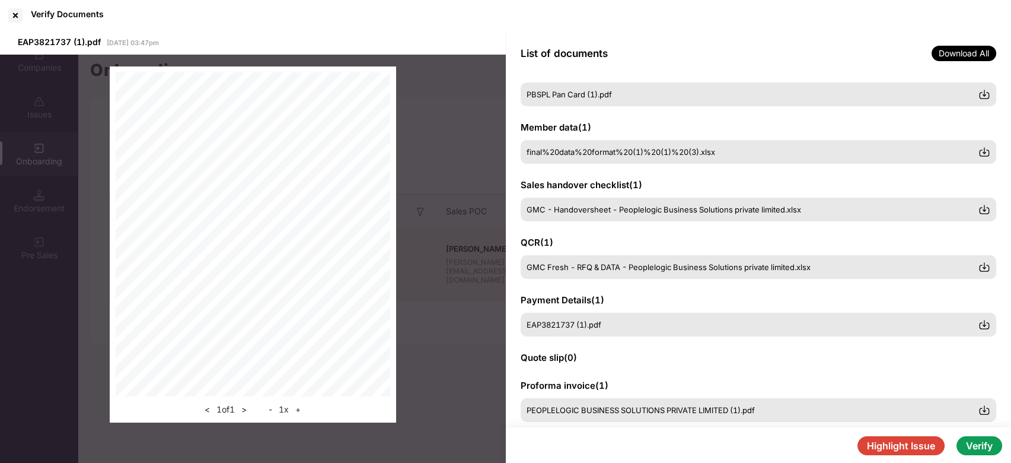
scroll to position [164, 0]
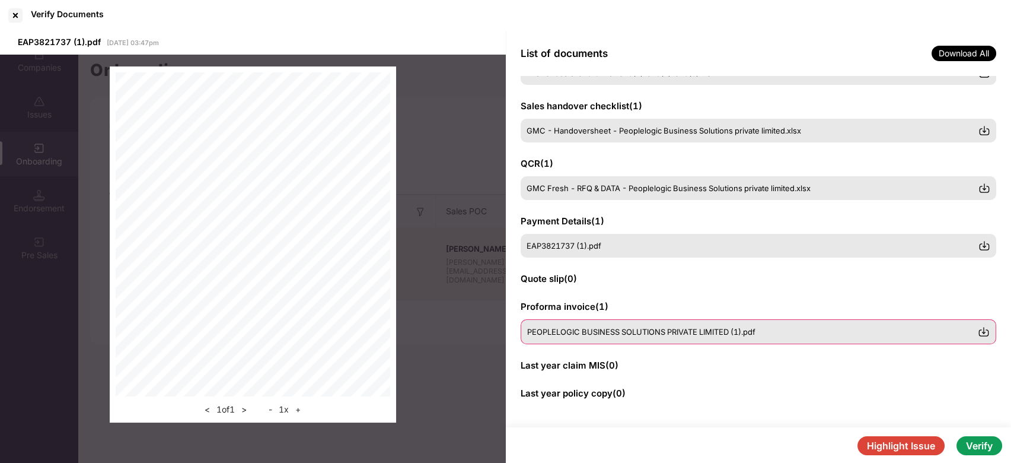
click at [985, 331] on img at bounding box center [984, 332] width 12 height 12
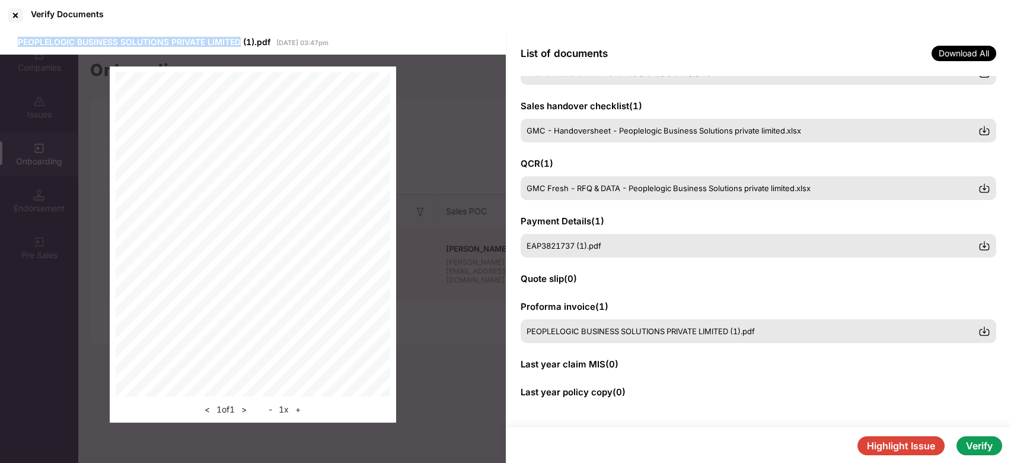
drag, startPoint x: 16, startPoint y: 39, endPoint x: 240, endPoint y: 44, distance: 223.7
click at [240, 44] on div "PEOPLELOGIC BUSINESS SOLUTIONS PRIVATE LIMITED (1).pdf [DATE] 03:47pm" at bounding box center [253, 43] width 506 height 24
copy span "PEOPLELOGIC BUSINESS SOLUTIONS PRIVATE LIMITED"
click at [240, 44] on span "PEOPLELOGIC BUSINESS SOLUTIONS PRIVATE LIMITED (1).pdf" at bounding box center [144, 42] width 253 height 10
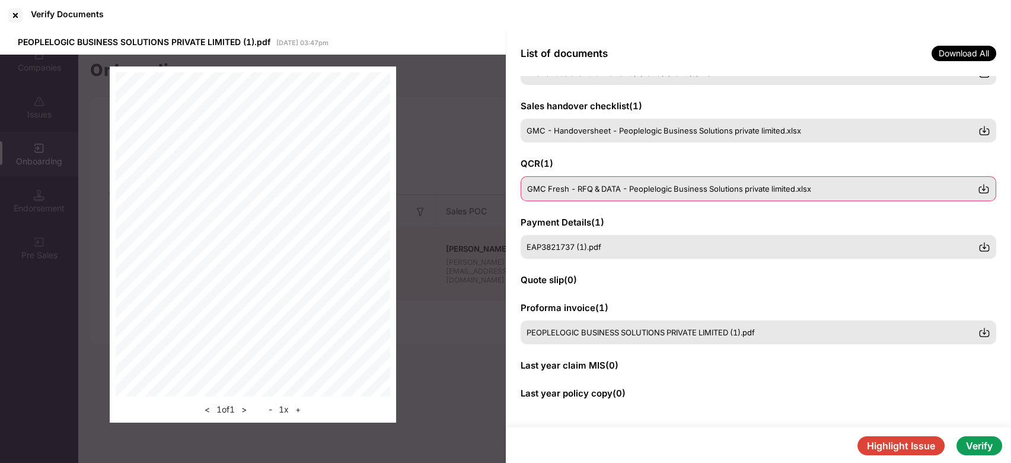
scroll to position [0, 0]
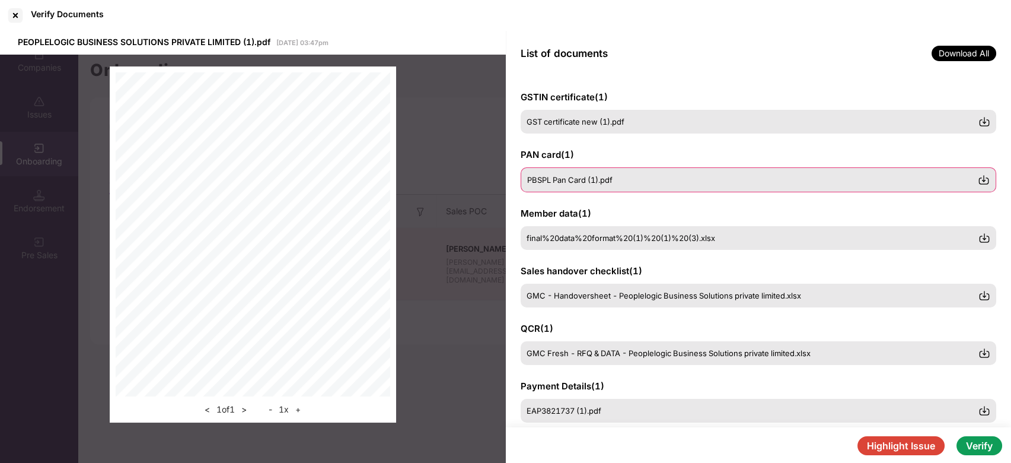
click at [596, 184] on span "PBSPL Pan Card (1).pdf" at bounding box center [569, 179] width 85 height 9
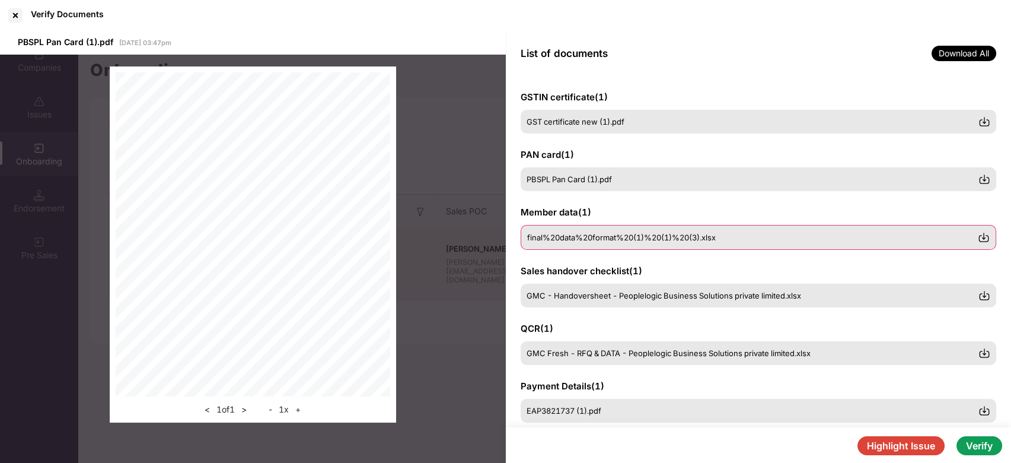
click at [747, 233] on div "final%20data%20format%20(1)%20(1)%20(3).xlsx" at bounding box center [752, 237] width 451 height 9
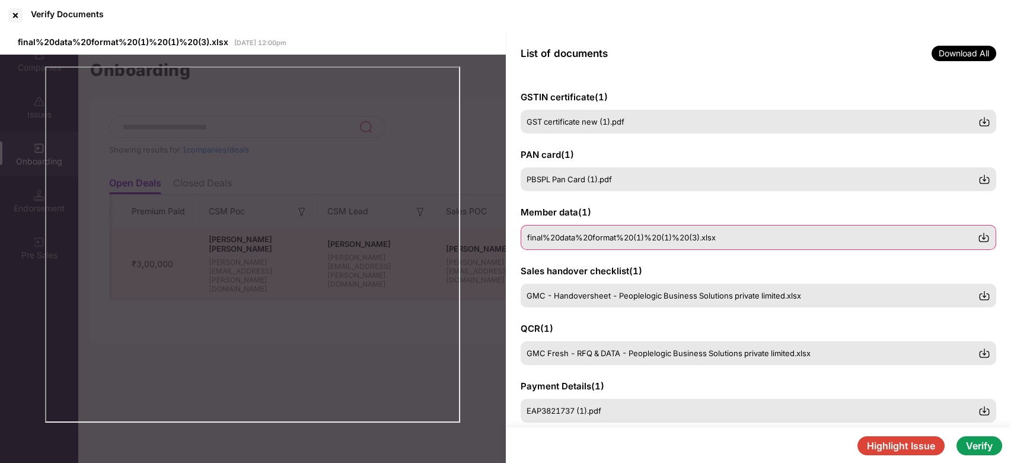
click at [985, 233] on img at bounding box center [984, 237] width 12 height 12
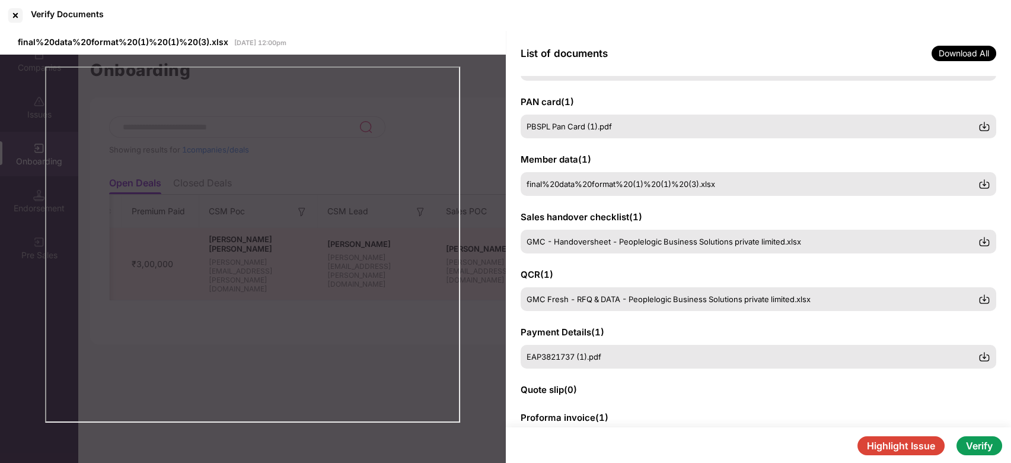
scroll to position [43, 0]
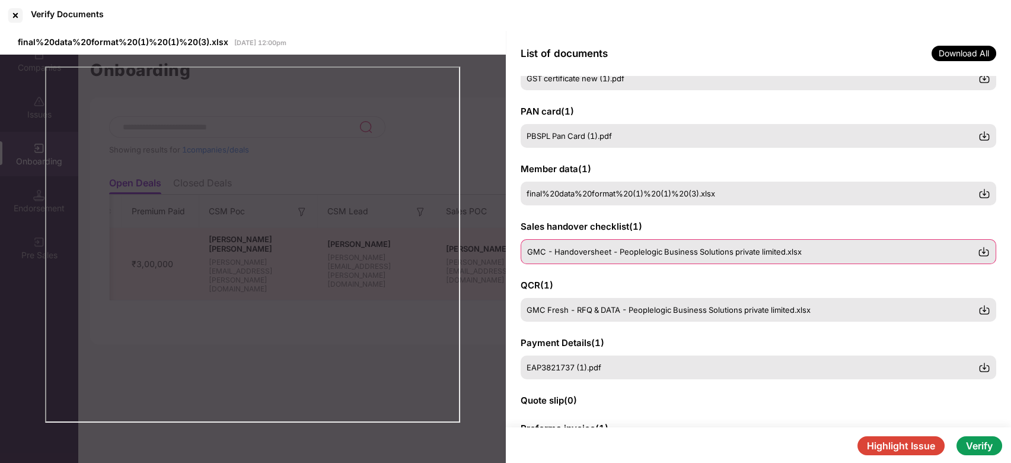
click at [978, 252] on img at bounding box center [984, 252] width 12 height 12
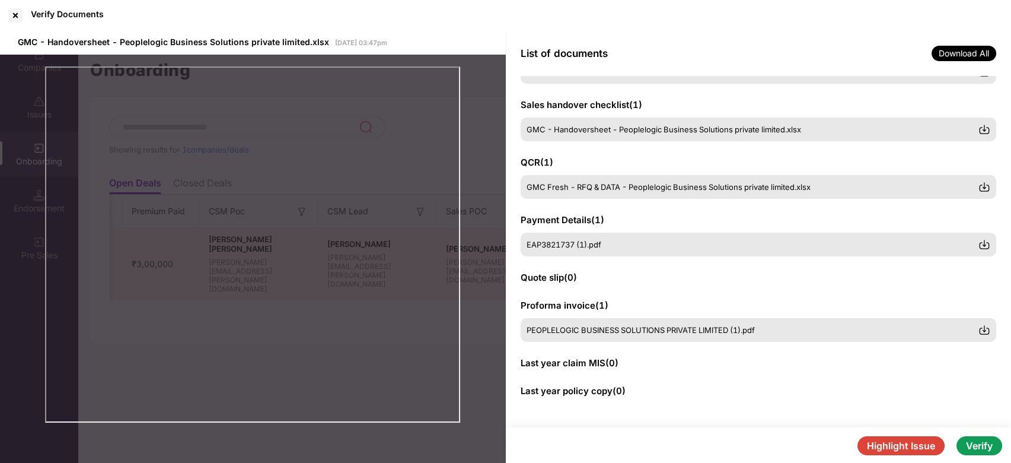
scroll to position [164, 0]
click at [895, 450] on button "Highlight Issue" at bounding box center [901, 445] width 87 height 19
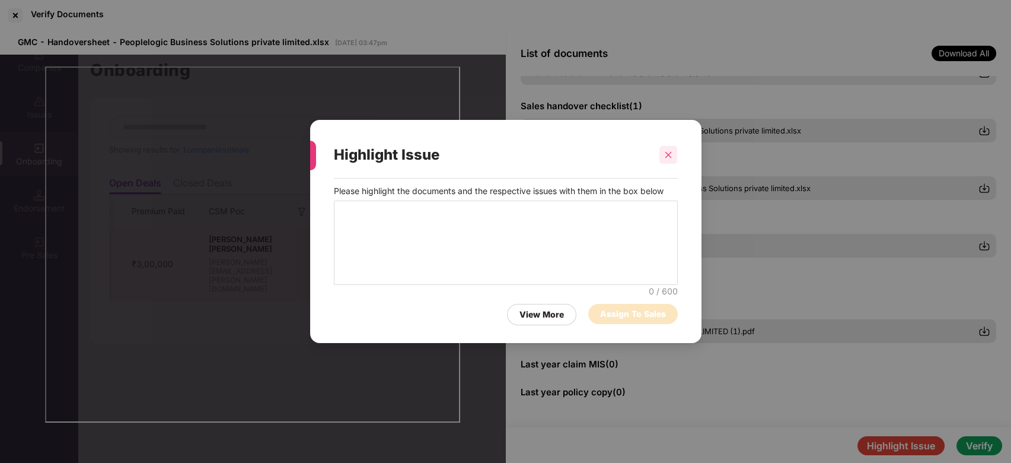
click at [666, 155] on icon "close" at bounding box center [668, 155] width 8 height 8
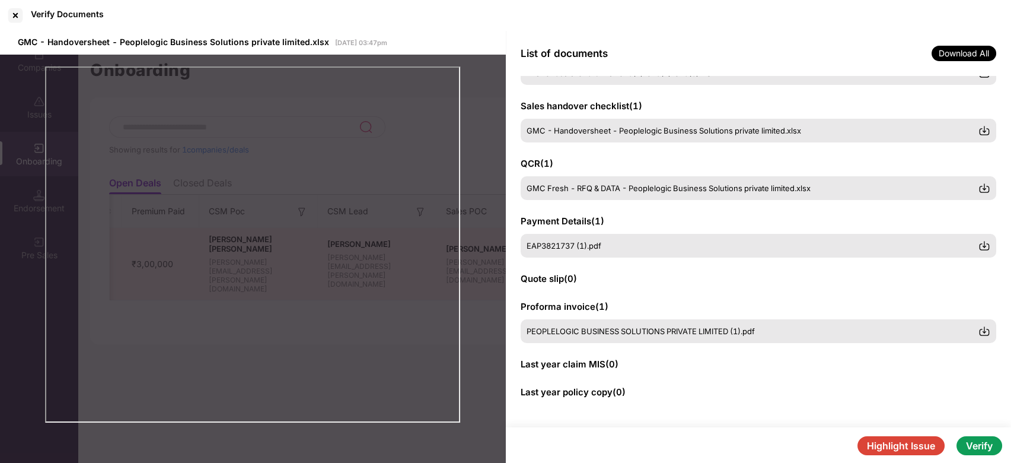
click at [979, 445] on button "Verify" at bounding box center [980, 445] width 46 height 19
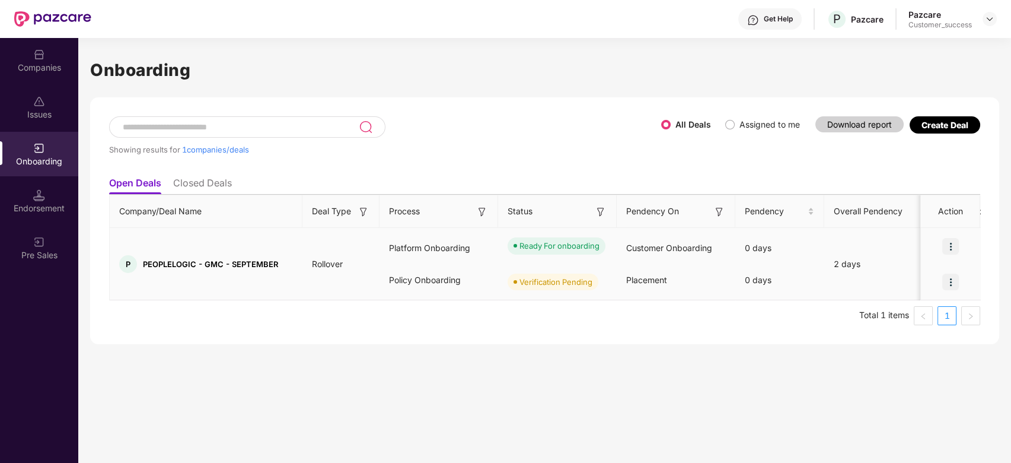
click at [950, 284] on img at bounding box center [951, 281] width 17 height 17
drag, startPoint x: 556, startPoint y: 320, endPoint x: 549, endPoint y: 297, distance: 24.2
click at [549, 297] on div "Company/Deal Name Deal Type Process Status Pendency On Pendency Overall Pendenc…" at bounding box center [544, 260] width 871 height 131
click at [546, 319] on ul "Total 1 items 1" at bounding box center [544, 315] width 871 height 19
click at [952, 285] on img at bounding box center [951, 281] width 17 height 17
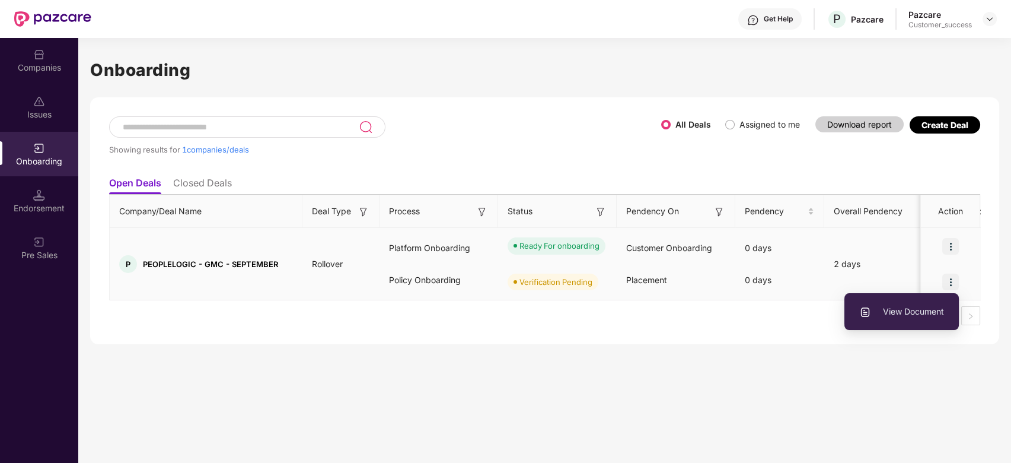
click at [920, 309] on span "View Document" at bounding box center [902, 311] width 85 height 13
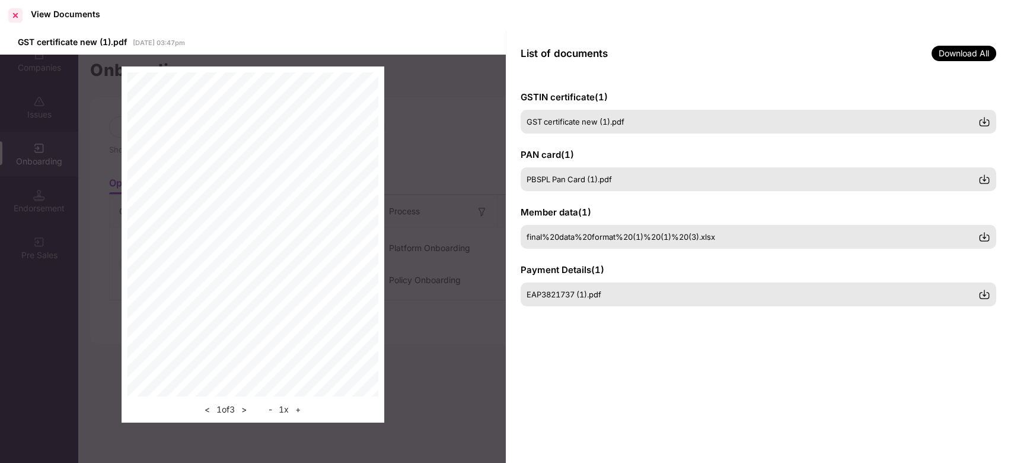
click at [14, 19] on div at bounding box center [15, 15] width 19 height 19
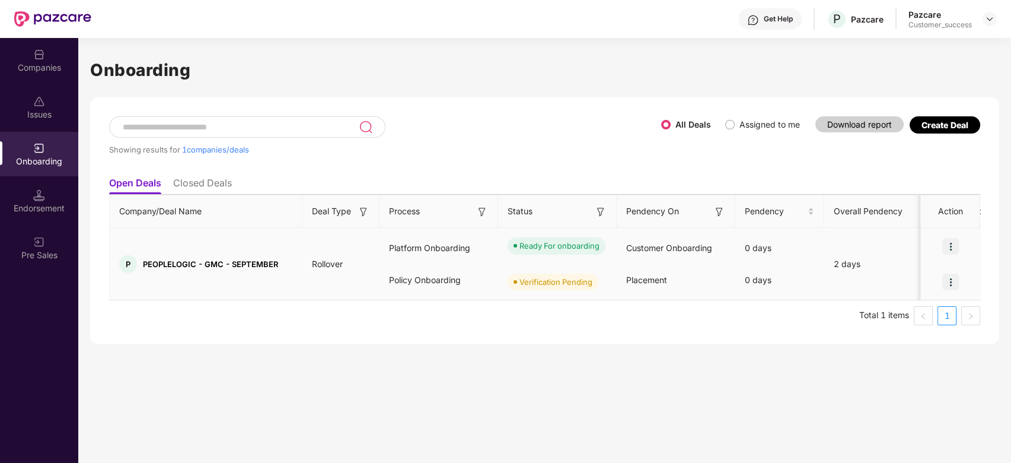
click at [954, 244] on img at bounding box center [951, 246] width 17 height 17
click at [925, 273] on span "View Document" at bounding box center [902, 275] width 85 height 13
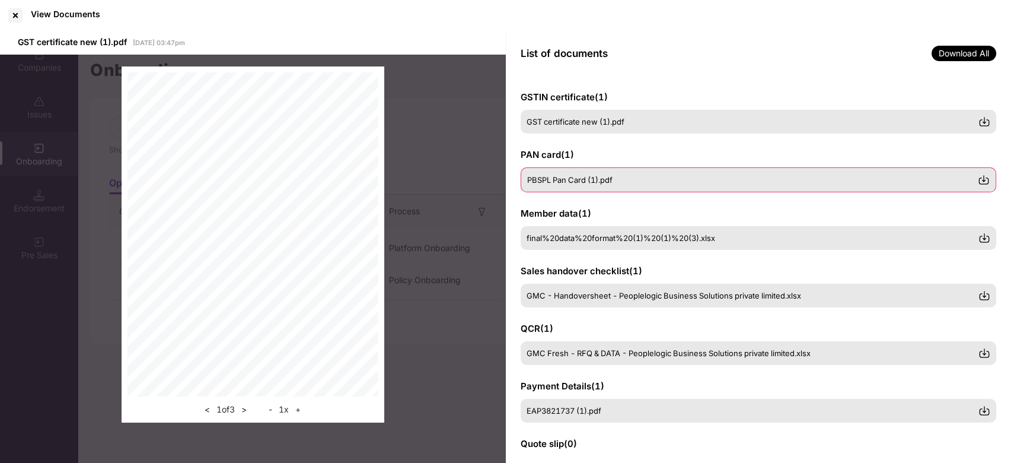
click at [627, 177] on div "PBSPL Pan Card (1).pdf" at bounding box center [752, 179] width 451 height 9
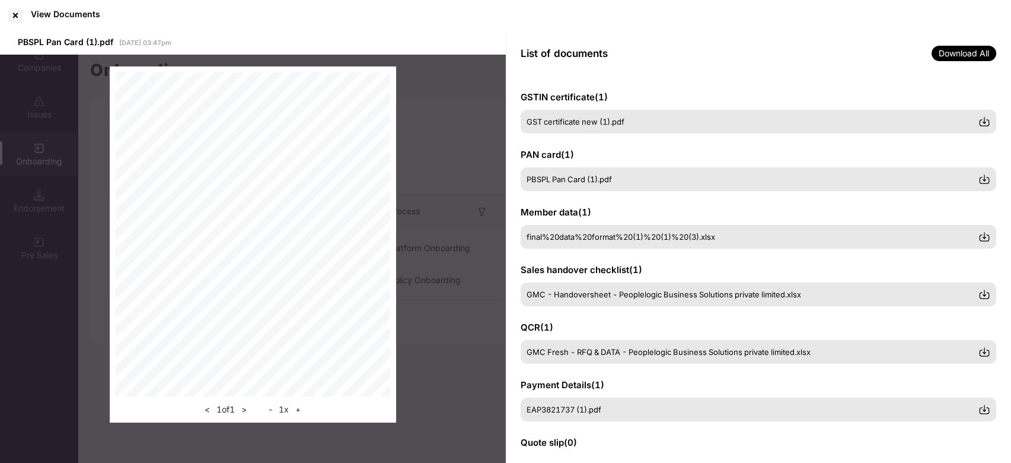
click at [984, 51] on span "Download All" at bounding box center [964, 53] width 65 height 15
click at [451, 158] on div "< 1 of 1 > - 1 x +" at bounding box center [253, 245] width 506 height 380
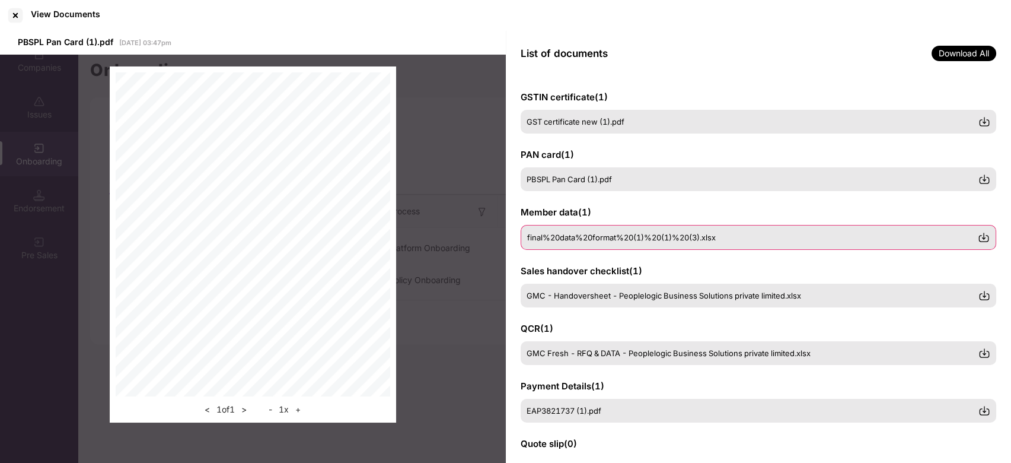
click at [723, 234] on div "final%20data%20format%20(1)%20(1)%20(3).xlsx" at bounding box center [752, 237] width 451 height 9
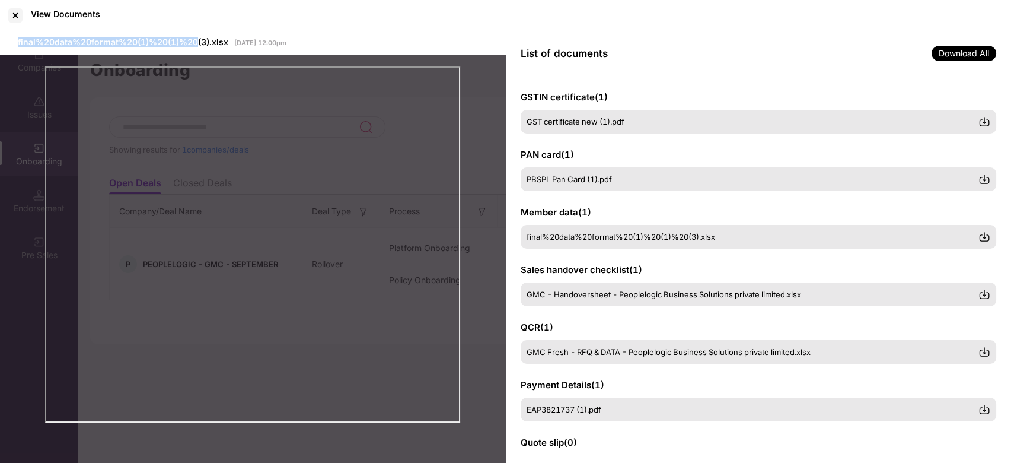
drag, startPoint x: 196, startPoint y: 41, endPoint x: 18, endPoint y: 40, distance: 178.6
click at [18, 40] on span "final%20data%20format%20(1)%20(1)%20(3).xlsx" at bounding box center [123, 42] width 211 height 10
copy span "final%20data%20format%20(1)%20(1)%20"
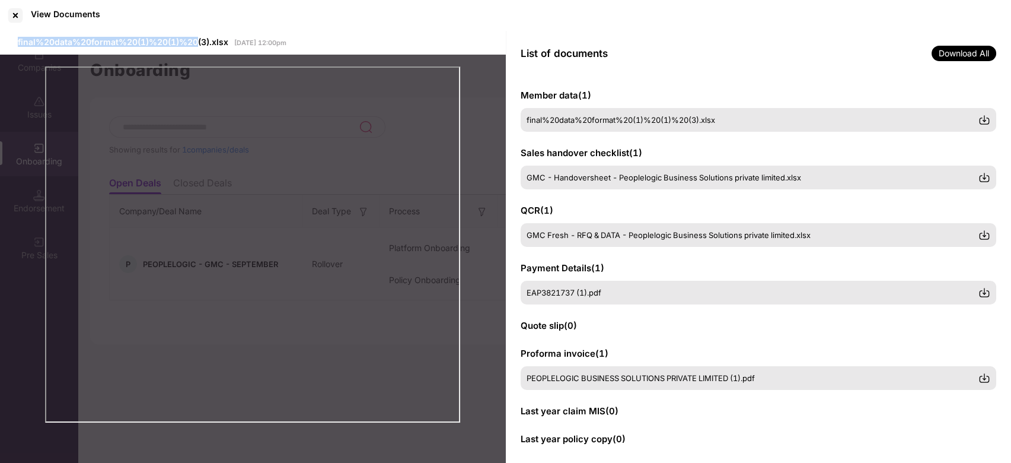
scroll to position [128, 0]
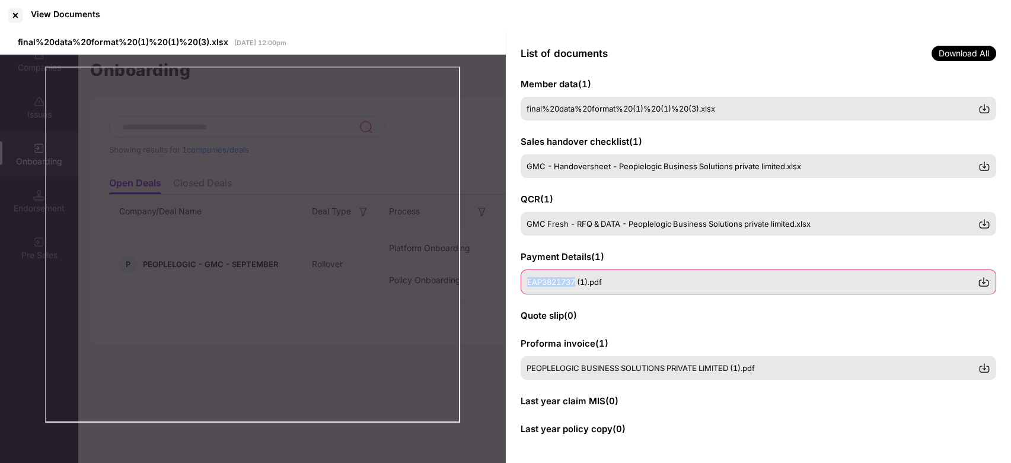
drag, startPoint x: 577, startPoint y: 282, endPoint x: 525, endPoint y: 279, distance: 52.3
click at [525, 279] on div "EAP3821737 (1).pdf" at bounding box center [759, 281] width 476 height 25
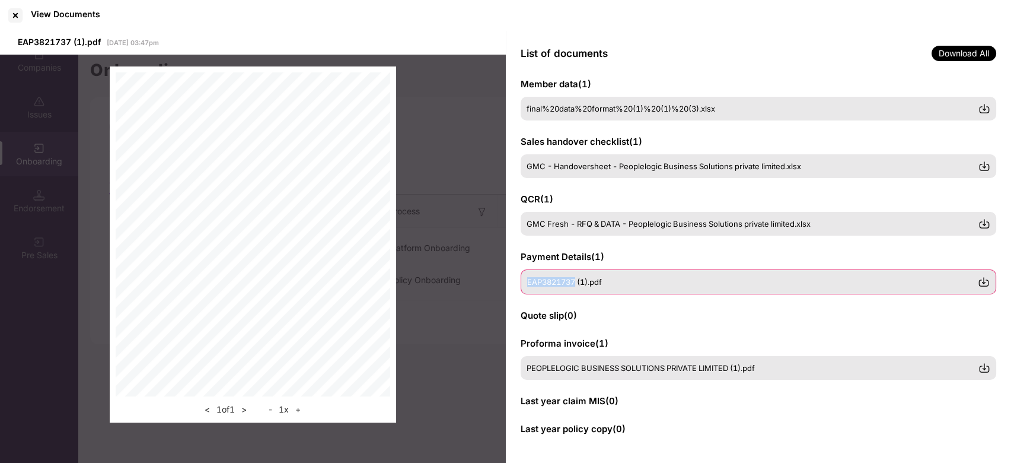
copy span "EAP3821737"
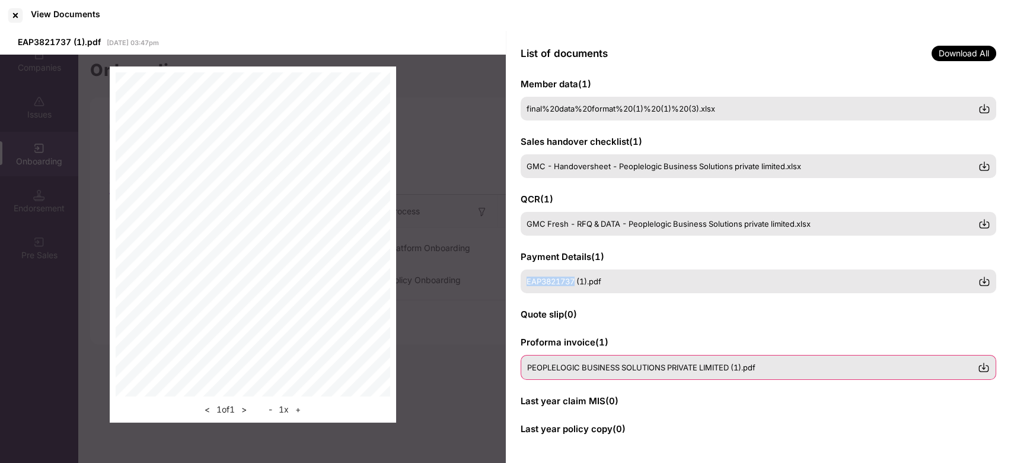
click at [979, 364] on img at bounding box center [984, 367] width 12 height 12
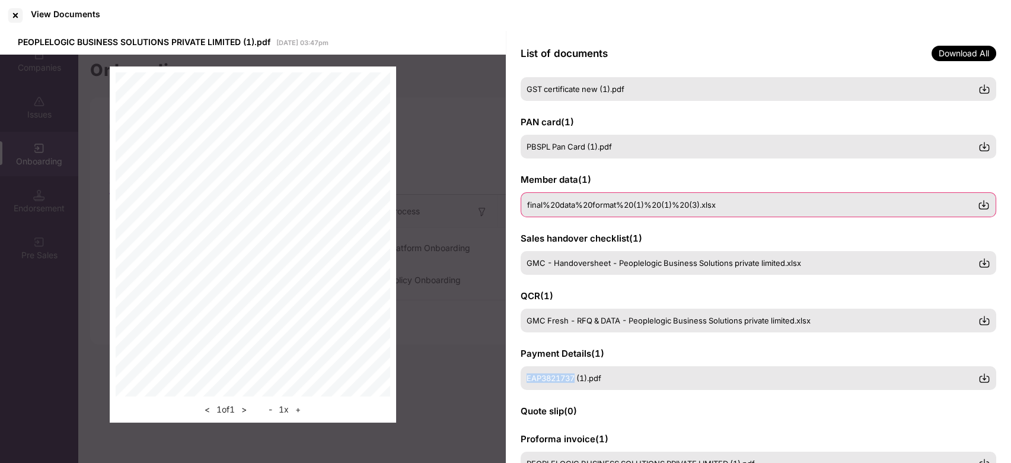
scroll to position [0, 0]
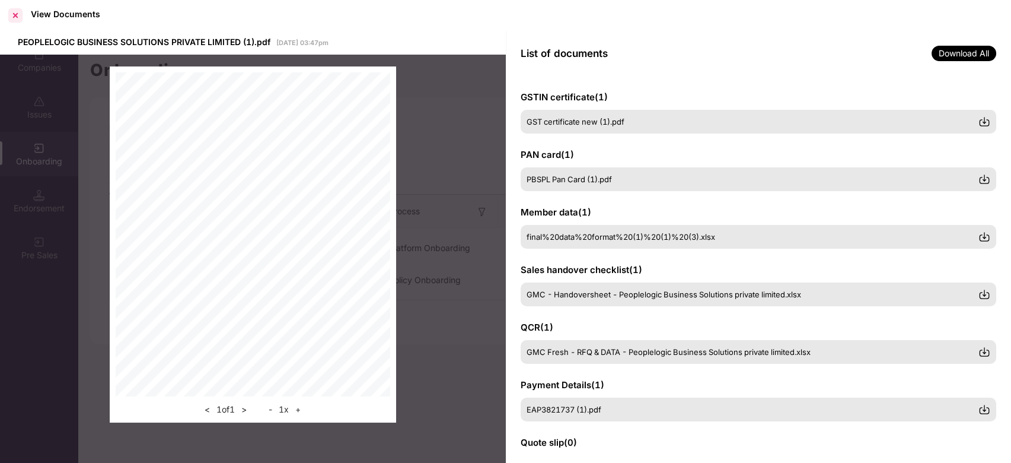
click at [15, 12] on div at bounding box center [15, 15] width 19 height 19
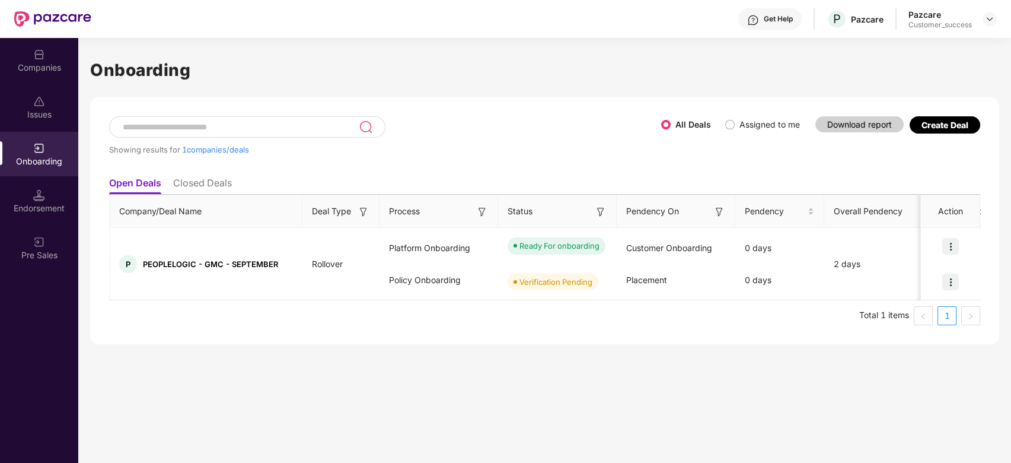
click at [47, 52] on div "Companies" at bounding box center [39, 60] width 78 height 44
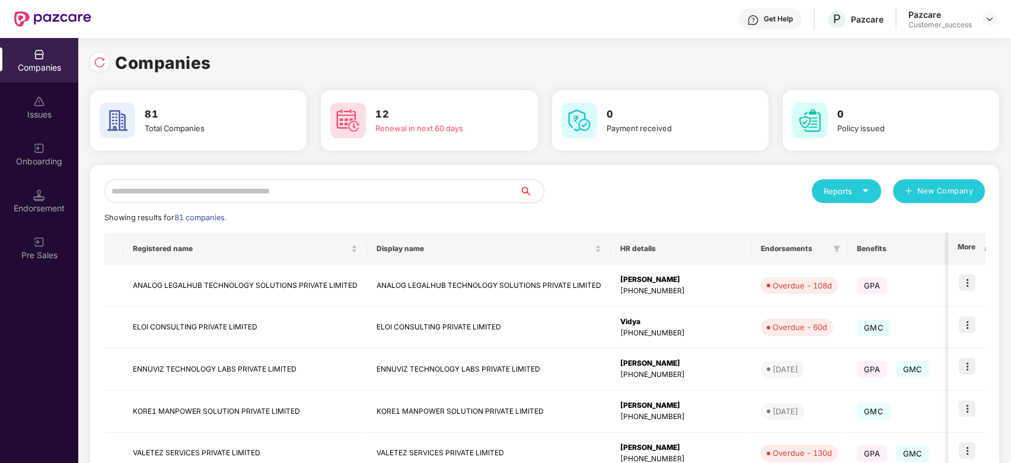
click at [173, 196] on input "text" at bounding box center [312, 191] width 416 height 24
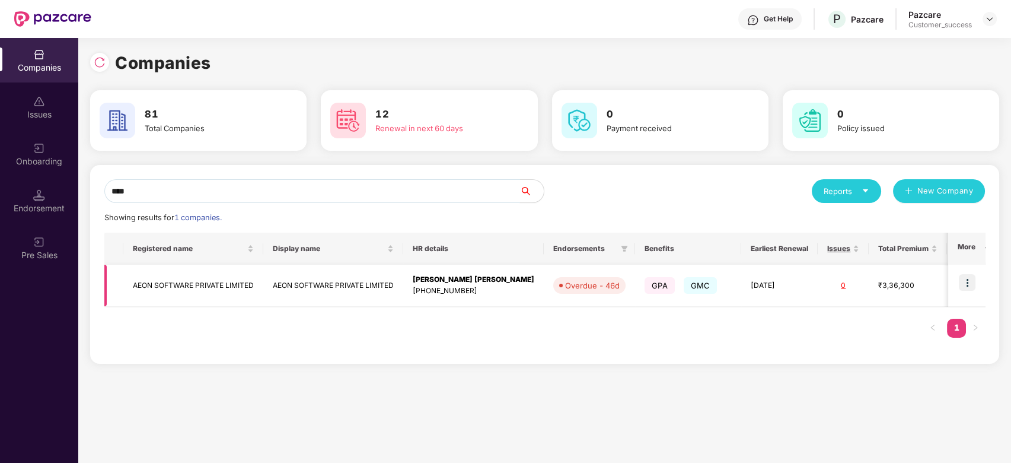
type input "****"
drag, startPoint x: 261, startPoint y: 283, endPoint x: 126, endPoint y: 282, distance: 135.3
click at [126, 282] on td "AEON SOFTWARE PRIVATE LIMITED" at bounding box center [193, 286] width 140 height 42
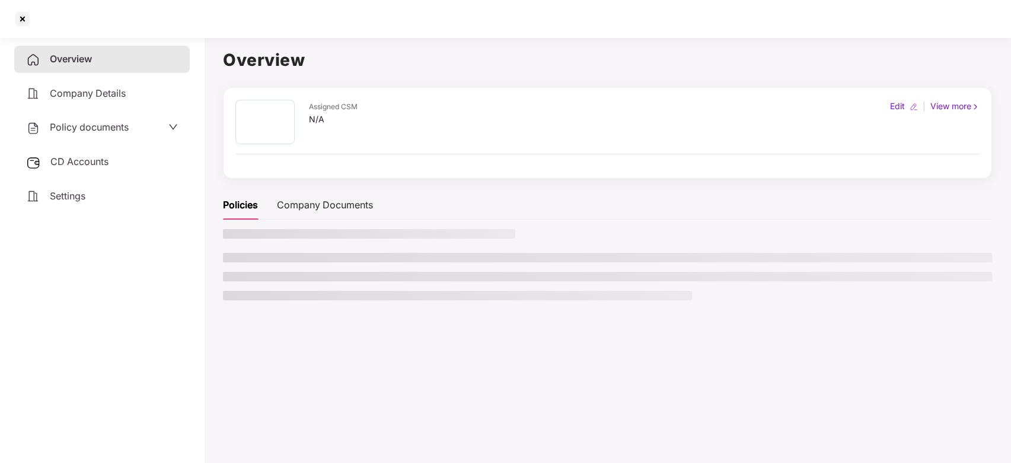
copy td "AEON SOFTWARE PRIVATE LIMITED"
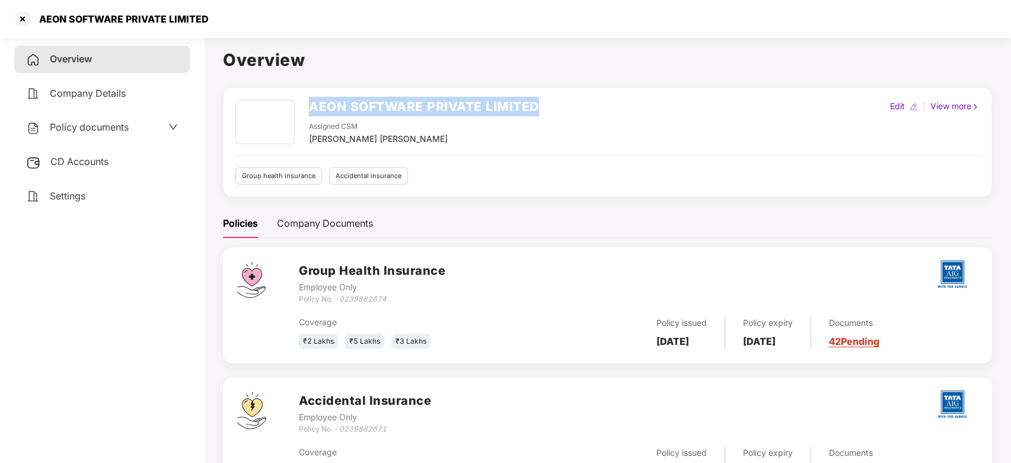
drag, startPoint x: 546, startPoint y: 112, endPoint x: 308, endPoint y: 111, distance: 237.3
click at [308, 111] on div "AEON SOFTWARE PRIVATE LIMITED Assigned CSM [PERSON_NAME] [PERSON_NAME] Edit | V…" at bounding box center [608, 123] width 744 height 46
copy h2 "AEON SOFTWARE PRIVATE LIMITED"
click at [107, 126] on span "Policy documents" at bounding box center [89, 127] width 79 height 12
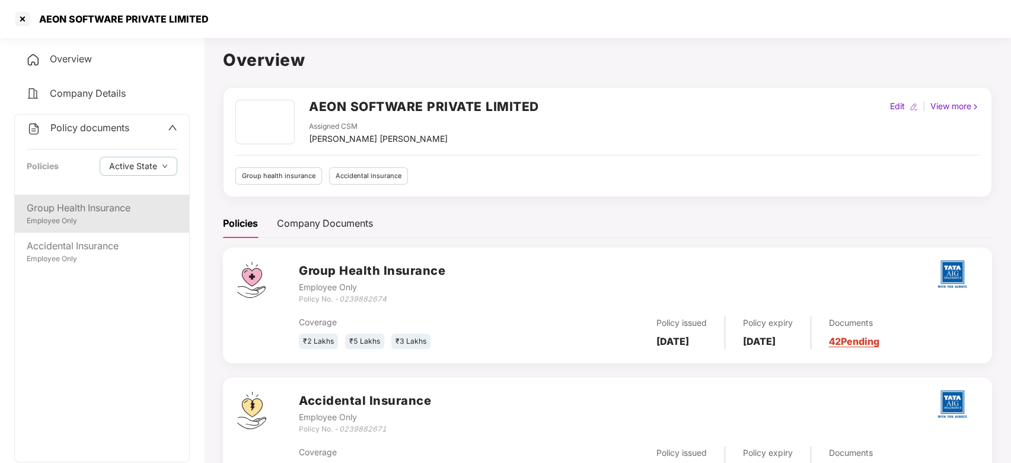
click at [104, 201] on div "Group Health Insurance" at bounding box center [102, 208] width 151 height 15
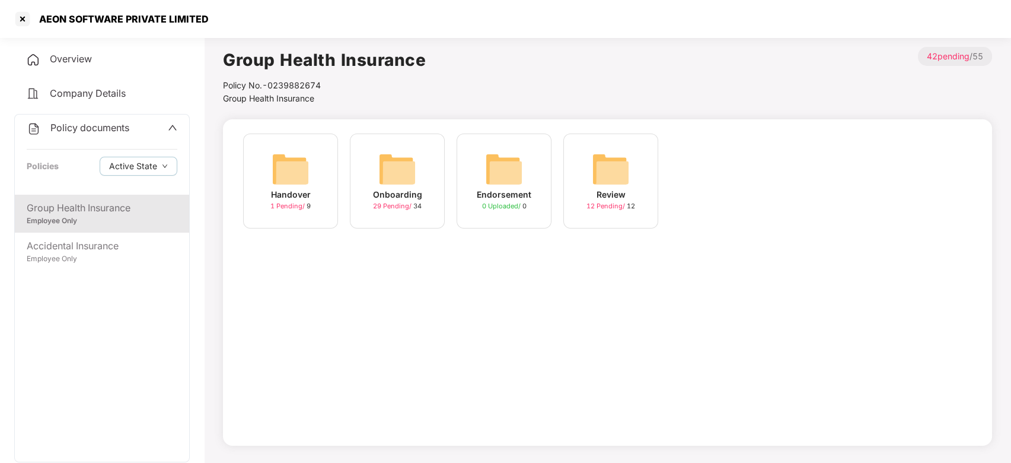
click at [371, 186] on div "Onboarding 29 Pending / 34" at bounding box center [397, 180] width 95 height 95
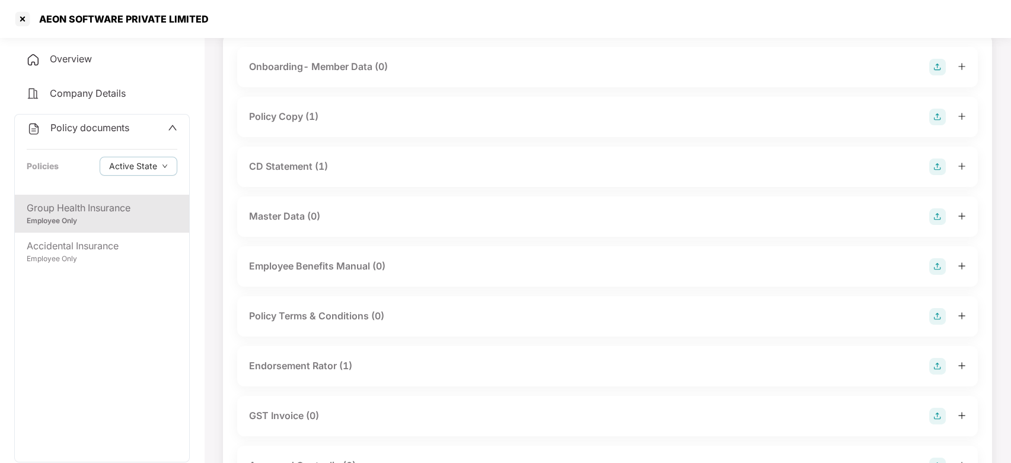
scroll to position [88, 0]
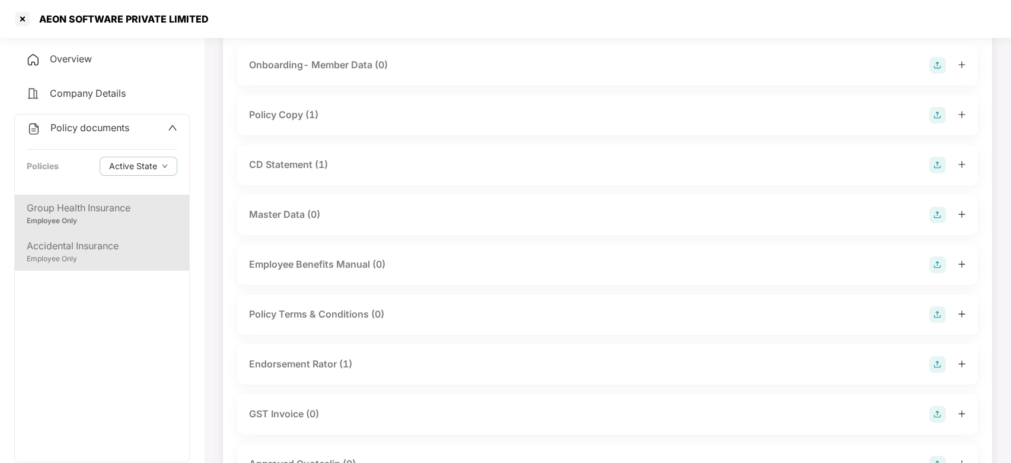
click at [92, 245] on div "Accidental Insurance" at bounding box center [102, 245] width 151 height 15
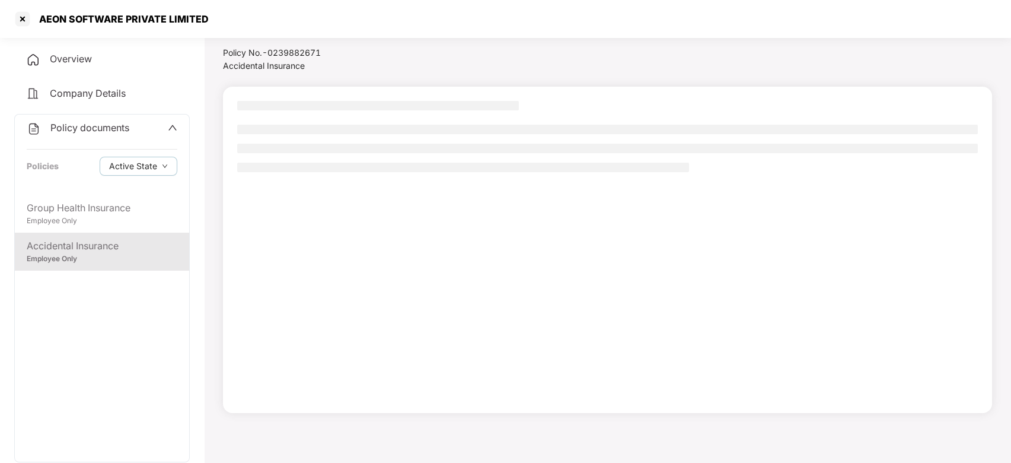
scroll to position [33, 0]
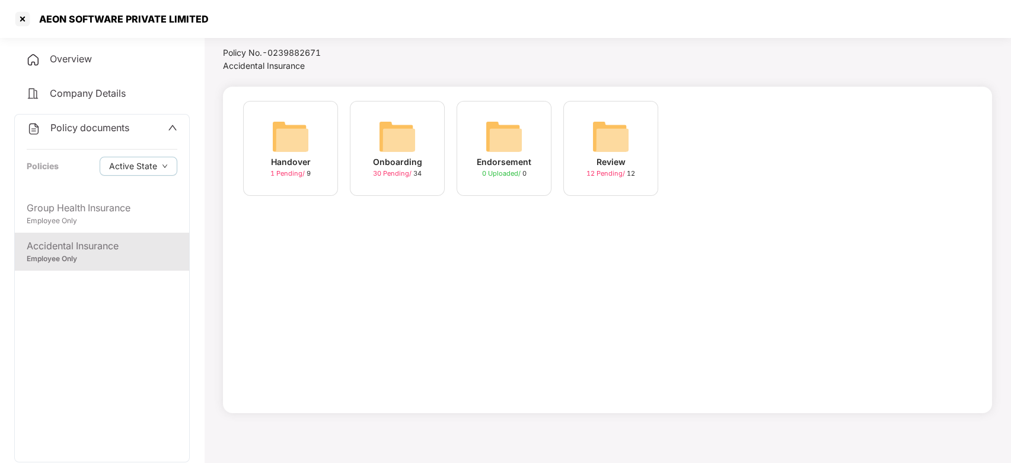
click at [405, 143] on img at bounding box center [397, 136] width 38 height 38
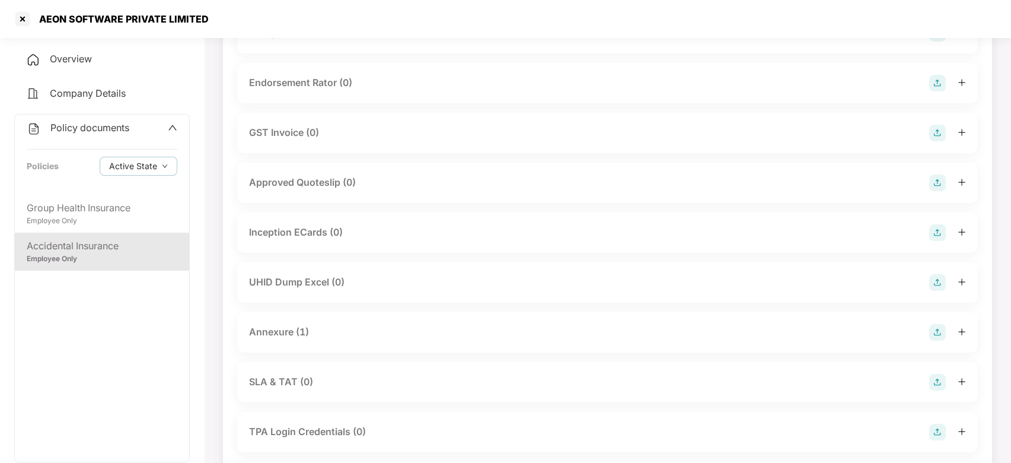
scroll to position [370, 0]
click at [457, 314] on div "Annexure (1)" at bounding box center [607, 331] width 741 height 40
click at [959, 131] on icon "plus" at bounding box center [962, 131] width 7 height 1
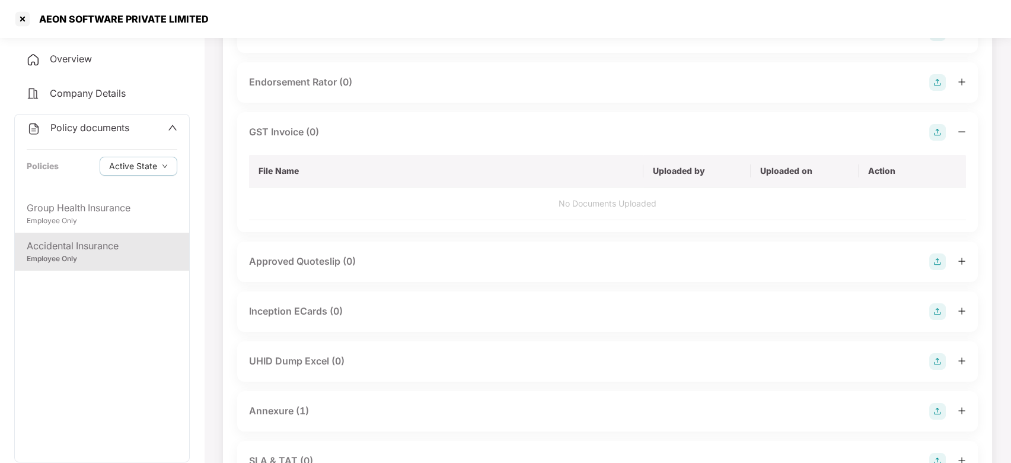
click at [931, 132] on img at bounding box center [938, 132] width 17 height 17
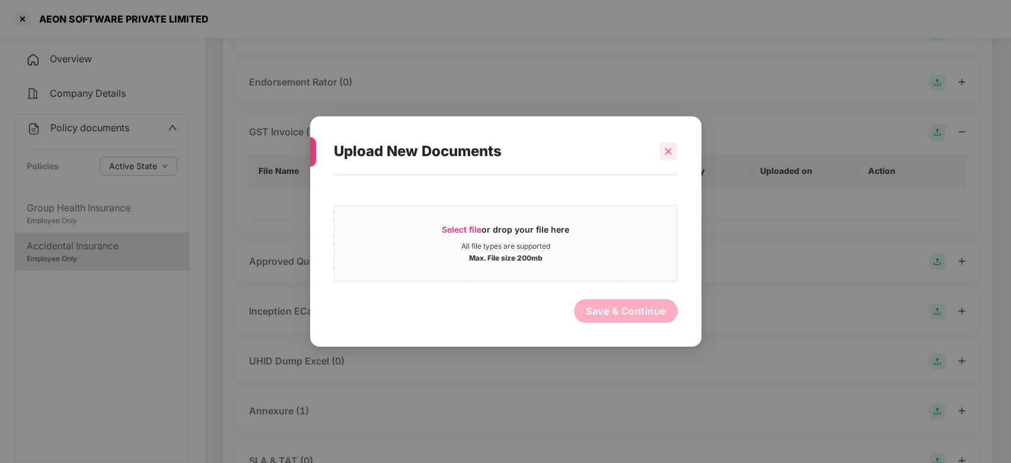
click at [669, 152] on icon "close" at bounding box center [668, 151] width 8 height 8
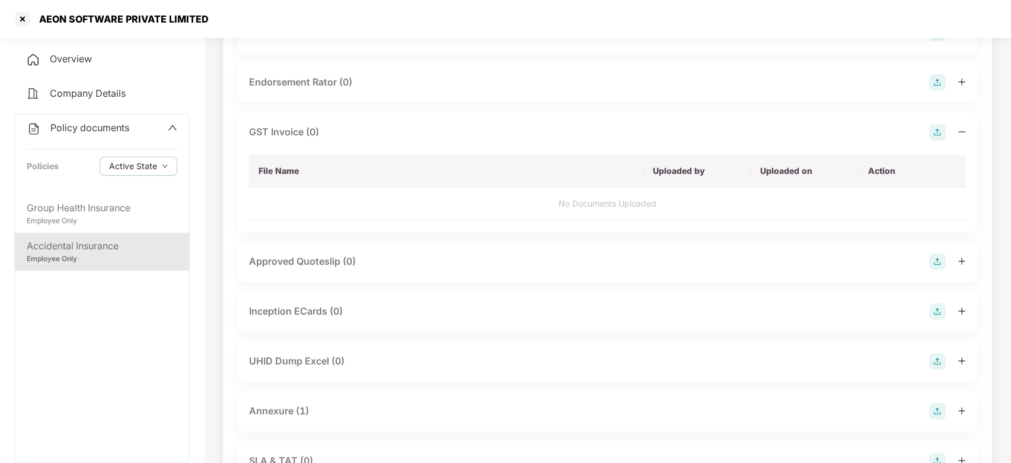
click at [941, 85] on img at bounding box center [938, 82] width 17 height 17
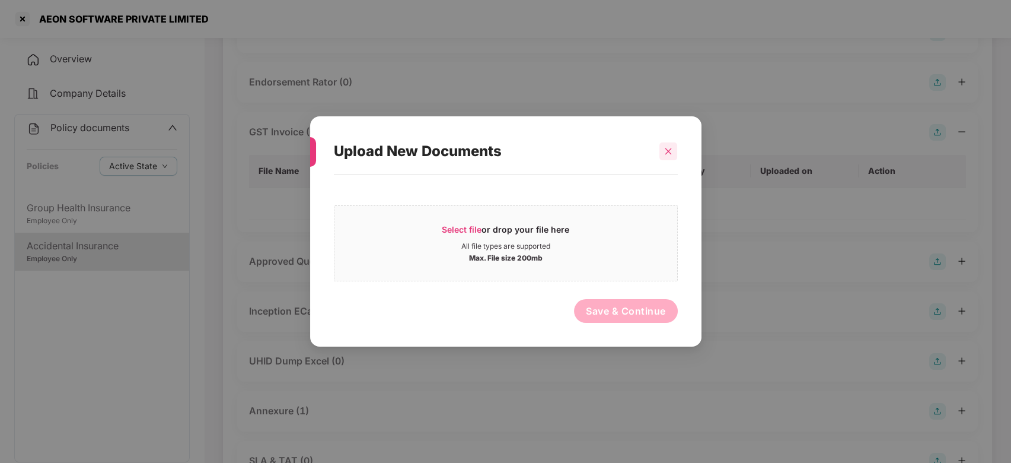
click at [673, 152] on icon "close" at bounding box center [668, 151] width 8 height 8
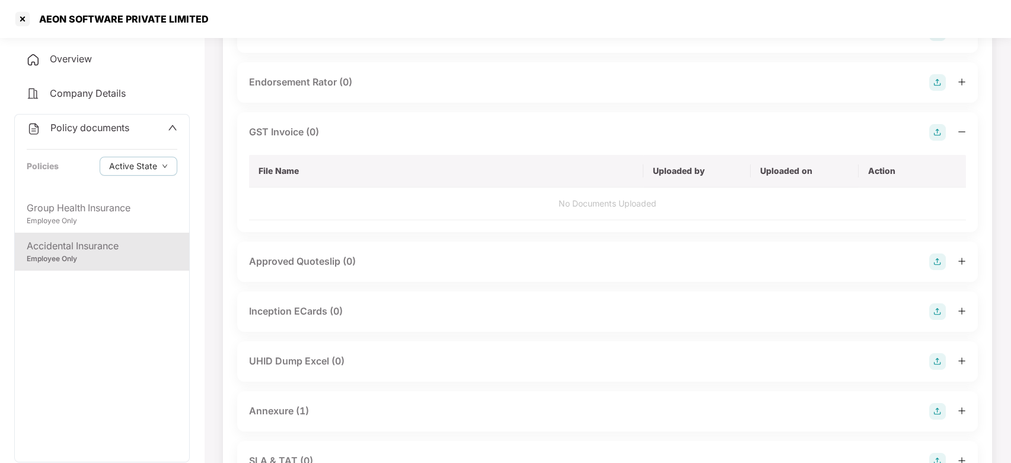
click at [90, 88] on span "Company Details" at bounding box center [88, 93] width 76 height 12
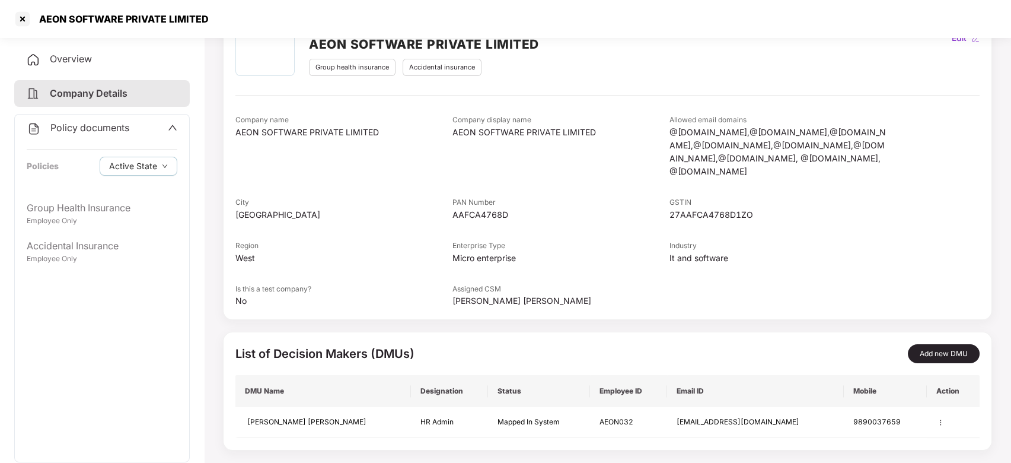
scroll to position [0, 0]
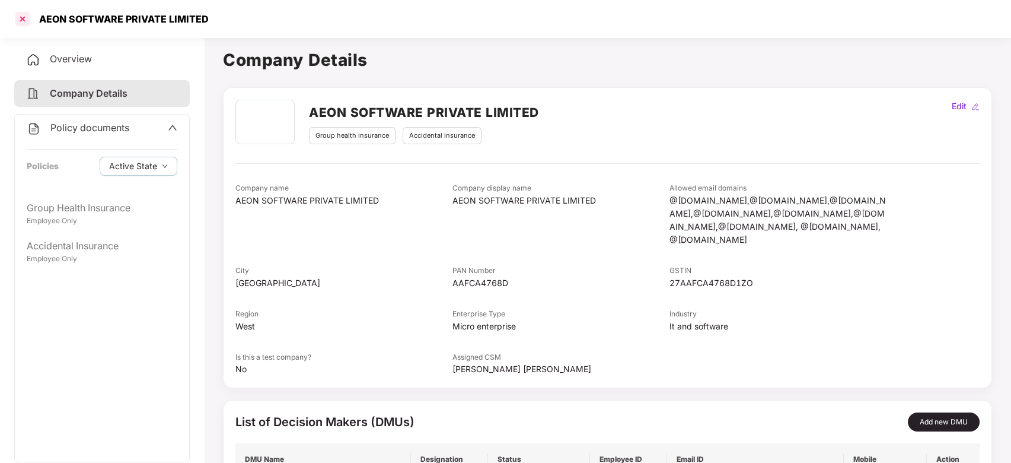
click at [21, 17] on div at bounding box center [22, 18] width 19 height 19
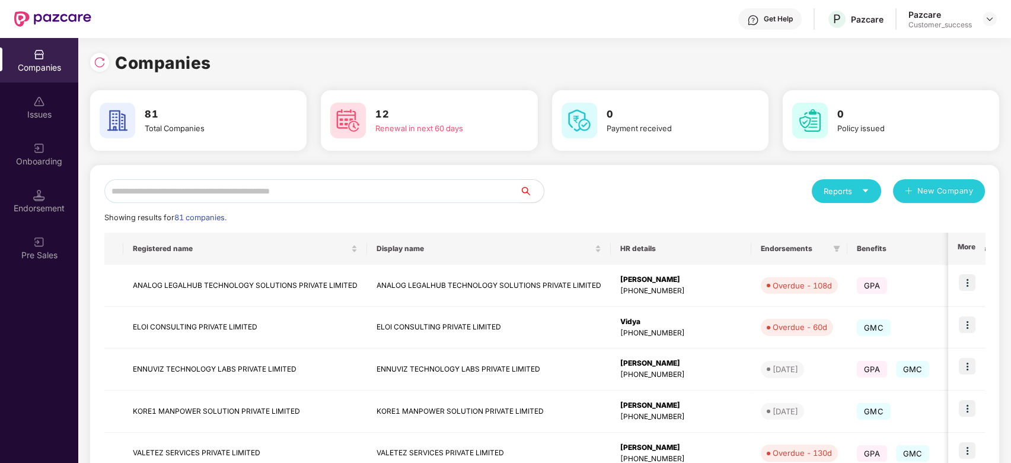
click at [225, 182] on input "text" at bounding box center [312, 191] width 416 height 24
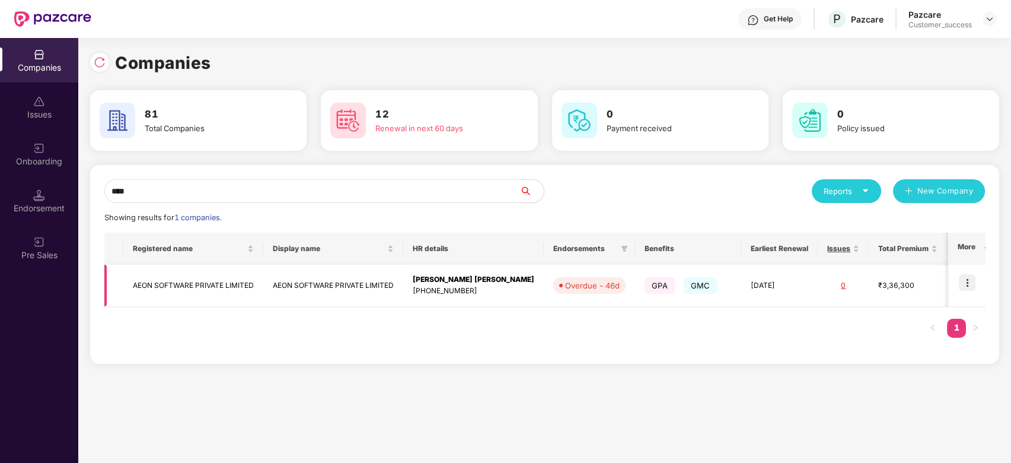
type input "****"
click at [970, 280] on img at bounding box center [967, 282] width 17 height 17
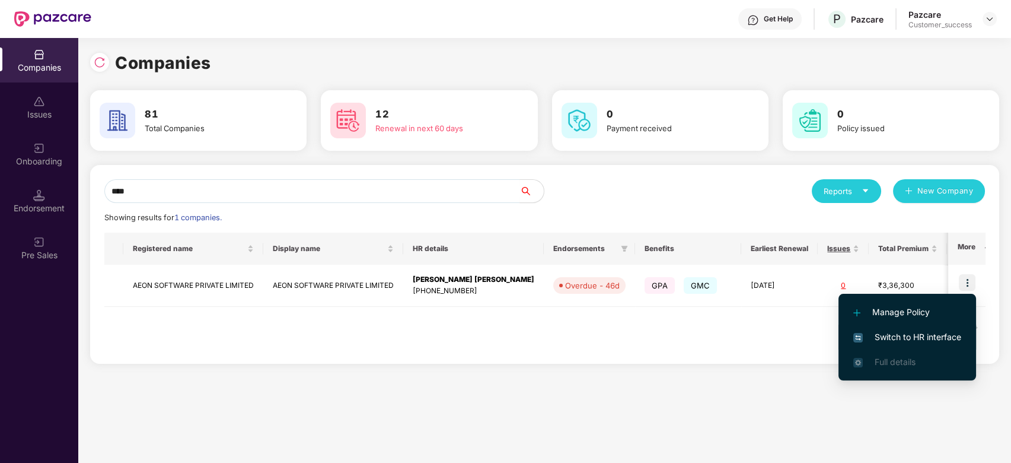
click at [906, 337] on span "Switch to HR interface" at bounding box center [908, 336] width 108 height 13
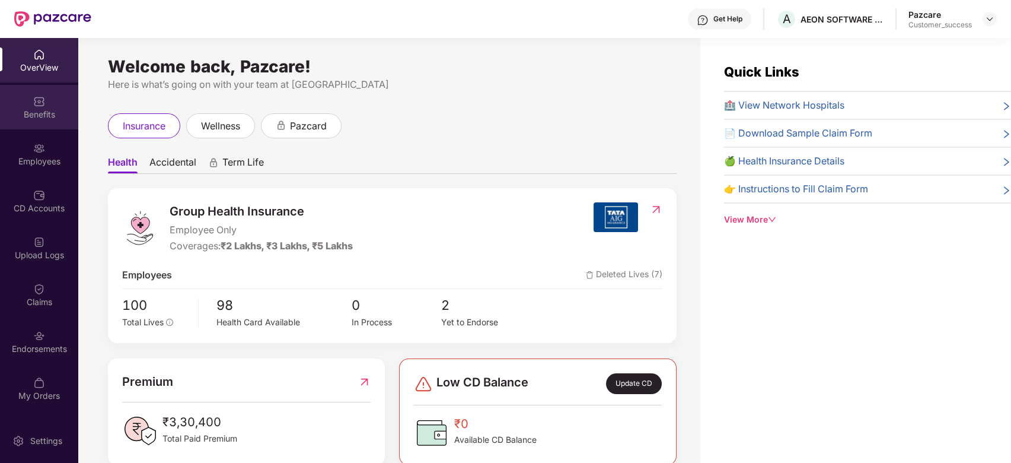
click at [40, 100] on img at bounding box center [39, 102] width 12 height 12
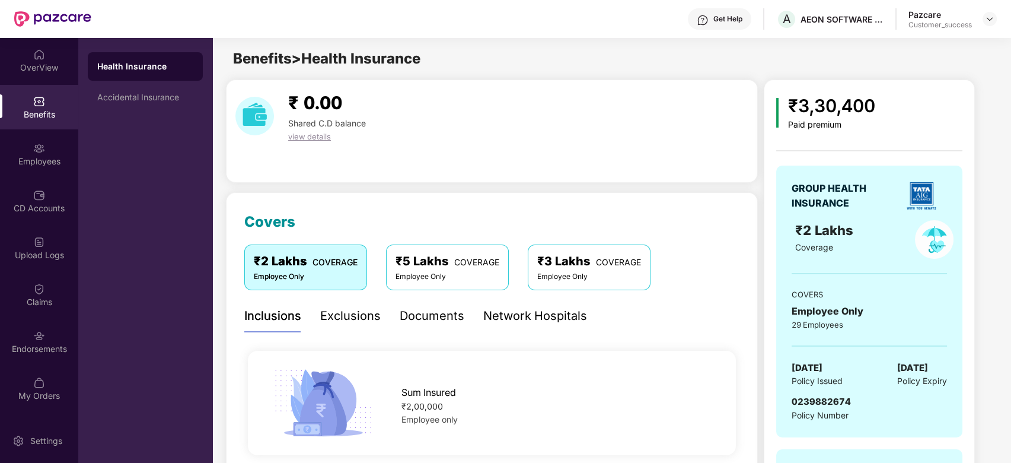
click at [427, 318] on div "Documents" at bounding box center [432, 316] width 65 height 18
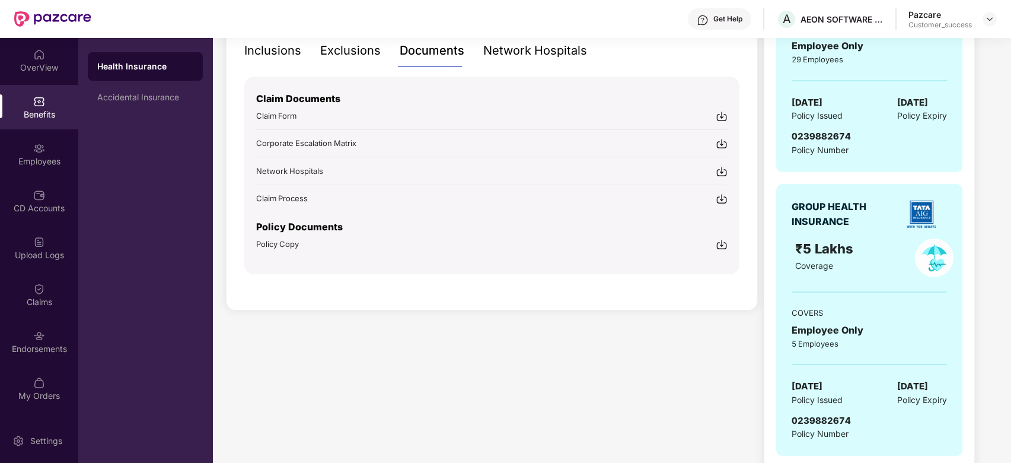
scroll to position [267, 0]
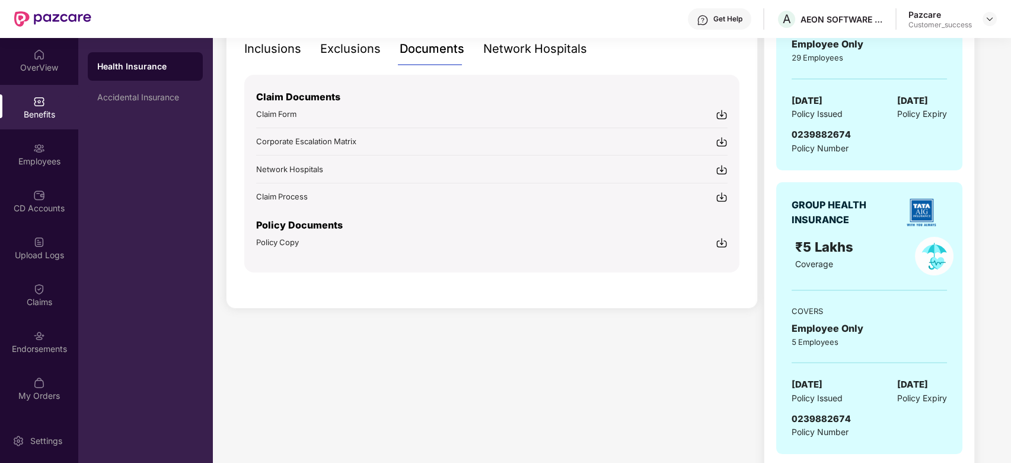
click at [451, 242] on div "Policy Copy" at bounding box center [492, 242] width 472 height 12
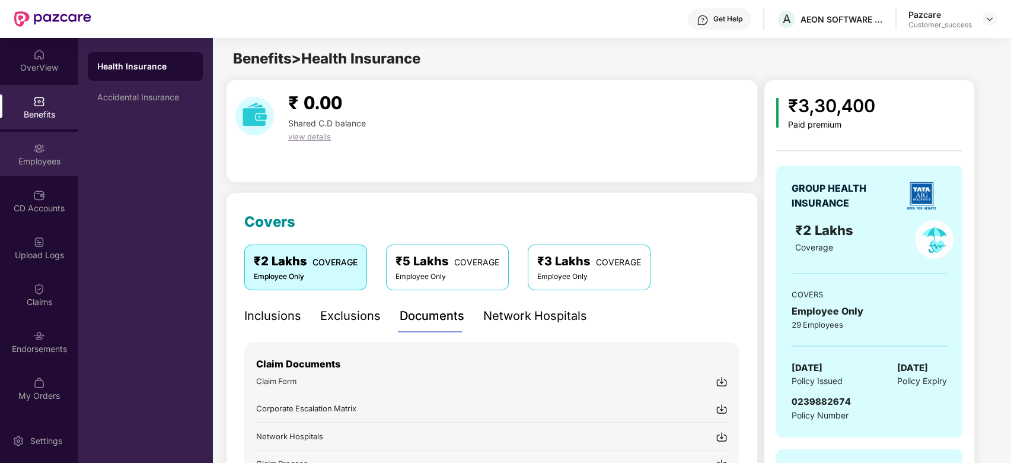
click at [40, 164] on div "Employees" at bounding box center [39, 161] width 78 height 12
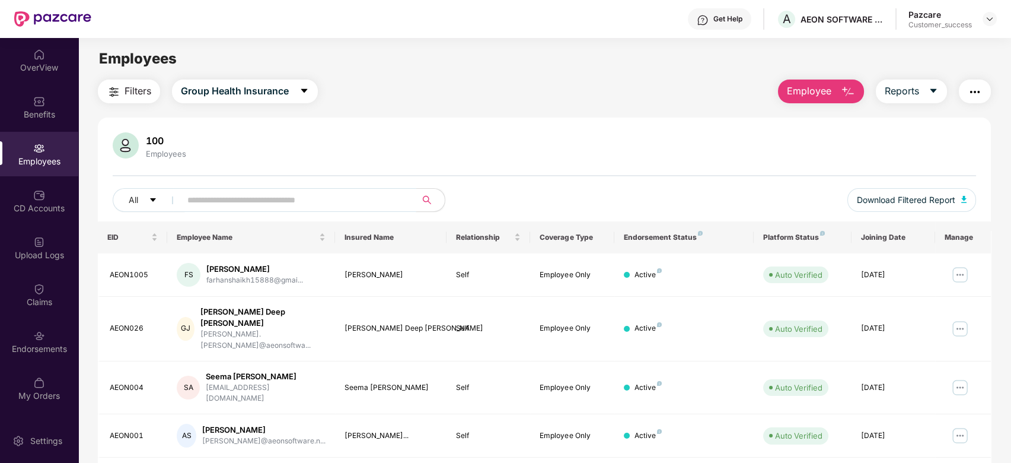
click at [243, 199] on input "text" at bounding box center [293, 200] width 213 height 18
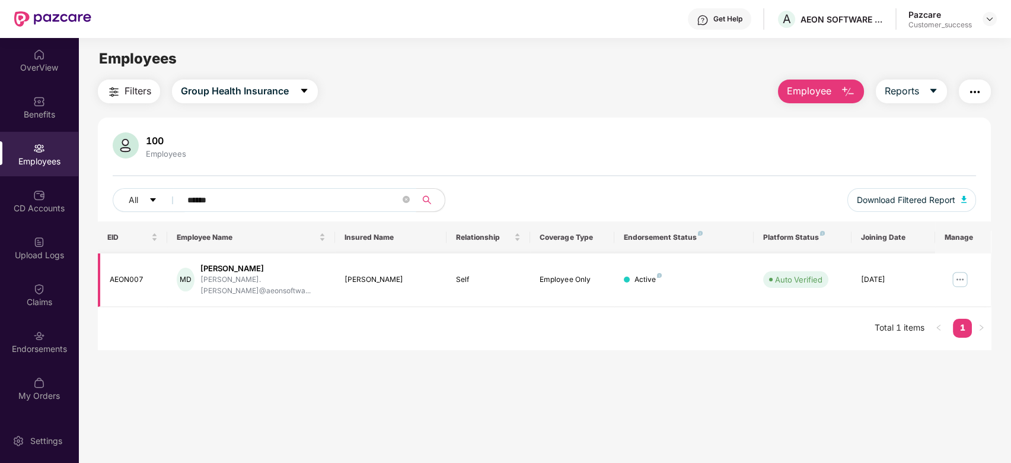
type input "*****"
click at [955, 278] on img at bounding box center [960, 279] width 19 height 19
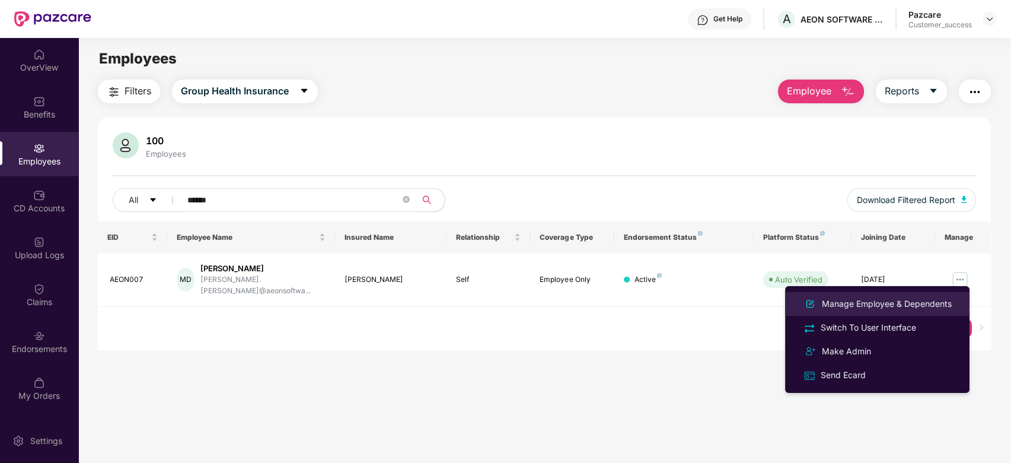
click at [859, 303] on div "Manage Employee & Dependents" at bounding box center [887, 303] width 135 height 13
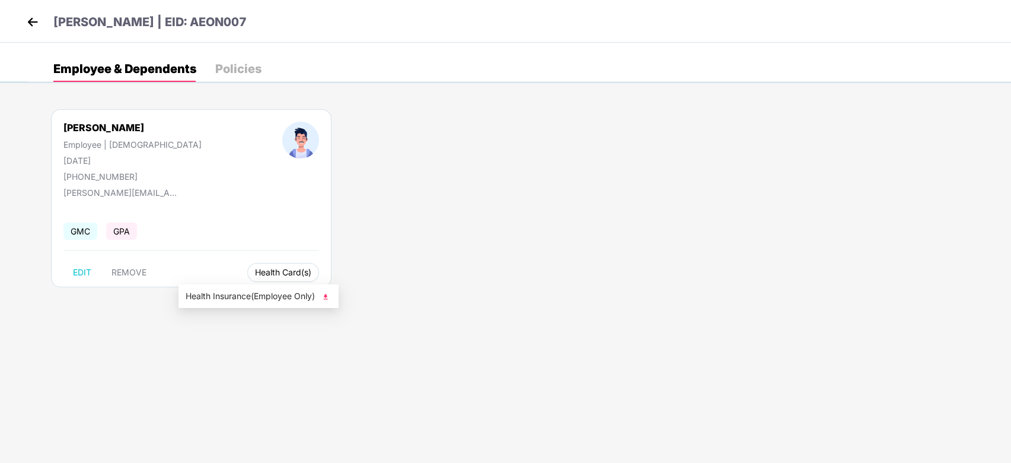
click at [247, 279] on button "Health Card(s)" at bounding box center [283, 272] width 72 height 19
click at [221, 295] on span "Health Insurance(Employee Only)" at bounding box center [259, 295] width 146 height 13
click at [21, 18] on div "[PERSON_NAME] | EID: AEON007" at bounding box center [505, 21] width 1011 height 43
click at [29, 24] on img at bounding box center [33, 22] width 18 height 18
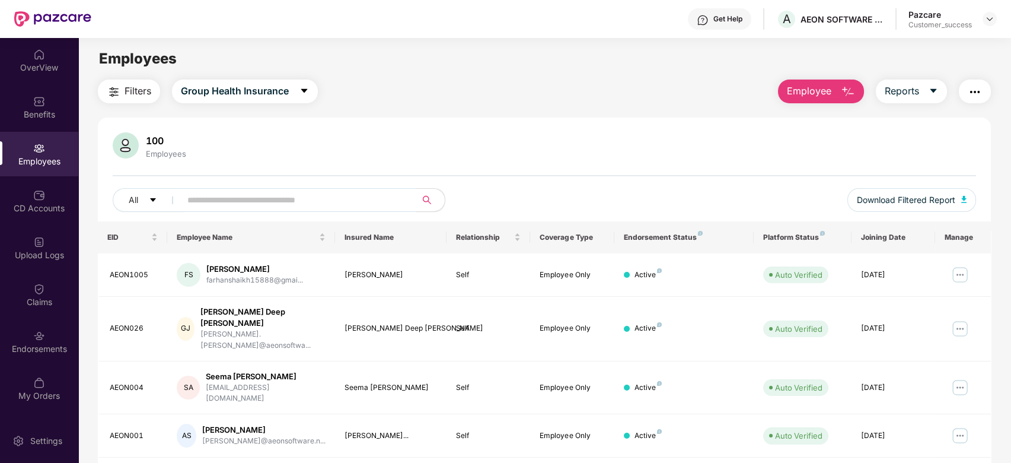
click at [212, 199] on input "text" at bounding box center [293, 200] width 213 height 18
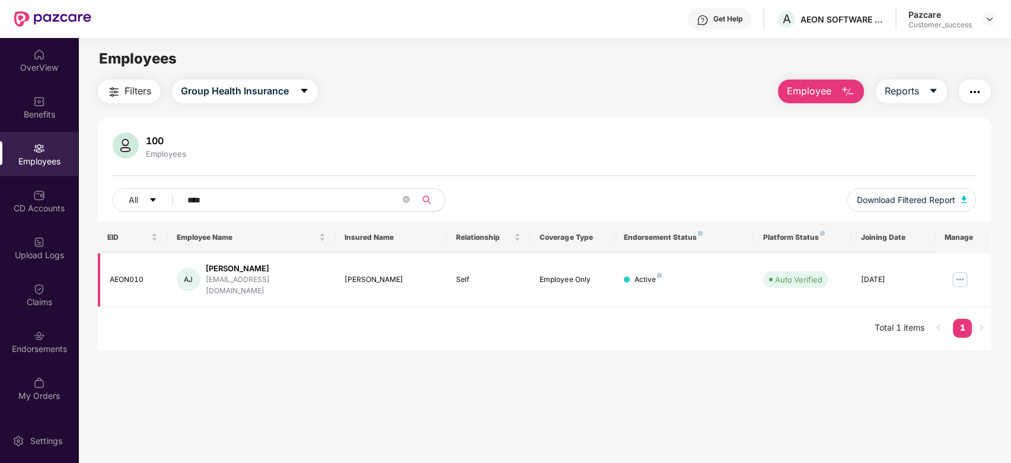
type input "****"
click at [961, 270] on img at bounding box center [960, 279] width 19 height 19
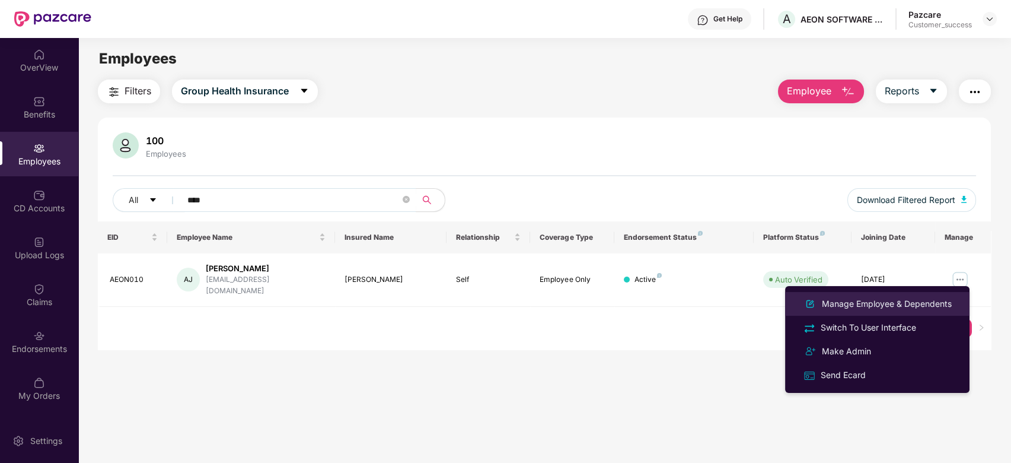
click at [888, 296] on li "Manage Employee & Dependents" at bounding box center [877, 304] width 184 height 24
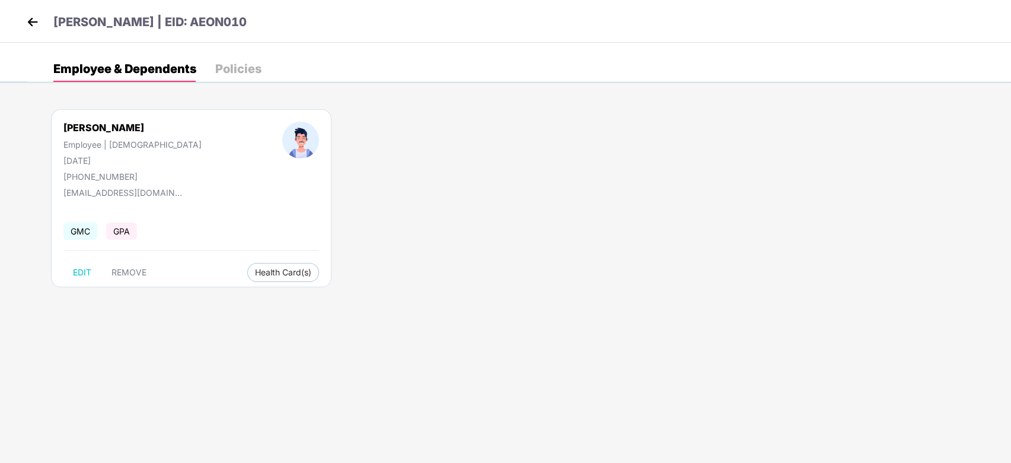
click at [37, 23] on img at bounding box center [33, 22] width 18 height 18
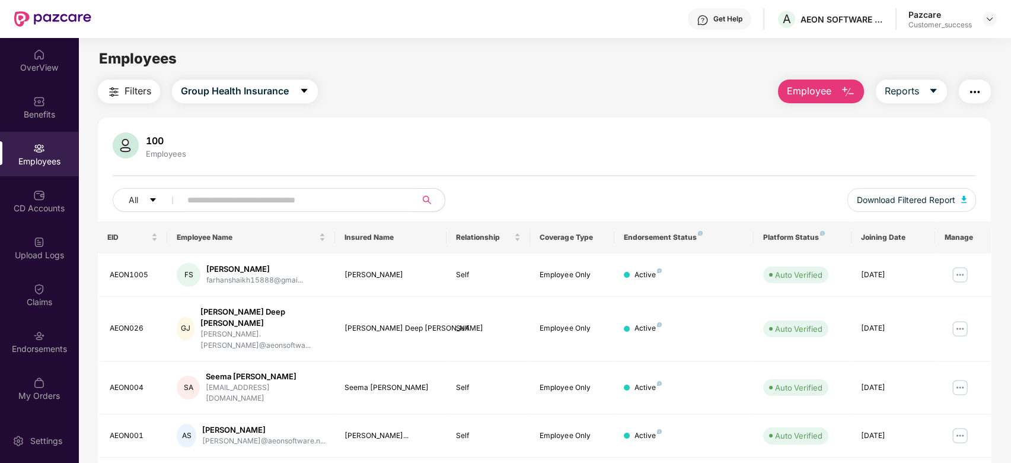
click at [248, 202] on input "text" at bounding box center [293, 200] width 213 height 18
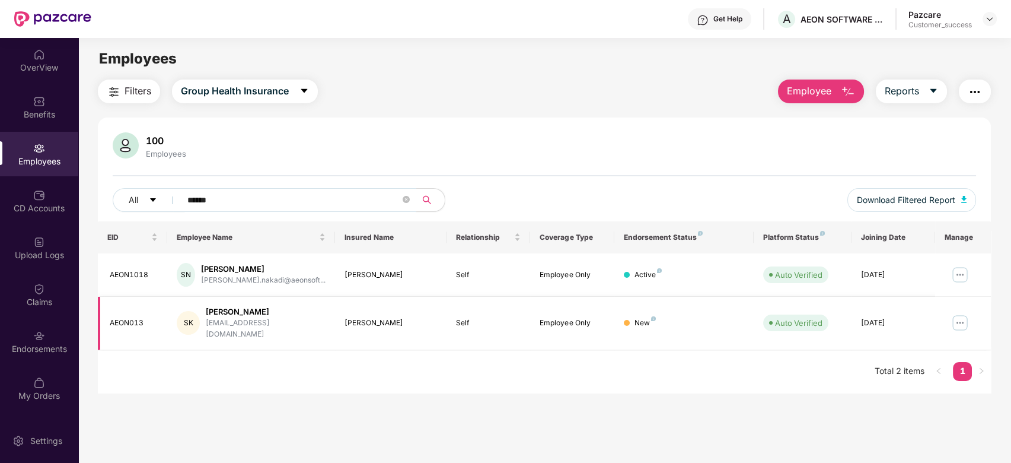
type input "*****"
click at [963, 314] on img at bounding box center [960, 322] width 19 height 19
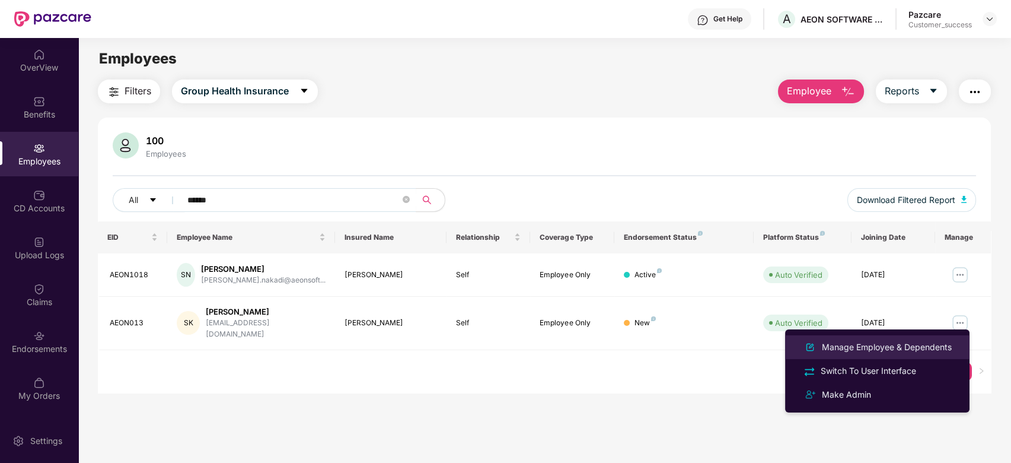
click at [897, 351] on div "Manage Employee & Dependents" at bounding box center [887, 347] width 135 height 13
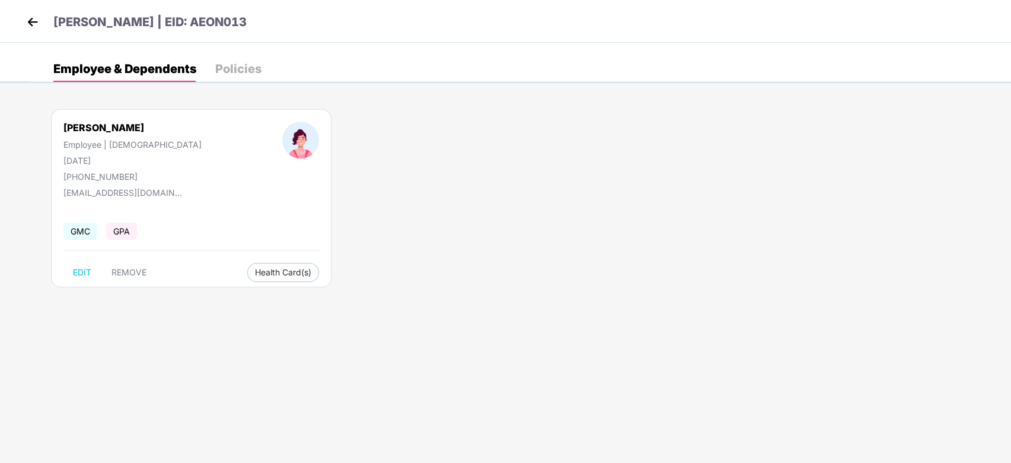
click at [29, 26] on img at bounding box center [33, 22] width 18 height 18
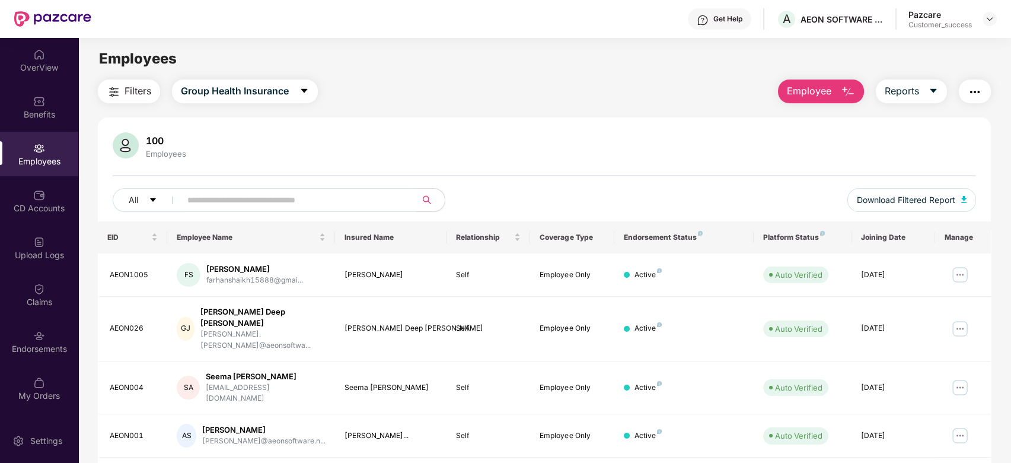
click at [218, 203] on input "text" at bounding box center [293, 200] width 213 height 18
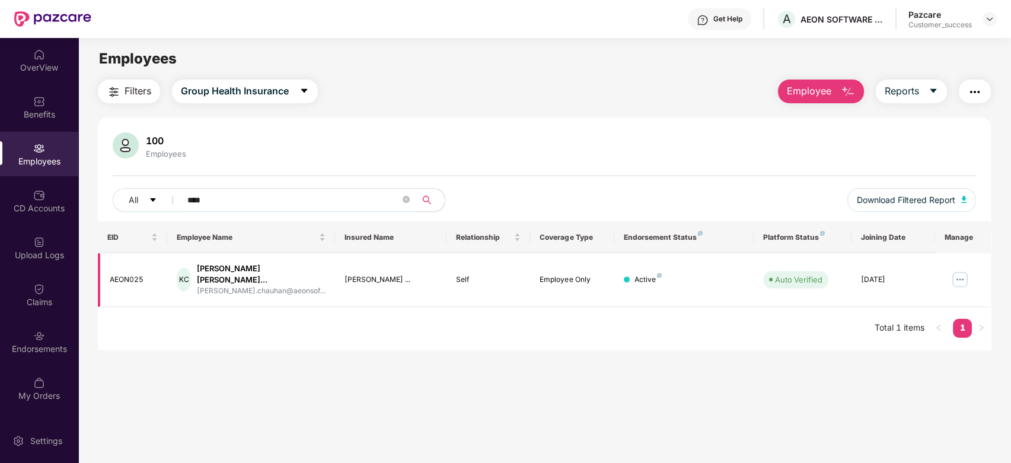
type input "****"
click at [960, 271] on img at bounding box center [960, 279] width 19 height 19
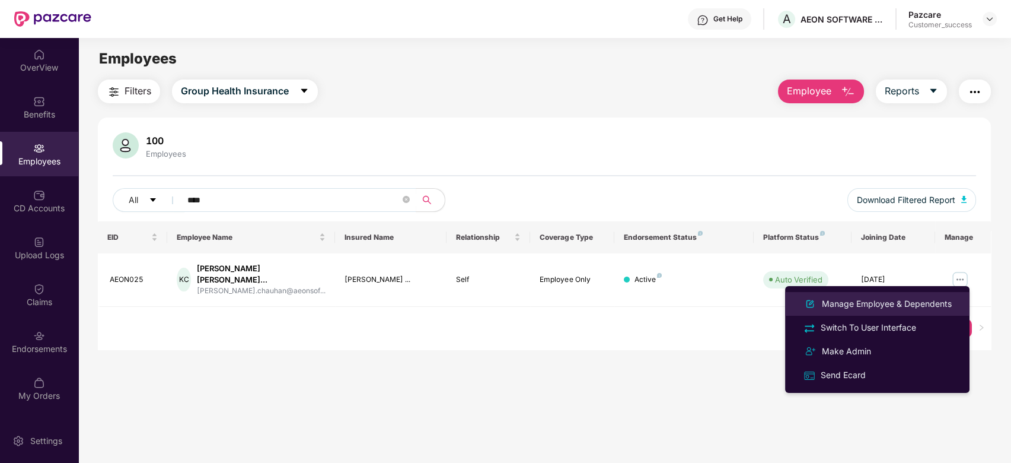
click at [877, 306] on div "Manage Employee & Dependents" at bounding box center [887, 303] width 135 height 13
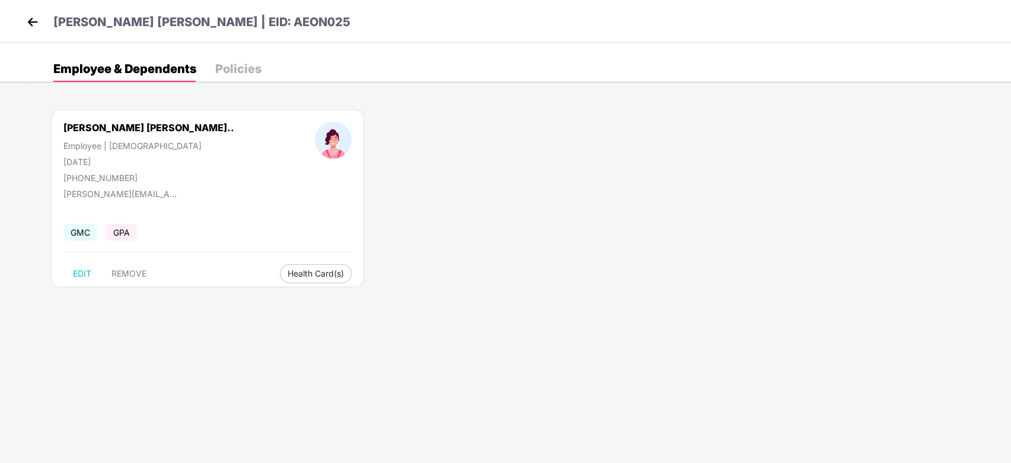
click at [35, 20] on img at bounding box center [33, 22] width 18 height 18
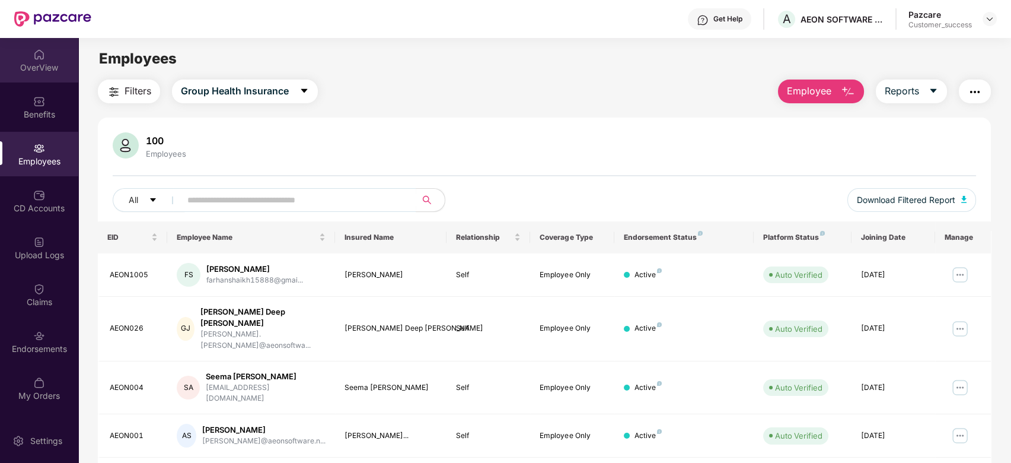
click at [37, 68] on div "OverView" at bounding box center [39, 68] width 78 height 12
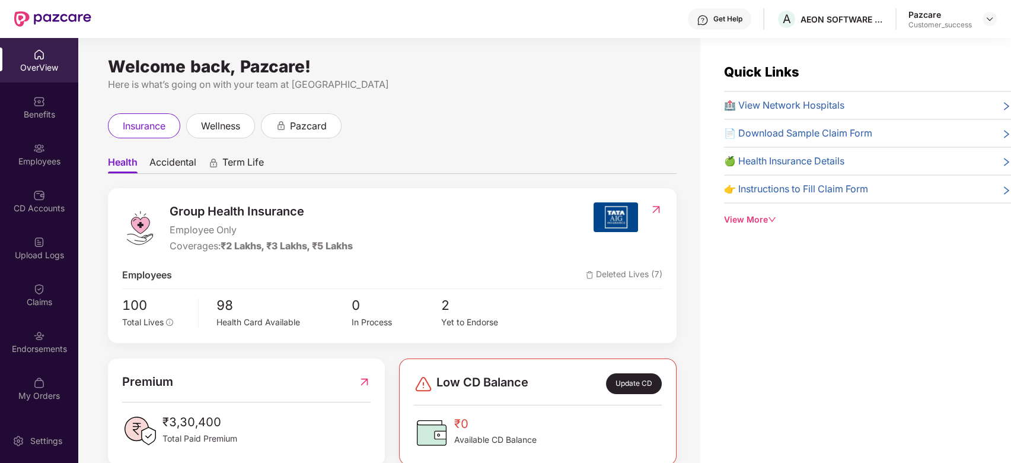
scroll to position [23, 0]
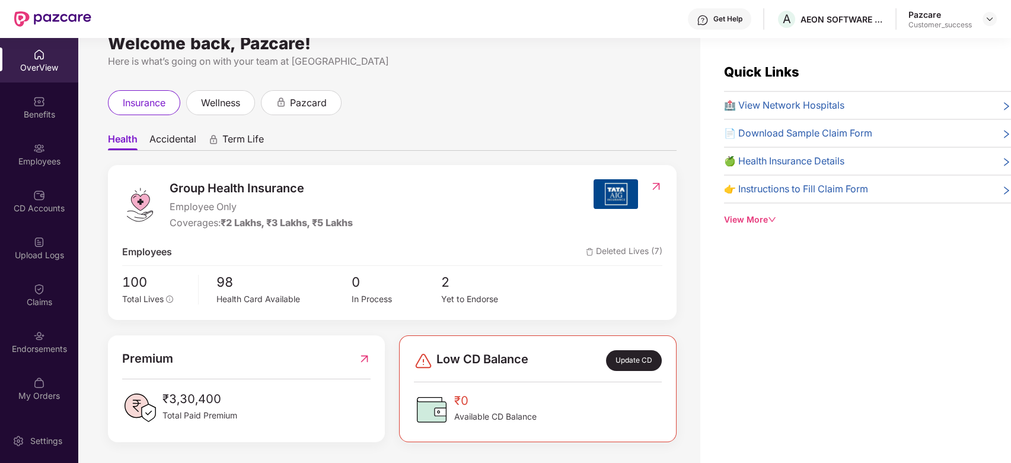
click at [981, 21] on div "Pazcare Customer_success" at bounding box center [953, 19] width 88 height 21
click at [992, 17] on img at bounding box center [989, 18] width 9 height 9
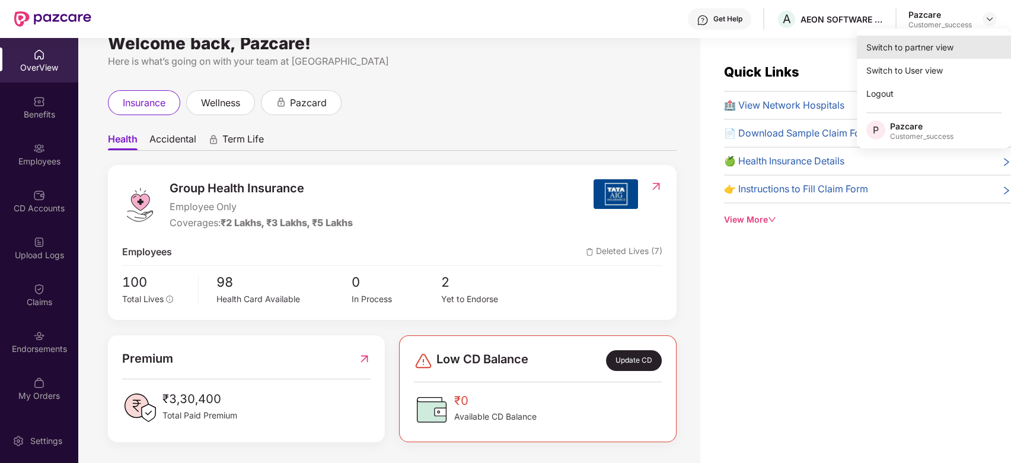
click at [957, 40] on div "Switch to partner view" at bounding box center [934, 47] width 154 height 23
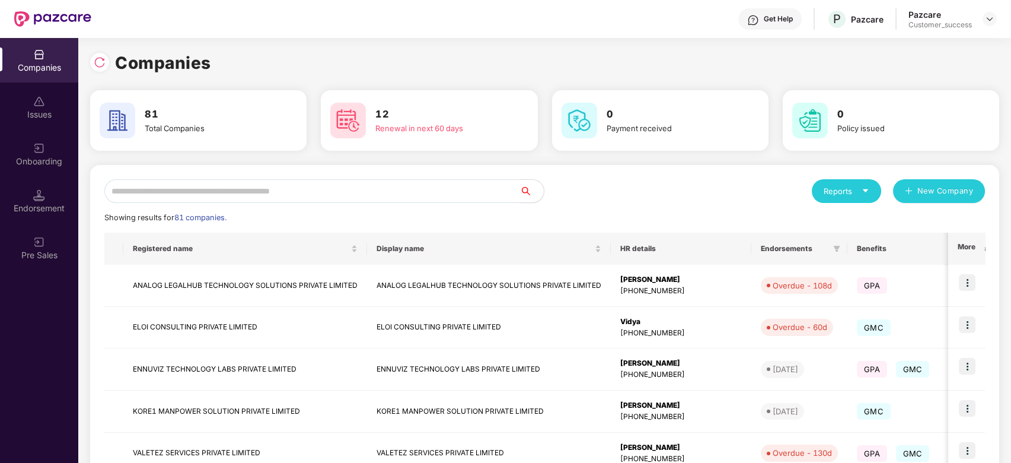
click at [419, 186] on input "text" at bounding box center [312, 191] width 416 height 24
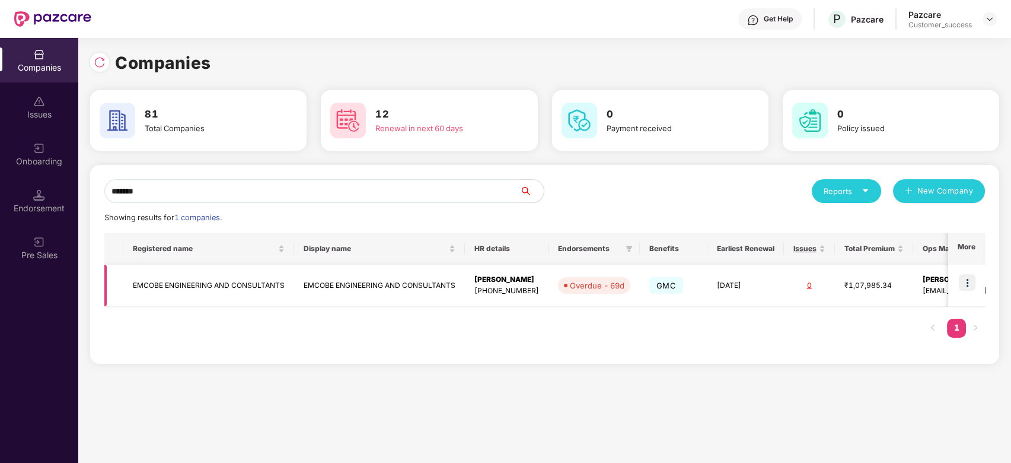
type input "******"
click at [965, 282] on img at bounding box center [967, 282] width 17 height 17
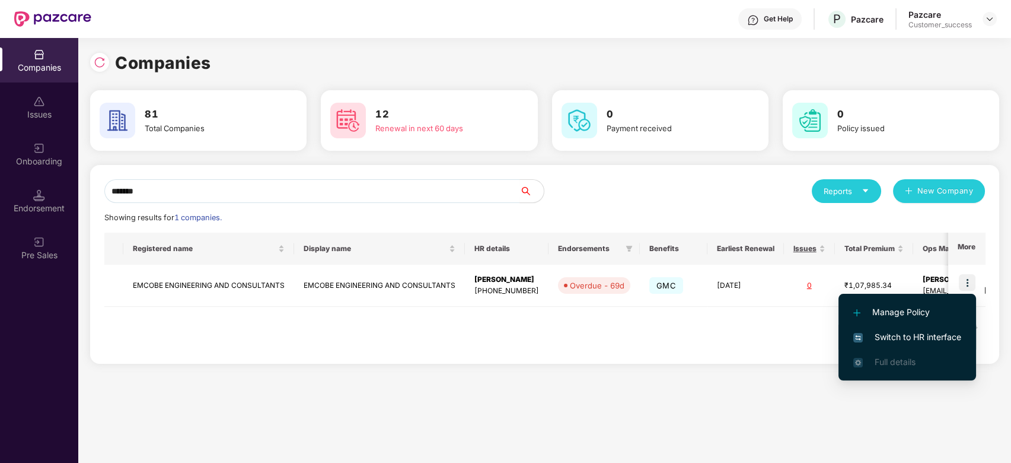
click at [911, 335] on span "Switch to HR interface" at bounding box center [908, 336] width 108 height 13
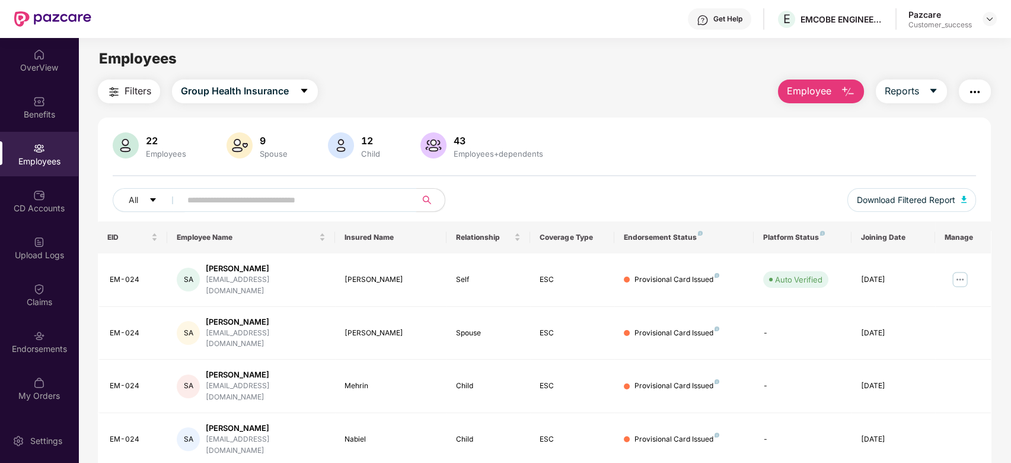
click at [226, 193] on input "text" at bounding box center [293, 200] width 213 height 18
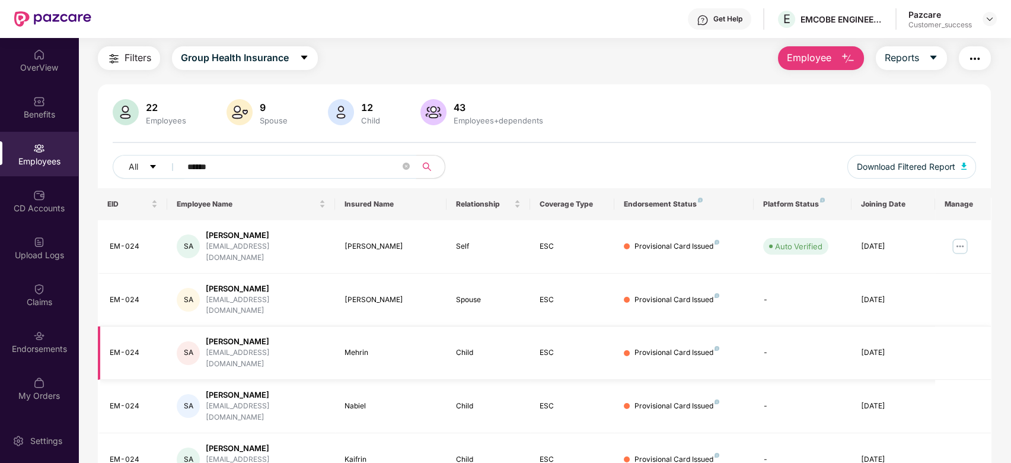
scroll to position [32, 0]
type input "******"
click at [960, 238] on img at bounding box center [960, 247] width 19 height 19
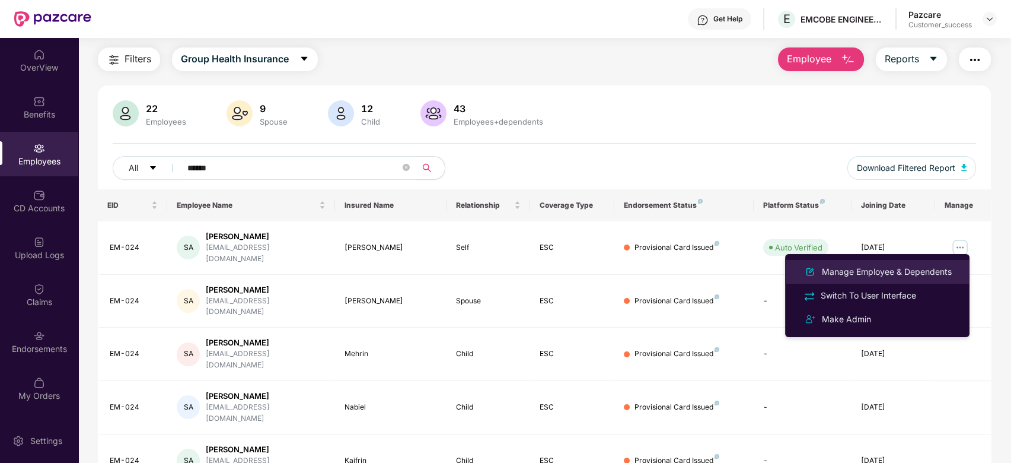
click at [873, 267] on div "Manage Employee & Dependents" at bounding box center [887, 271] width 135 height 13
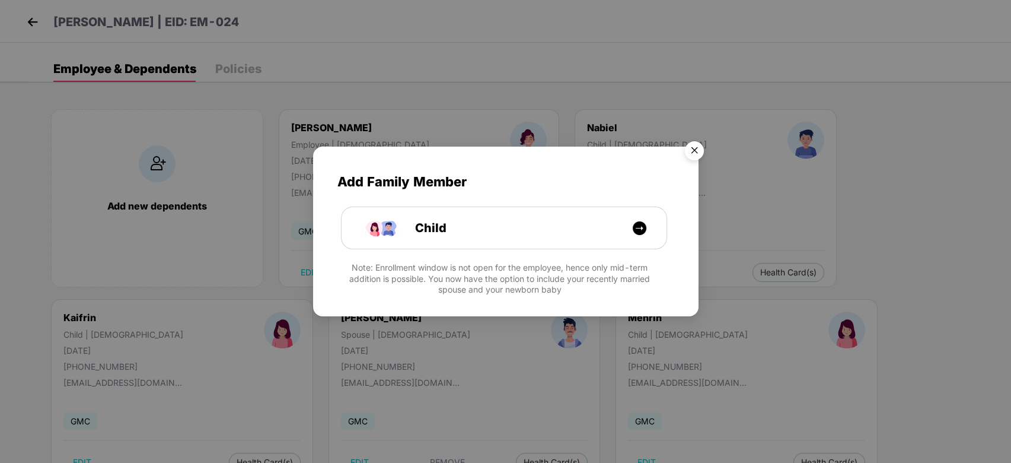
click at [702, 150] on img "Close" at bounding box center [694, 152] width 33 height 33
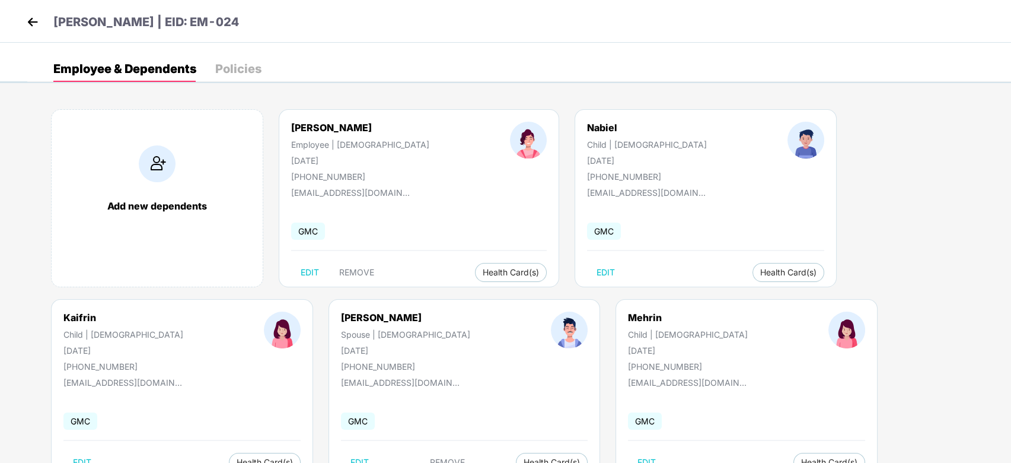
scroll to position [43, 0]
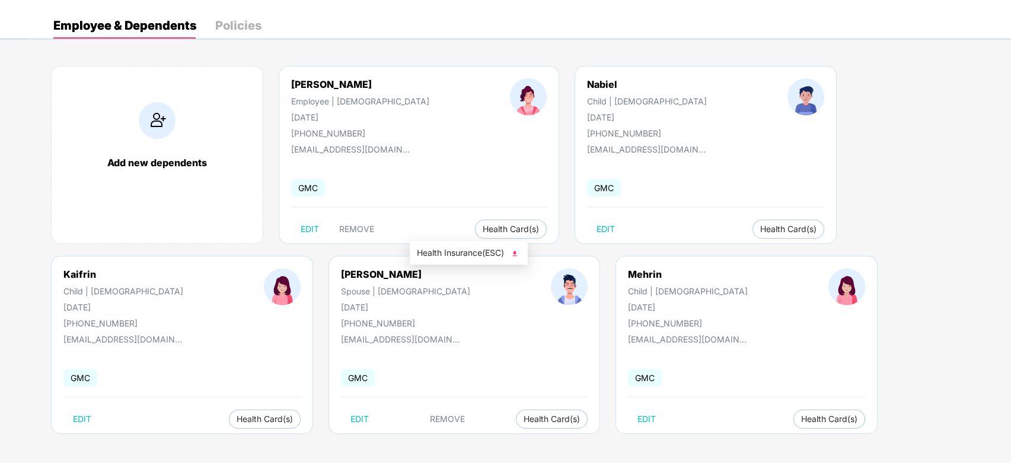
click at [441, 253] on span "Health Insurance(ESC)" at bounding box center [469, 252] width 104 height 13
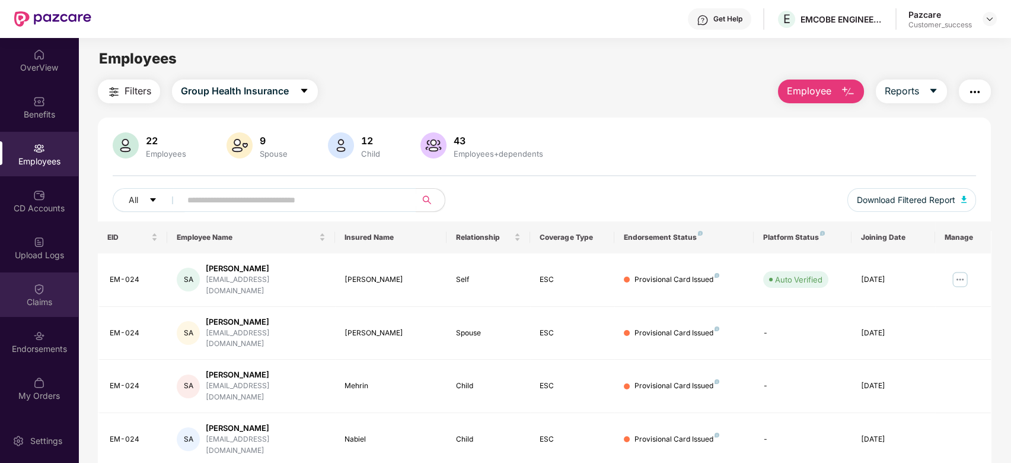
click at [47, 292] on div "Claims" at bounding box center [39, 294] width 78 height 44
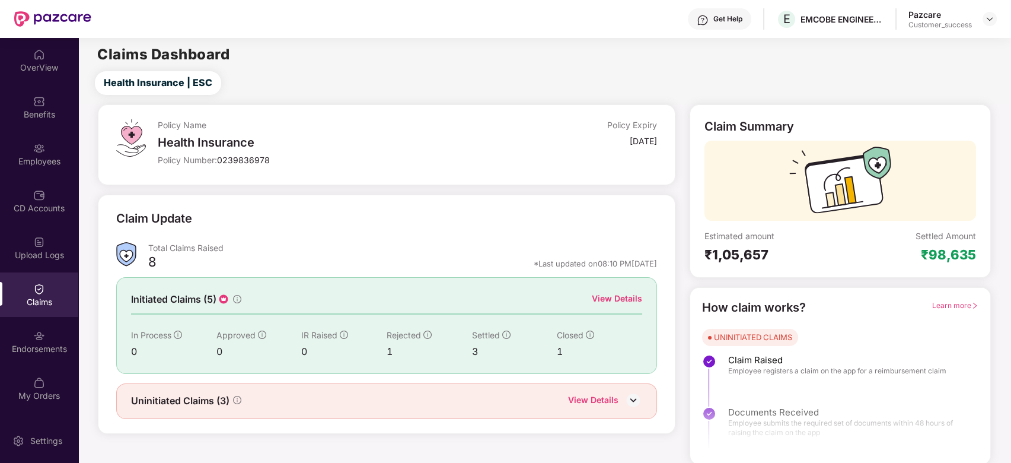
click at [617, 292] on div "View Details" at bounding box center [617, 298] width 50 height 13
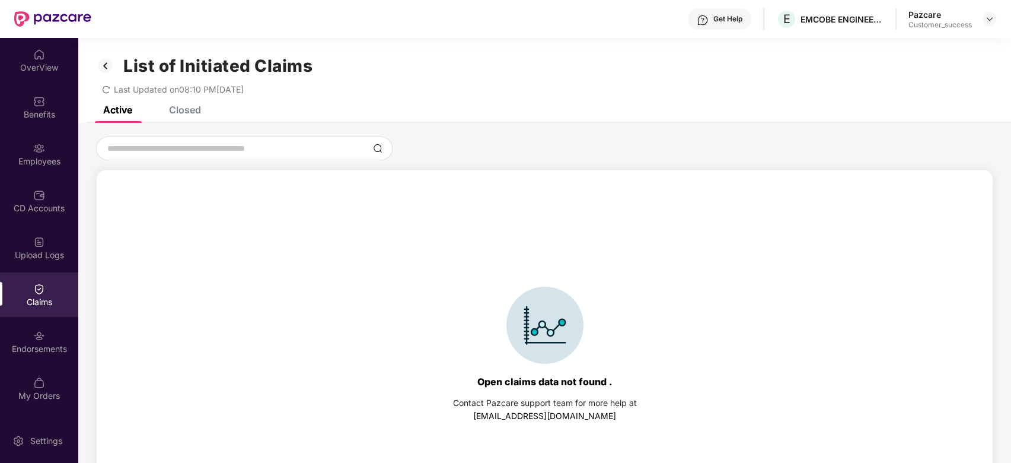
click at [180, 112] on div "Closed" at bounding box center [185, 110] width 32 height 12
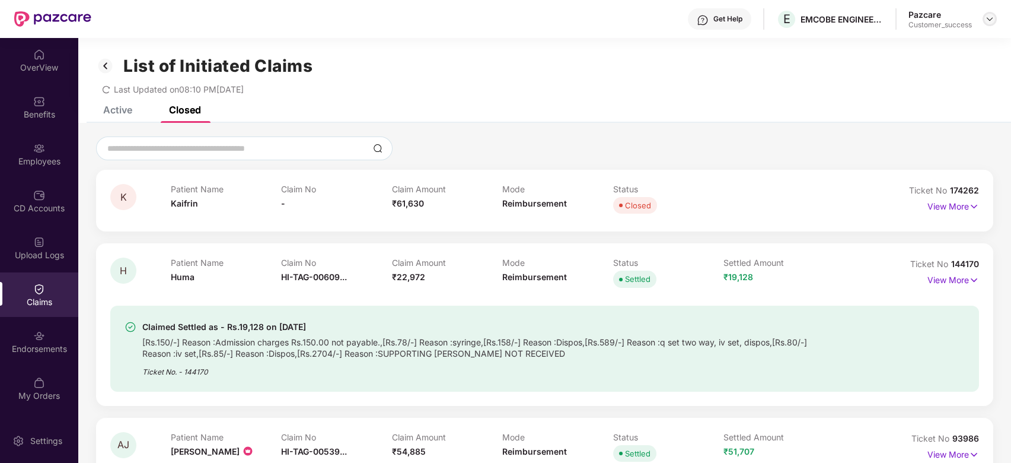
click at [991, 20] on img at bounding box center [989, 18] width 9 height 9
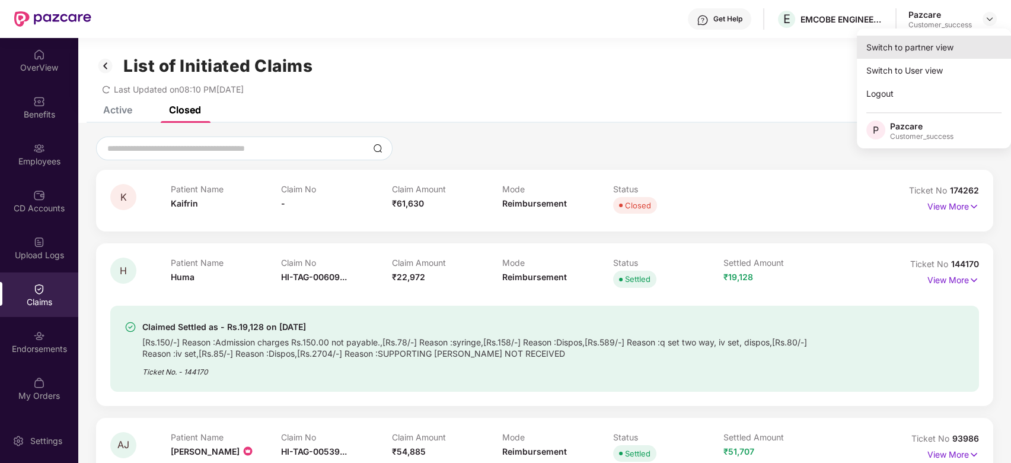
click at [895, 44] on div "Switch to partner view" at bounding box center [934, 47] width 154 height 23
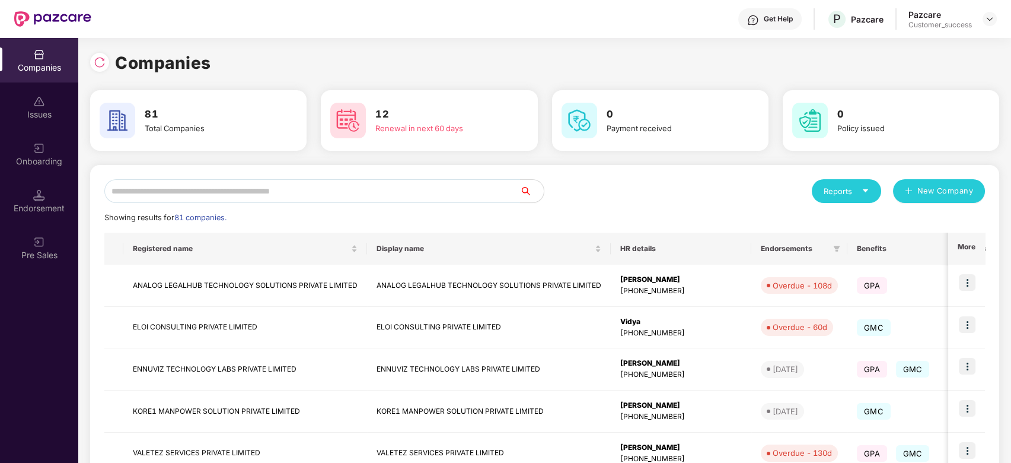
click at [274, 189] on input "text" at bounding box center [312, 191] width 416 height 24
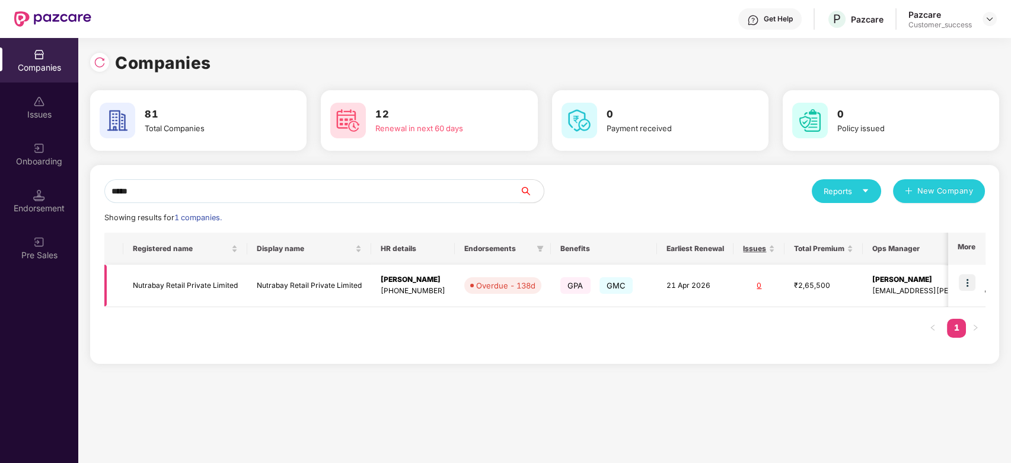
type input "*****"
click at [968, 277] on img at bounding box center [967, 282] width 17 height 17
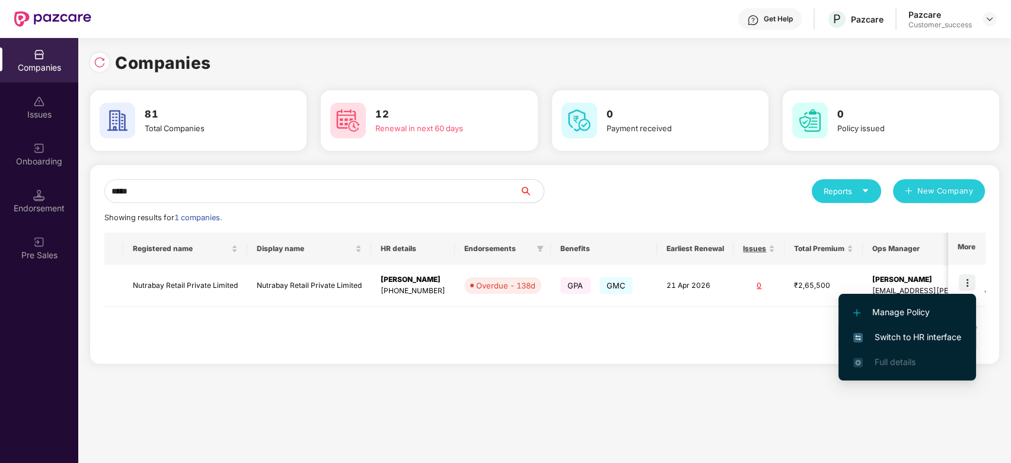
click at [882, 332] on span "Switch to HR interface" at bounding box center [908, 336] width 108 height 13
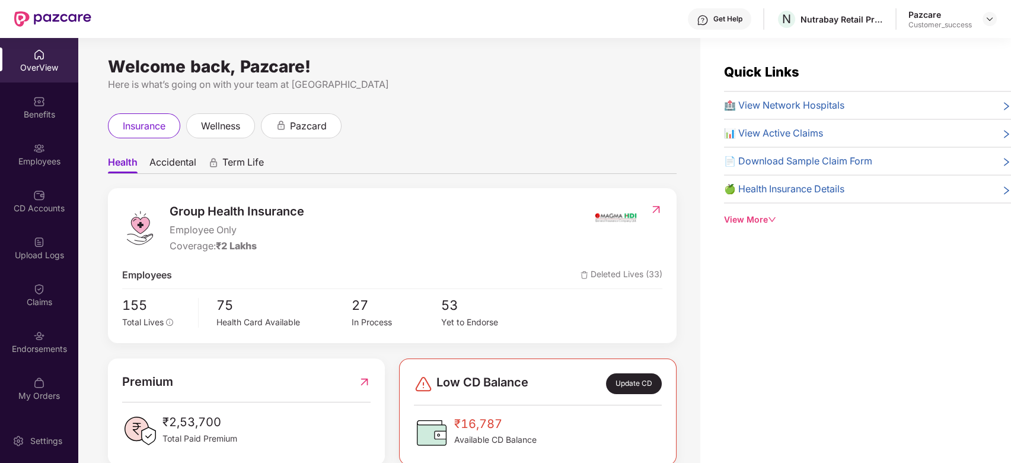
click at [40, 163] on div "Employees" at bounding box center [39, 161] width 78 height 12
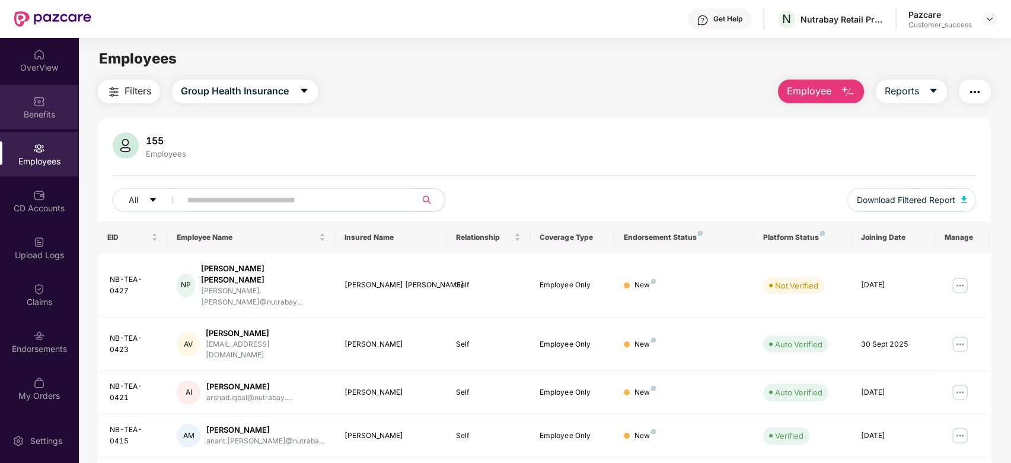
click at [38, 100] on img at bounding box center [39, 102] width 12 height 12
